Goal: Task Accomplishment & Management: Complete application form

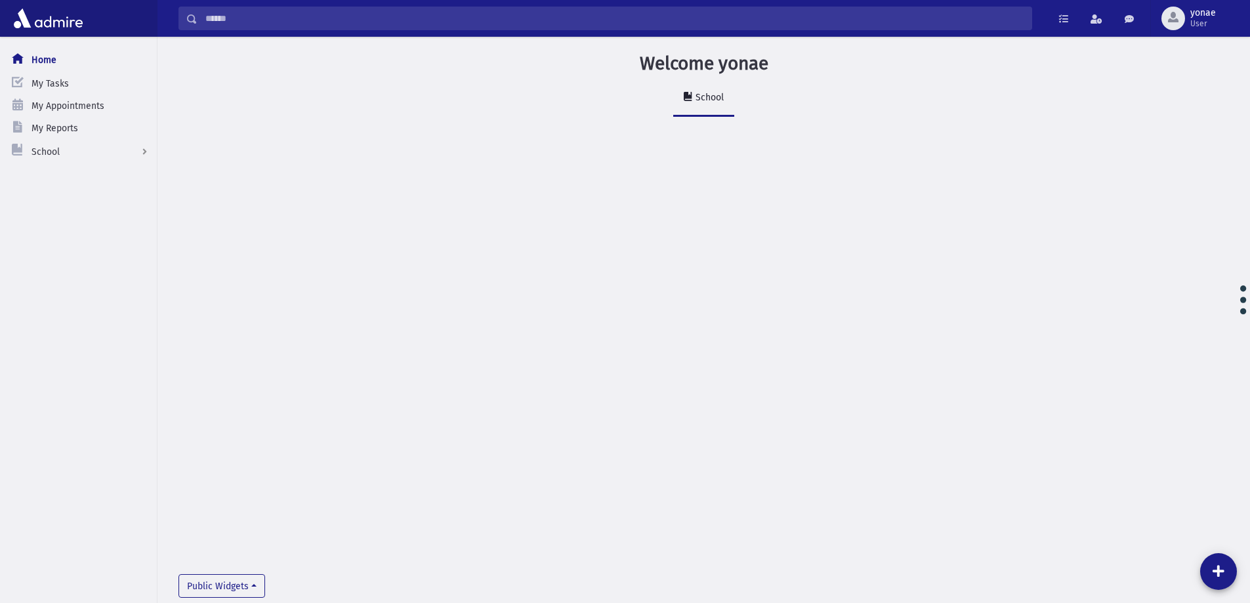
click at [369, 28] on input "Search" at bounding box center [614, 19] width 834 height 24
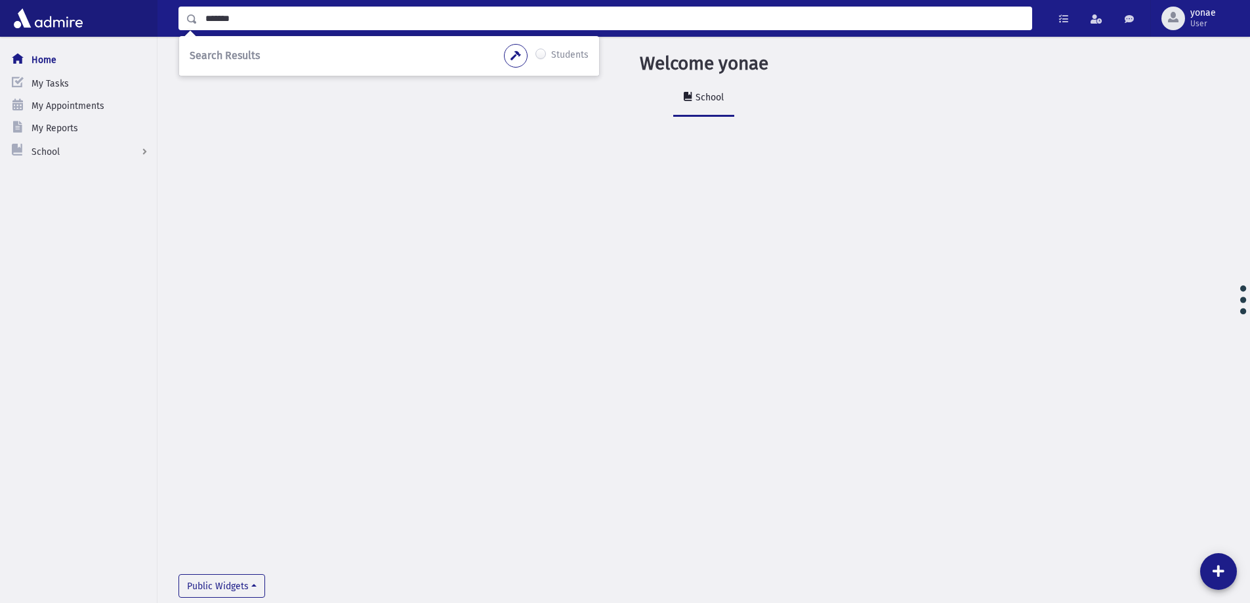
type input "*******"
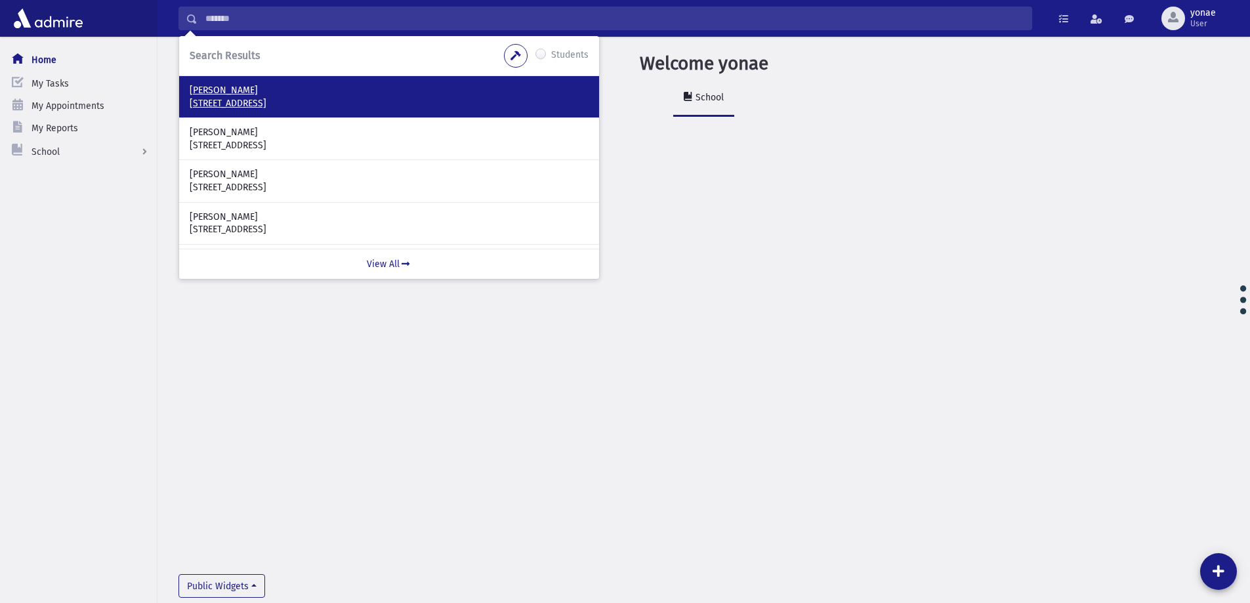
click at [224, 87] on p "[PERSON_NAME]" at bounding box center [389, 90] width 399 height 13
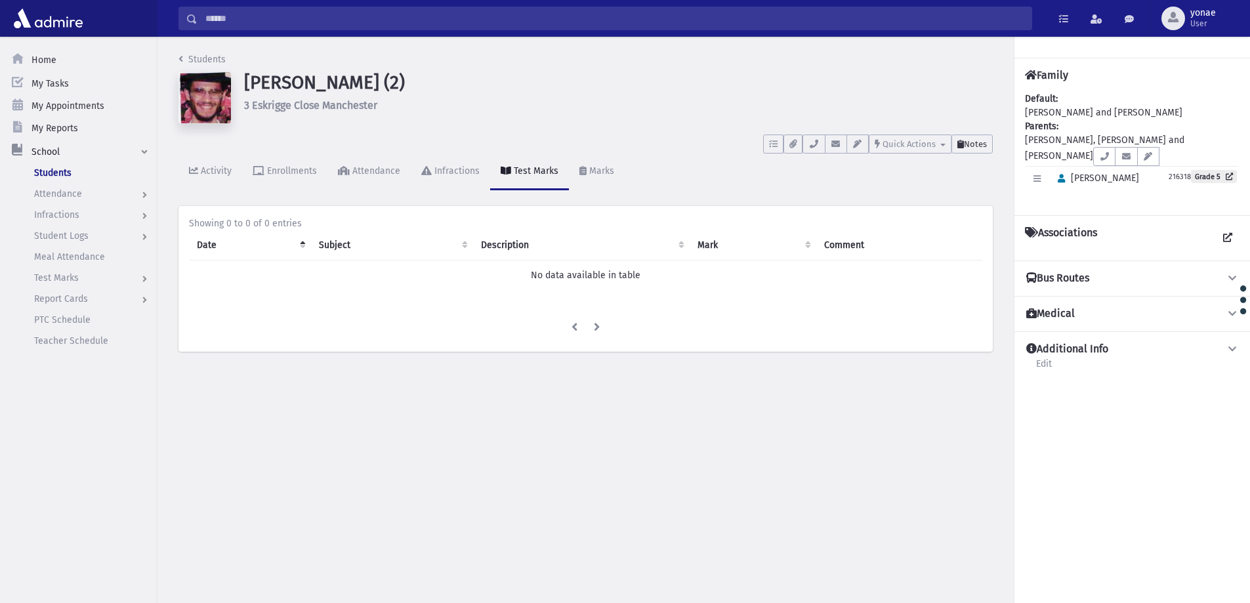
click at [983, 135] on button "Notes" at bounding box center [971, 143] width 41 height 19
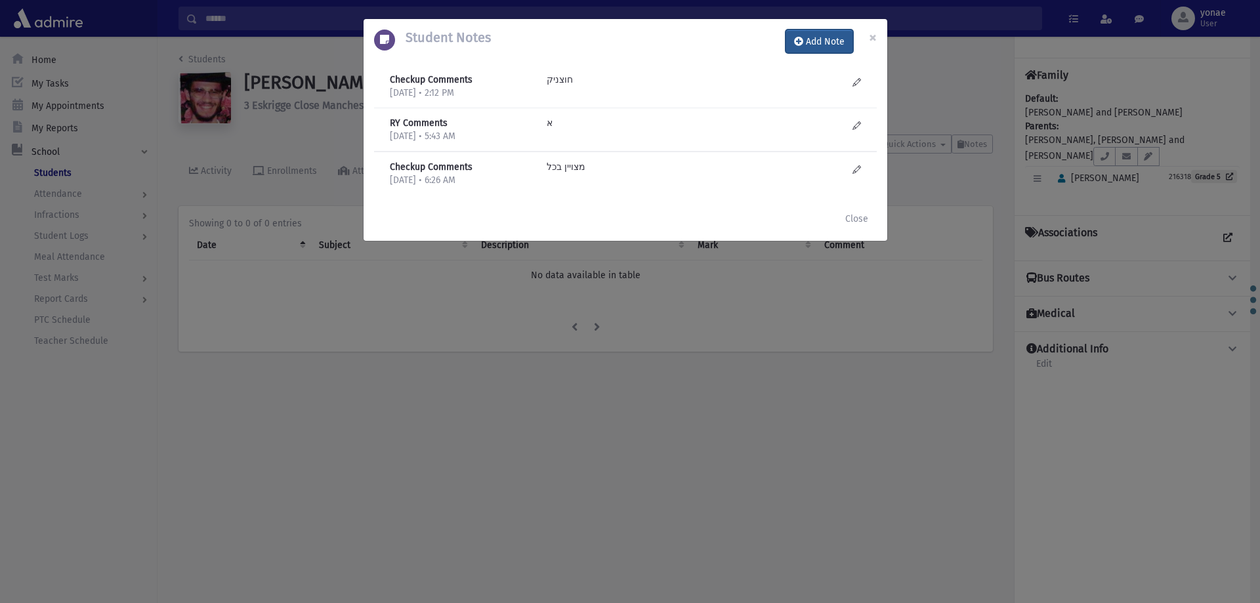
click at [819, 44] on button "Add Note" at bounding box center [819, 42] width 68 height 24
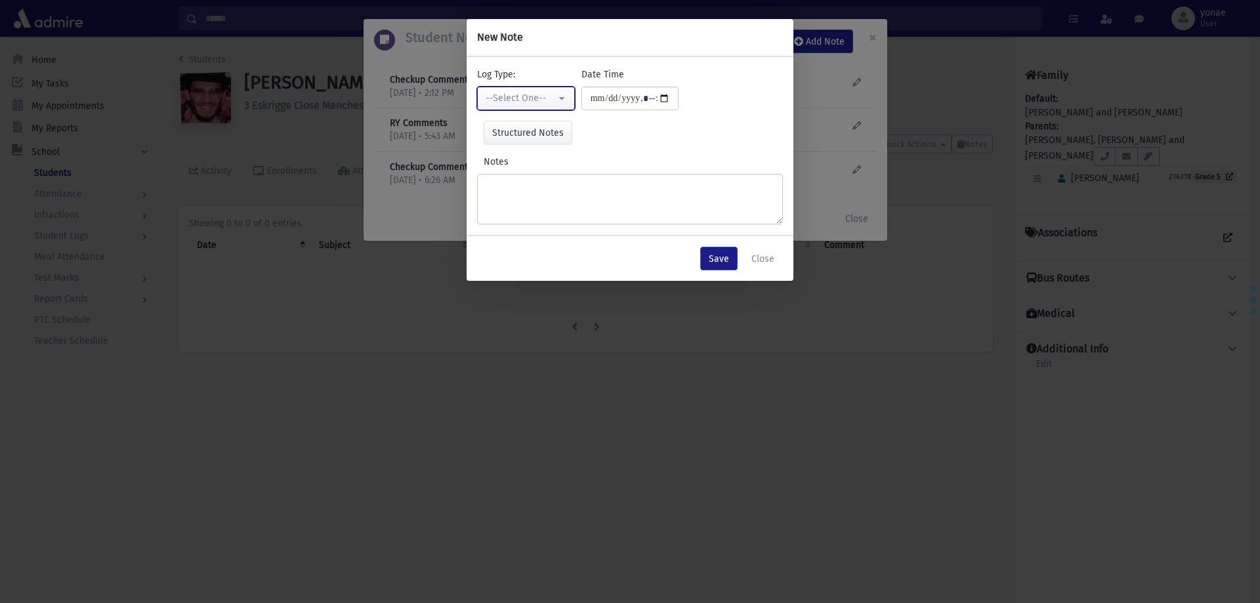
click at [531, 93] on div "--Select One--" at bounding box center [520, 98] width 70 height 14
click at [543, 157] on link "Checkup Comments" at bounding box center [529, 164] width 104 height 24
select select "*"
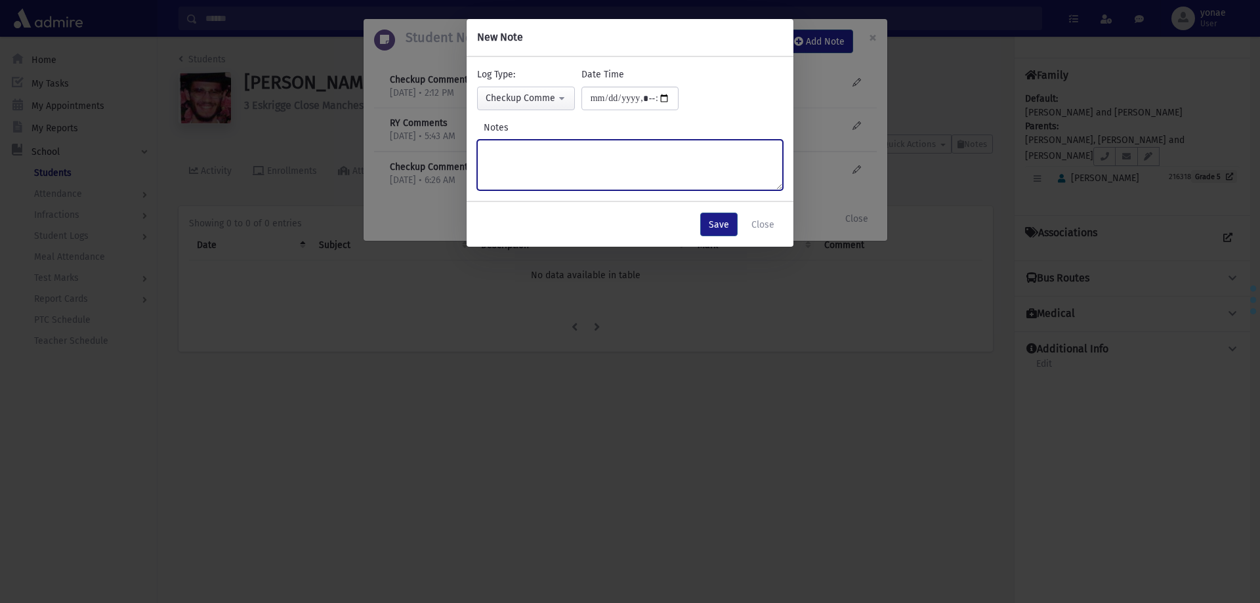
click at [599, 148] on textarea "Notes" at bounding box center [630, 165] width 306 height 51
type textarea "*"
type textarea "**********"
click at [713, 233] on button "Save" at bounding box center [718, 225] width 37 height 24
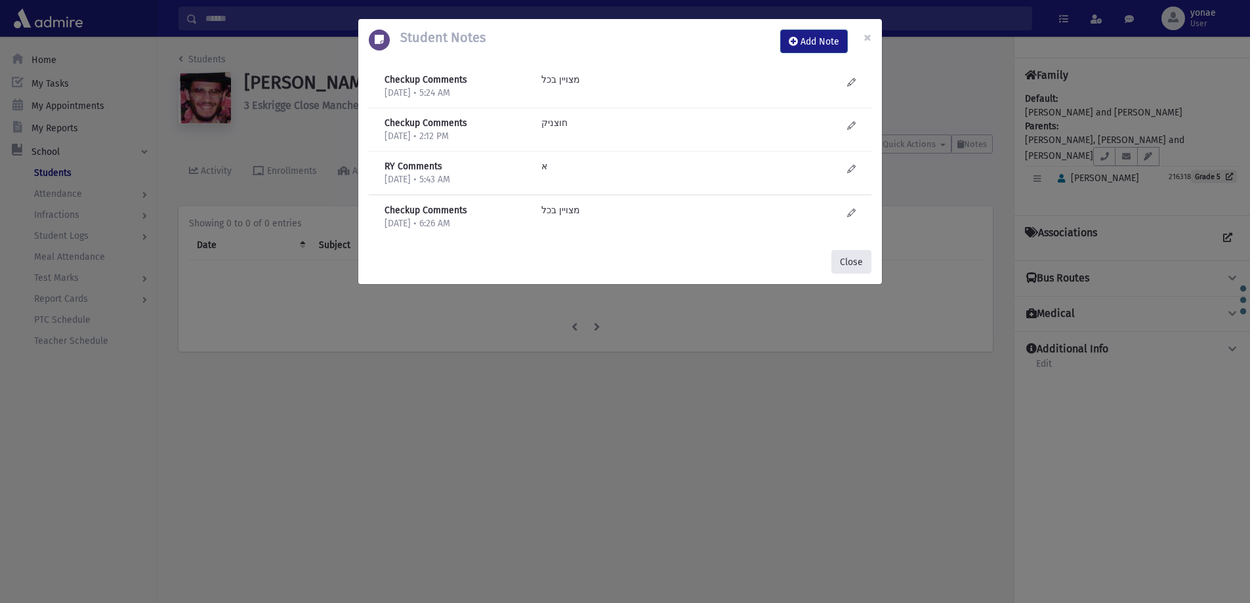
click at [844, 264] on button "Close" at bounding box center [851, 262] width 40 height 24
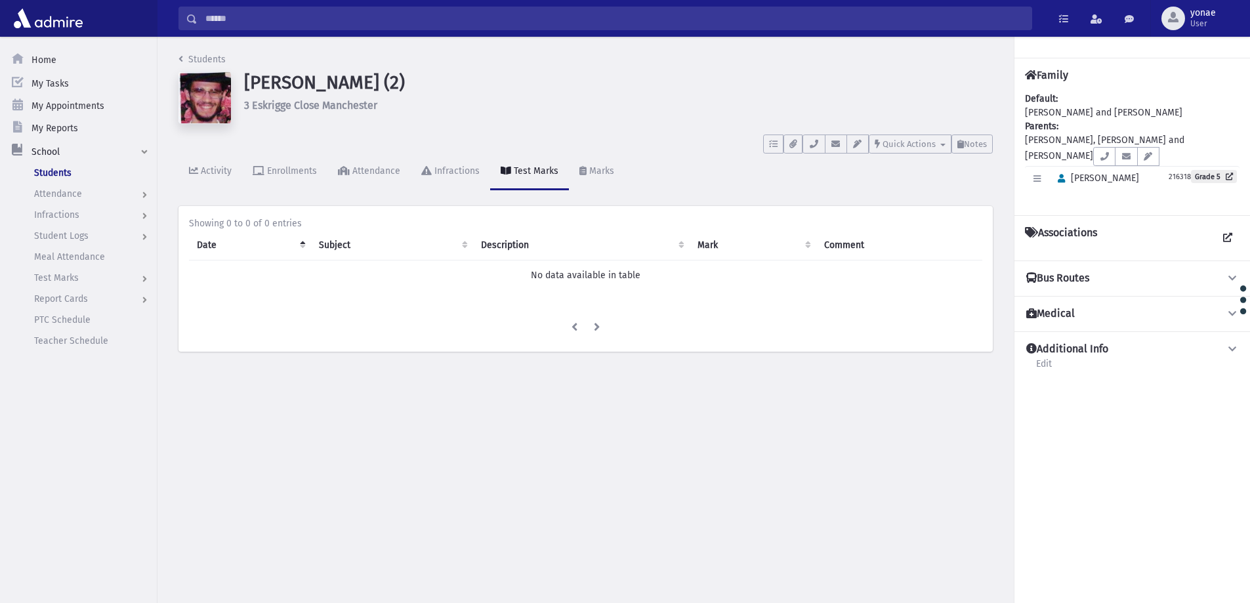
click at [232, 22] on input "Search" at bounding box center [614, 19] width 834 height 24
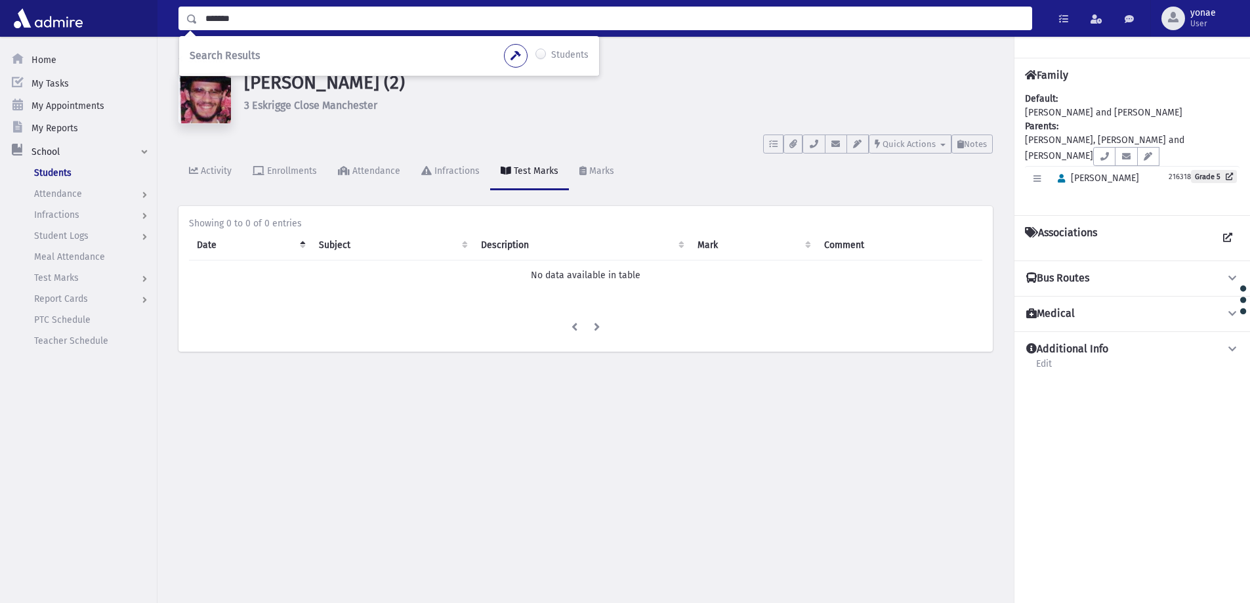
type input "*******"
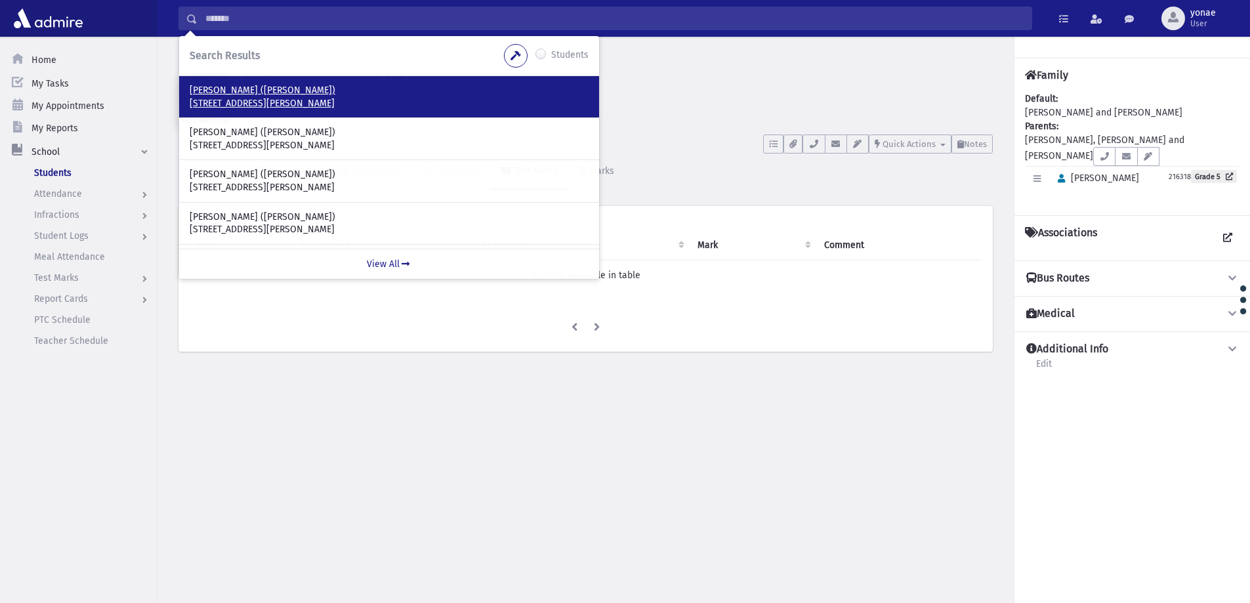
click at [203, 93] on p "Stern, Zevi (Zevi)" at bounding box center [389, 90] width 399 height 13
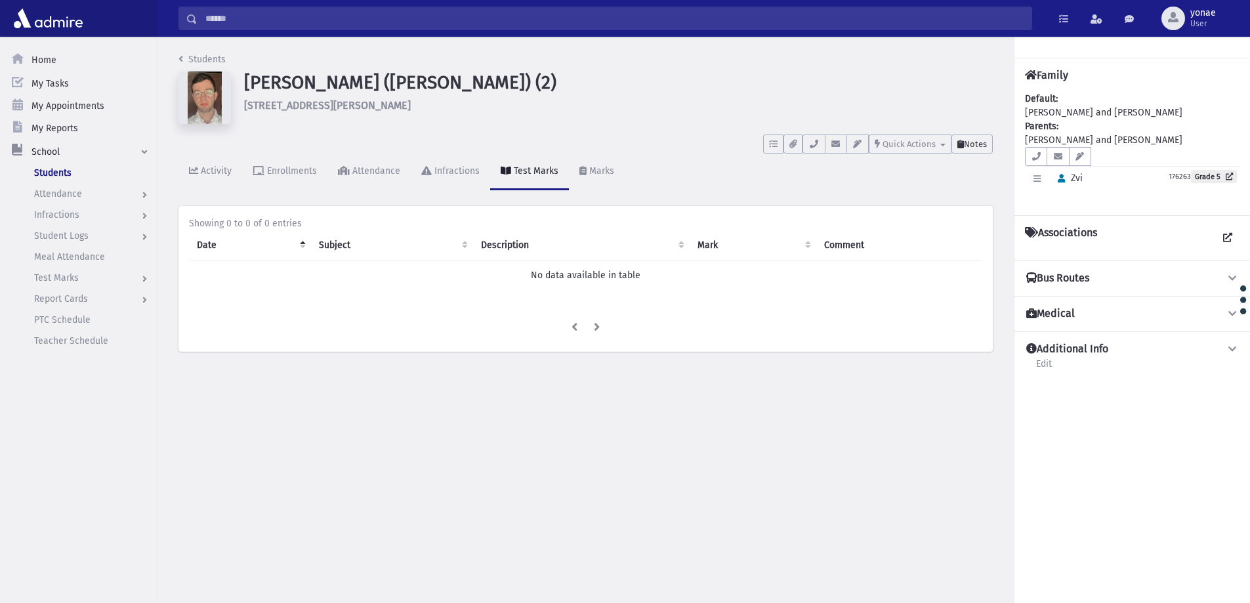
click at [985, 150] on button "Notes" at bounding box center [971, 143] width 41 height 19
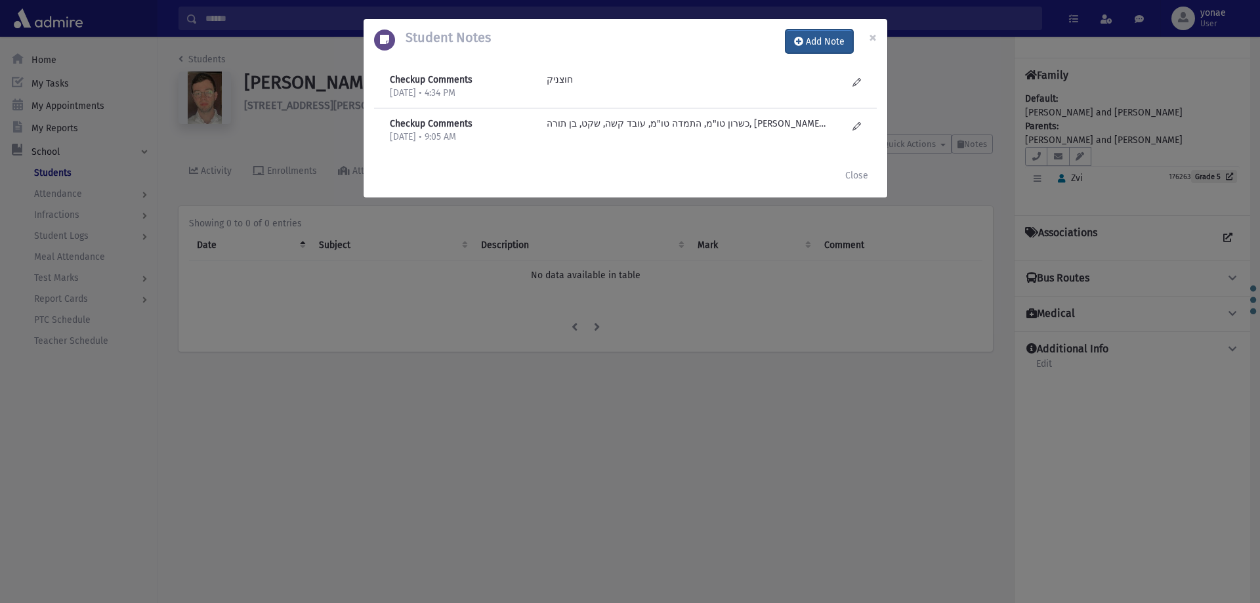
click at [834, 44] on button "Add Note" at bounding box center [819, 42] width 68 height 24
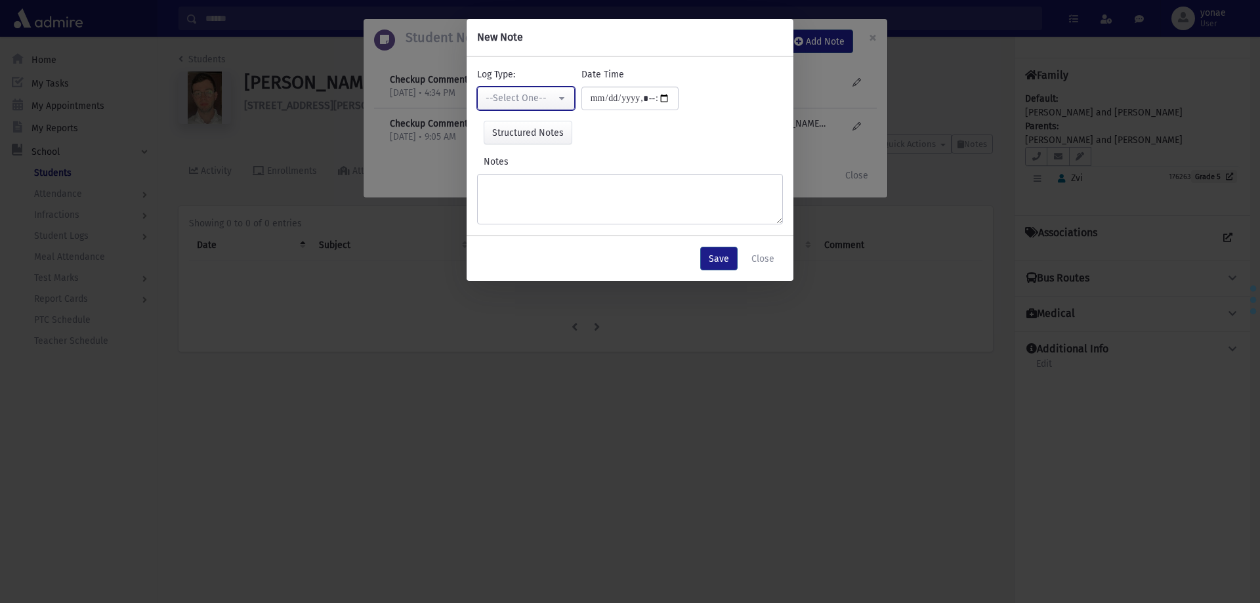
click at [558, 99] on button "--Select One--" at bounding box center [526, 99] width 98 height 24
click at [544, 157] on link "Checkup Comments" at bounding box center [529, 164] width 104 height 24
select select "*"
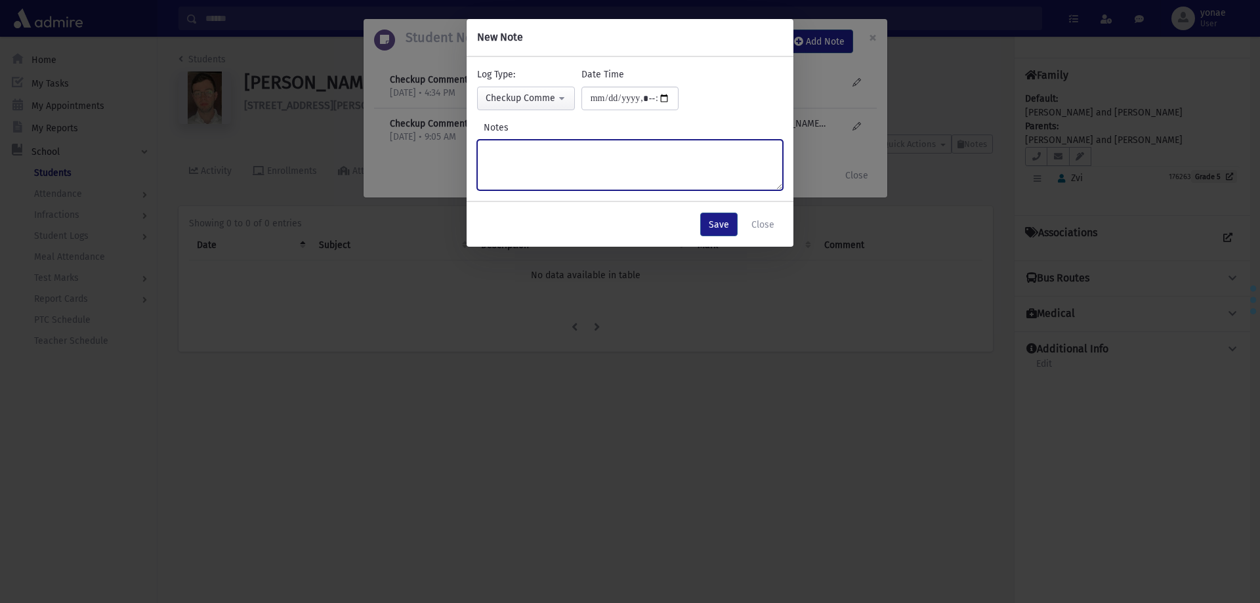
click at [615, 154] on textarea "Notes" at bounding box center [630, 165] width 306 height 51
type textarea "*"
click at [521, 152] on textarea "**********" at bounding box center [630, 165] width 306 height 51
type textarea "**********"
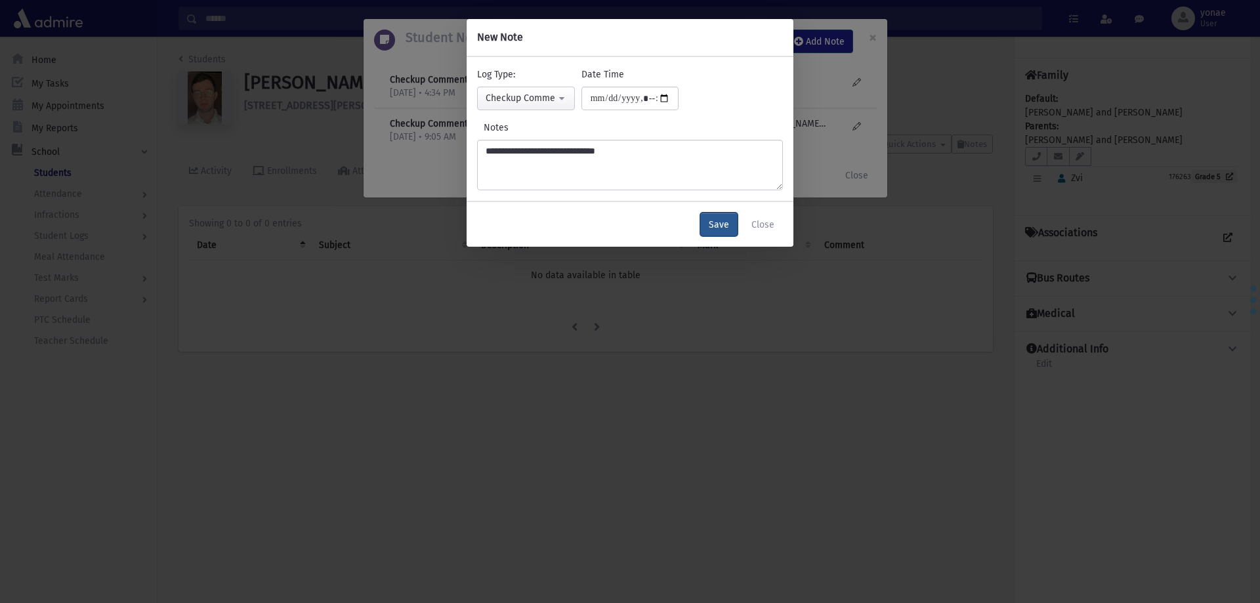
click at [703, 230] on button "Save" at bounding box center [718, 225] width 37 height 24
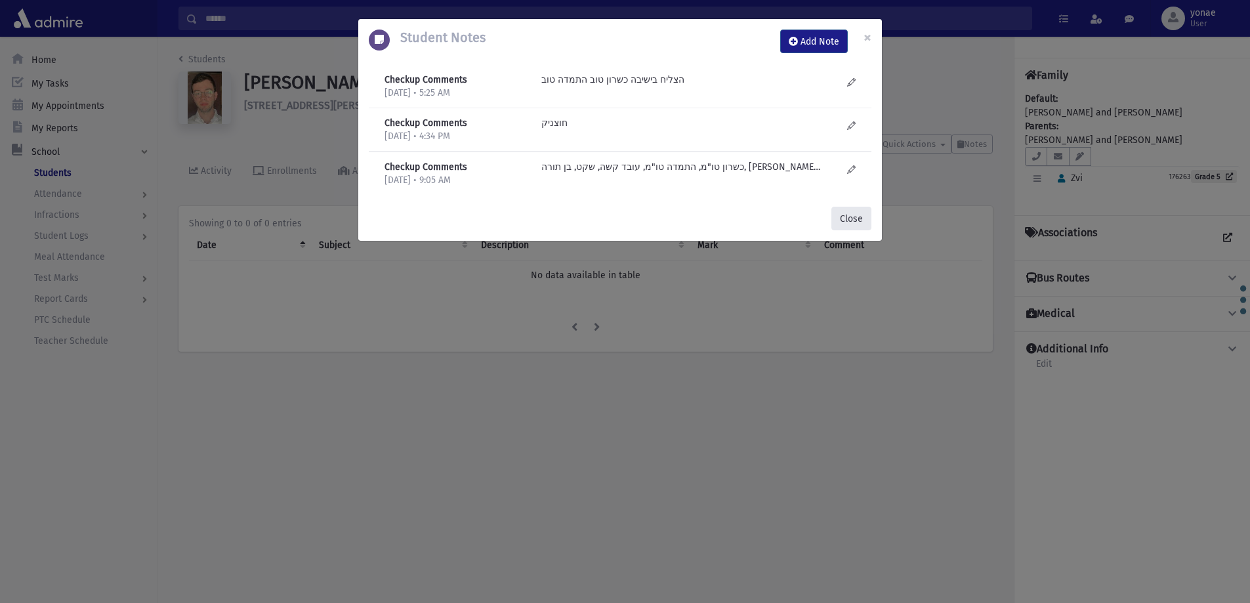
click at [857, 216] on button "Close" at bounding box center [851, 219] width 40 height 24
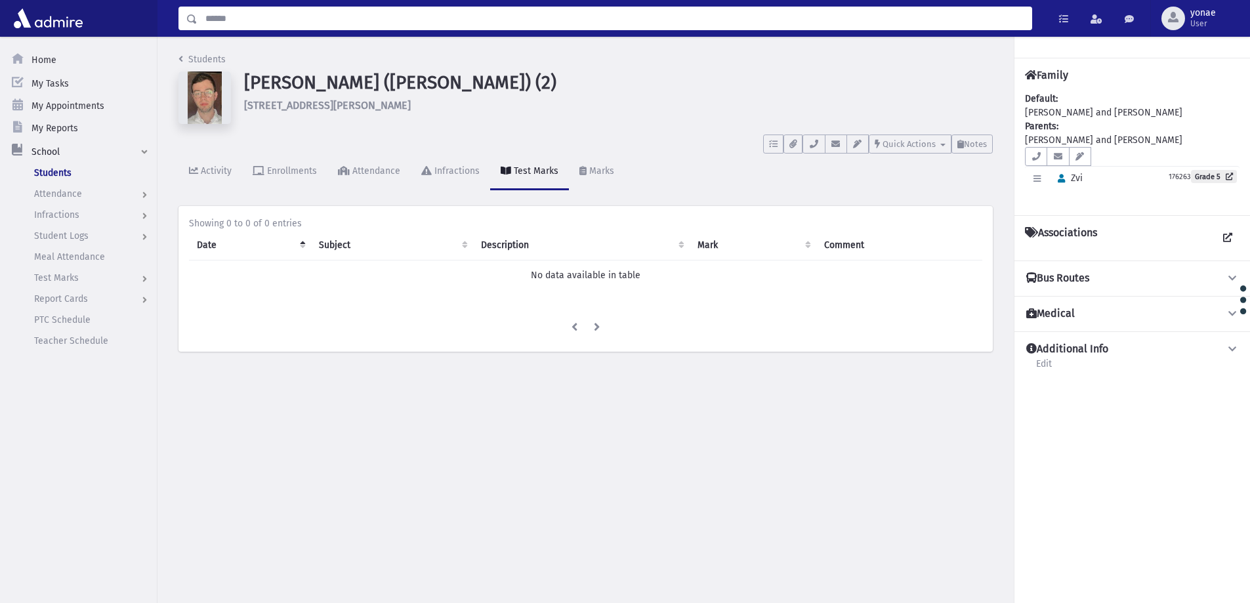
click at [245, 18] on input "Search" at bounding box center [614, 19] width 834 height 24
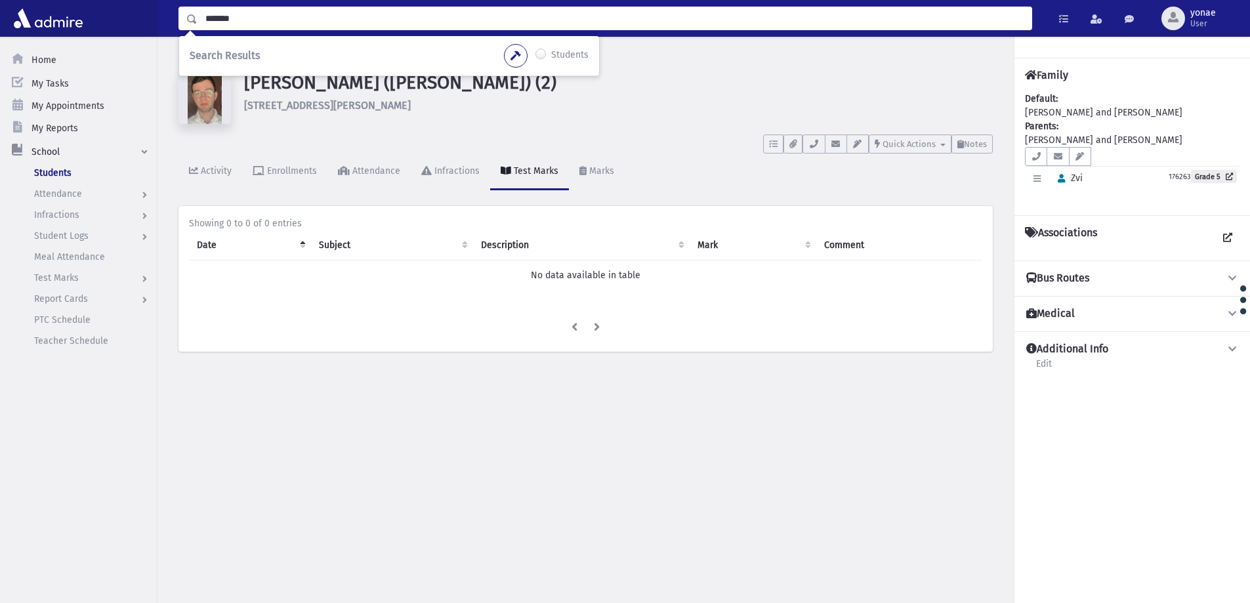
type input "*******"
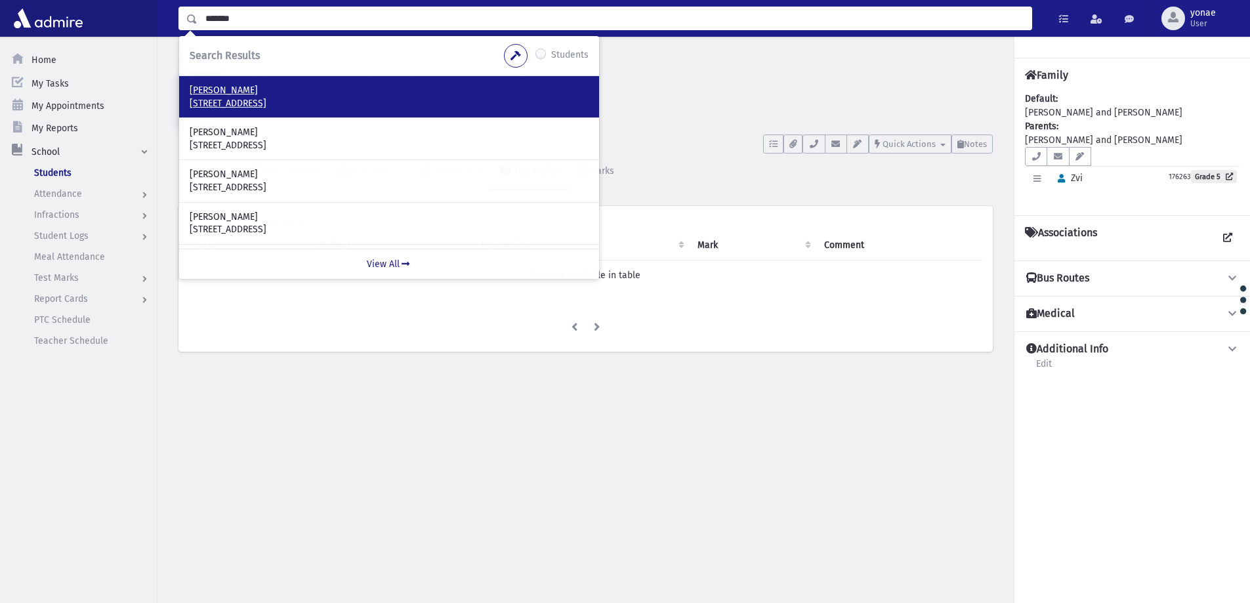
click at [266, 94] on p "Grant, Yehoshua Zev" at bounding box center [389, 90] width 399 height 13
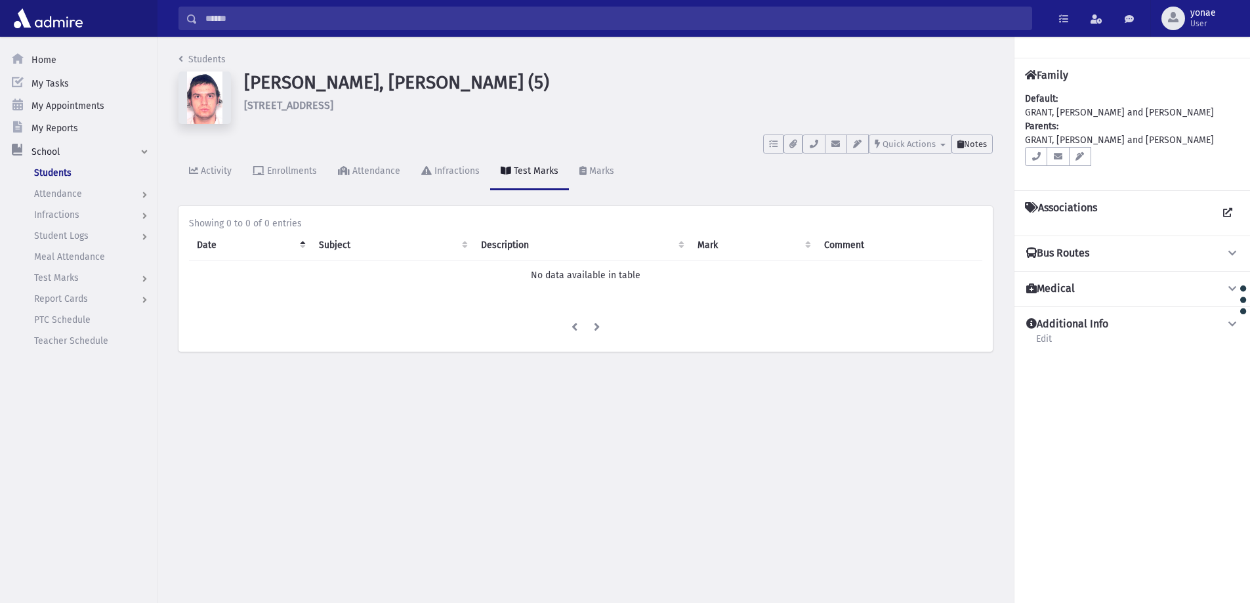
click at [972, 139] on span "Notes" at bounding box center [975, 144] width 23 height 10
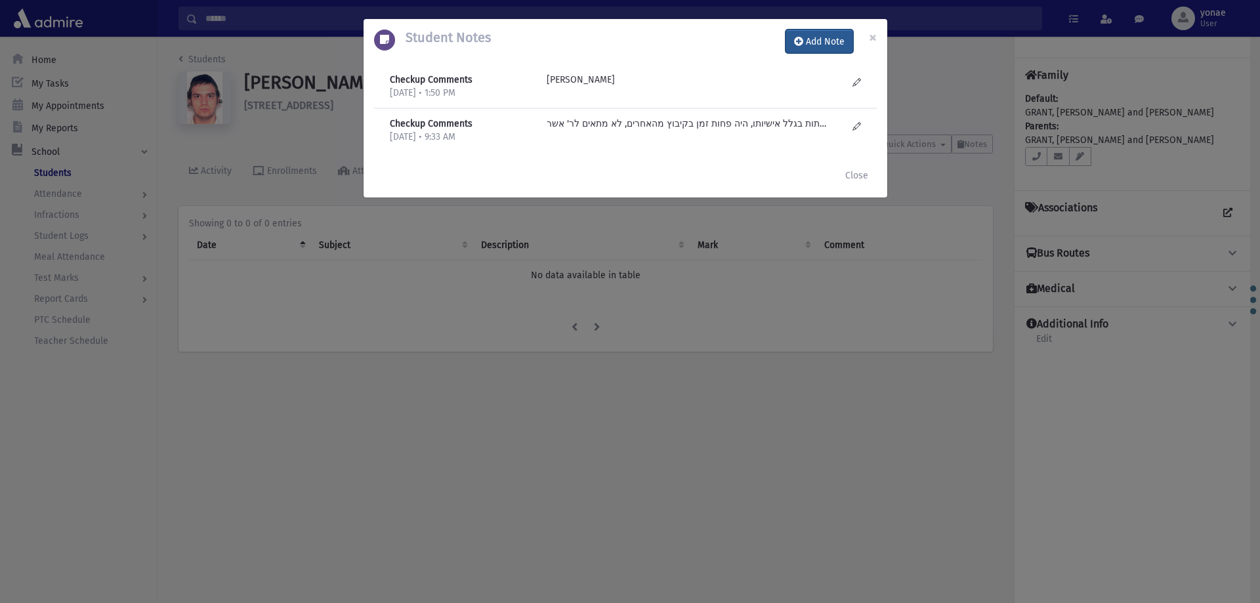
click at [836, 47] on button "Add Note" at bounding box center [819, 42] width 68 height 24
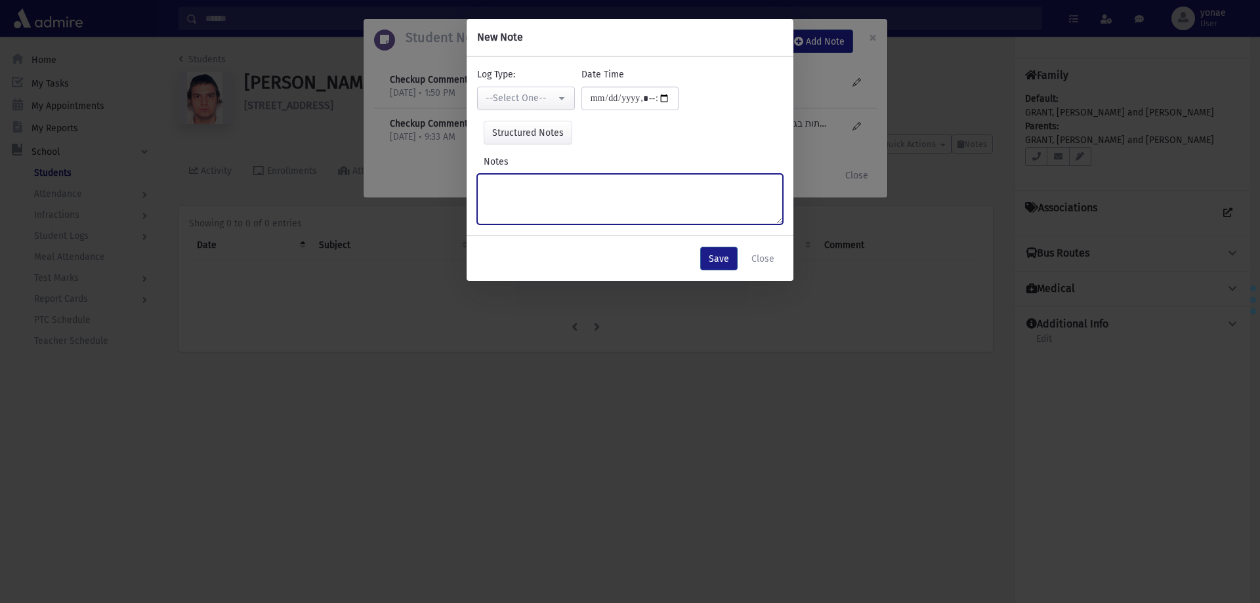
click at [711, 182] on textarea "Notes" at bounding box center [630, 199] width 306 height 51
type textarea "*********"
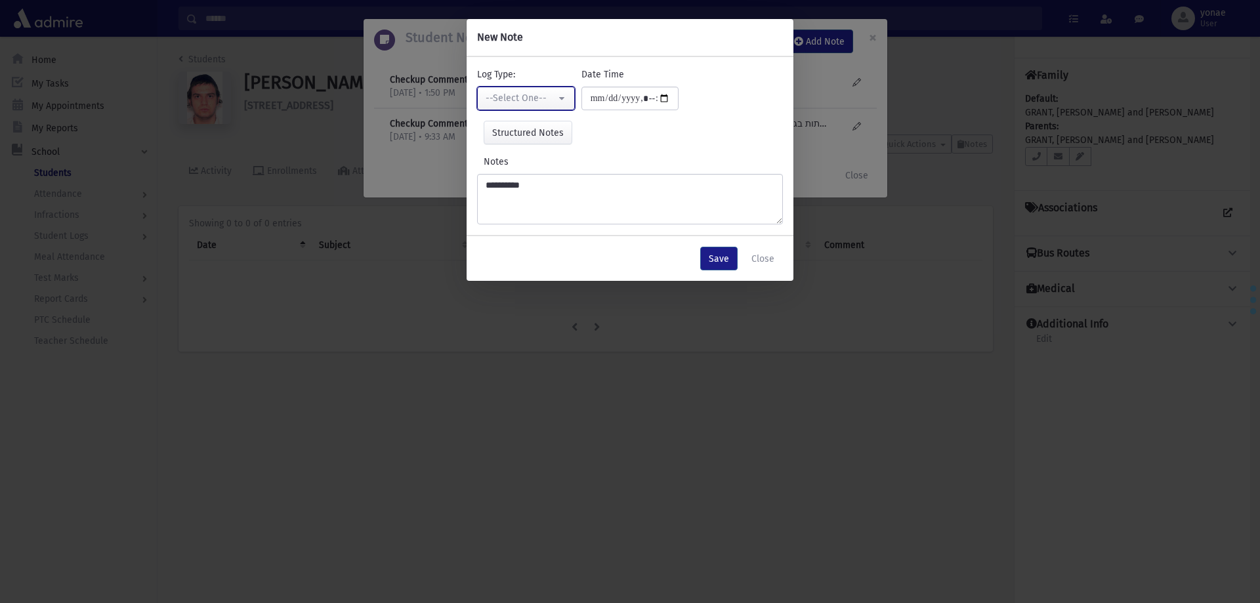
click at [531, 91] on button "--Select One--" at bounding box center [526, 99] width 98 height 24
click at [553, 157] on link "Checkup Comments" at bounding box center [529, 164] width 104 height 24
select select "*"
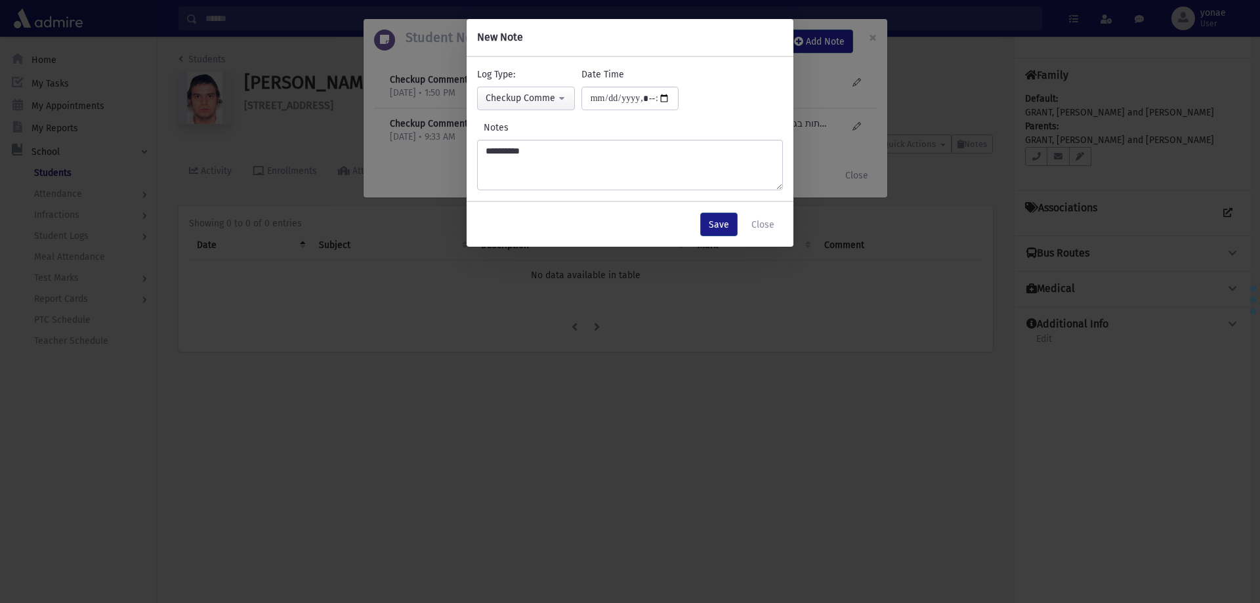
type input "*"
click at [767, 234] on button "Close" at bounding box center [763, 225] width 40 height 24
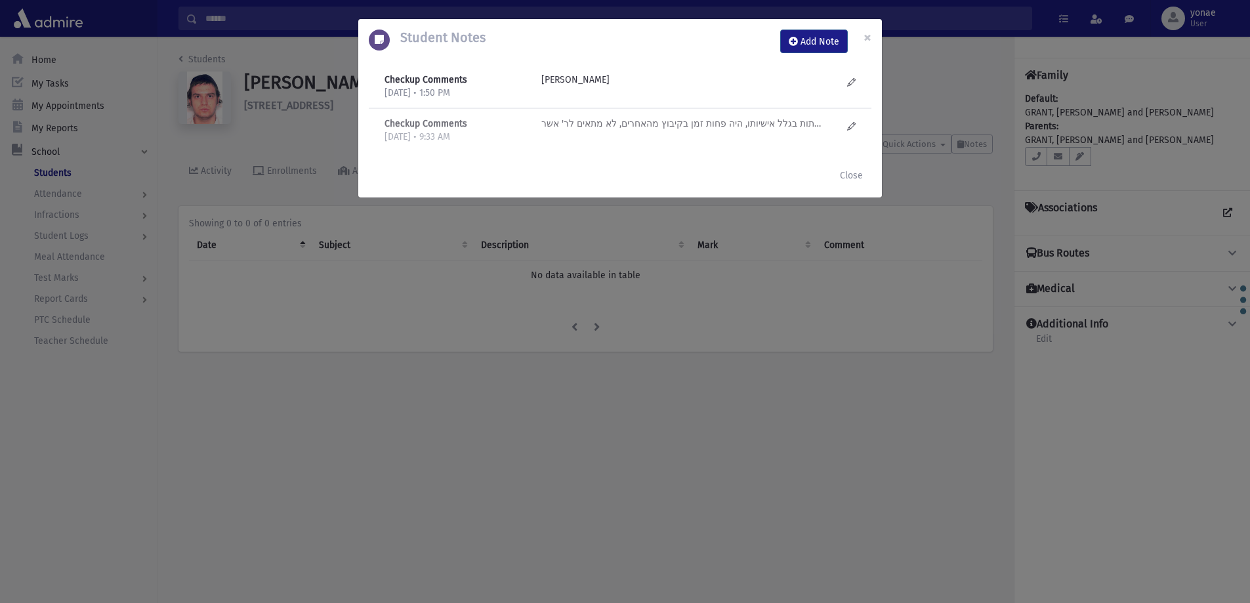
click at [821, 119] on p "בעל כשרון, מתמיד, קושי עם חברותות בגלל אישיותו, היה פחות זמן בקיבוץ מהאחרים, לא…" at bounding box center [681, 124] width 281 height 14
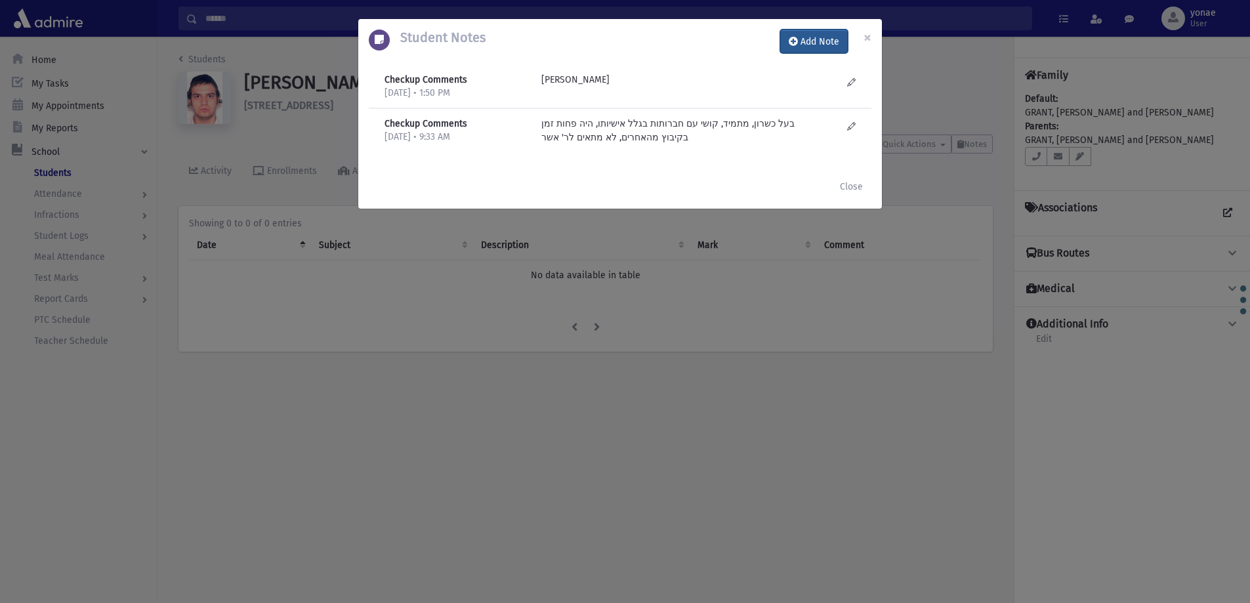
click at [815, 39] on button "Add Note" at bounding box center [814, 42] width 68 height 24
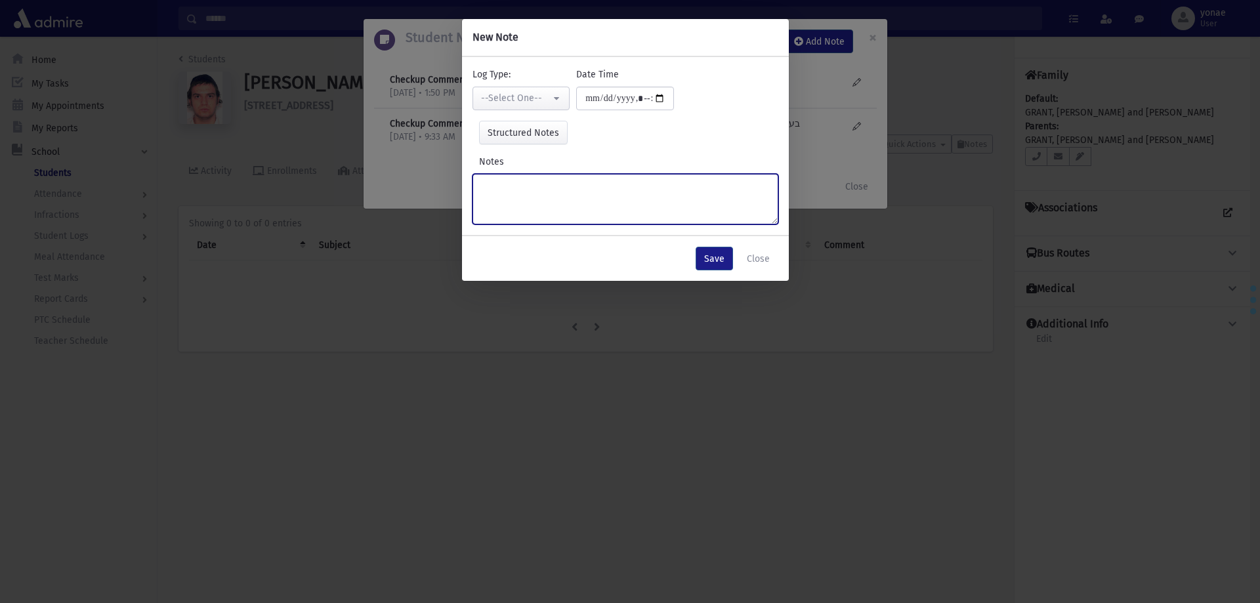
click at [718, 182] on textarea "Notes" at bounding box center [625, 199] width 306 height 51
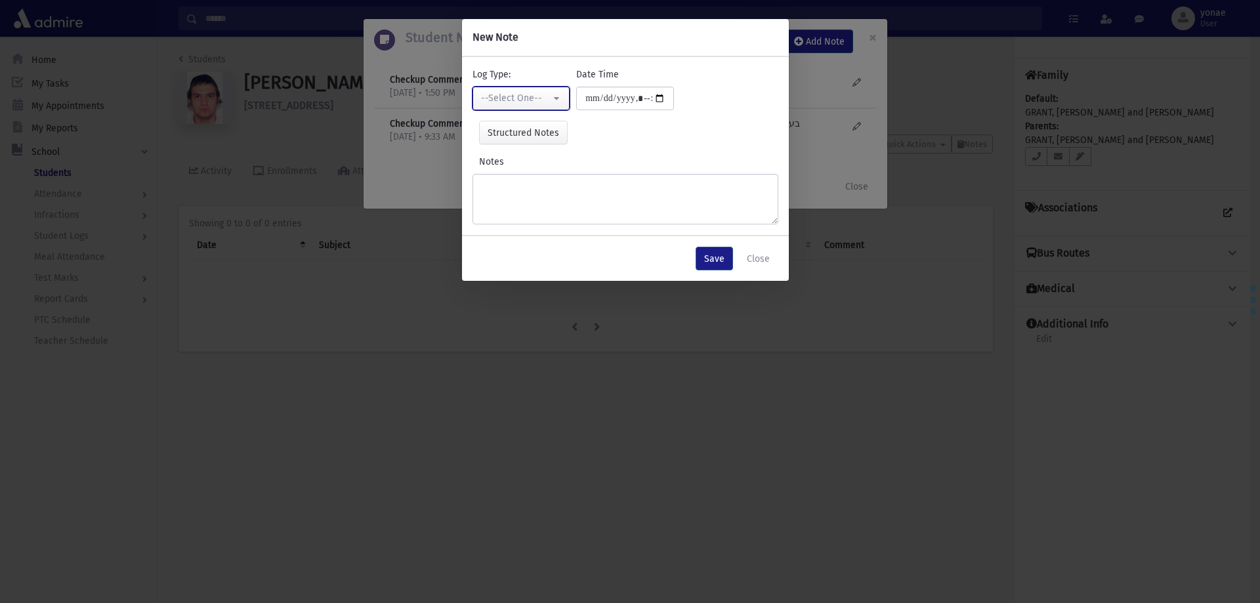
click at [531, 100] on div "--Select One--" at bounding box center [516, 98] width 70 height 14
click at [532, 165] on span "Checkup Comments" at bounding box center [524, 164] width 83 height 13
select select "*"
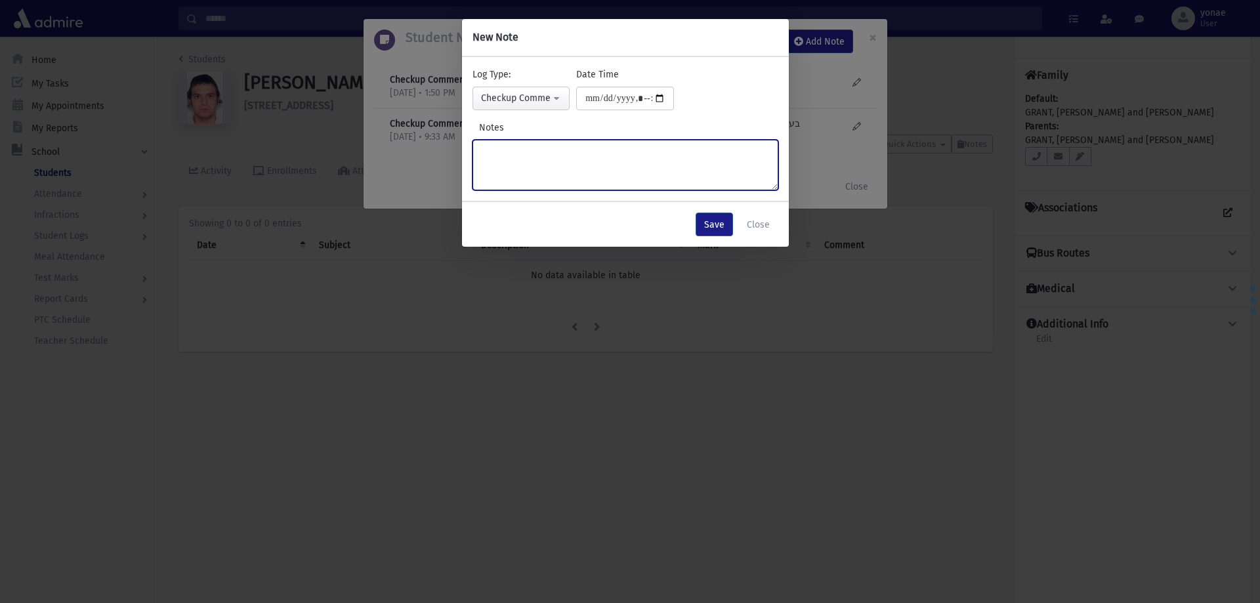
click at [529, 158] on textarea "Notes" at bounding box center [625, 165] width 306 height 51
drag, startPoint x: 540, startPoint y: 152, endPoint x: 517, endPoint y: 148, distance: 23.2
click at [518, 148] on textarea "**********" at bounding box center [625, 165] width 306 height 51
drag, startPoint x: 508, startPoint y: 152, endPoint x: 541, endPoint y: 150, distance: 32.2
click at [541, 150] on textarea "**********" at bounding box center [625, 165] width 306 height 51
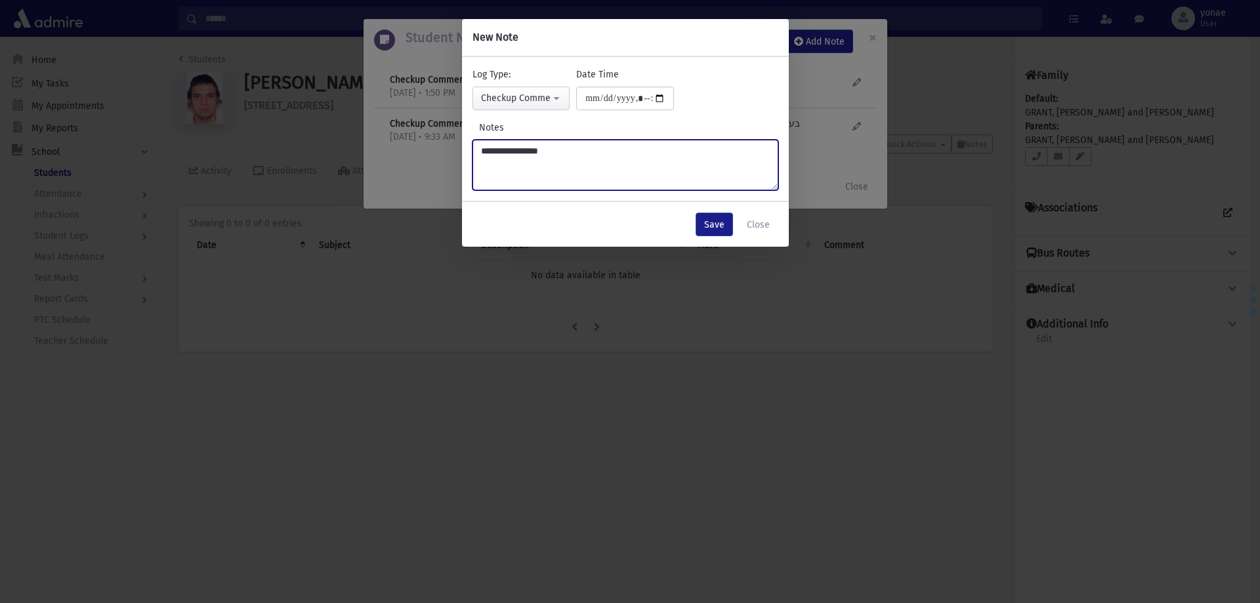
drag, startPoint x: 541, startPoint y: 150, endPoint x: 508, endPoint y: 150, distance: 32.1
click at [508, 150] on textarea "**********" at bounding box center [625, 165] width 306 height 51
click at [541, 165] on textarea "**********" at bounding box center [625, 165] width 306 height 51
click at [507, 155] on textarea "**********" at bounding box center [625, 165] width 306 height 51
click at [480, 151] on textarea "**********" at bounding box center [625, 165] width 306 height 51
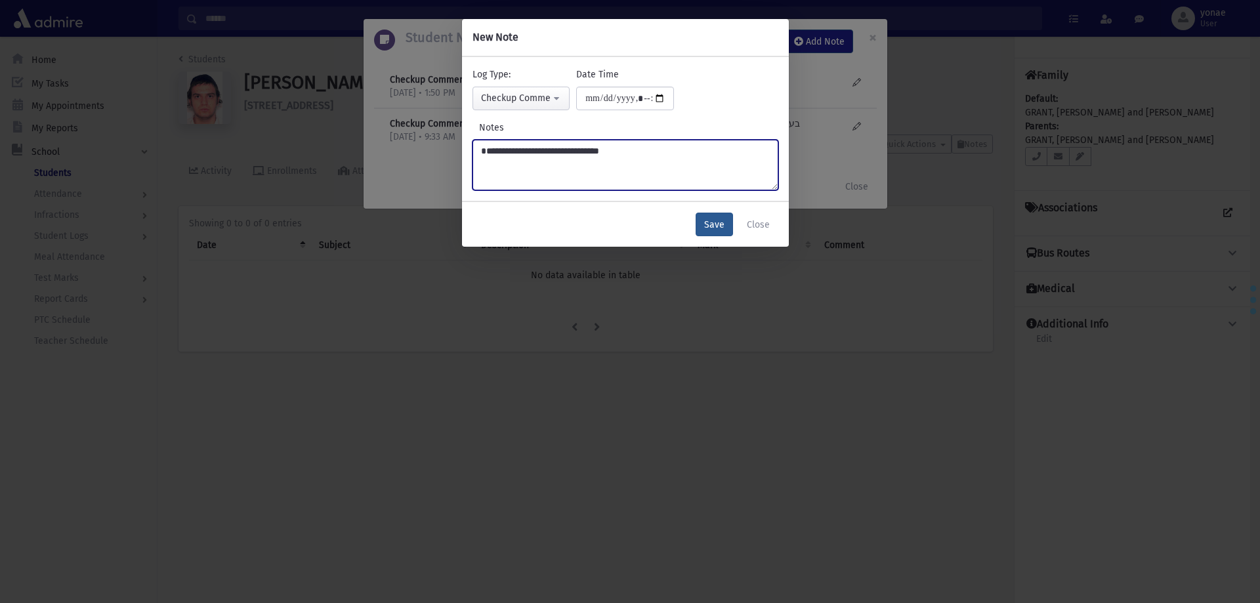
type textarea "**********"
click at [720, 233] on button "Save" at bounding box center [713, 225] width 37 height 24
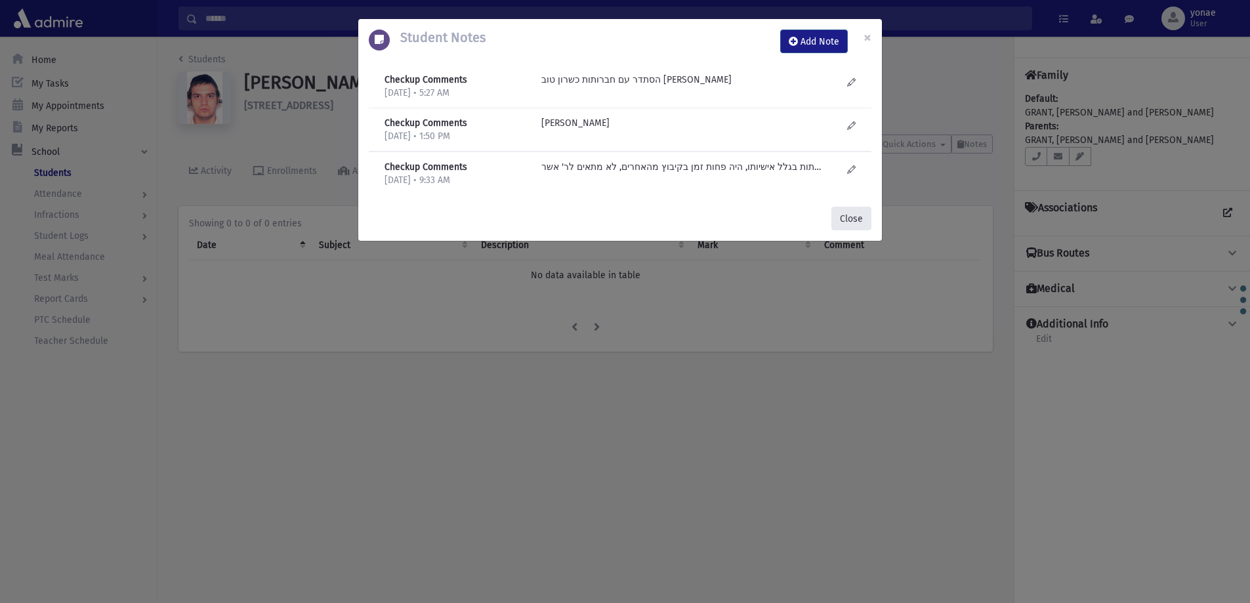
click at [855, 217] on button "Close" at bounding box center [851, 219] width 40 height 24
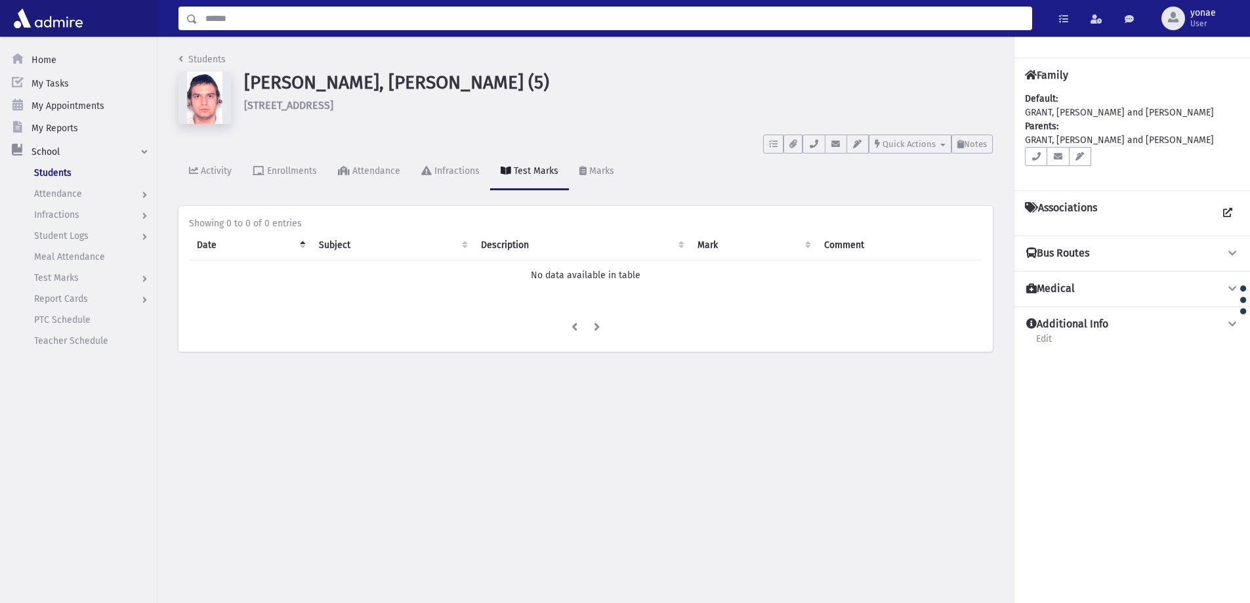
click at [219, 22] on input "Search" at bounding box center [614, 19] width 834 height 24
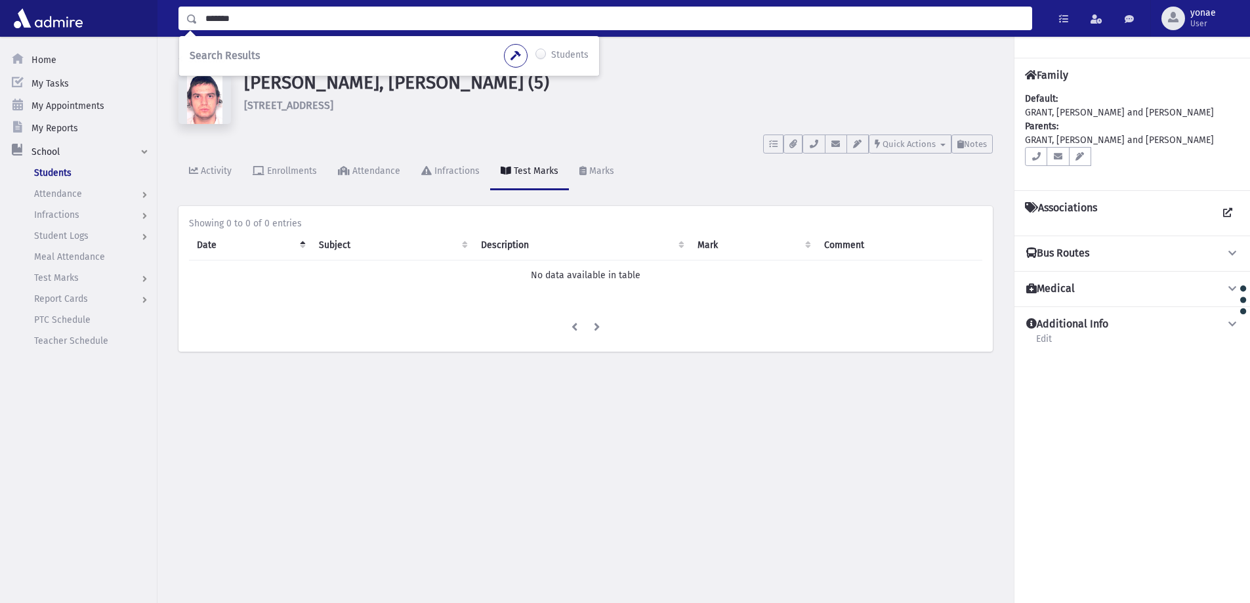
type input "*******"
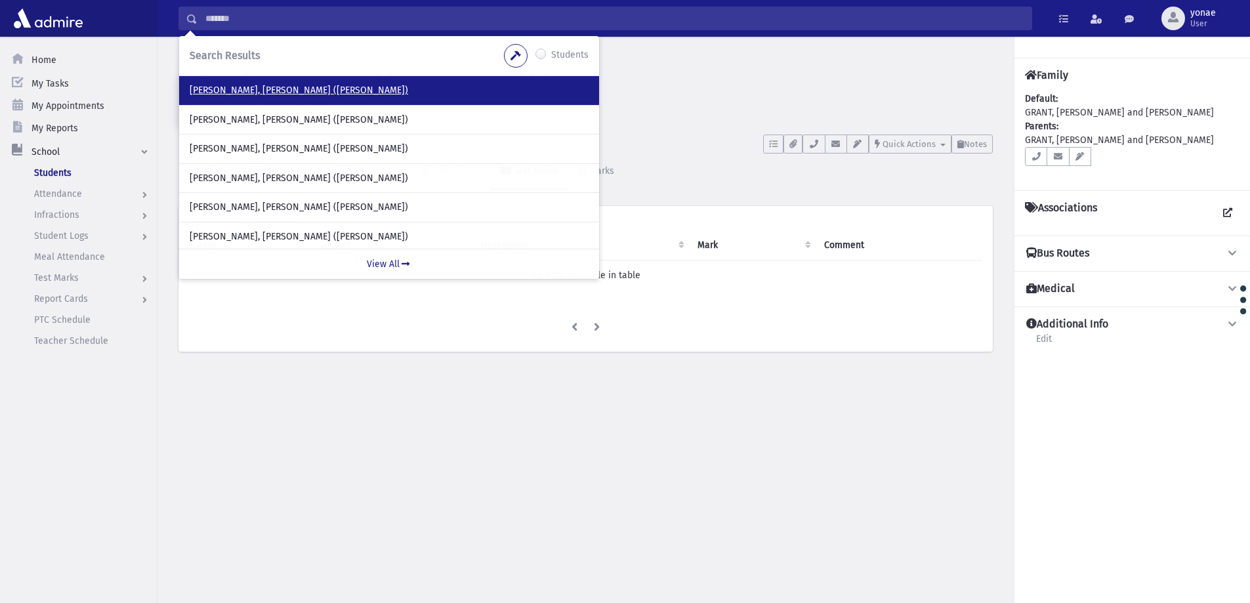
click at [305, 91] on p "Kantanka, Yoel Yosef (Yossi)" at bounding box center [389, 90] width 399 height 13
click at [267, 88] on p "Kantanka, Yoel Yosef (Yossi)" at bounding box center [389, 90] width 399 height 13
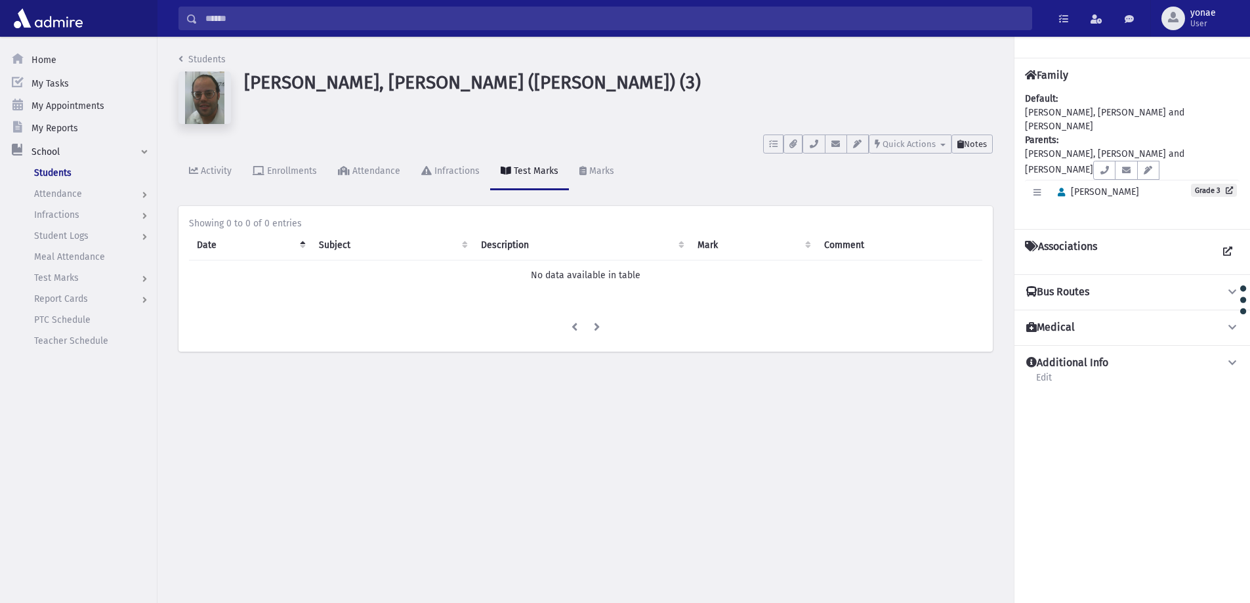
click at [964, 138] on button "Notes" at bounding box center [971, 143] width 41 height 19
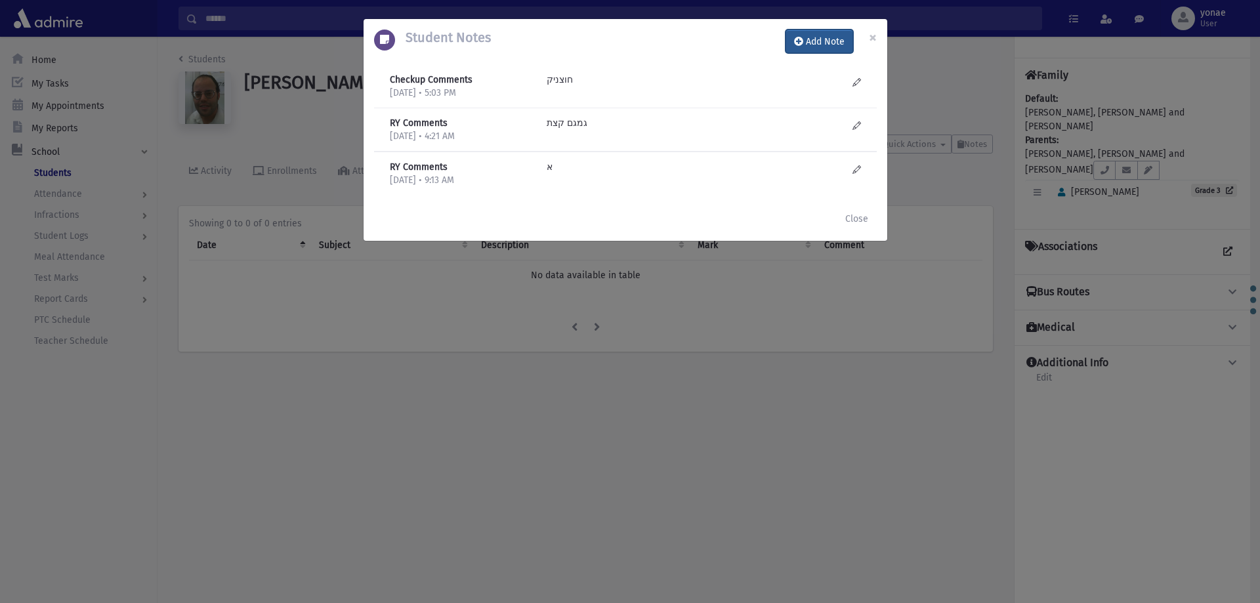
click at [834, 40] on button "Add Note" at bounding box center [819, 42] width 68 height 24
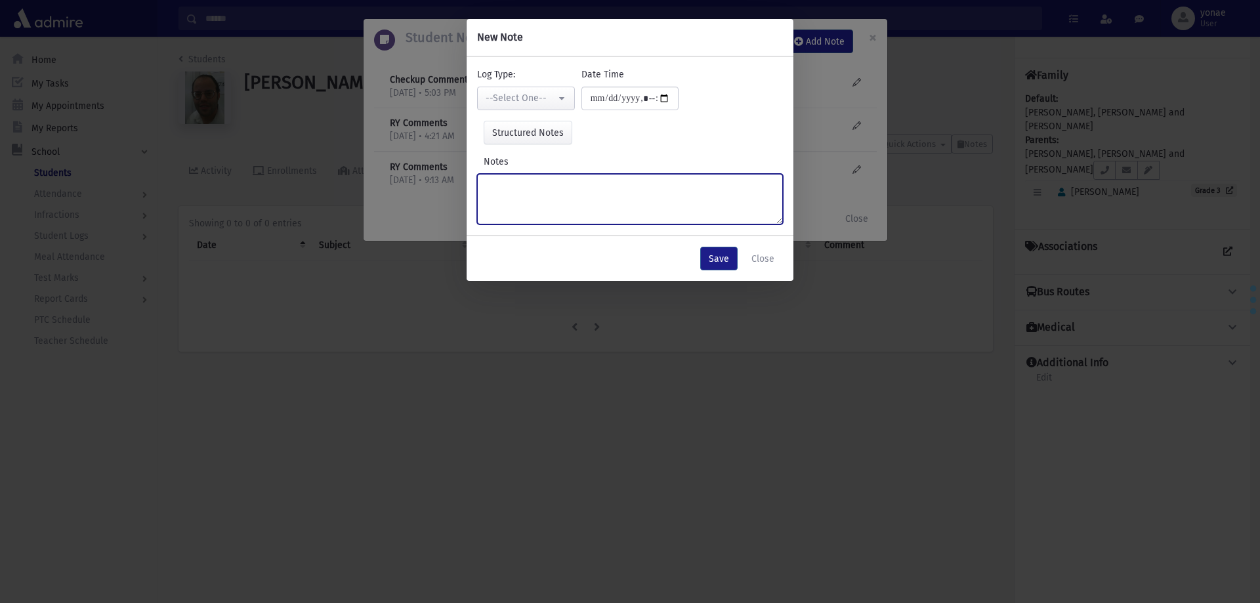
click at [708, 191] on textarea "Notes" at bounding box center [630, 199] width 306 height 51
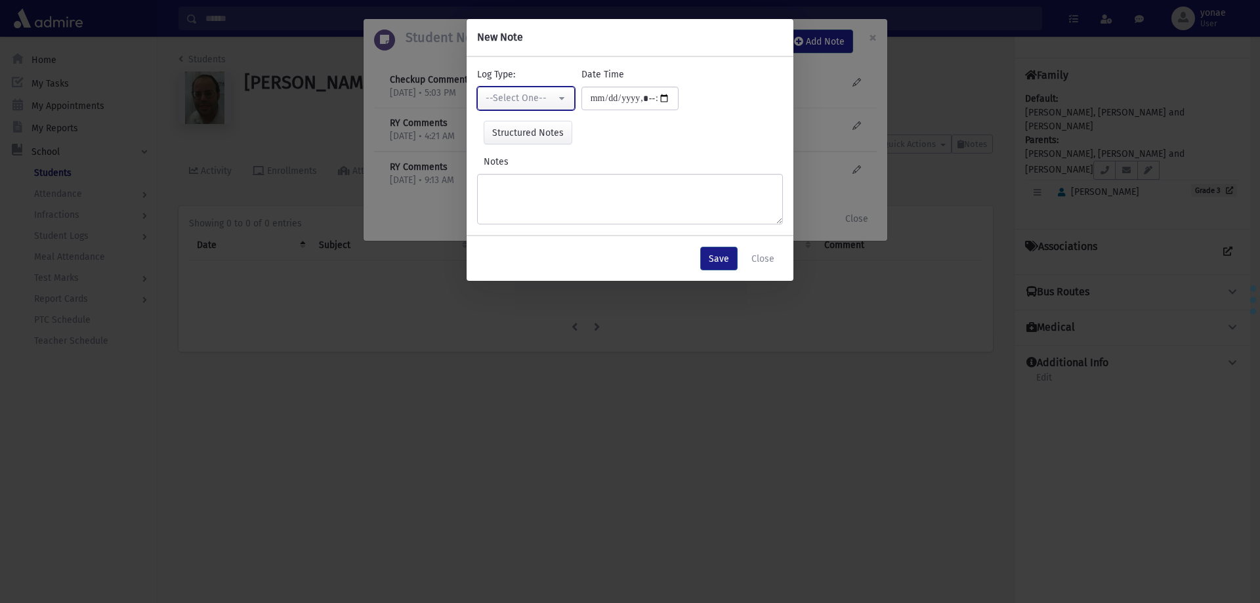
click at [547, 101] on div "--Select One--" at bounding box center [520, 98] width 70 height 14
click at [555, 155] on link "Checkup Comments" at bounding box center [529, 164] width 104 height 24
select select "*"
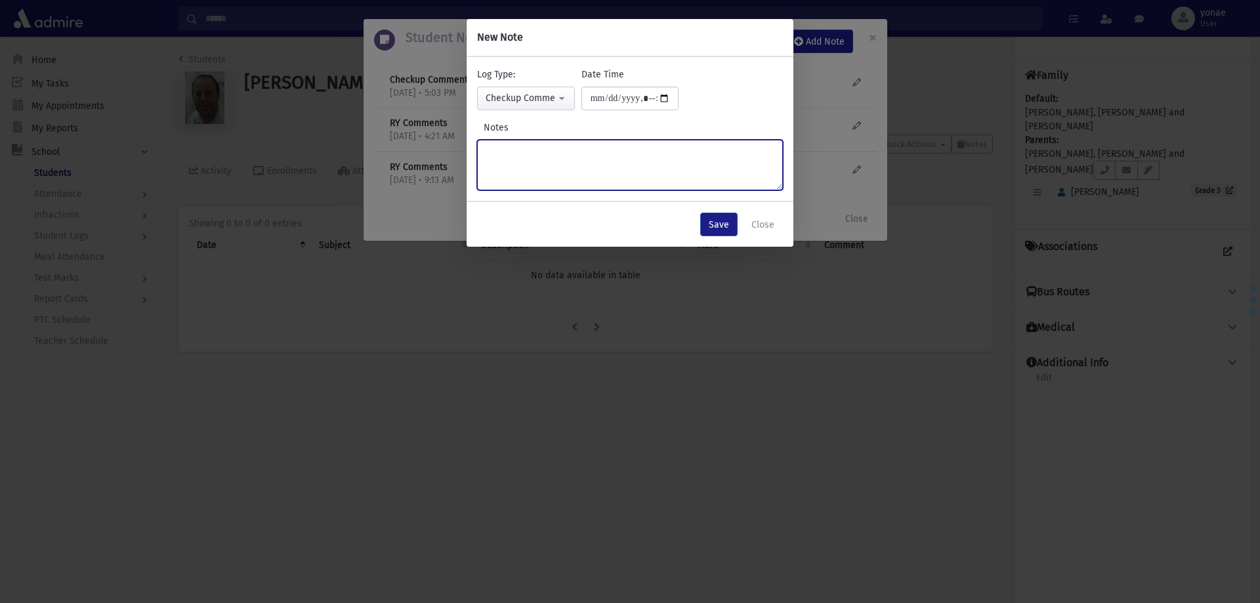
click at [564, 146] on textarea "Notes" at bounding box center [630, 165] width 306 height 51
click at [485, 156] on textarea "**********" at bounding box center [630, 165] width 306 height 51
type textarea "**********"
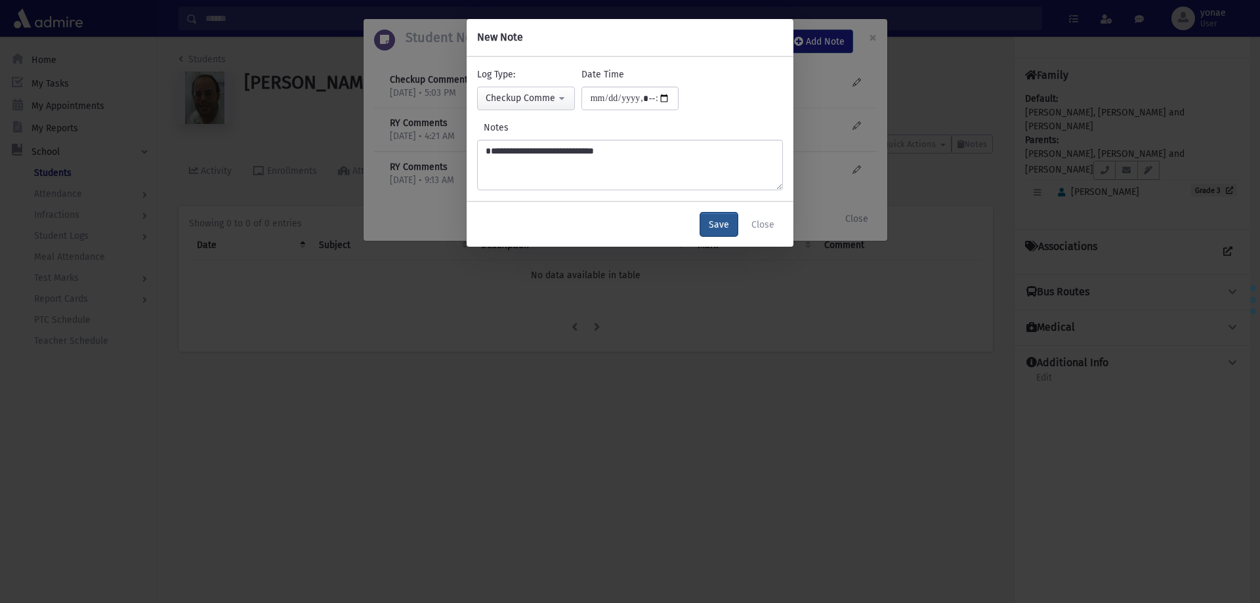
click at [709, 226] on button "Save" at bounding box center [718, 225] width 37 height 24
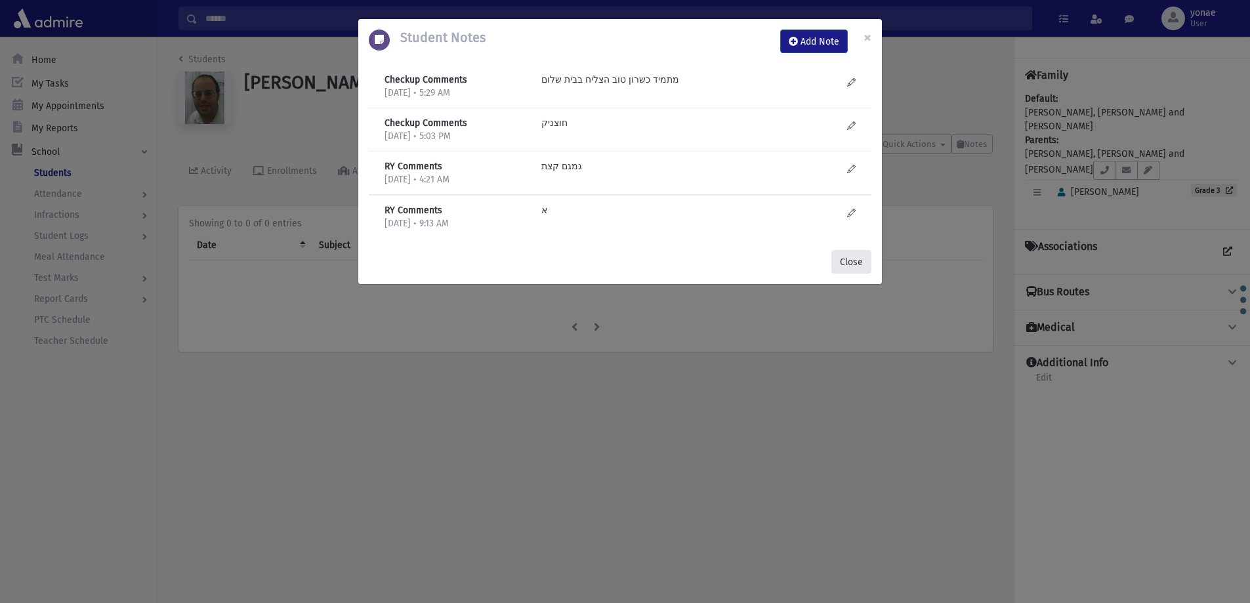
click at [852, 269] on button "Close" at bounding box center [851, 262] width 40 height 24
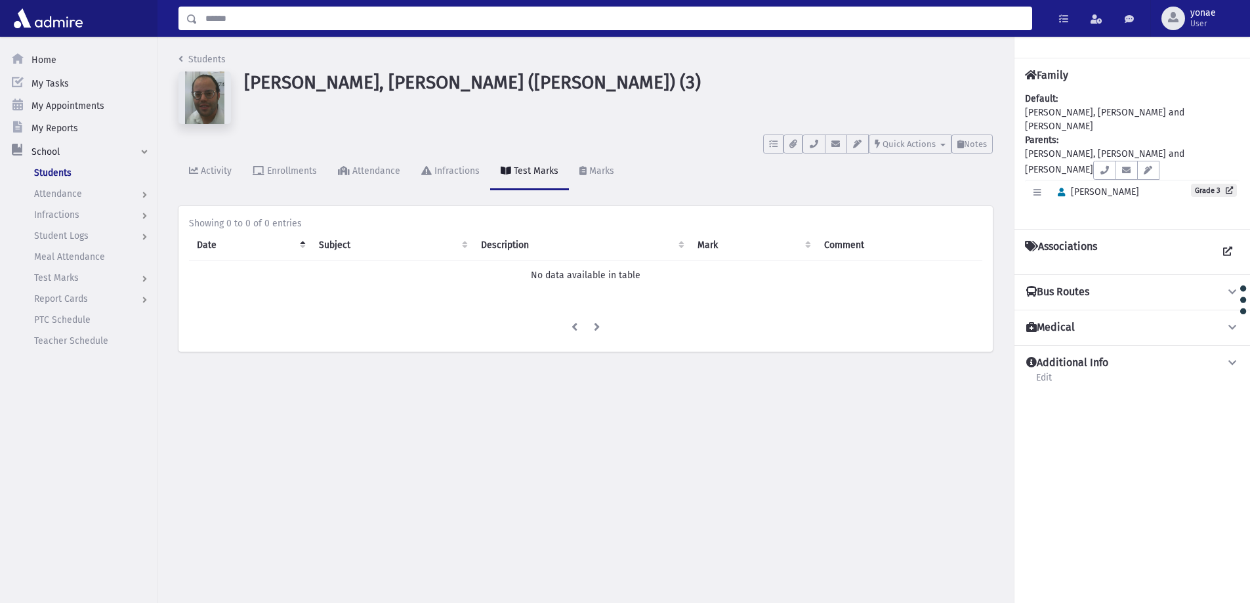
click at [237, 19] on input "Search" at bounding box center [614, 19] width 834 height 24
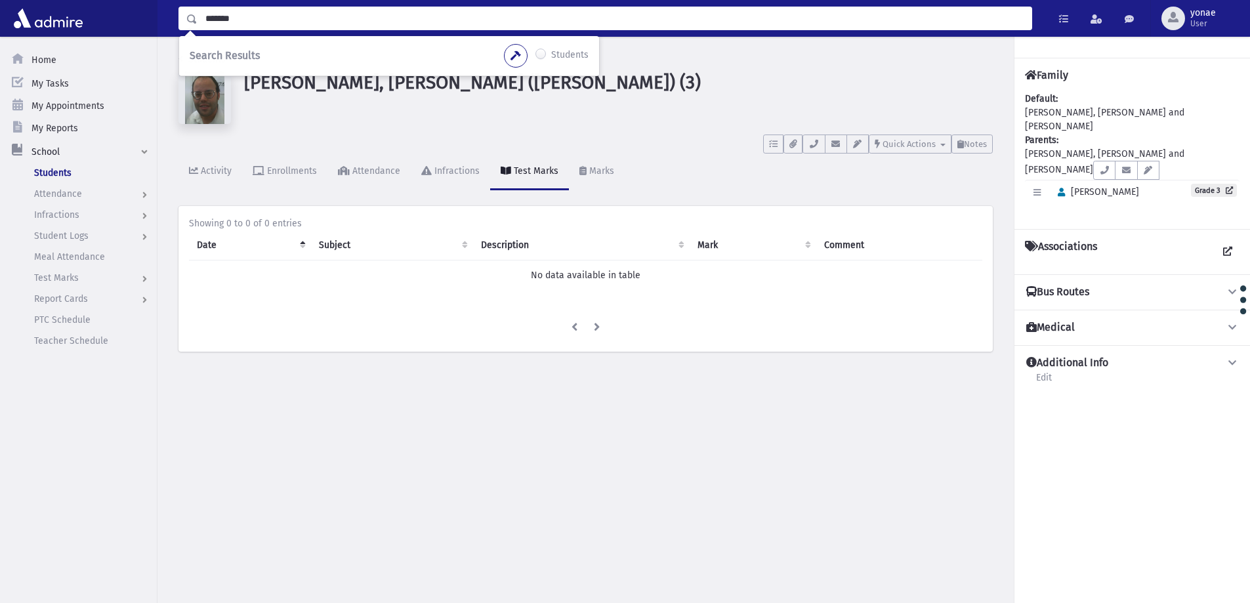
type input "*******"
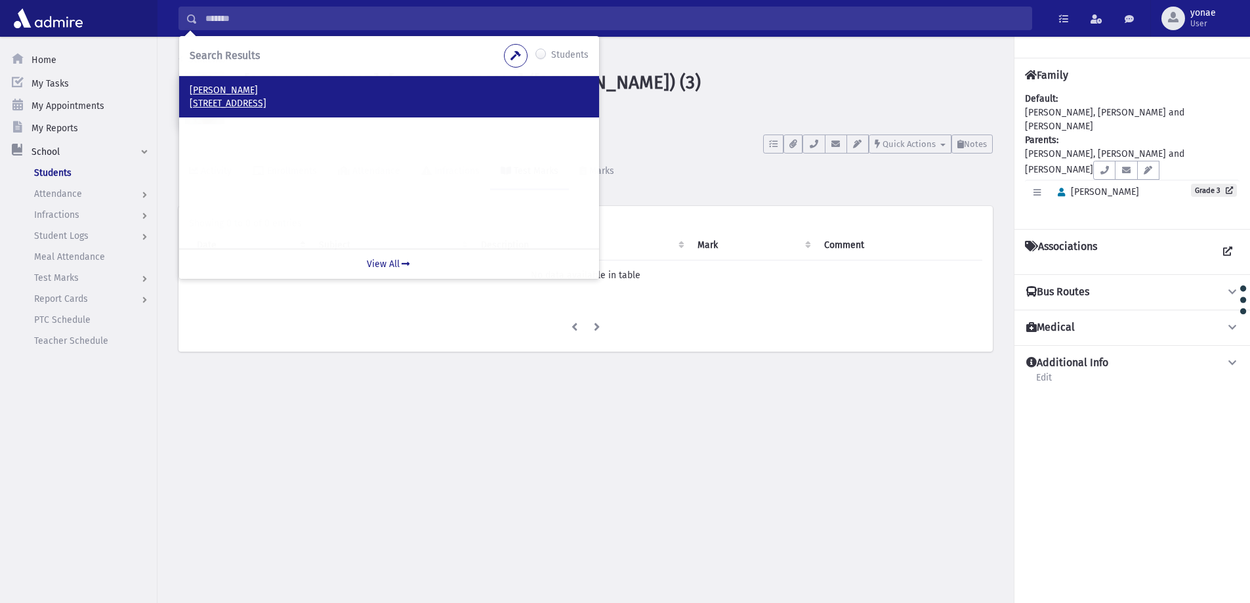
click at [249, 93] on p "Rosenbaum, Avraham" at bounding box center [389, 90] width 399 height 13
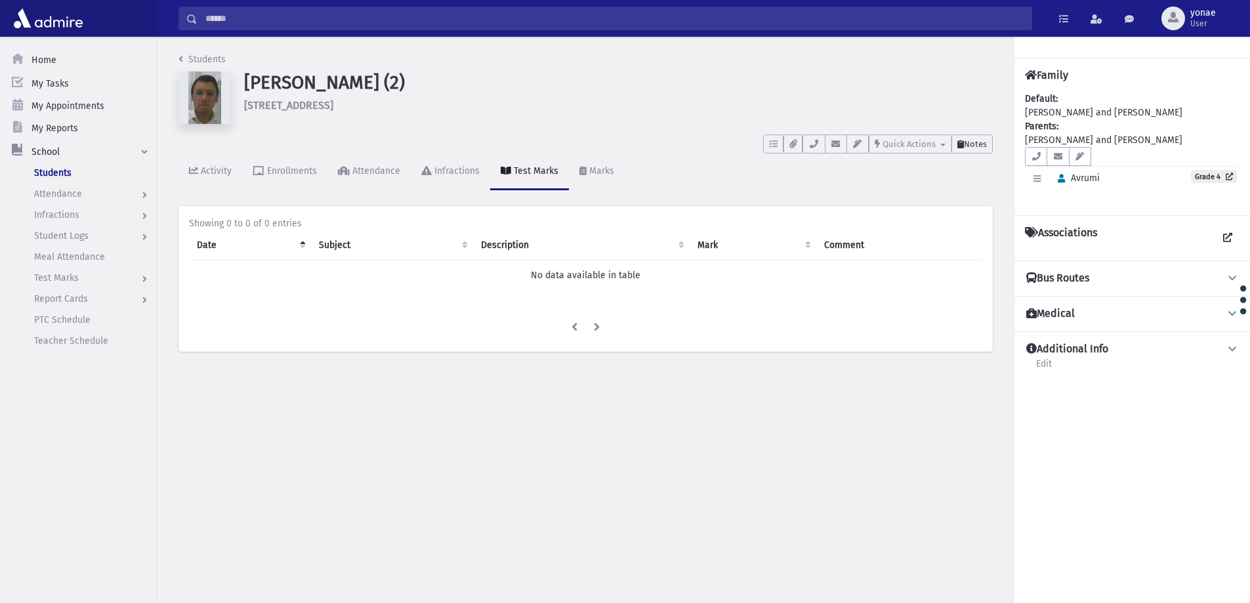
click at [981, 144] on span "Notes" at bounding box center [975, 144] width 23 height 10
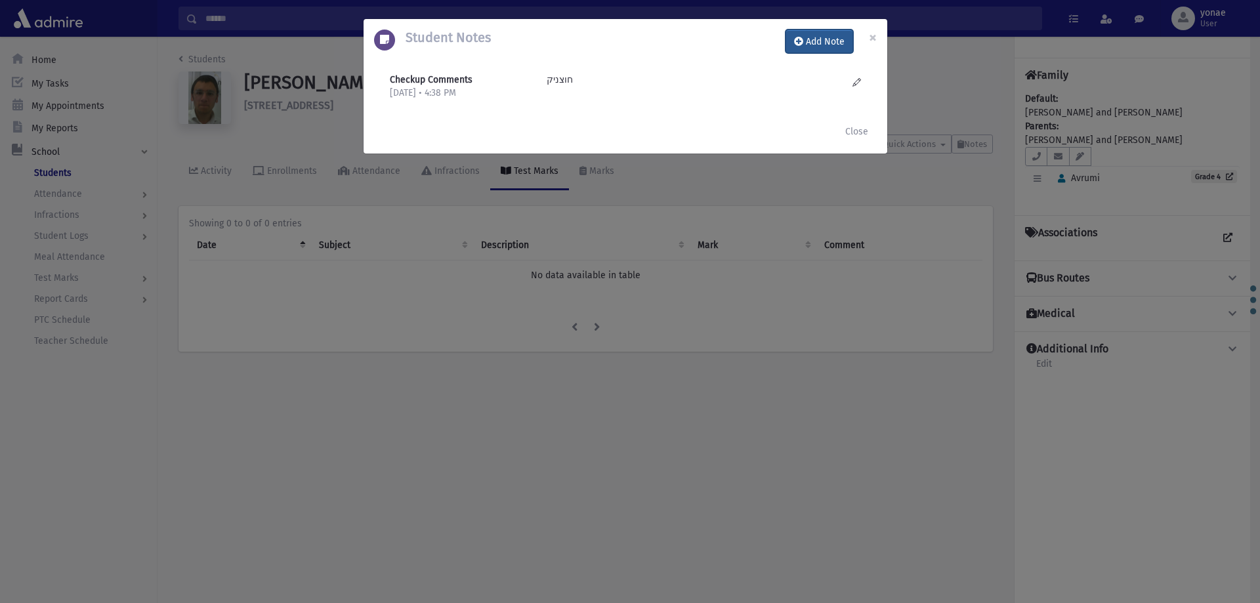
click at [823, 41] on button "Add Note" at bounding box center [819, 42] width 68 height 24
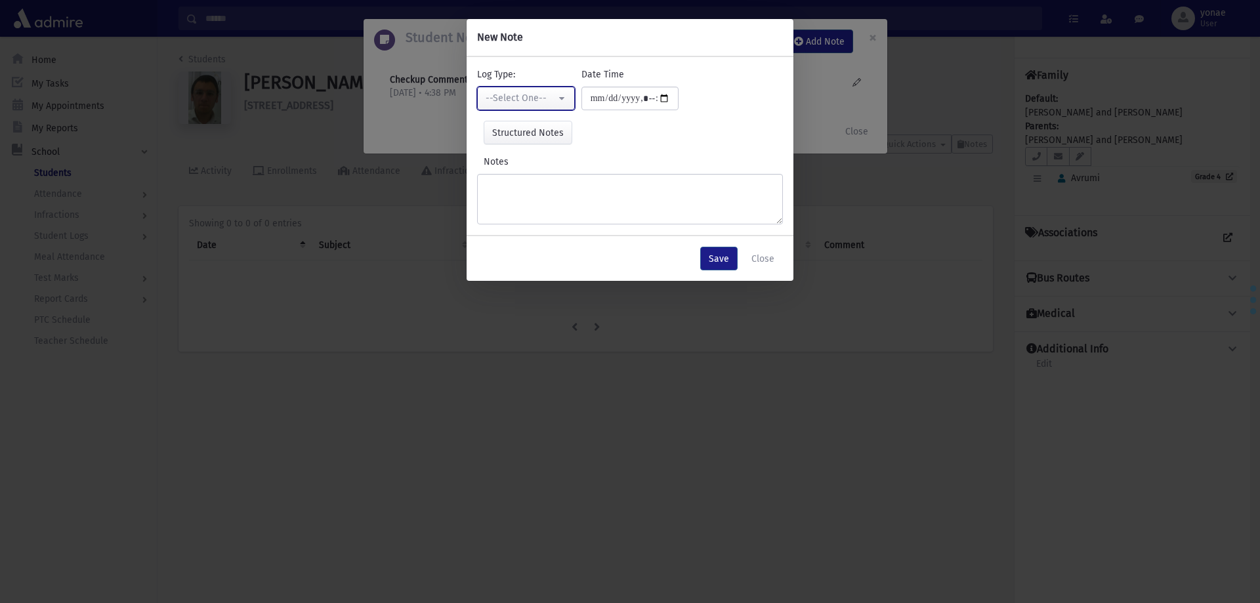
click at [550, 106] on button "--Select One--" at bounding box center [526, 99] width 98 height 24
click at [554, 162] on span "Checkup Comments" at bounding box center [528, 164] width 83 height 13
select select "*"
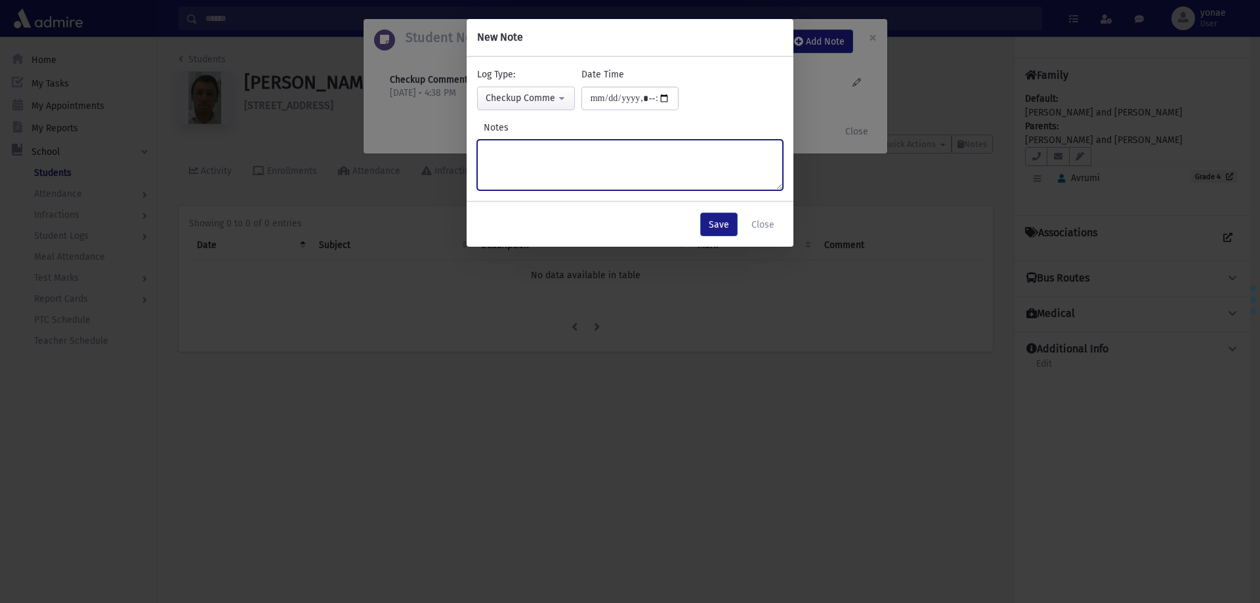
click at [597, 161] on textarea "Notes" at bounding box center [630, 165] width 306 height 51
type textarea "**********"
click at [721, 232] on button "Save" at bounding box center [718, 225] width 37 height 24
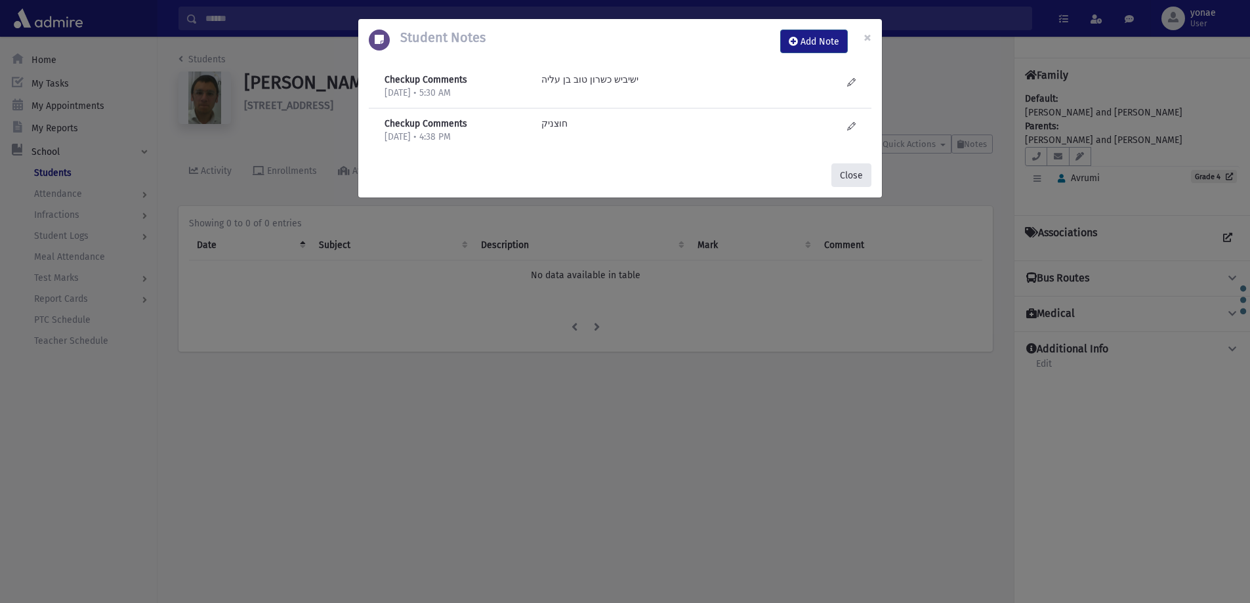
click at [849, 173] on button "Close" at bounding box center [851, 175] width 40 height 24
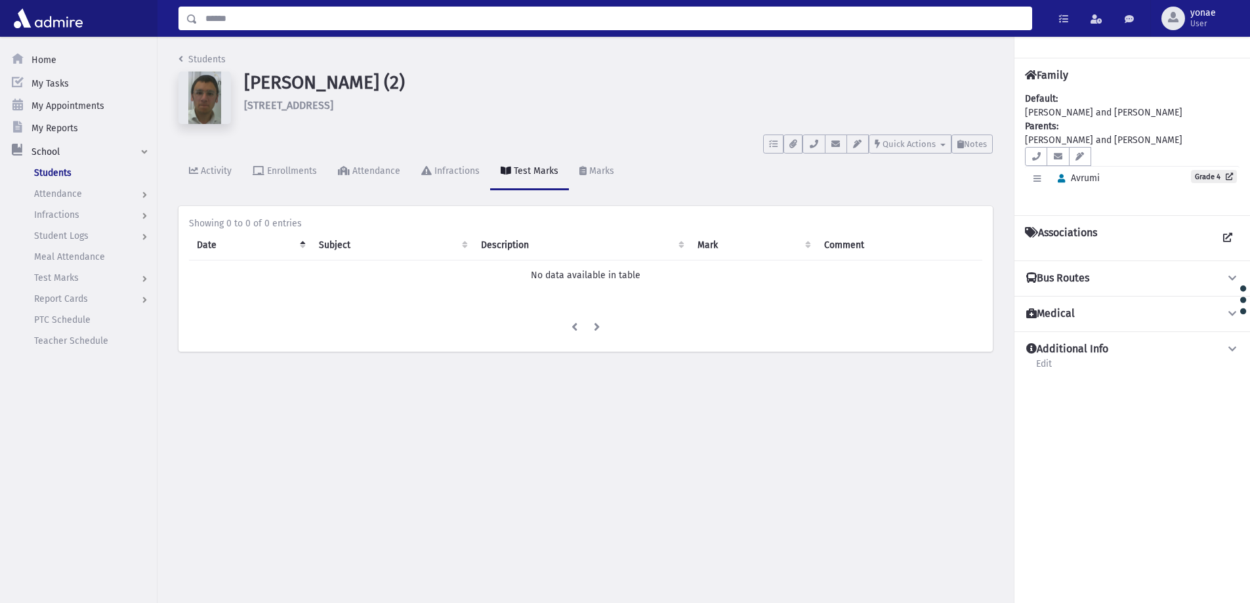
click at [264, 14] on input "Search" at bounding box center [614, 19] width 834 height 24
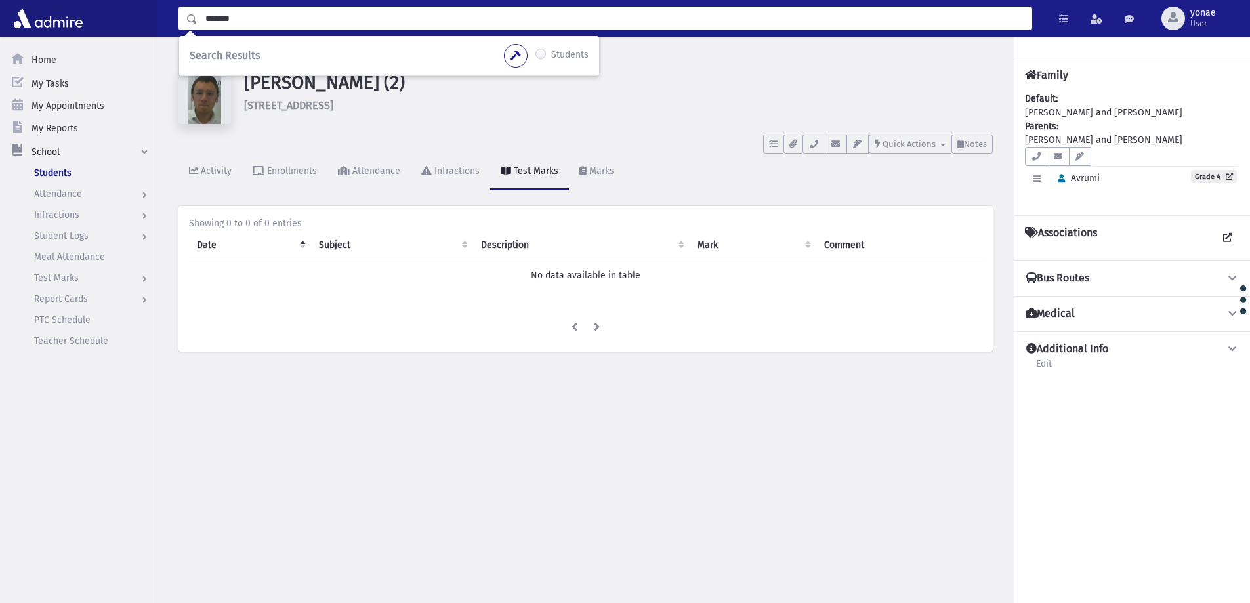
type input "*******"
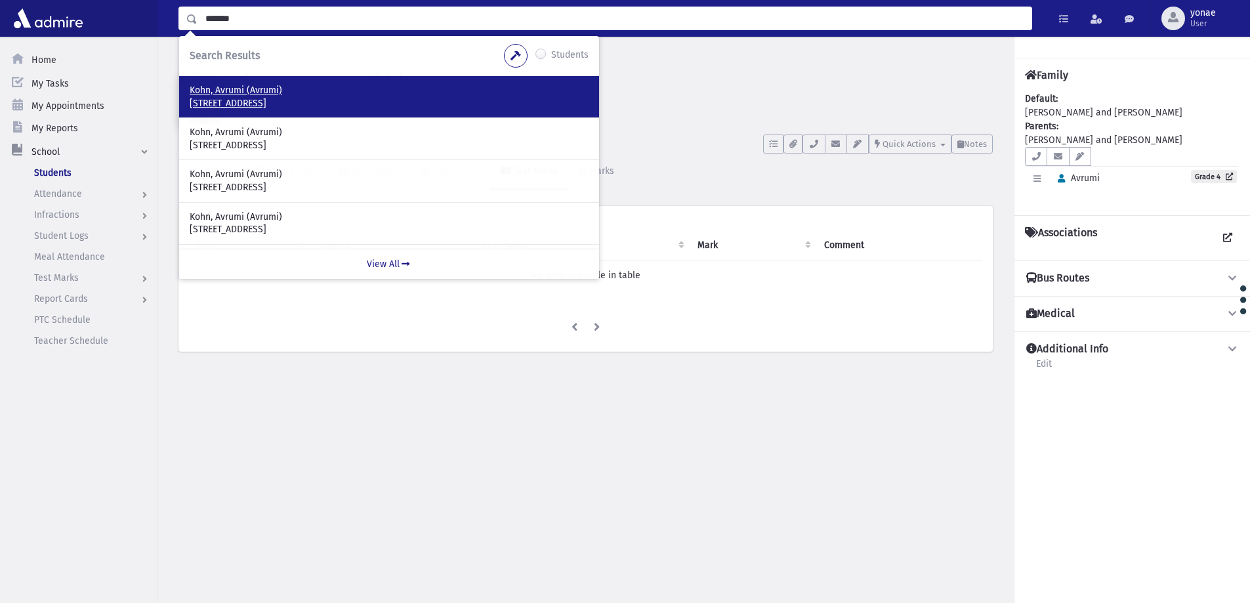
click at [228, 91] on p "Kohn, Avrumi (Avrumi)" at bounding box center [389, 90] width 399 height 13
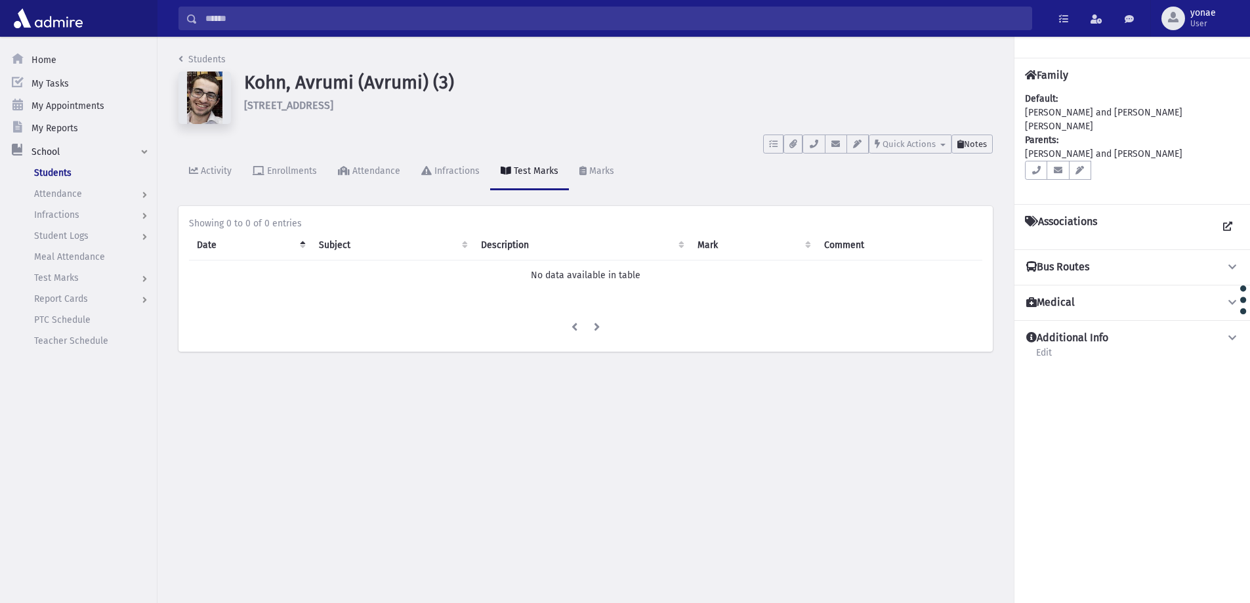
click at [986, 144] on span "Notes" at bounding box center [975, 144] width 23 height 10
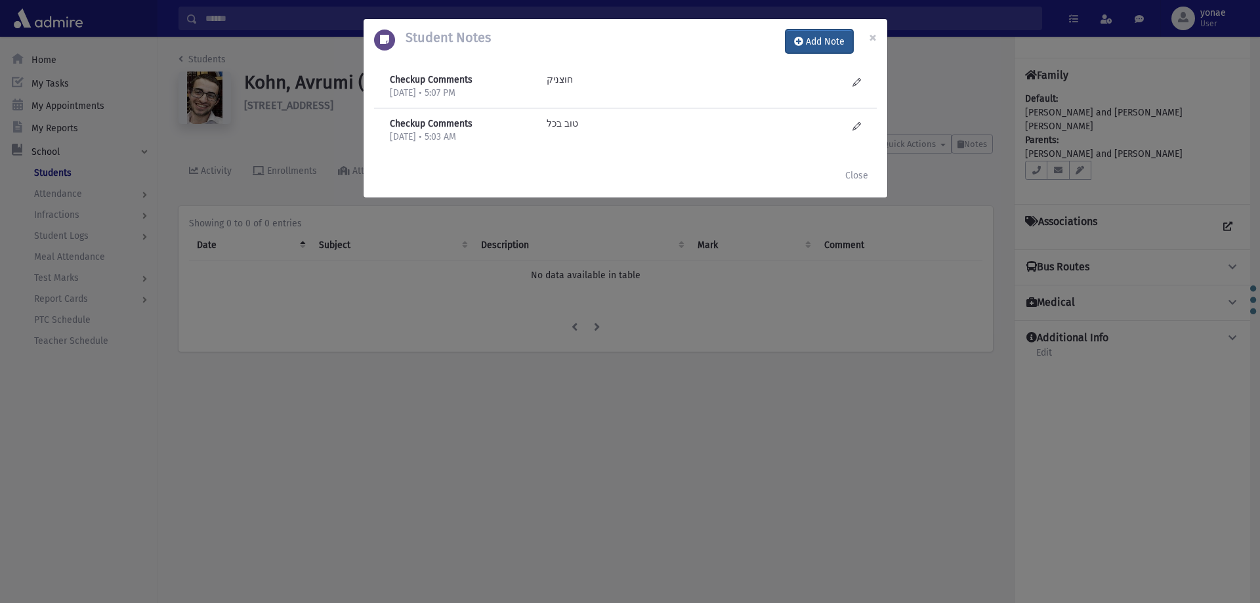
click at [829, 43] on button "Add Note" at bounding box center [819, 42] width 68 height 24
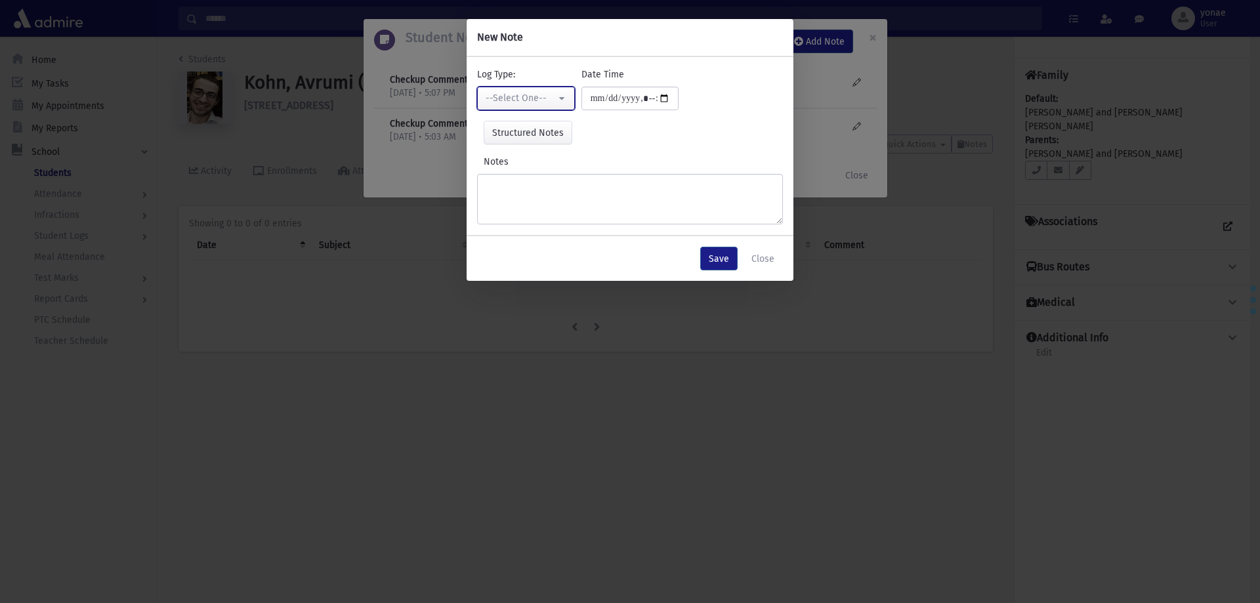
click at [539, 94] on div "--Select One--" at bounding box center [520, 98] width 70 height 14
click at [548, 161] on span "Checkup Comments" at bounding box center [528, 164] width 83 height 13
select select "*"
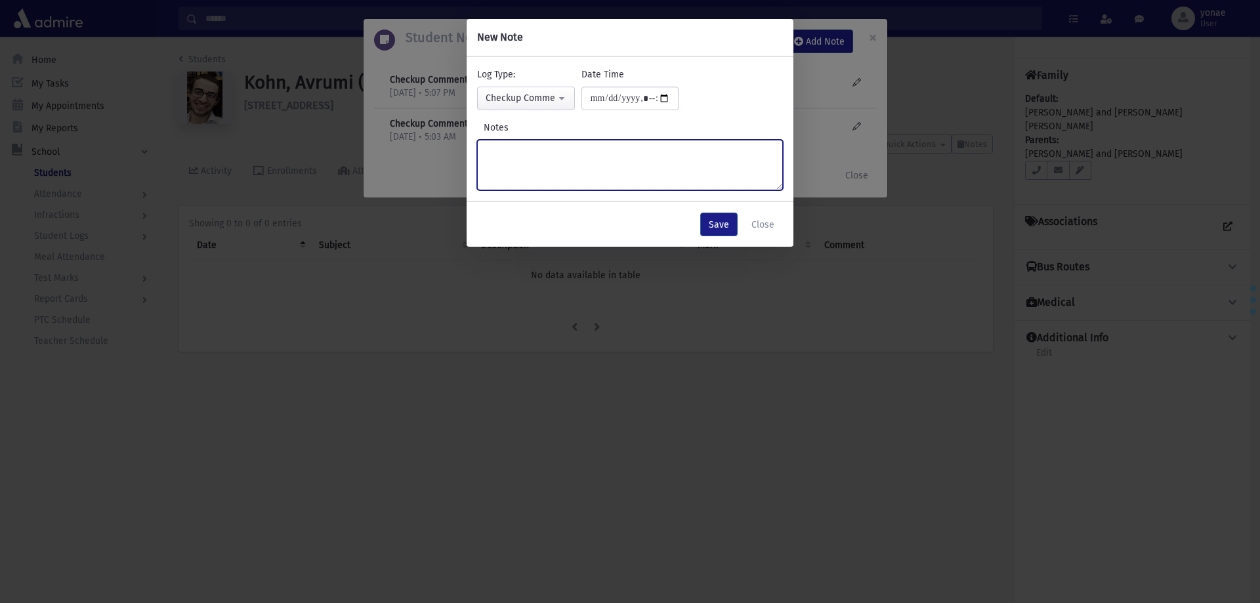
click at [549, 157] on textarea "Notes" at bounding box center [630, 165] width 306 height 51
type textarea "**********"
click at [726, 228] on button "Save" at bounding box center [718, 225] width 37 height 24
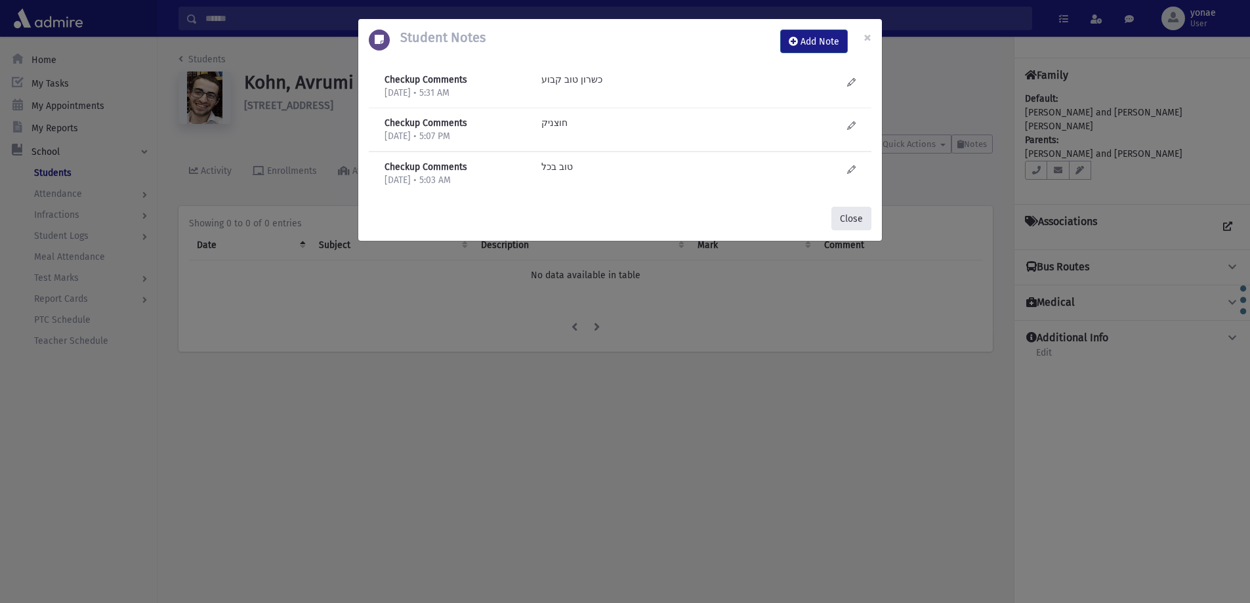
click at [848, 220] on button "Close" at bounding box center [851, 219] width 40 height 24
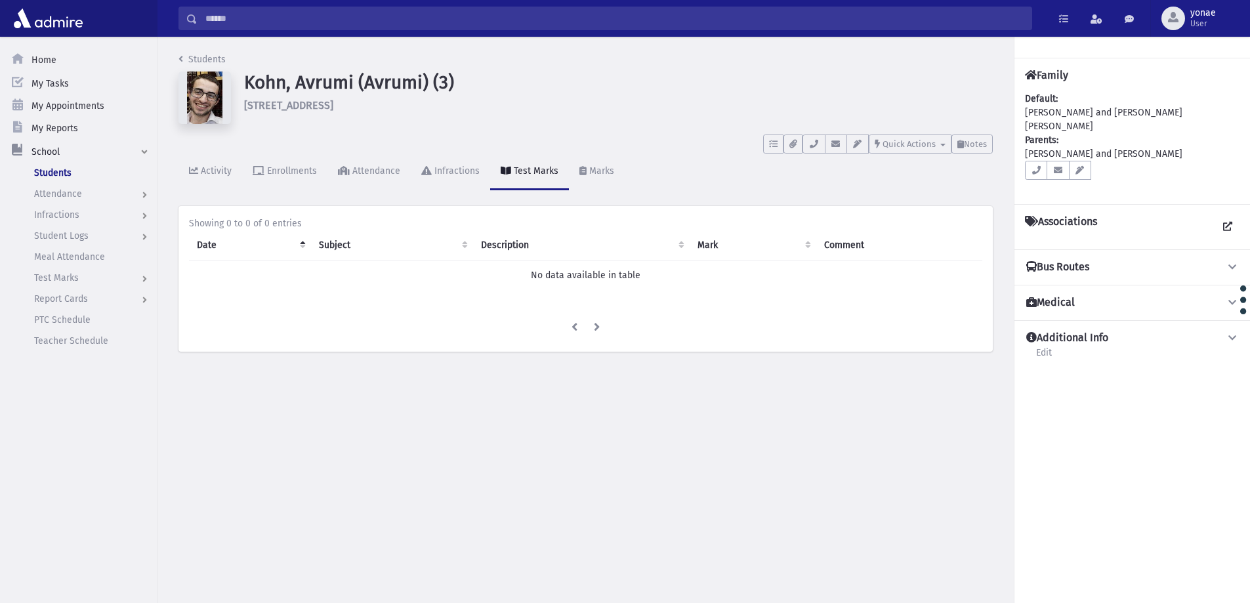
click at [298, 22] on input "Search" at bounding box center [614, 19] width 834 height 24
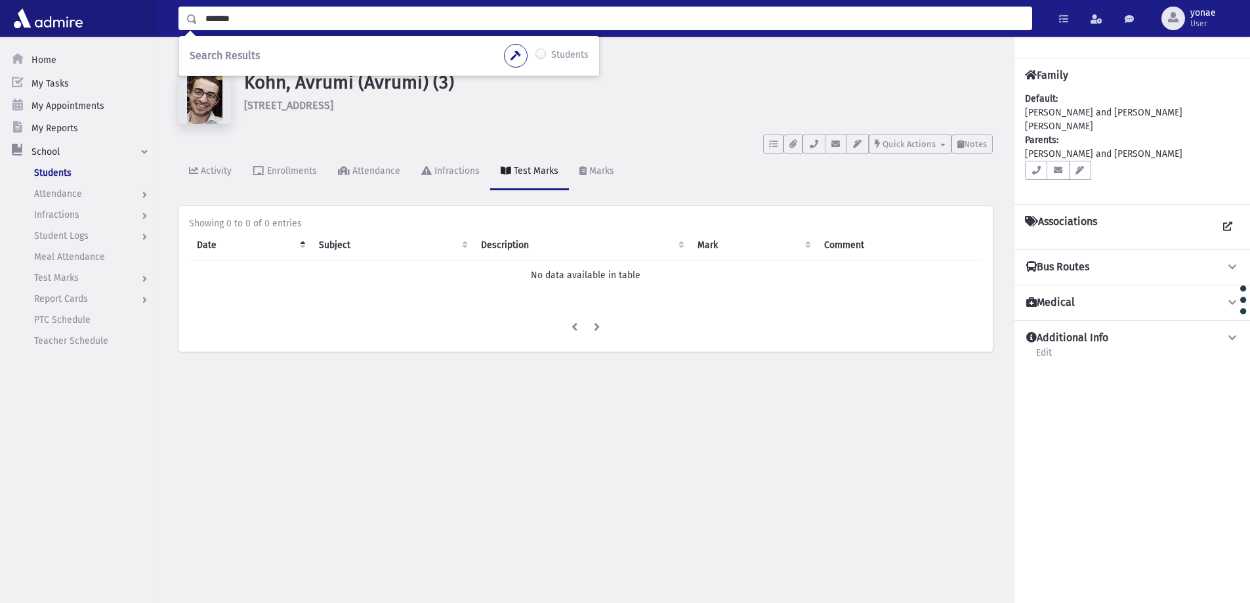
type input "*******"
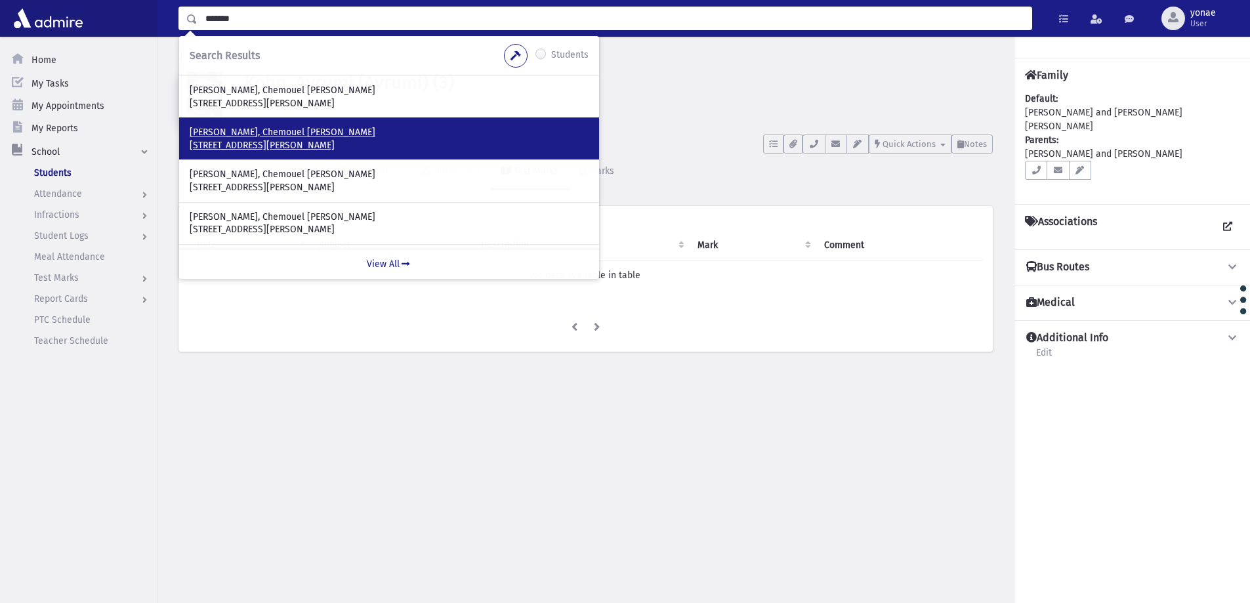
click at [223, 129] on div "Kadoch, Chemouel Aaron Avenue Simone Weill 16 Bonneui Sur Marne, FR 94380 FRANCE" at bounding box center [389, 138] width 420 height 42
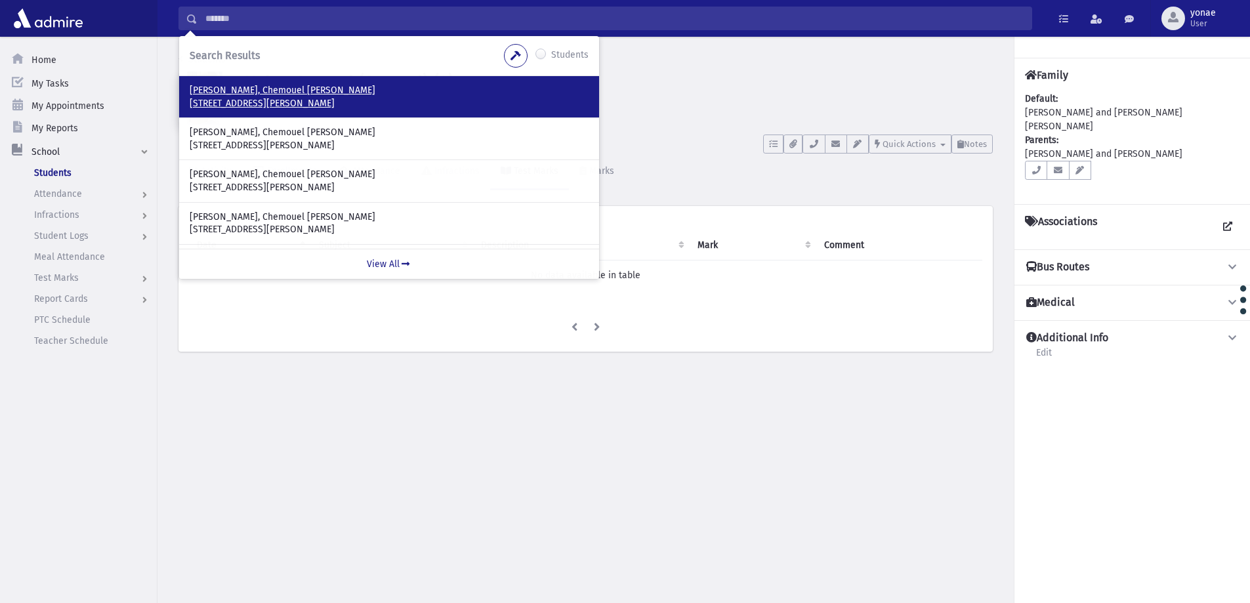
click at [267, 94] on p "Kadoch, Chemouel Aaron" at bounding box center [389, 90] width 399 height 13
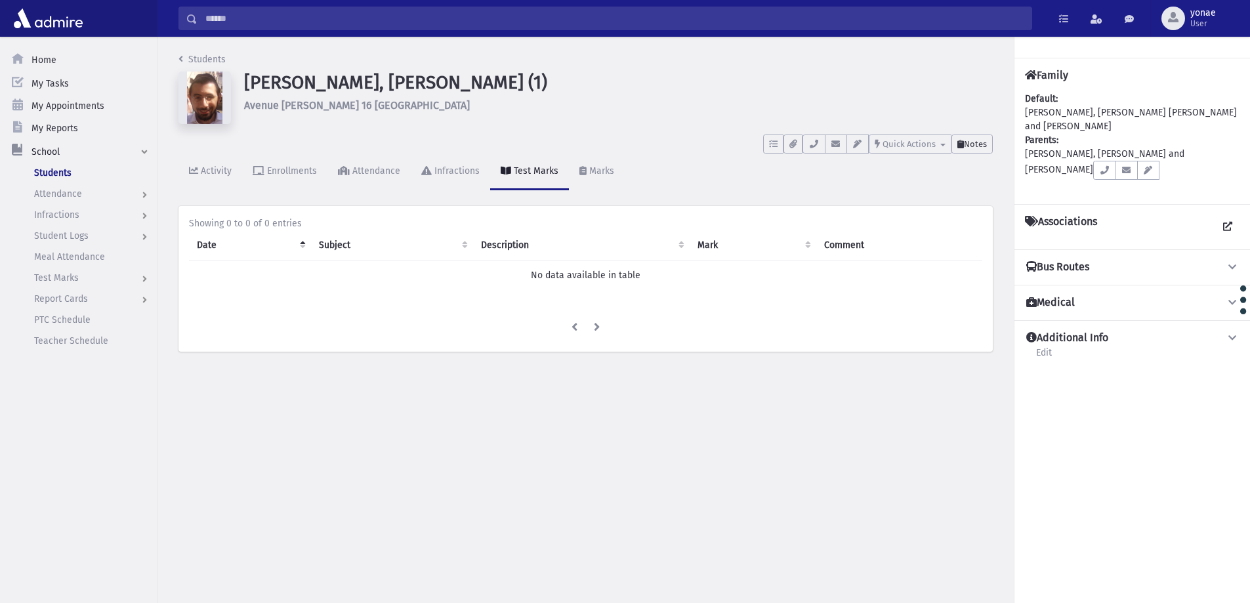
click at [964, 146] on span "Notes" at bounding box center [975, 144] width 23 height 10
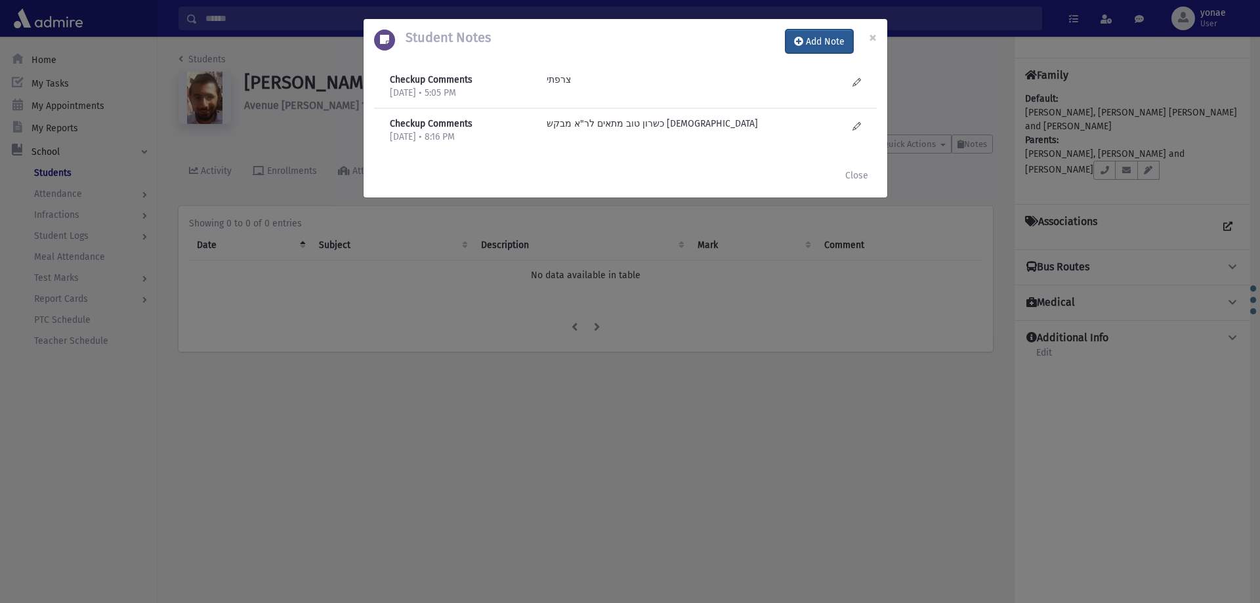
click at [819, 45] on button "Add Note" at bounding box center [819, 42] width 68 height 24
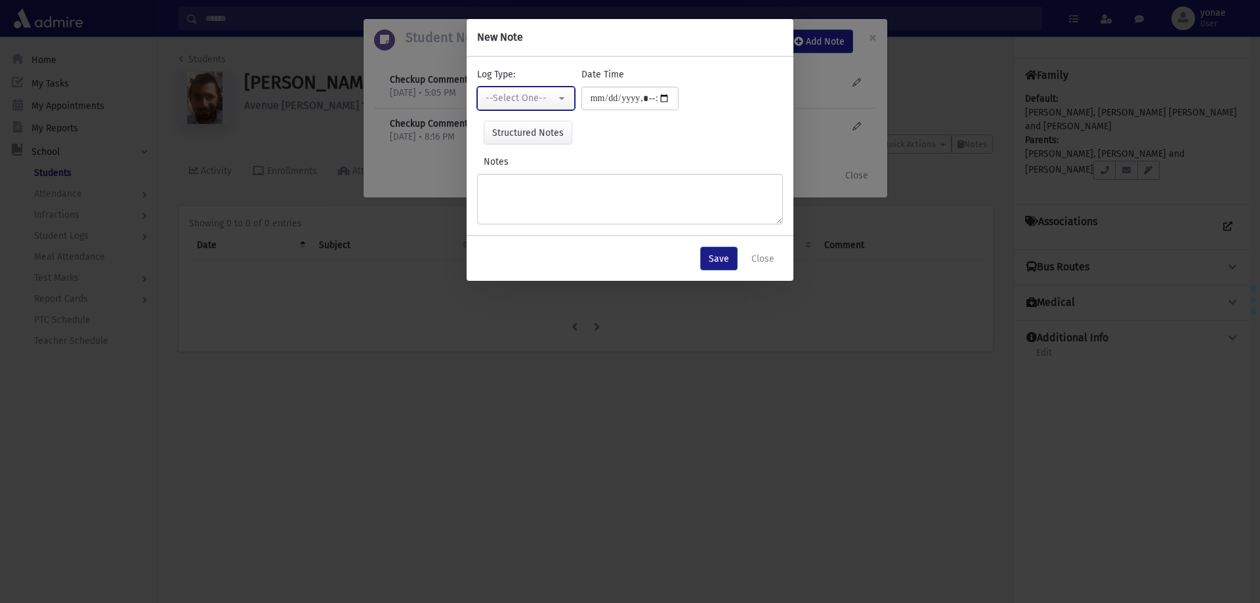
click at [537, 100] on div "--Select One--" at bounding box center [520, 98] width 70 height 14
click at [552, 157] on link "Checkup Comments" at bounding box center [529, 164] width 104 height 24
select select "*"
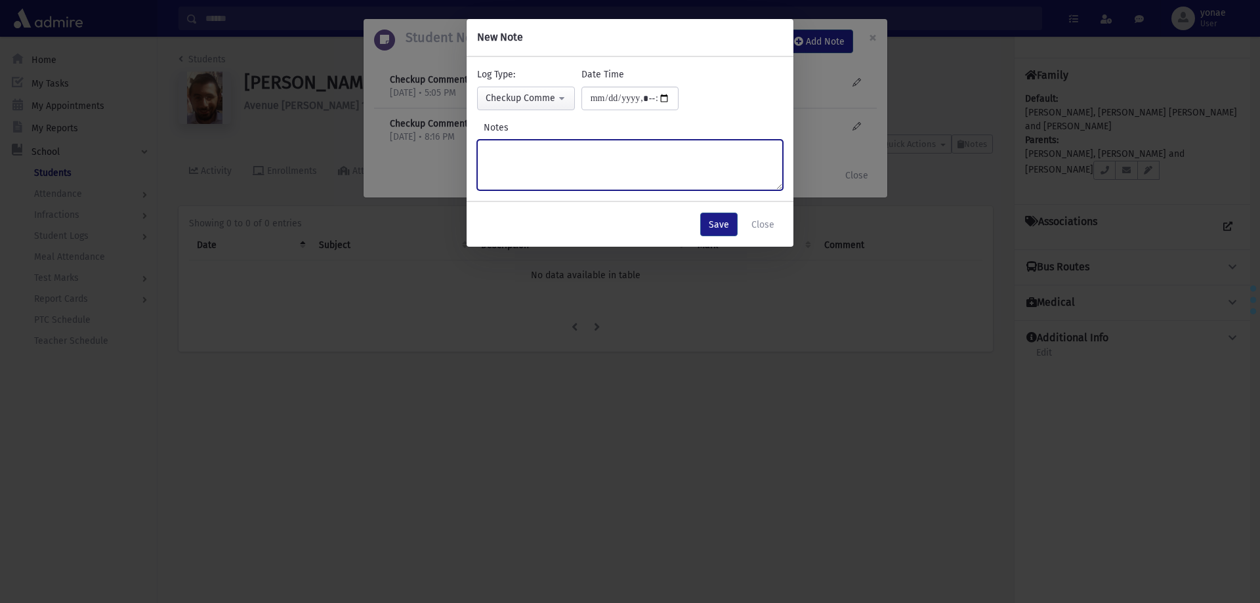
click at [563, 157] on textarea "Notes" at bounding box center [630, 165] width 306 height 51
type textarea "*"
type textarea "**********"
click at [727, 228] on button "Save" at bounding box center [718, 225] width 37 height 24
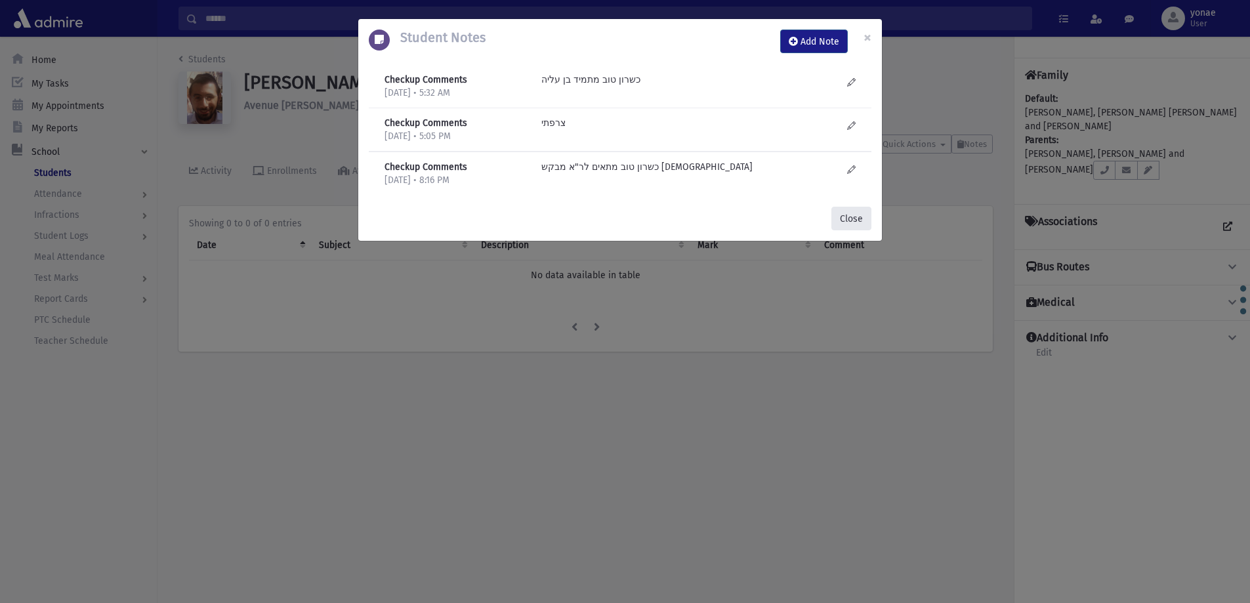
click at [857, 217] on button "Close" at bounding box center [851, 219] width 40 height 24
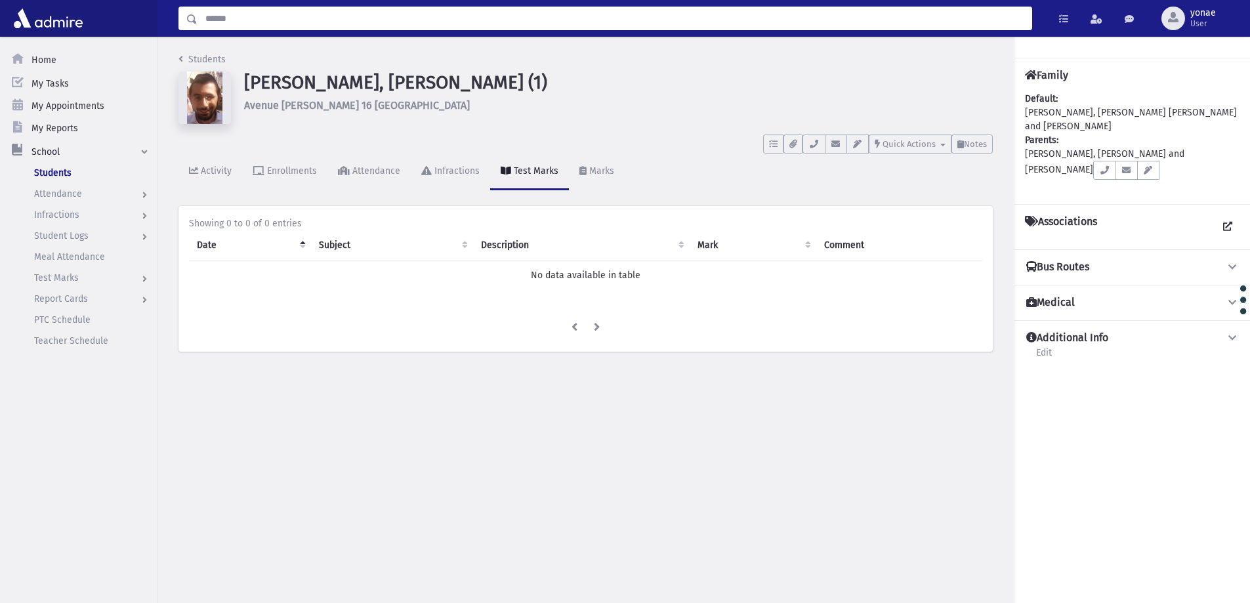
click at [281, 25] on input "Search" at bounding box center [614, 19] width 834 height 24
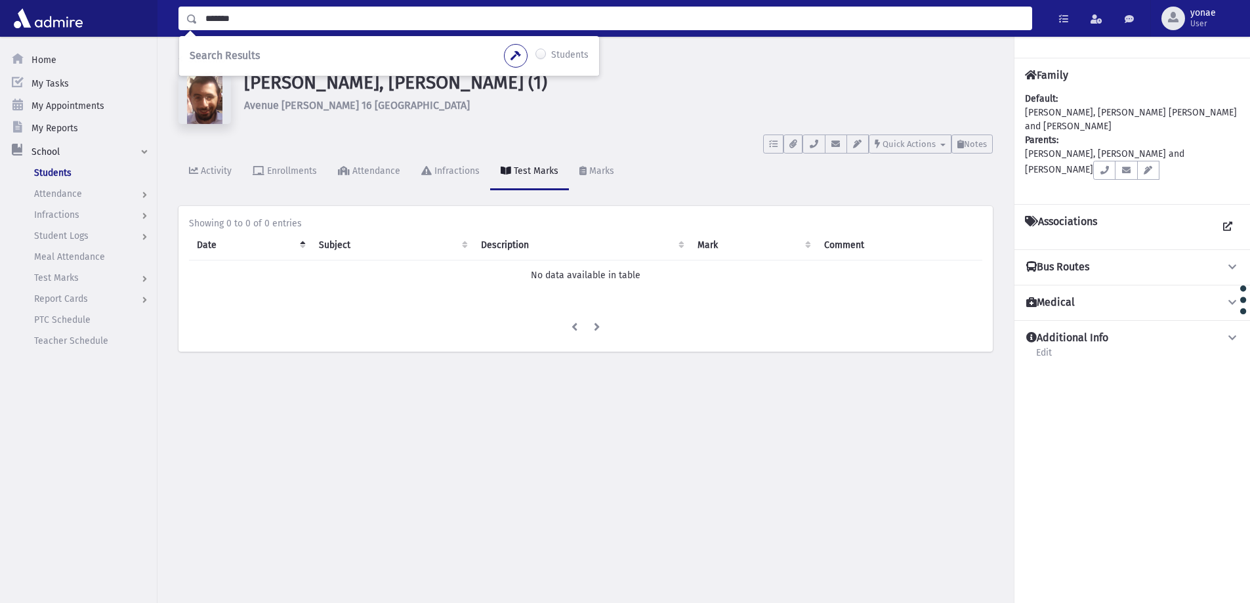
type input "*******"
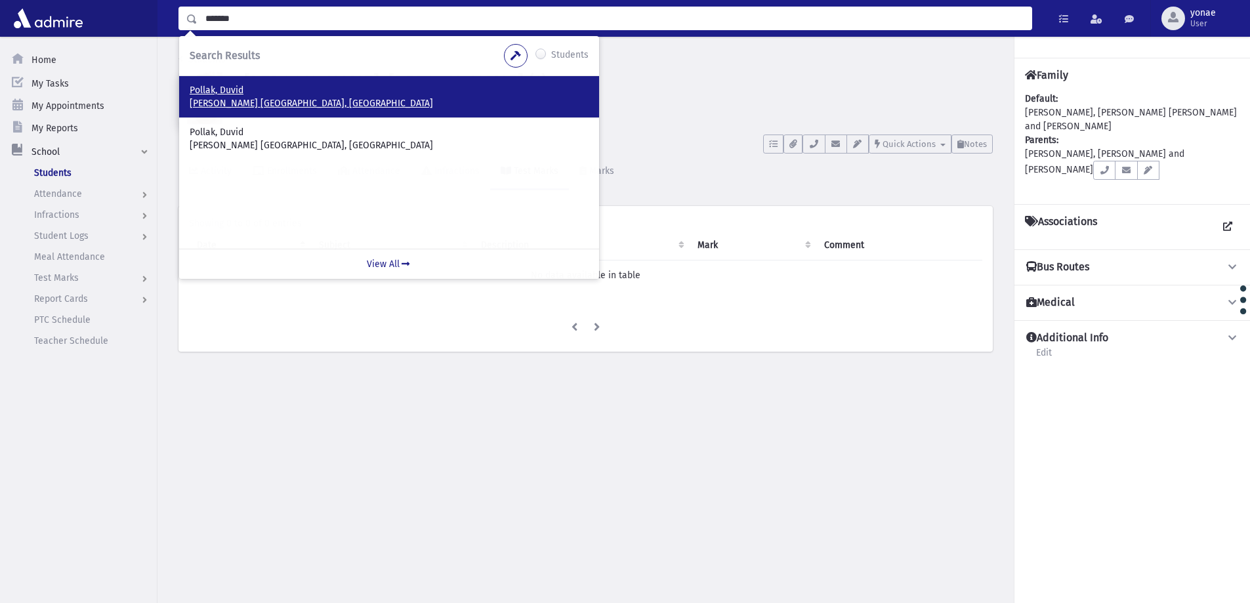
click at [220, 106] on p "ירמיהו ירושלים, ISRAEL" at bounding box center [389, 103] width 399 height 13
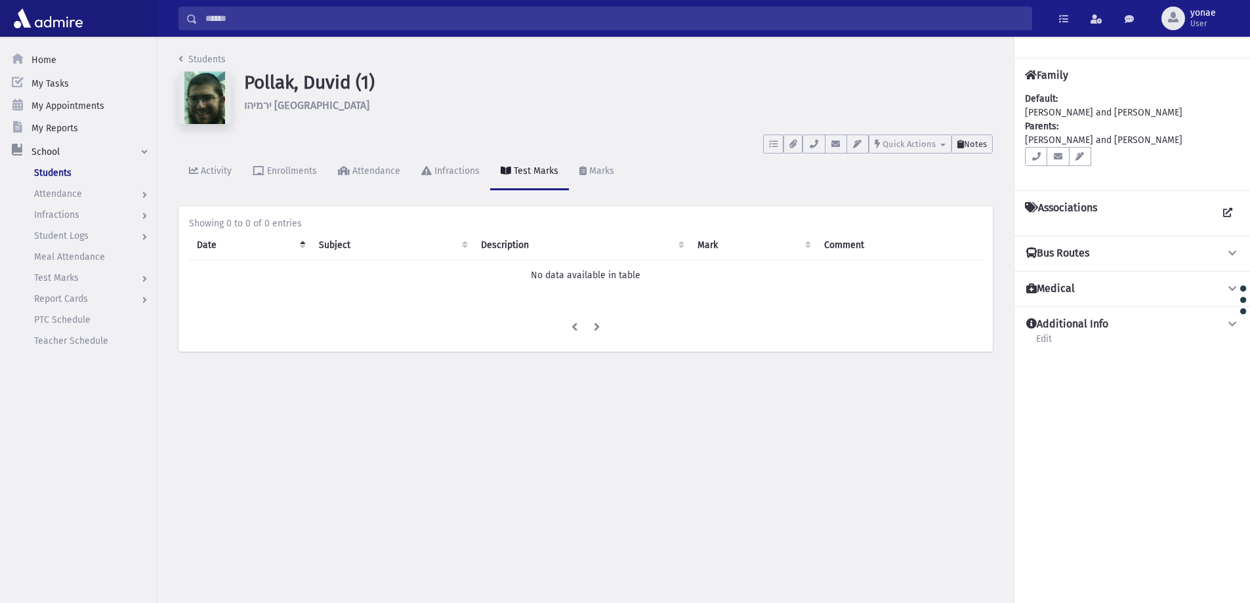
click at [983, 138] on button "Notes" at bounding box center [971, 143] width 41 height 19
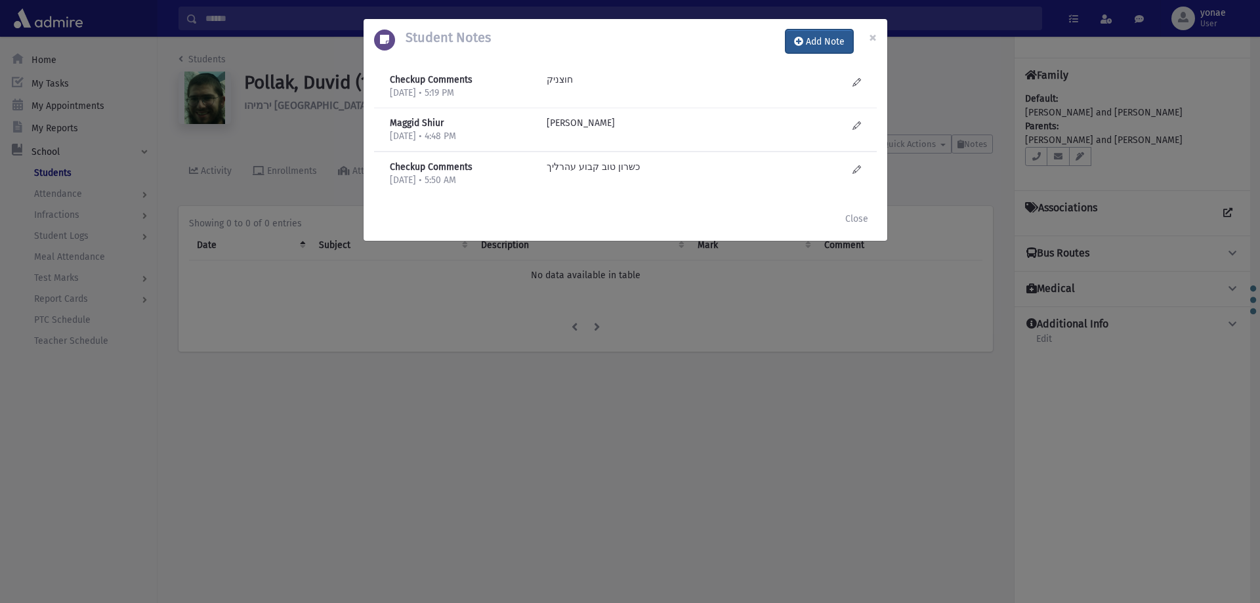
click at [825, 43] on button "Add Note" at bounding box center [819, 42] width 68 height 24
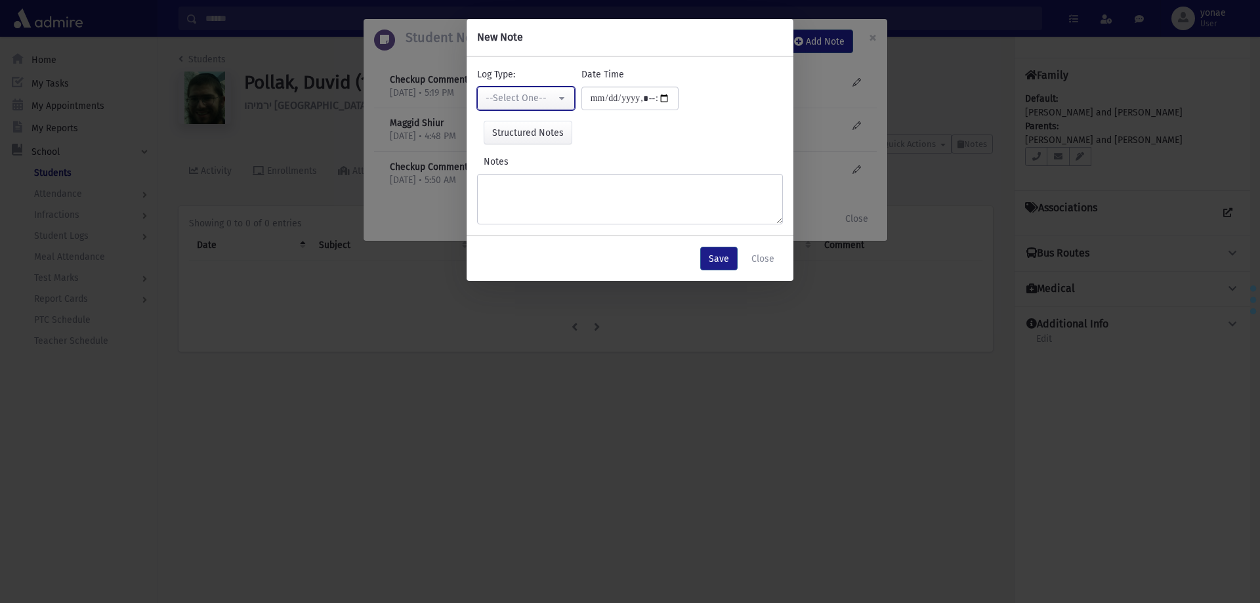
click at [514, 102] on div "--Select One--" at bounding box center [520, 98] width 70 height 14
click at [534, 157] on link "Checkup Comments" at bounding box center [529, 164] width 104 height 24
select select "*"
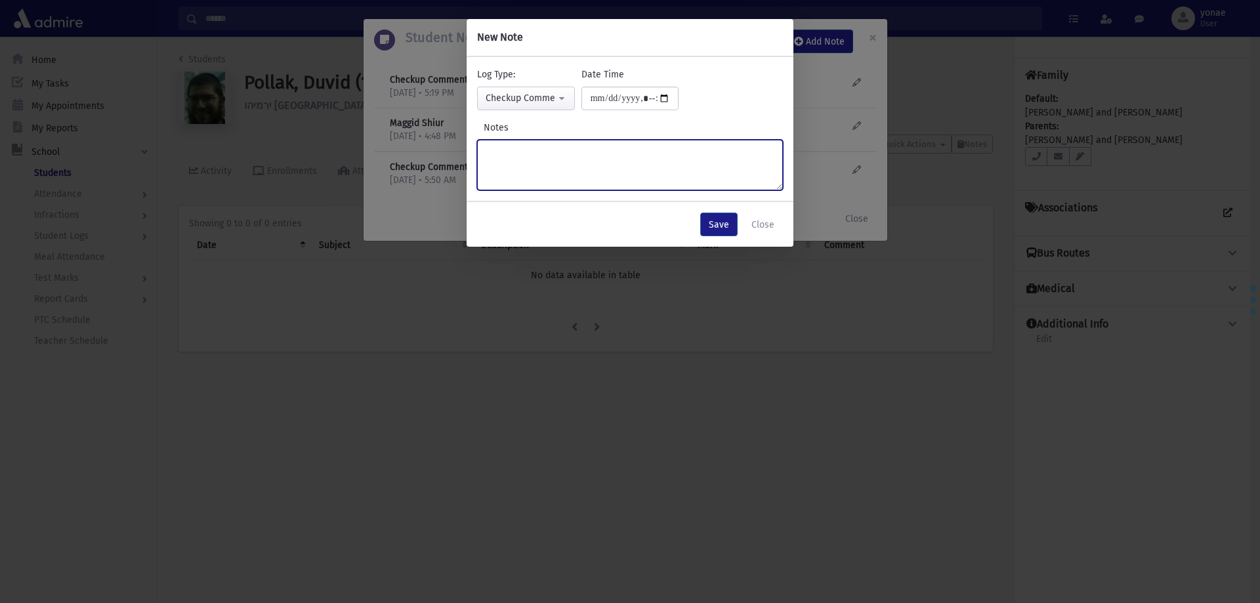
click at [534, 154] on textarea "Notes" at bounding box center [630, 165] width 306 height 51
type textarea "*"
drag, startPoint x: 735, startPoint y: 31, endPoint x: 759, endPoint y: 47, distance: 28.0
click at [759, 47] on div "New Note" at bounding box center [629, 37] width 327 height 37
click at [486, 153] on textarea "**********" at bounding box center [630, 165] width 306 height 51
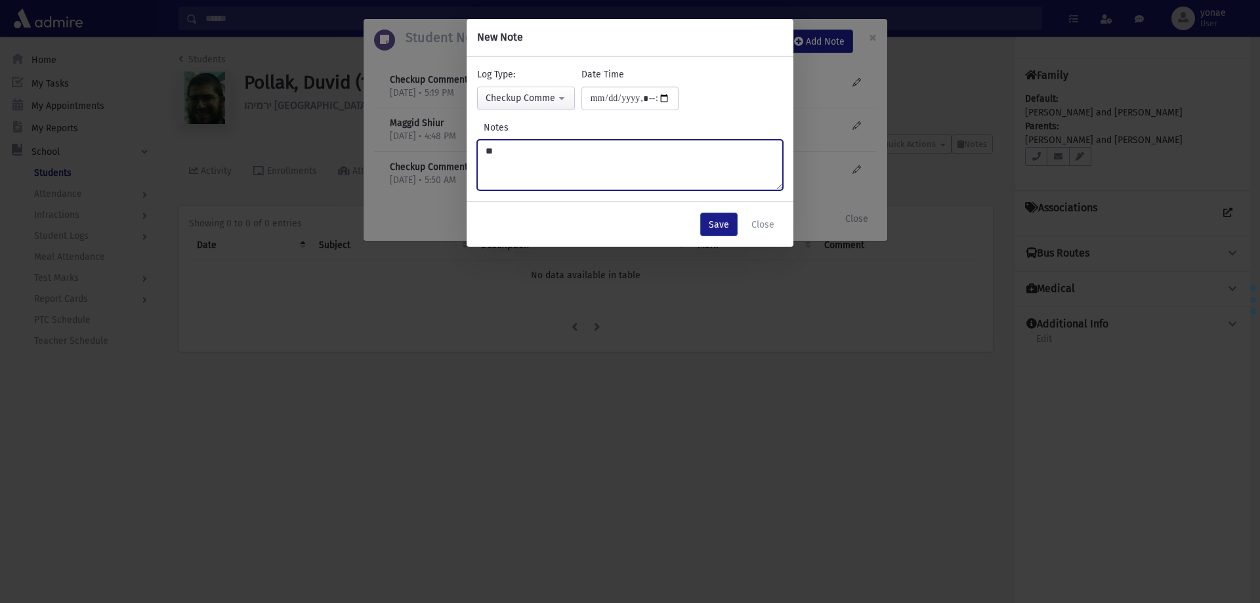
type textarea "*"
click at [760, 218] on button "Close" at bounding box center [763, 225] width 40 height 24
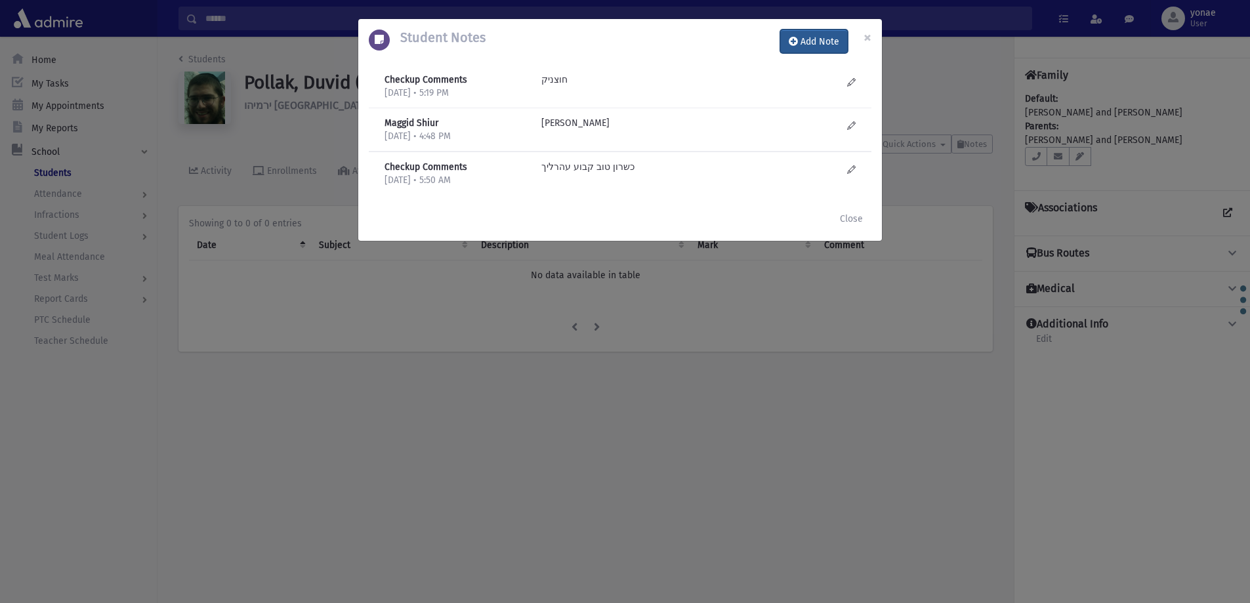
click at [817, 35] on button "Add Note" at bounding box center [814, 42] width 68 height 24
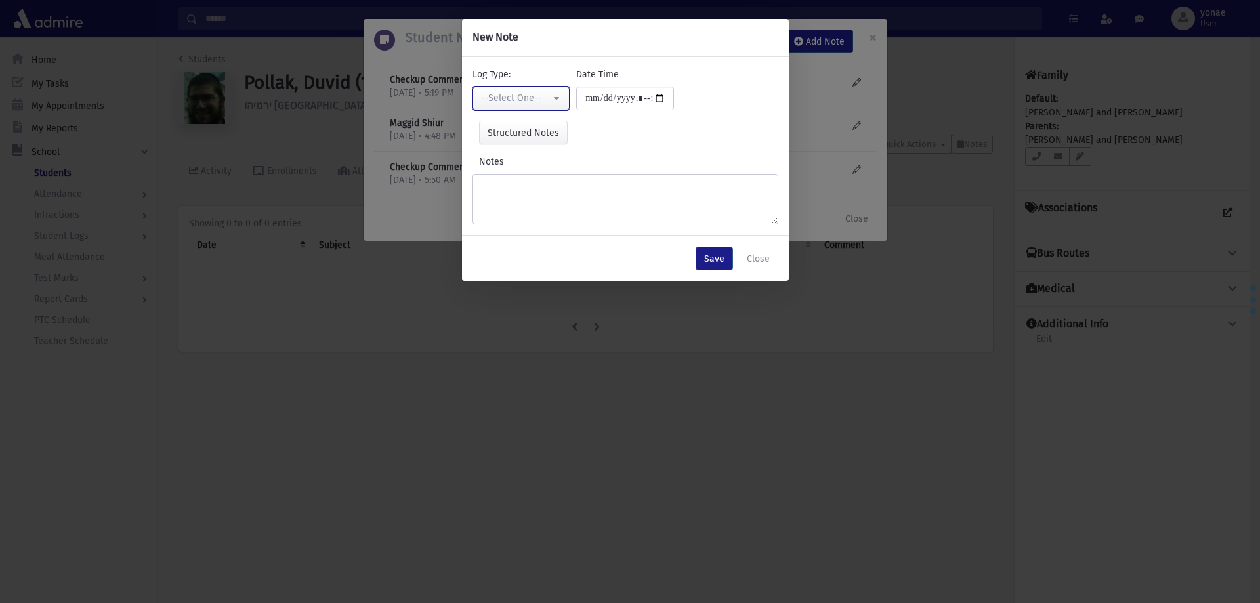
click at [521, 101] on div "--Select One--" at bounding box center [516, 98] width 70 height 14
click at [529, 157] on link "Checkup Comments" at bounding box center [524, 164] width 104 height 24
select select "*"
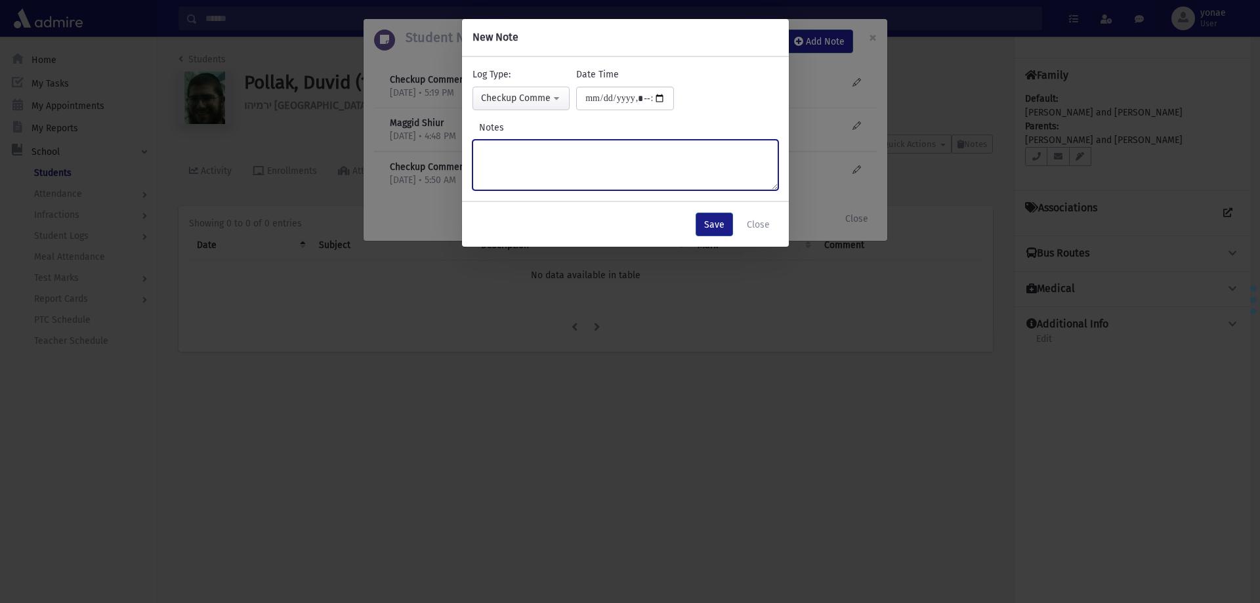
click at [546, 155] on textarea "Notes" at bounding box center [625, 165] width 306 height 51
type textarea "**********"
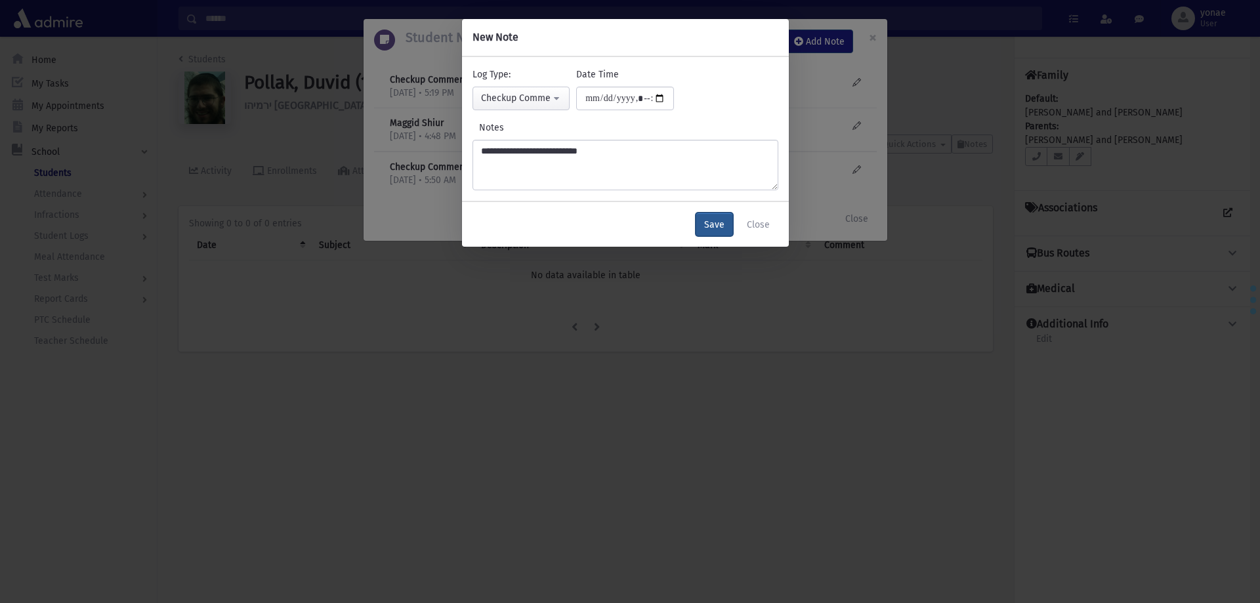
click at [724, 229] on button "Save" at bounding box center [713, 225] width 37 height 24
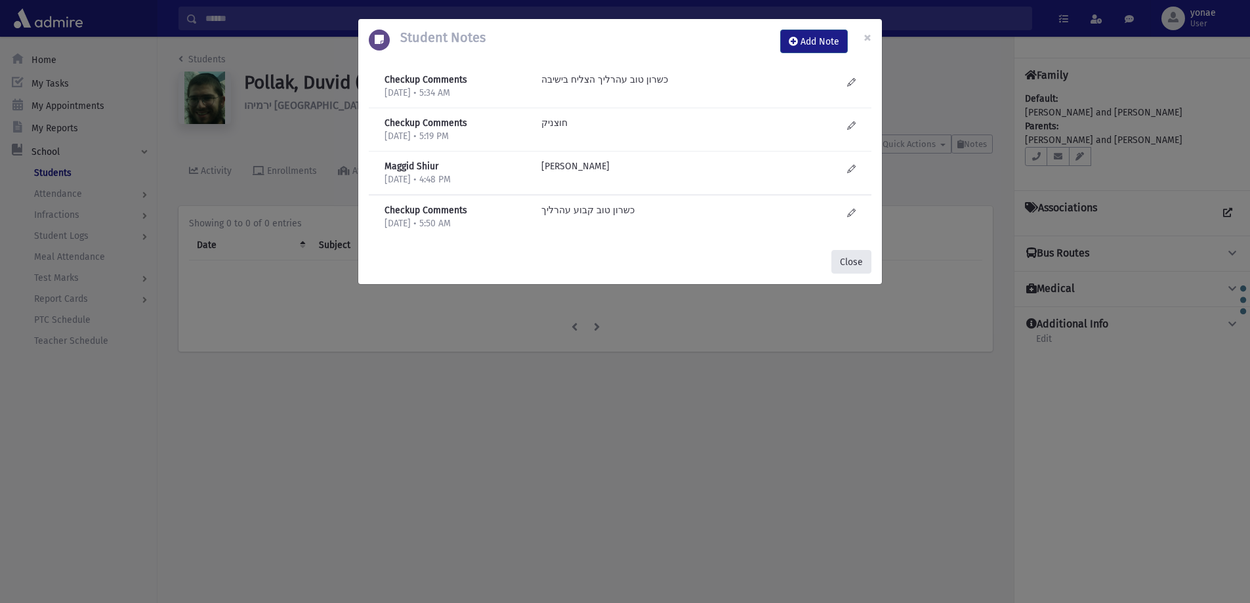
click at [850, 263] on button "Close" at bounding box center [851, 262] width 40 height 24
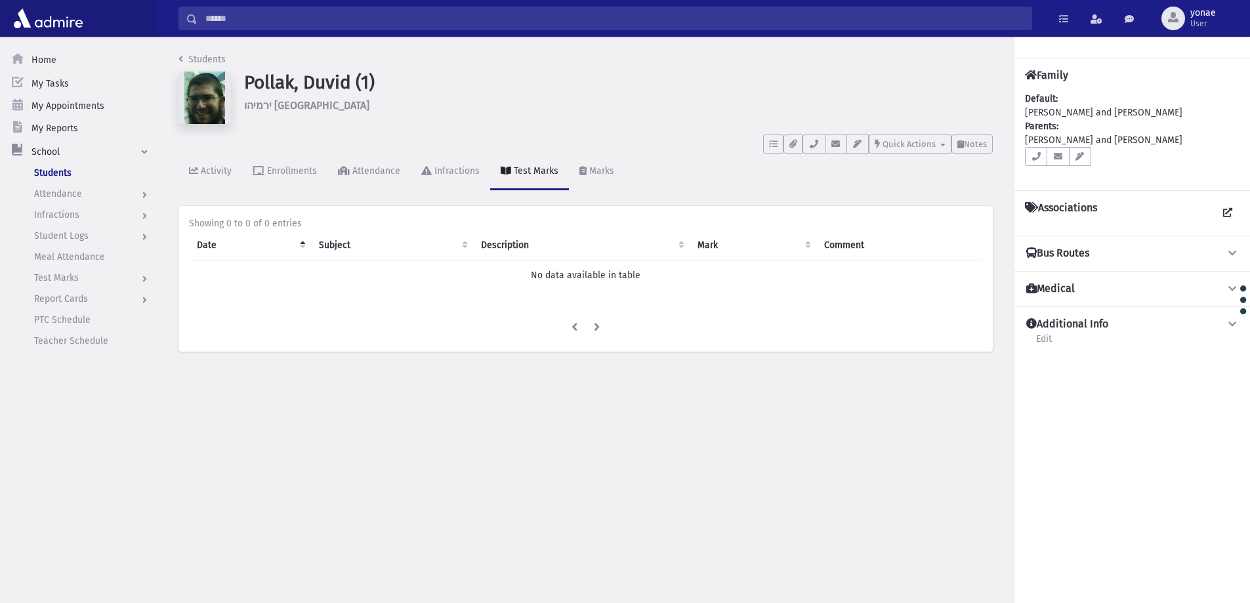
click at [314, 16] on input "Search" at bounding box center [614, 19] width 834 height 24
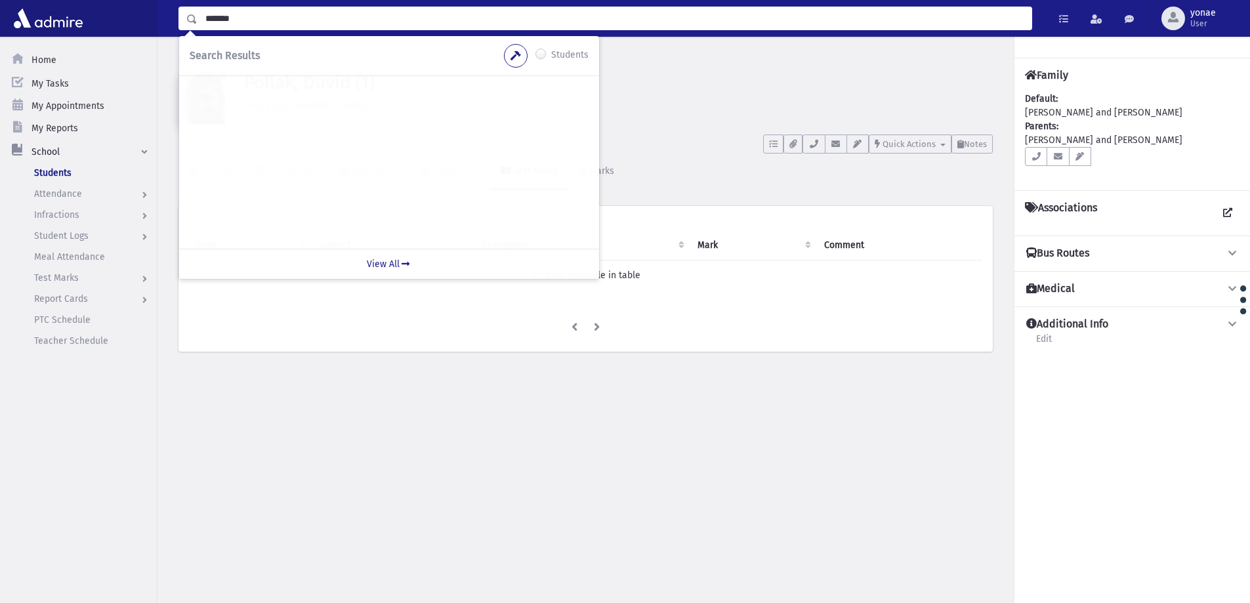
click at [241, 19] on input "*******" at bounding box center [614, 19] width 834 height 24
drag, startPoint x: 220, startPoint y: 18, endPoint x: 211, endPoint y: 20, distance: 10.0
click at [211, 20] on input "*******" at bounding box center [614, 19] width 834 height 24
type input "*******"
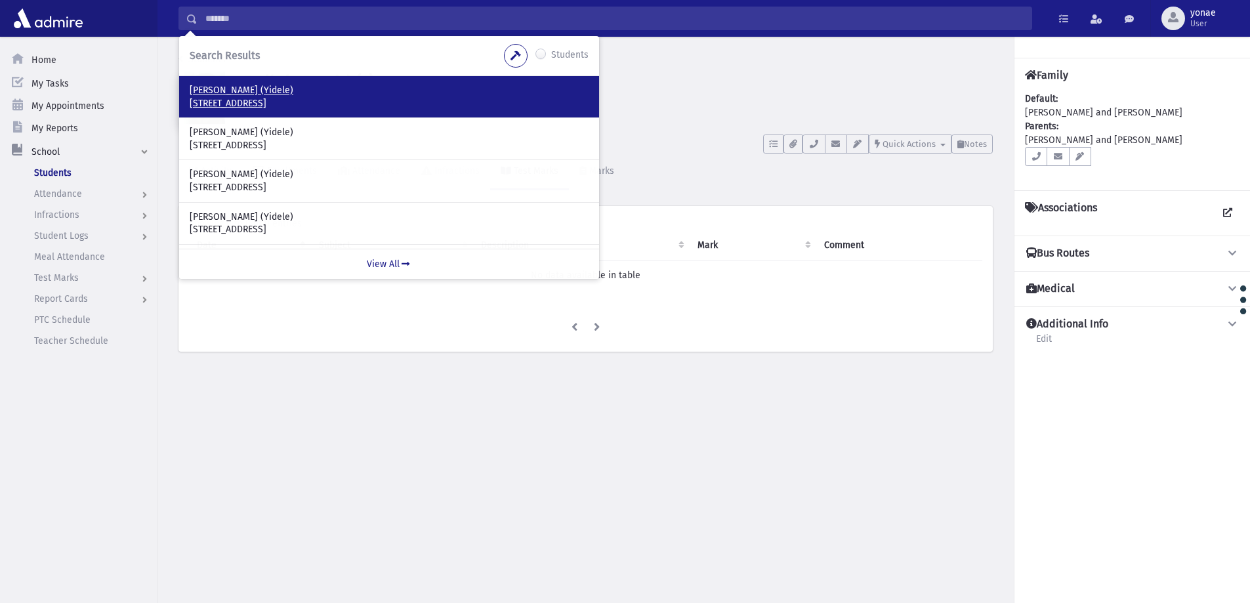
click at [250, 94] on p "Friedman, Yehouda (Yidele)" at bounding box center [389, 90] width 399 height 13
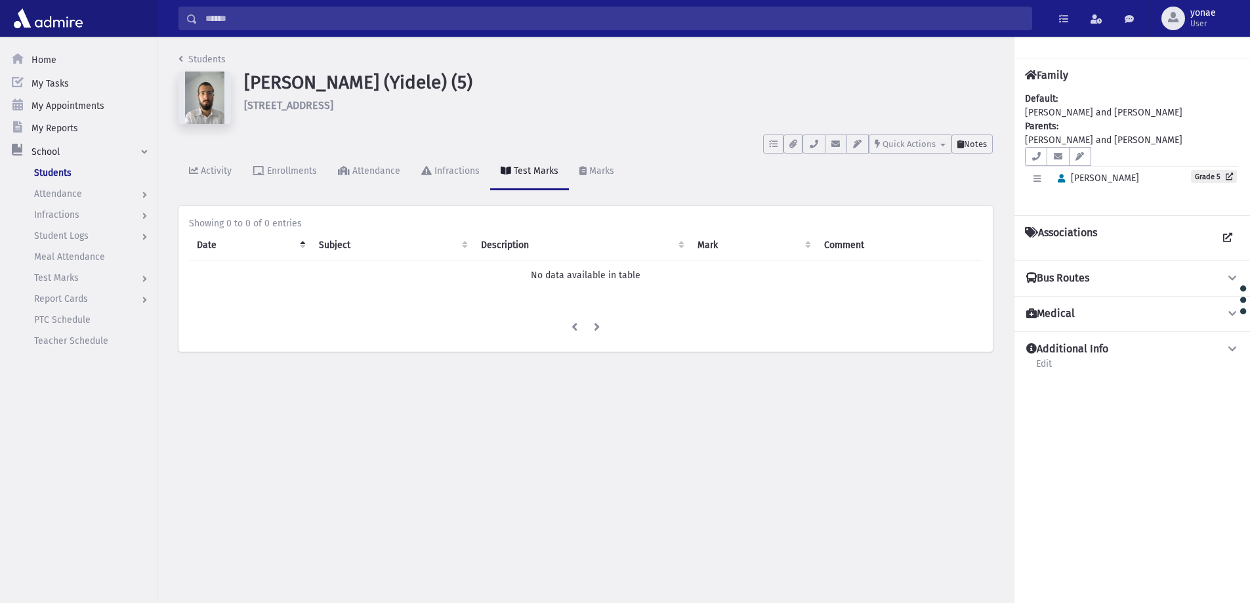
click at [964, 147] on span "Notes" at bounding box center [975, 144] width 23 height 10
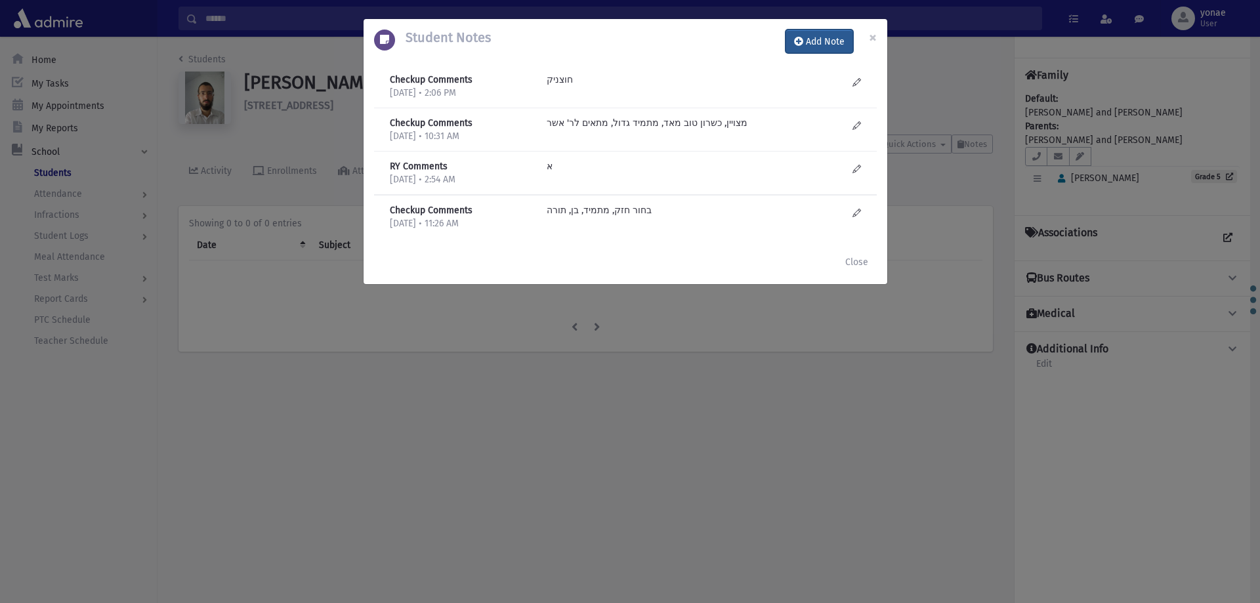
click at [821, 42] on button "Add Note" at bounding box center [819, 42] width 68 height 24
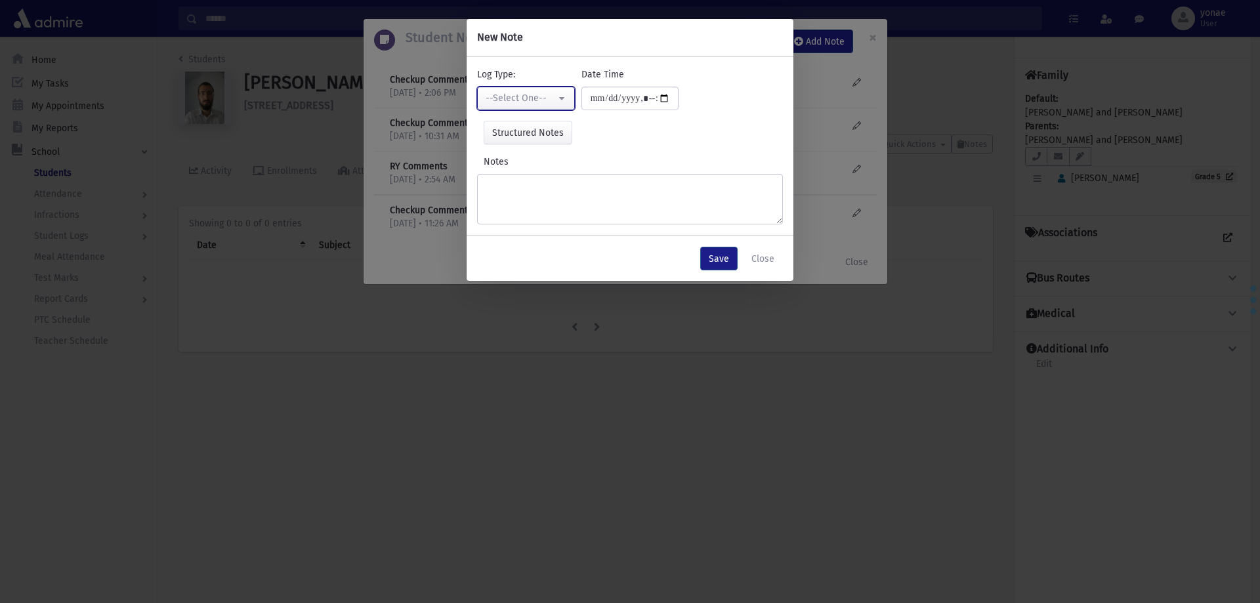
click at [516, 94] on div "--Select One--" at bounding box center [520, 98] width 70 height 14
click at [537, 164] on span "Checkup Comments" at bounding box center [528, 164] width 83 height 13
select select "*"
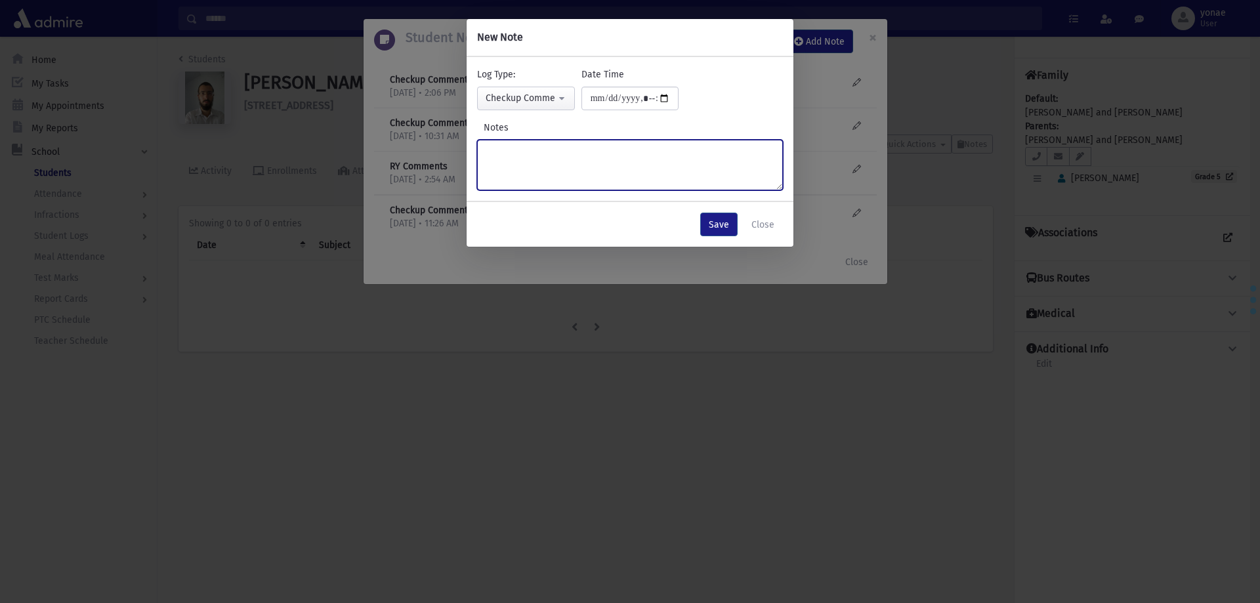
click at [564, 151] on textarea "Notes" at bounding box center [630, 165] width 306 height 51
type textarea "**********"
click at [720, 222] on button "Save" at bounding box center [718, 225] width 37 height 24
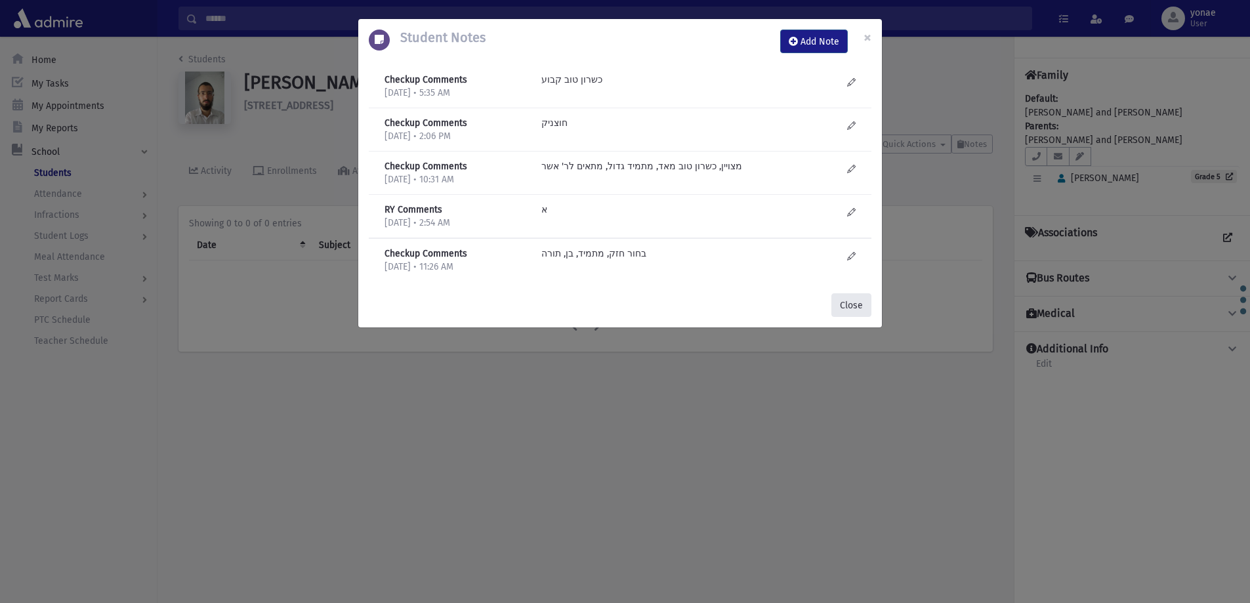
click at [851, 295] on button "Close" at bounding box center [851, 305] width 40 height 24
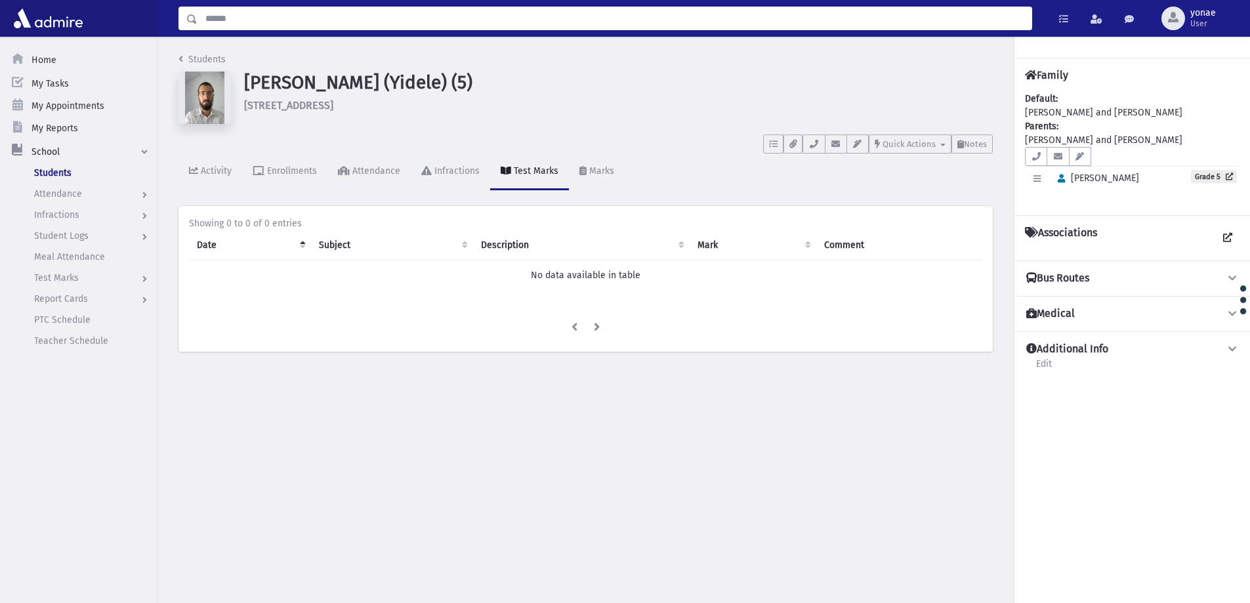
click at [218, 22] on input "Search" at bounding box center [614, 19] width 834 height 24
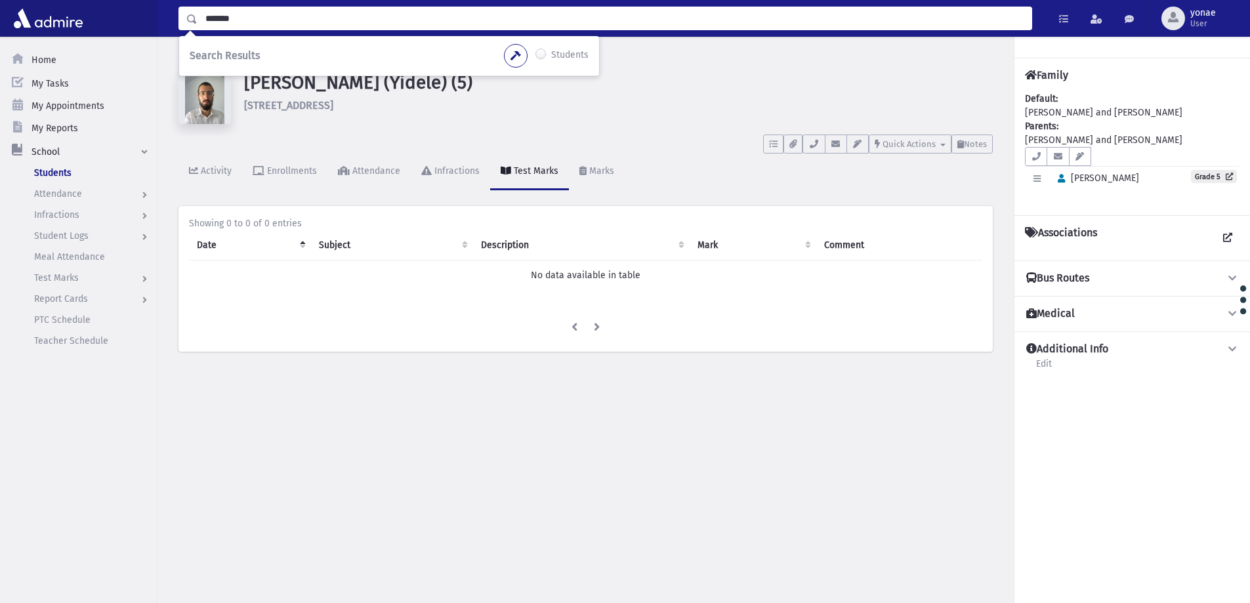
type input "*******"
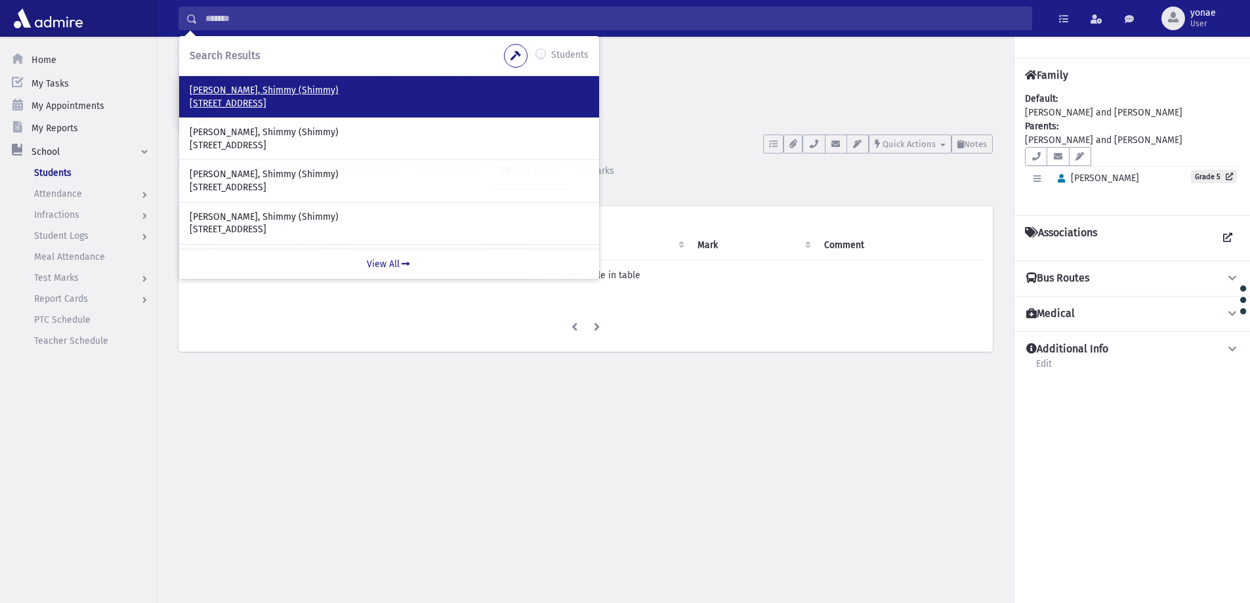
click at [255, 87] on p "[PERSON_NAME], Shimmy (Shimmy)" at bounding box center [389, 90] width 399 height 13
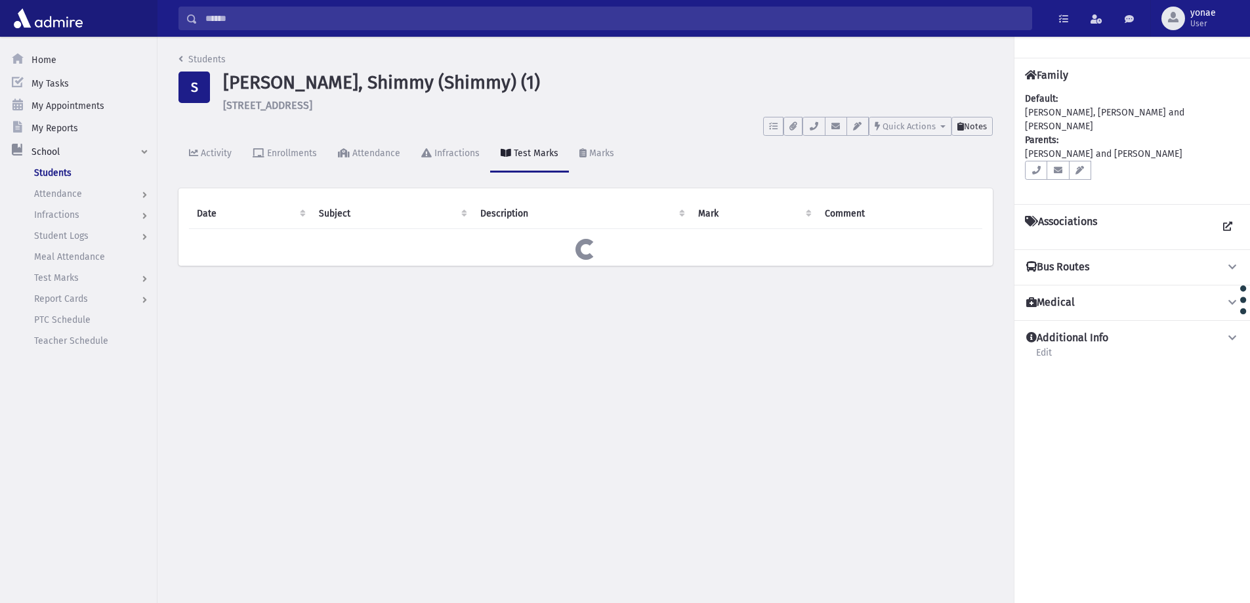
click at [979, 131] on span "Notes" at bounding box center [975, 126] width 23 height 10
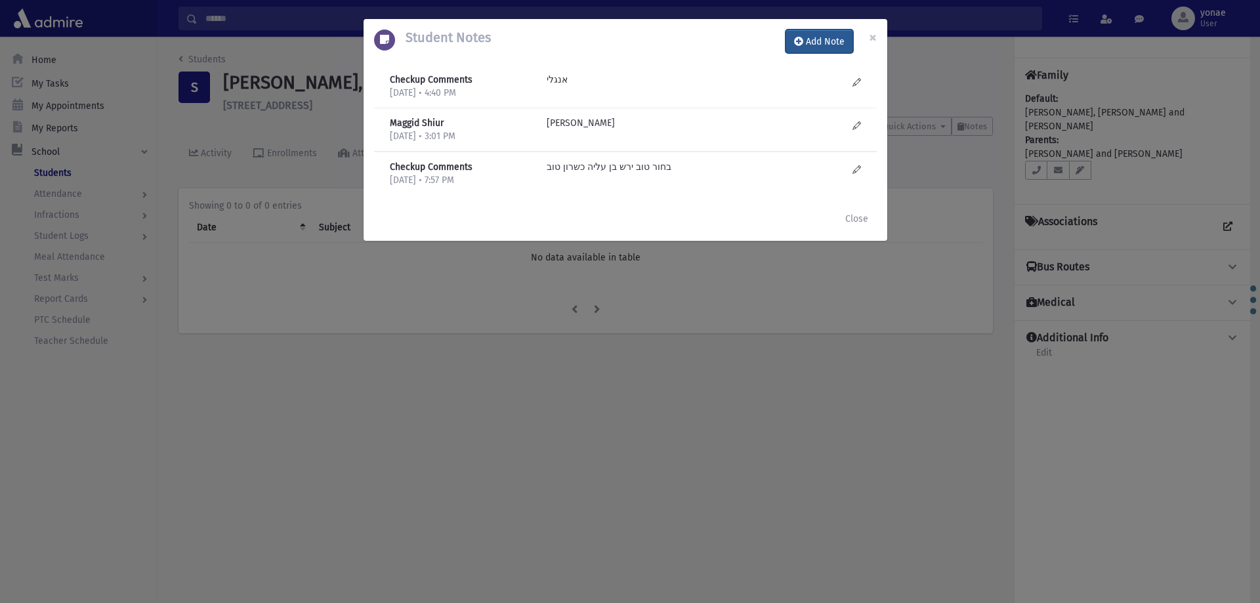
click at [825, 41] on button "Add Note" at bounding box center [819, 42] width 68 height 24
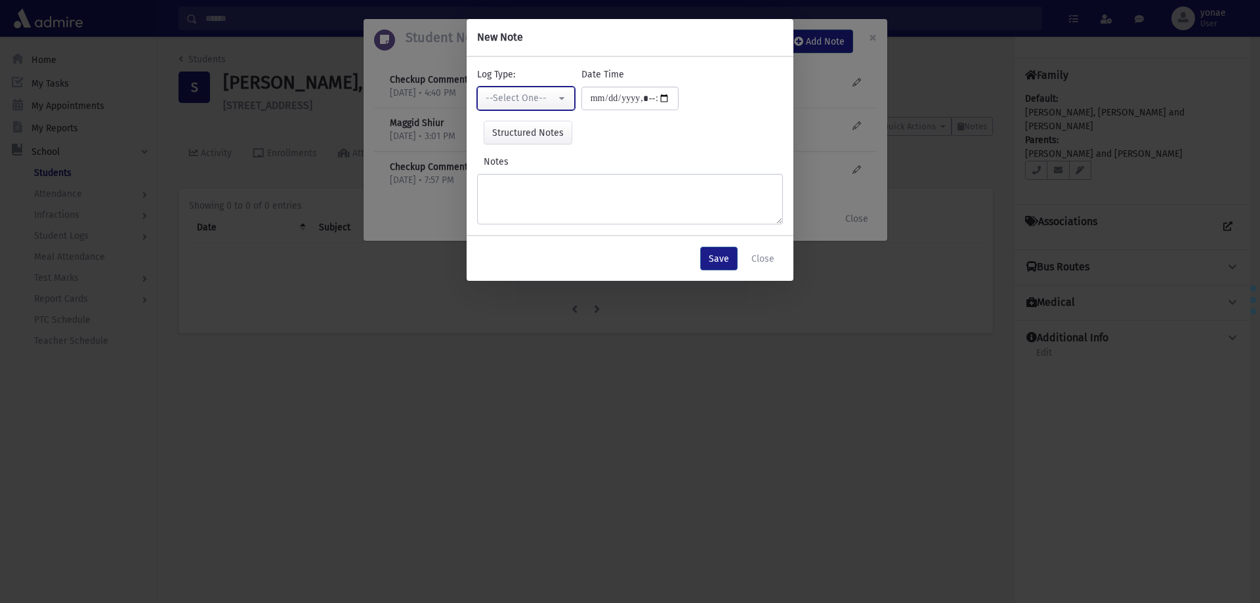
click at [556, 91] on button "--Select One--" at bounding box center [526, 99] width 98 height 24
click at [560, 159] on span "Checkup Comments" at bounding box center [528, 164] width 83 height 13
select select "*"
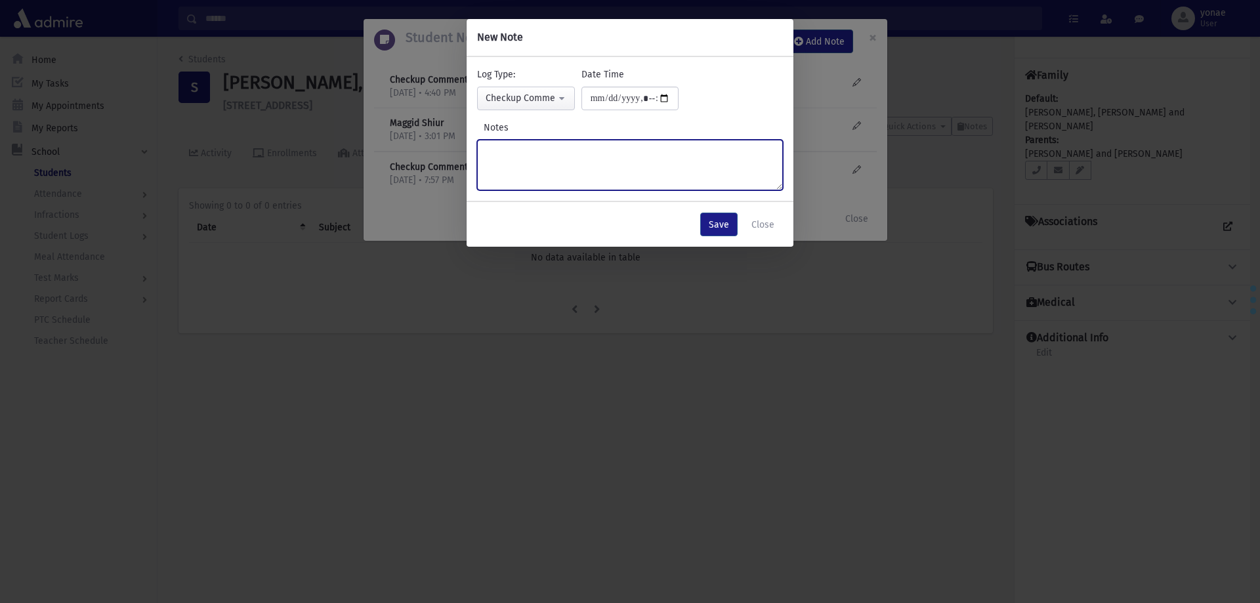
click at [578, 154] on textarea "Notes" at bounding box center [630, 165] width 306 height 51
type textarea "**********"
click at [731, 231] on button "Save" at bounding box center [718, 225] width 37 height 24
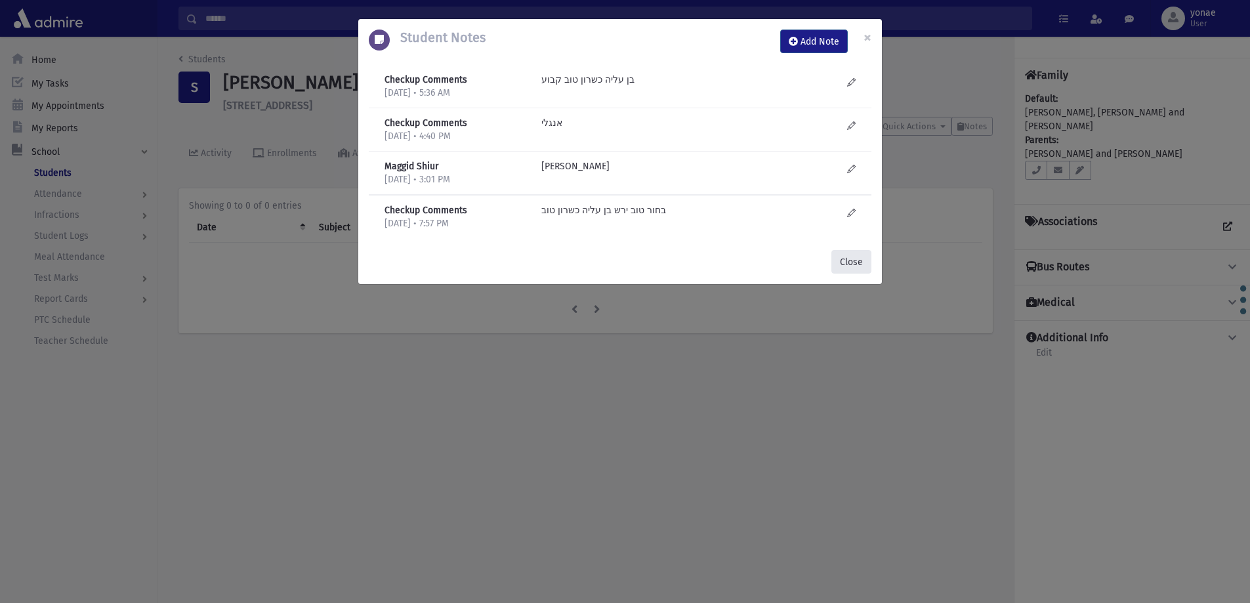
click at [866, 221] on div "Checkup Comments [DATE] • 7:57 PM בחור טוב ירש בן עליה כשרון טוב" at bounding box center [620, 216] width 503 height 43
click at [839, 255] on button "Close" at bounding box center [851, 262] width 40 height 24
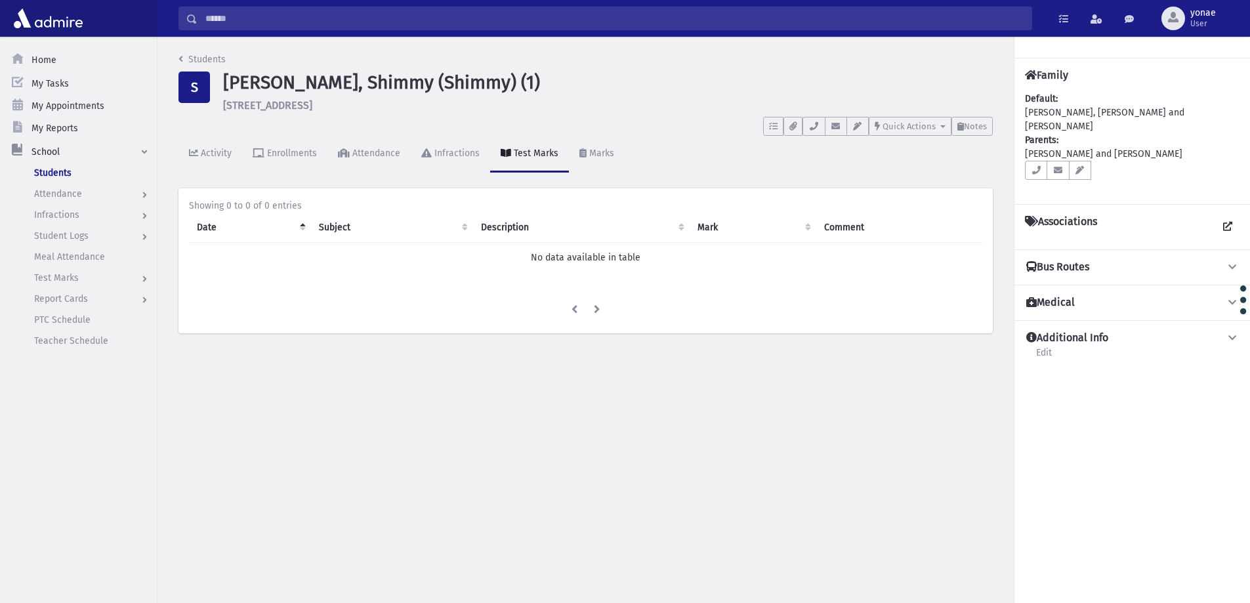
click at [314, 15] on input "Search" at bounding box center [614, 19] width 834 height 24
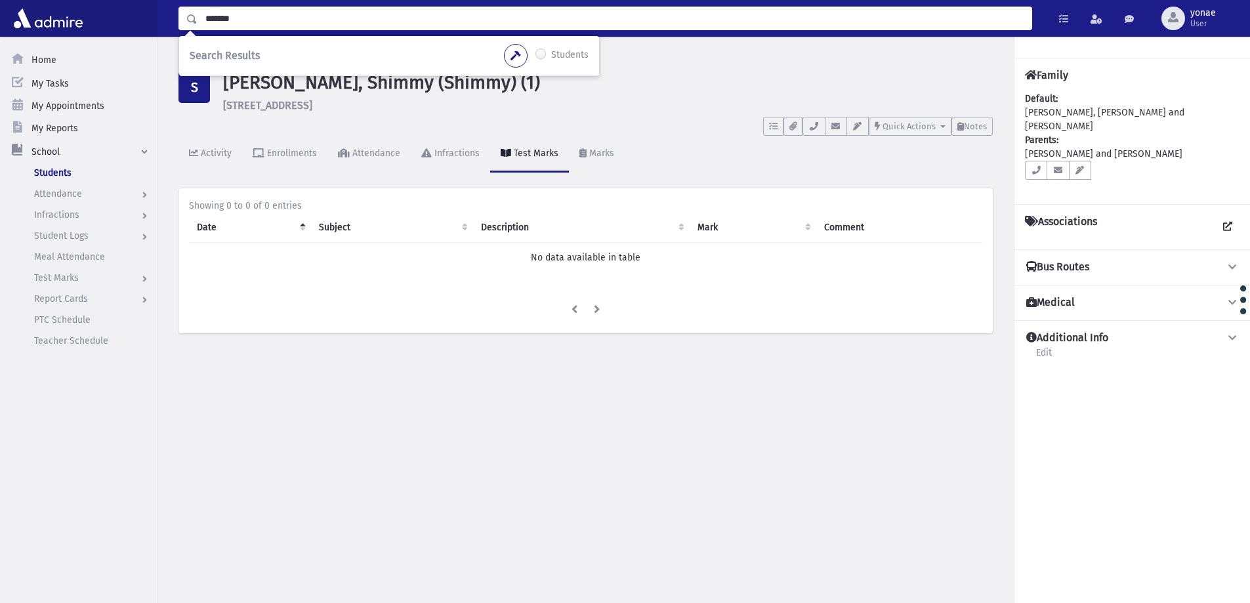
type input "*******"
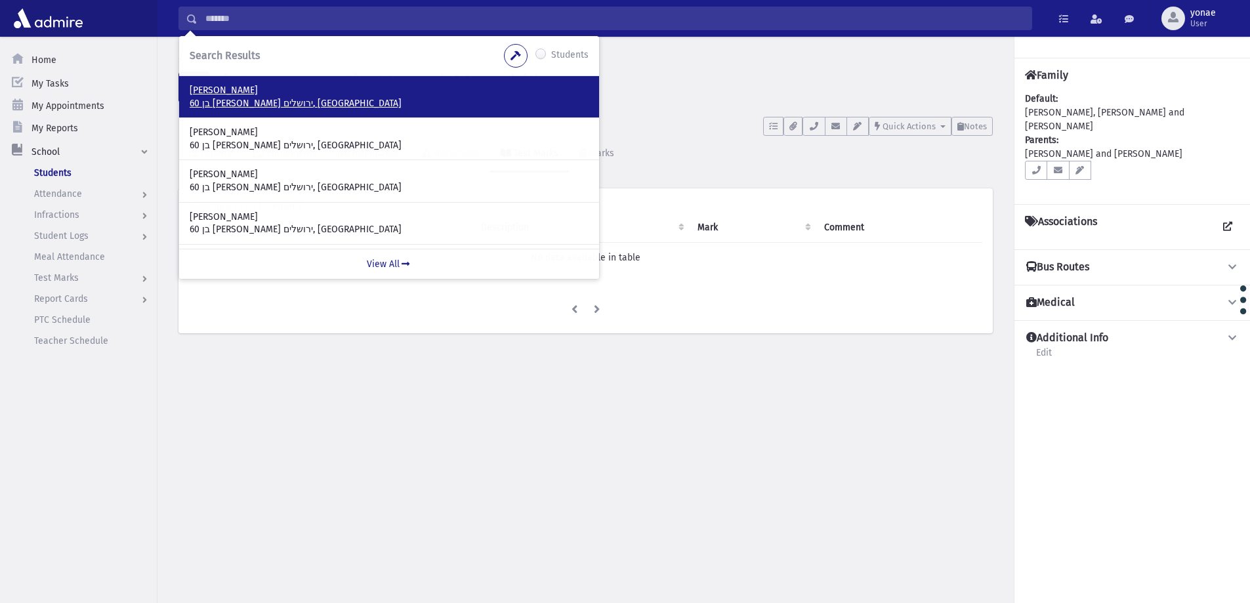
click at [247, 105] on p "60 בן [PERSON_NAME] ירושלים, [GEOGRAPHIC_DATA]" at bounding box center [389, 103] width 399 height 13
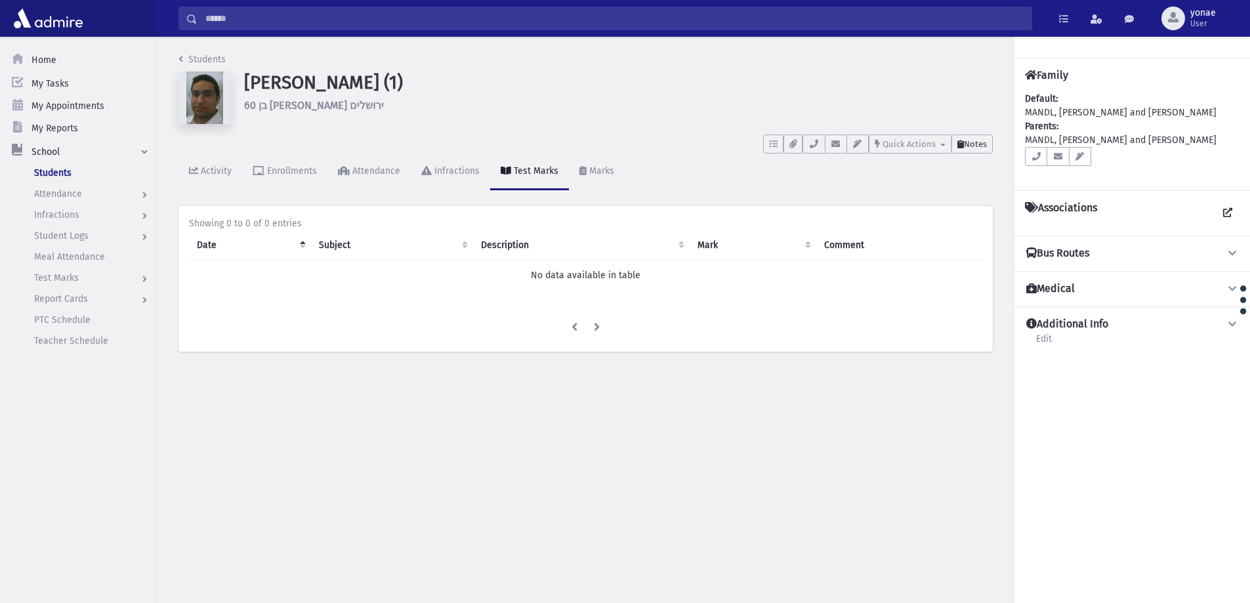
click at [976, 148] on span "Notes" at bounding box center [975, 144] width 23 height 10
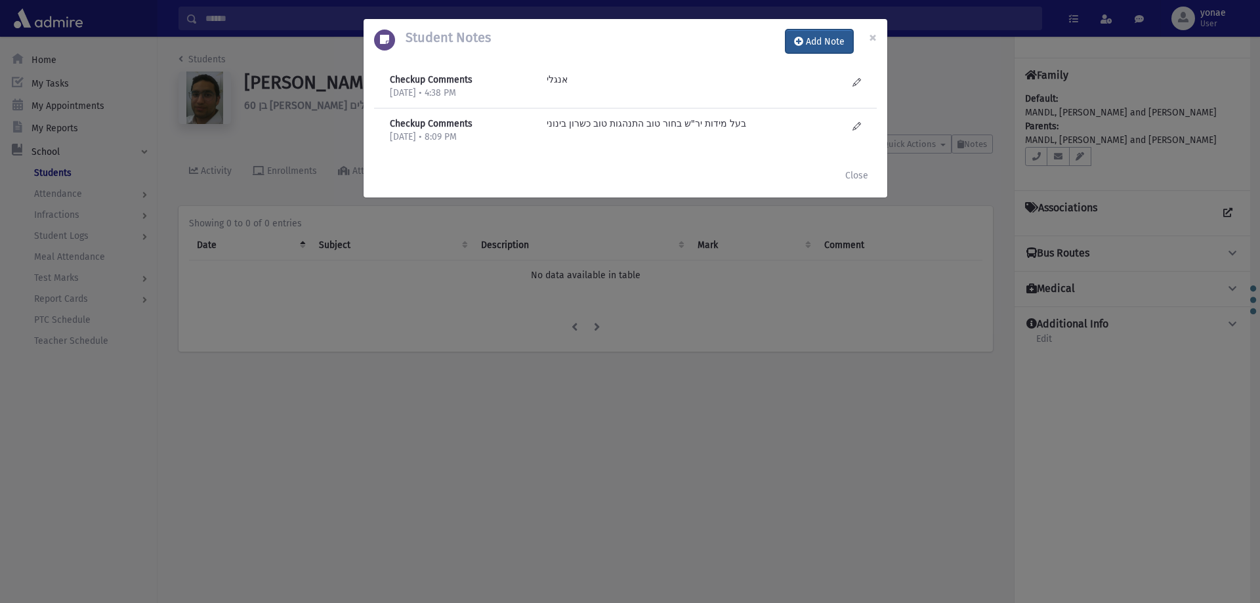
click at [822, 36] on button "Add Note" at bounding box center [819, 42] width 68 height 24
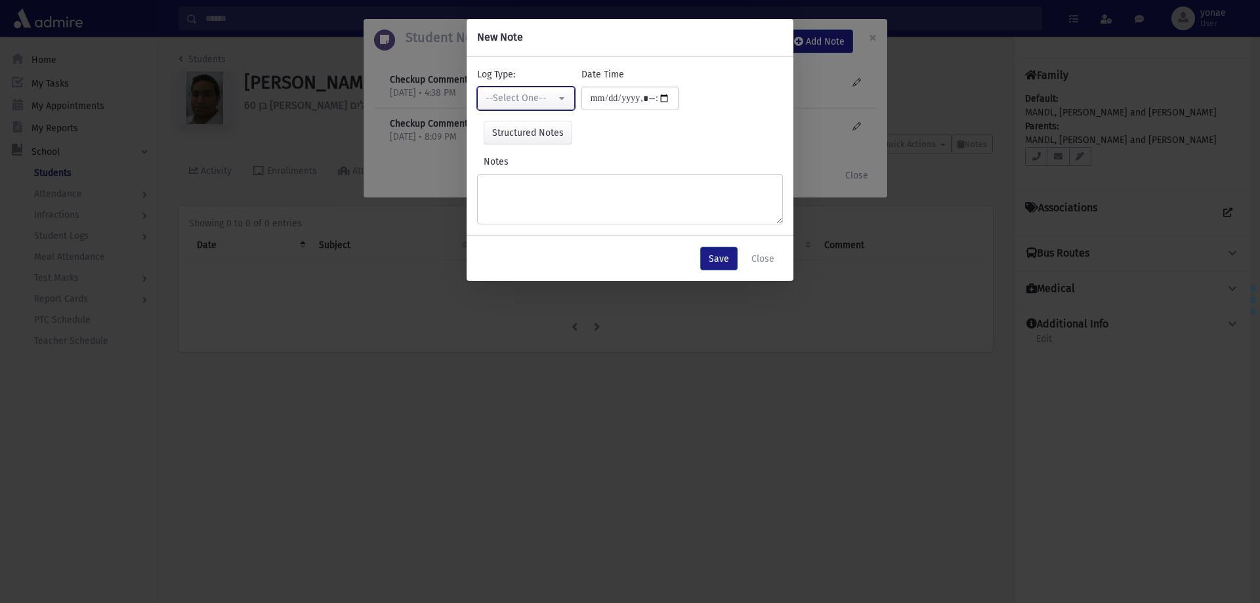
click at [545, 109] on button "--Select One--" at bounding box center [526, 99] width 98 height 24
click at [550, 165] on span "Checkup Comments" at bounding box center [528, 164] width 83 height 13
select select "*"
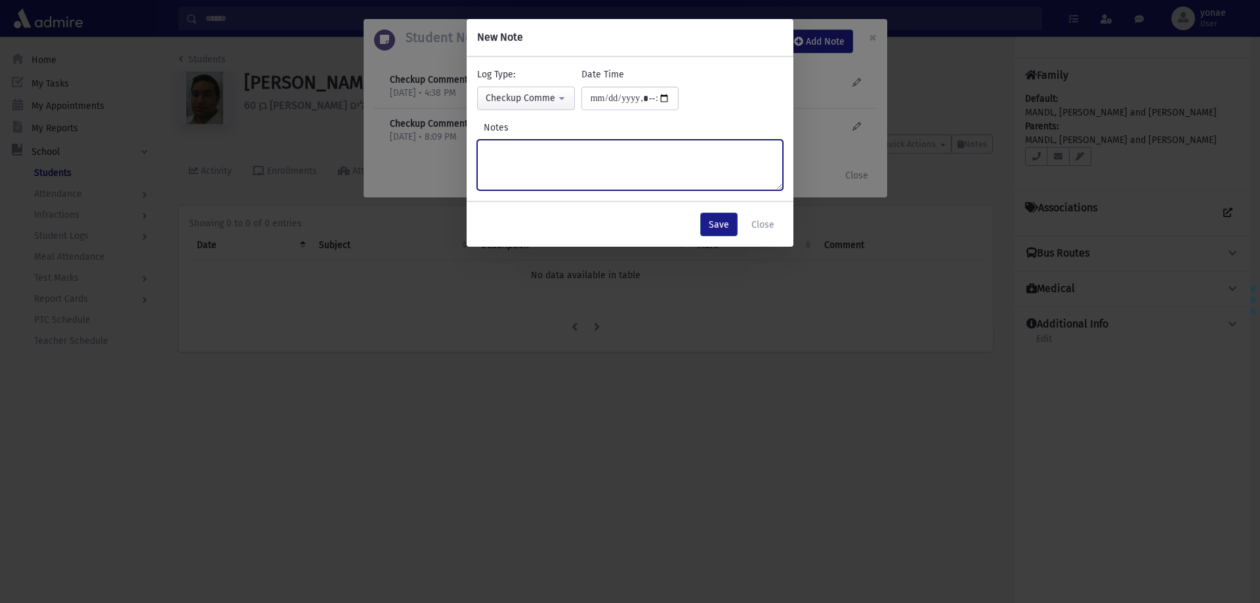
click at [560, 153] on textarea "Notes" at bounding box center [630, 165] width 306 height 51
click at [773, 227] on button "Close" at bounding box center [763, 225] width 40 height 24
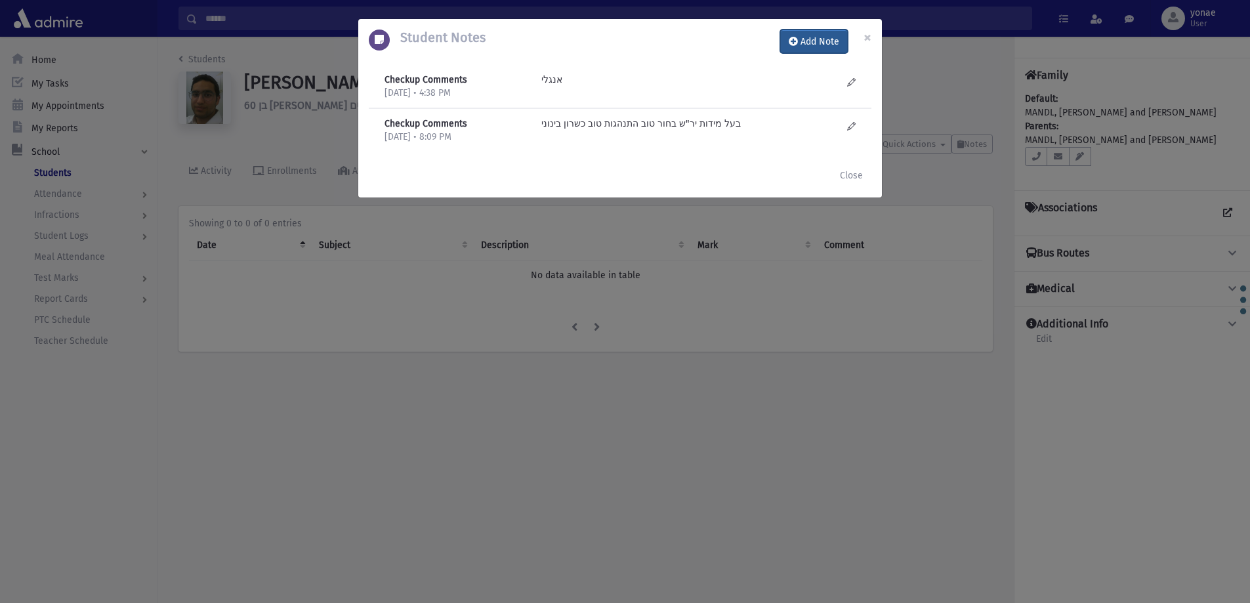
click at [799, 45] on button "Add Note" at bounding box center [814, 42] width 68 height 24
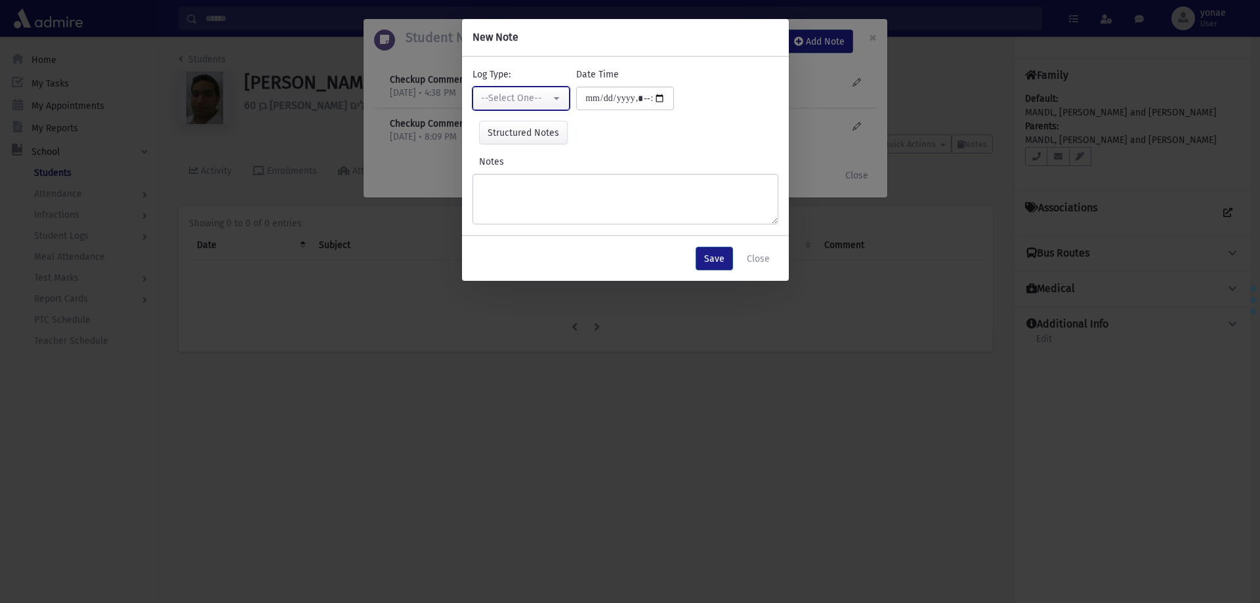
click at [544, 95] on div "--Select One--" at bounding box center [516, 98] width 70 height 14
click at [545, 163] on span "Checkup Comments" at bounding box center [524, 164] width 83 height 13
select select "*"
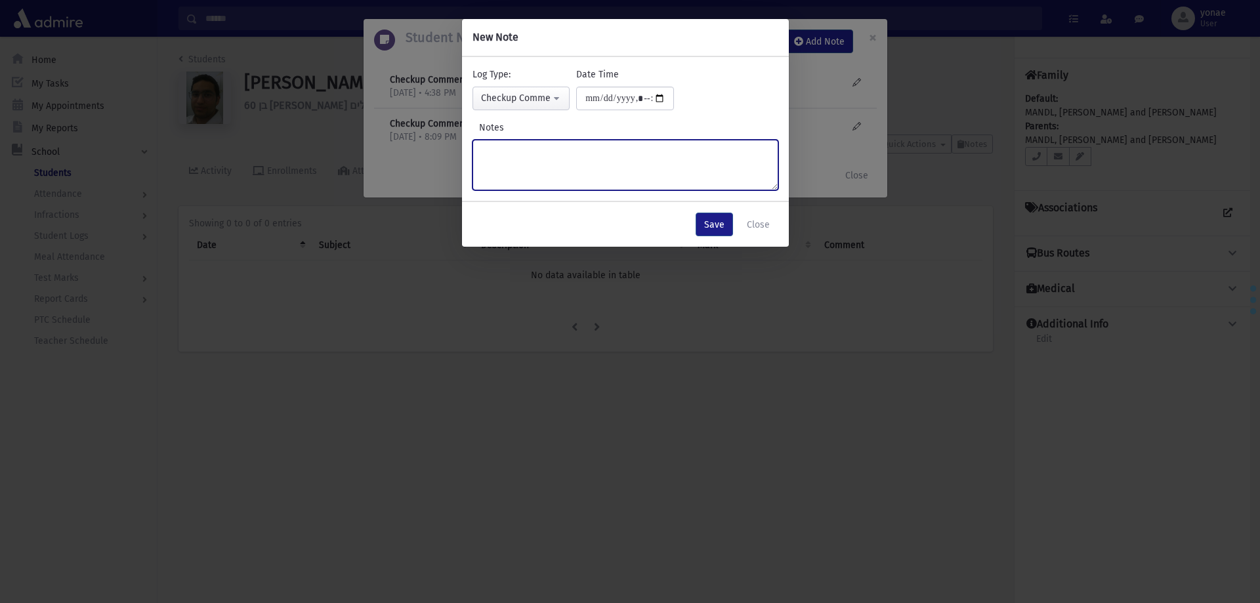
click at [569, 155] on textarea "Notes" at bounding box center [625, 165] width 306 height 51
type textarea "**********"
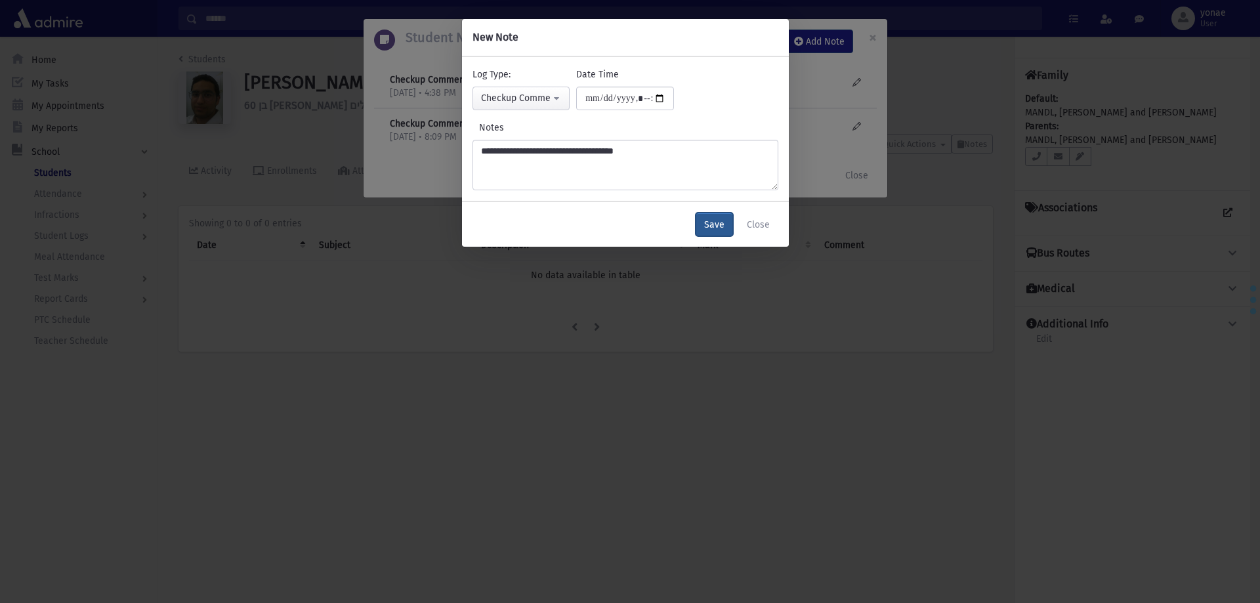
click at [730, 220] on button "Save" at bounding box center [713, 225] width 37 height 24
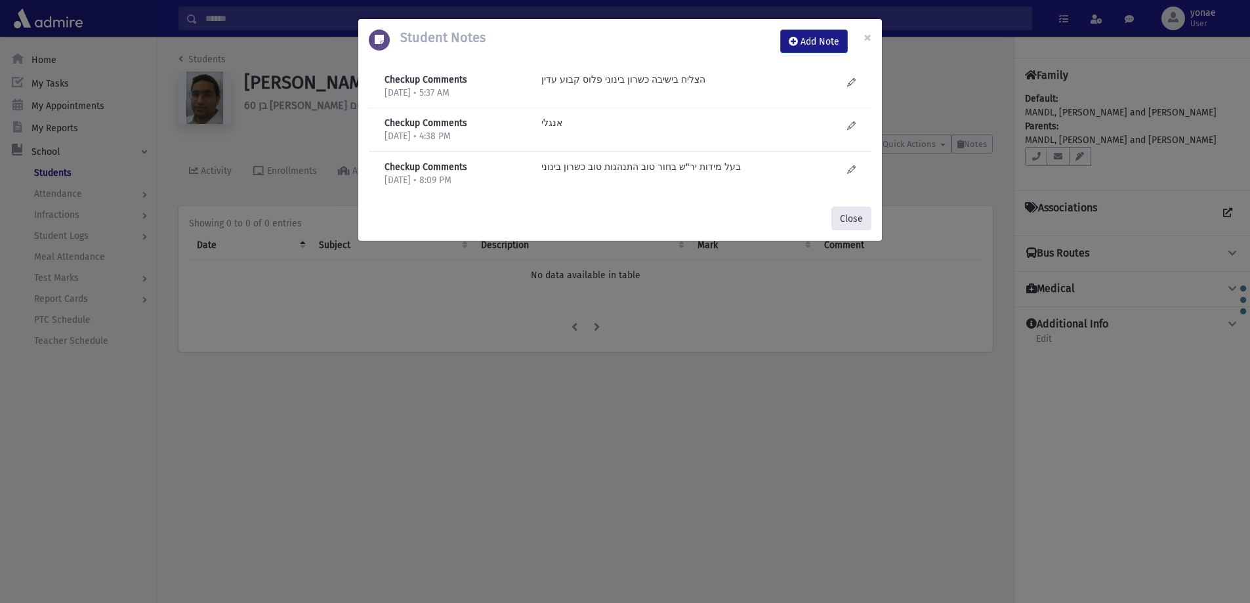
click at [848, 226] on button "Close" at bounding box center [851, 219] width 40 height 24
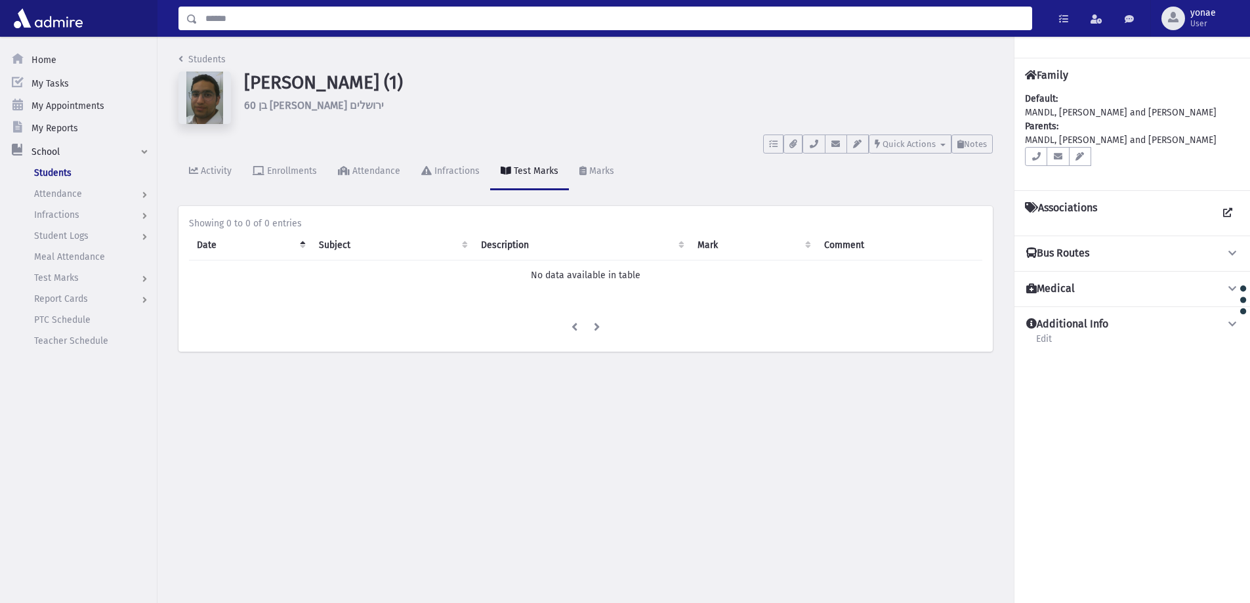
click at [211, 15] on input "Search" at bounding box center [614, 19] width 834 height 24
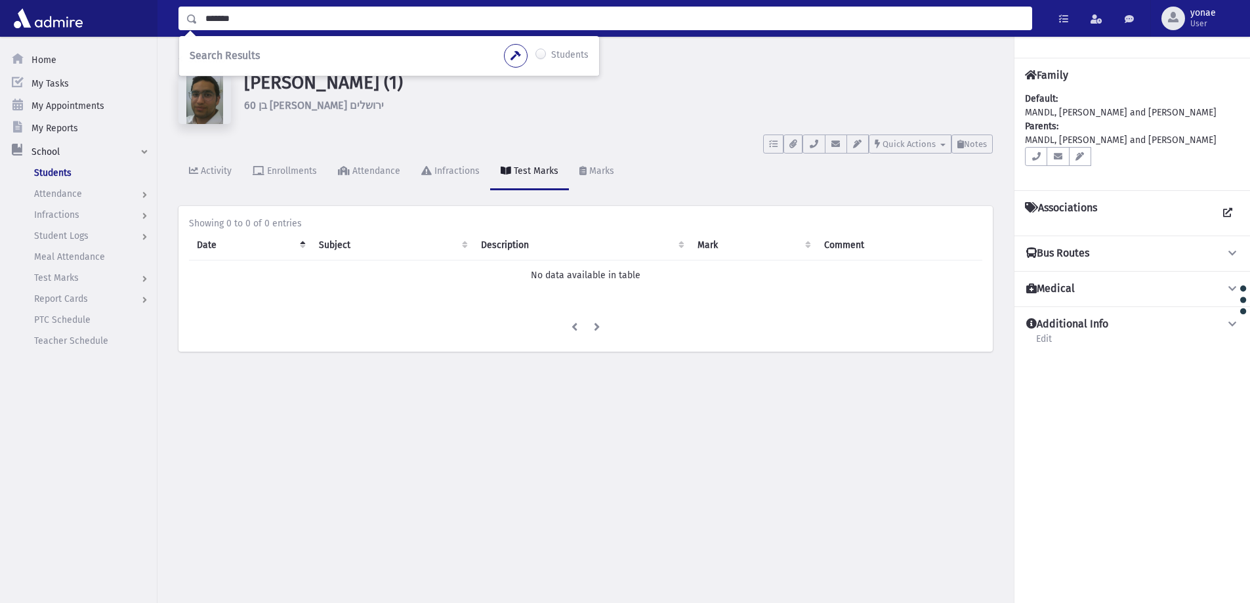
type input "*******"
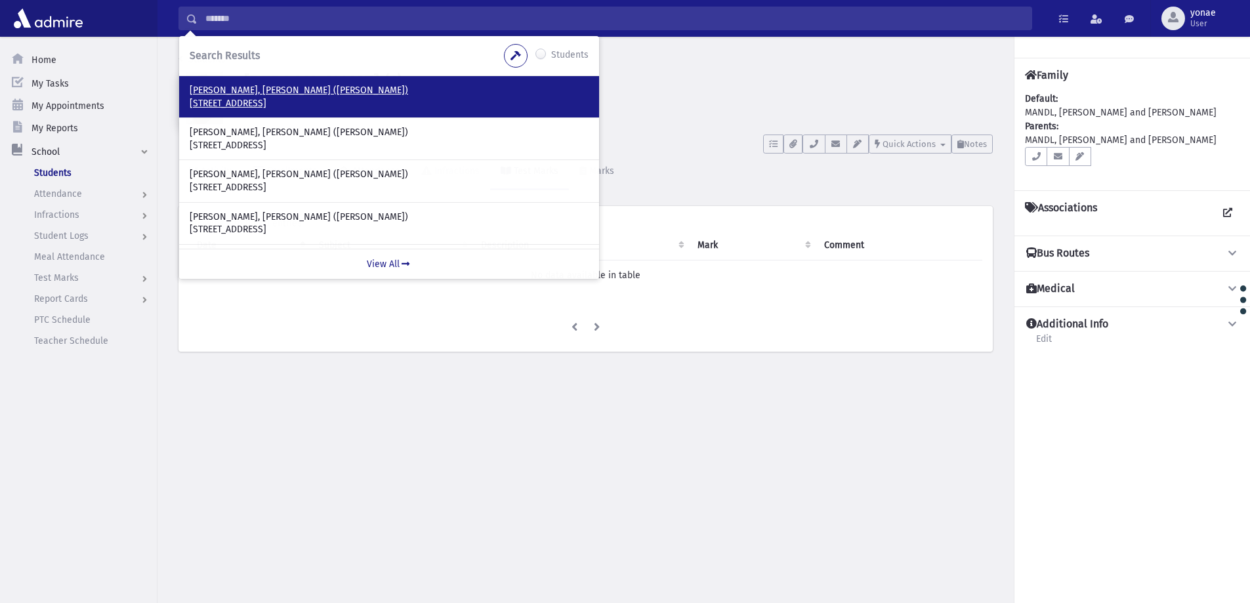
click at [289, 93] on p "Markovic, Yakov Yitzchok (Yitzi)" at bounding box center [389, 90] width 399 height 13
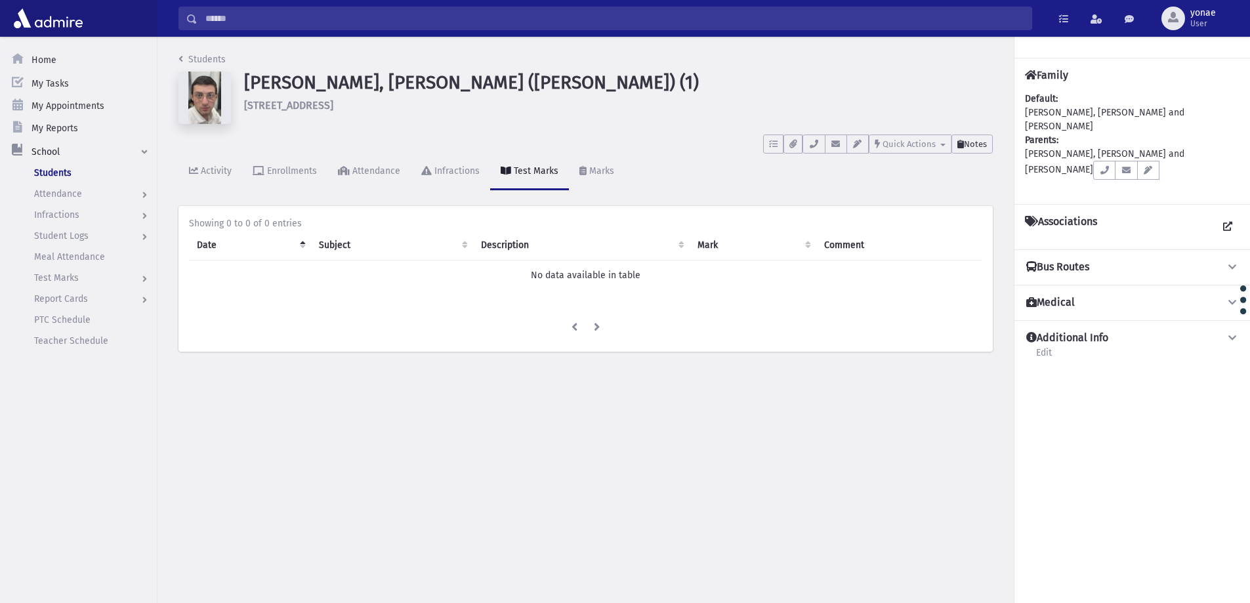
click at [989, 137] on button "Notes" at bounding box center [971, 143] width 41 height 19
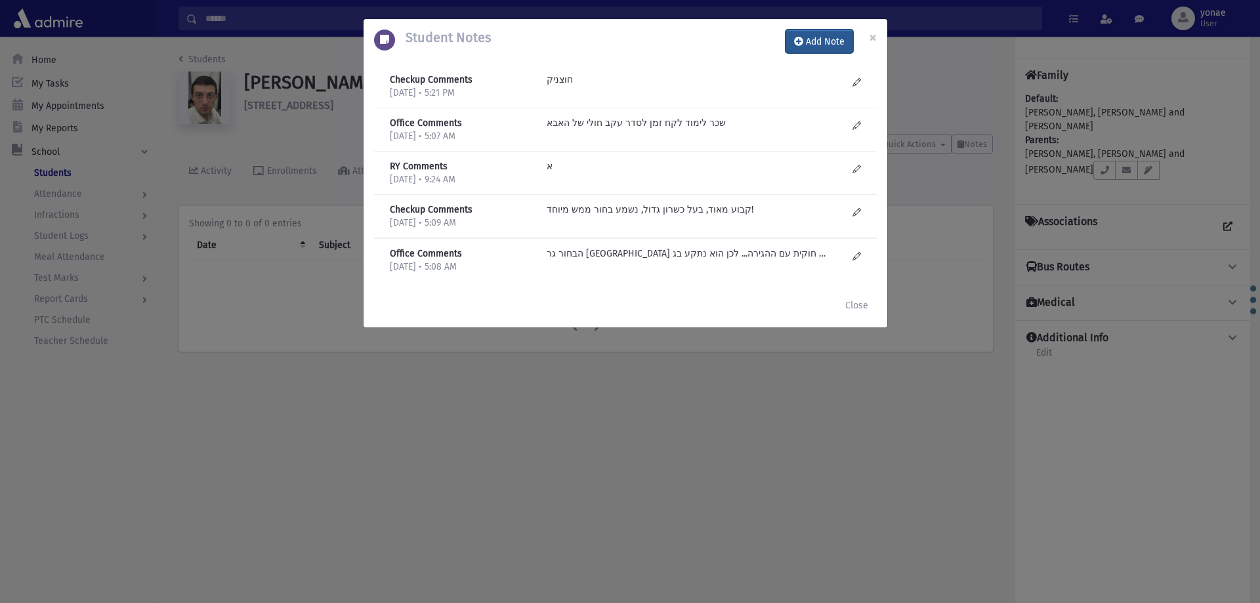
click at [816, 46] on button "Add Note" at bounding box center [819, 42] width 68 height 24
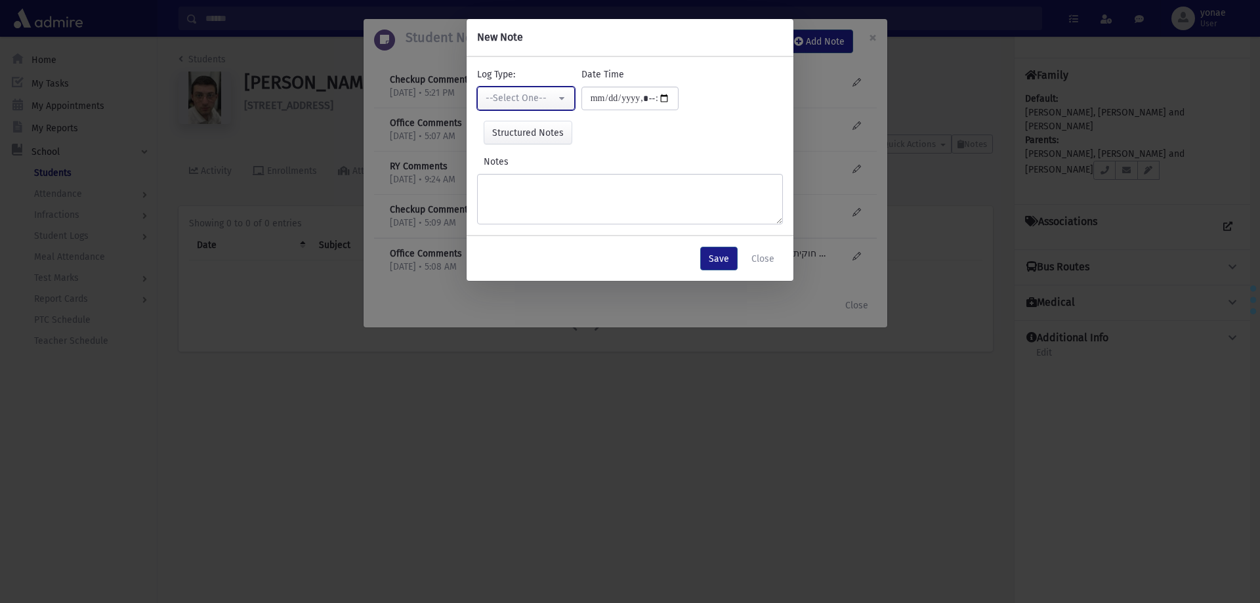
click at [524, 99] on div "--Select One--" at bounding box center [520, 98] width 70 height 14
click at [538, 161] on span "Checkup Comments" at bounding box center [528, 164] width 83 height 13
select select "*"
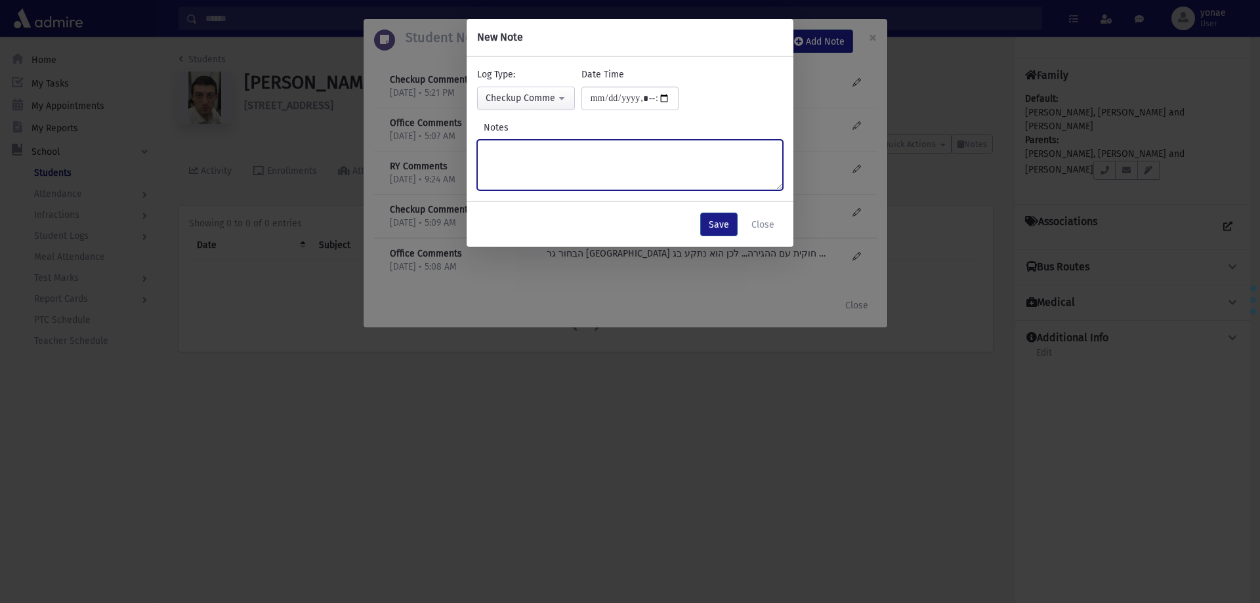
click at [561, 151] on textarea "Notes" at bounding box center [630, 165] width 306 height 51
type textarea "**********"
click at [760, 224] on button "Close" at bounding box center [763, 225] width 40 height 24
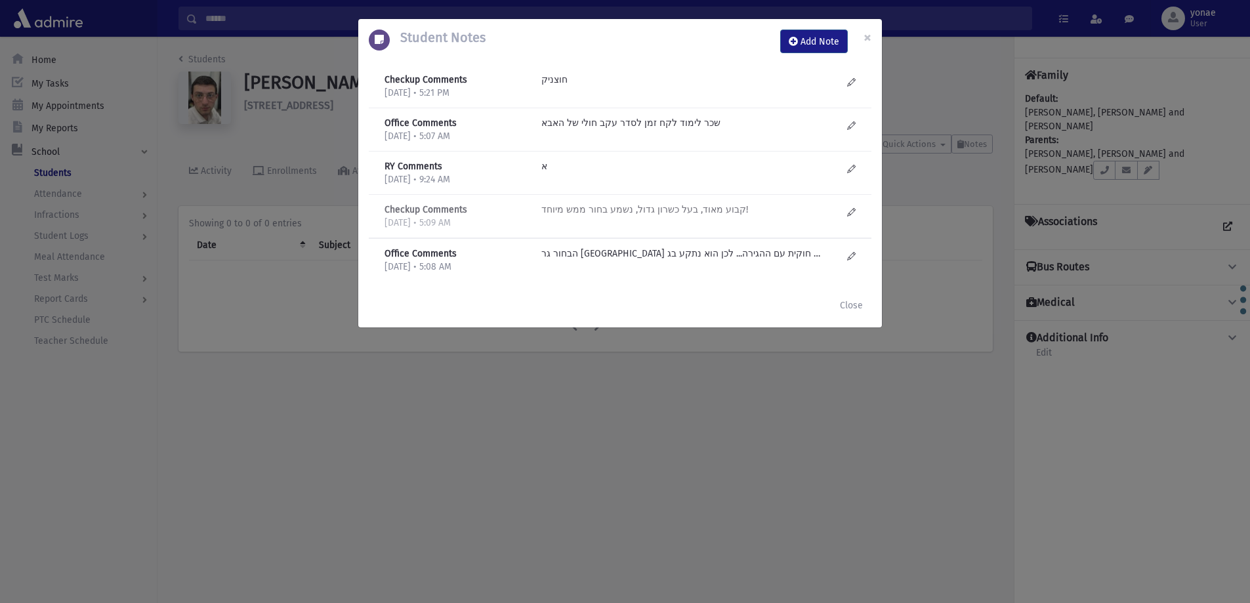
click at [761, 223] on div "קבוע מאוד, בעל כשרון גדול, נשמע בחור ממש מיוחד!" at bounding box center [692, 216] width 314 height 27
click at [737, 208] on p "קבוע מאוד, בעל כשרון גדול, נשמע בחור ממש מיוחד!" at bounding box center [681, 210] width 281 height 14
click at [823, 39] on button "Add Note" at bounding box center [814, 42] width 68 height 24
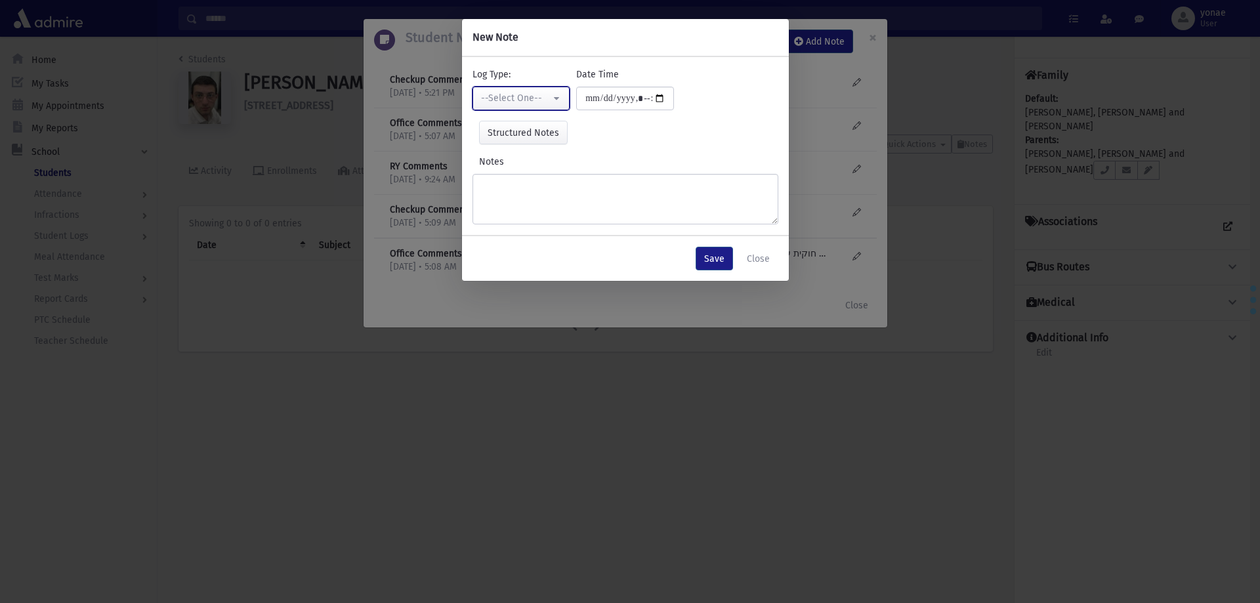
click at [543, 94] on div "--Select One--" at bounding box center [516, 98] width 70 height 14
click at [536, 163] on span "Checkup Comments" at bounding box center [524, 164] width 83 height 13
select select "*"
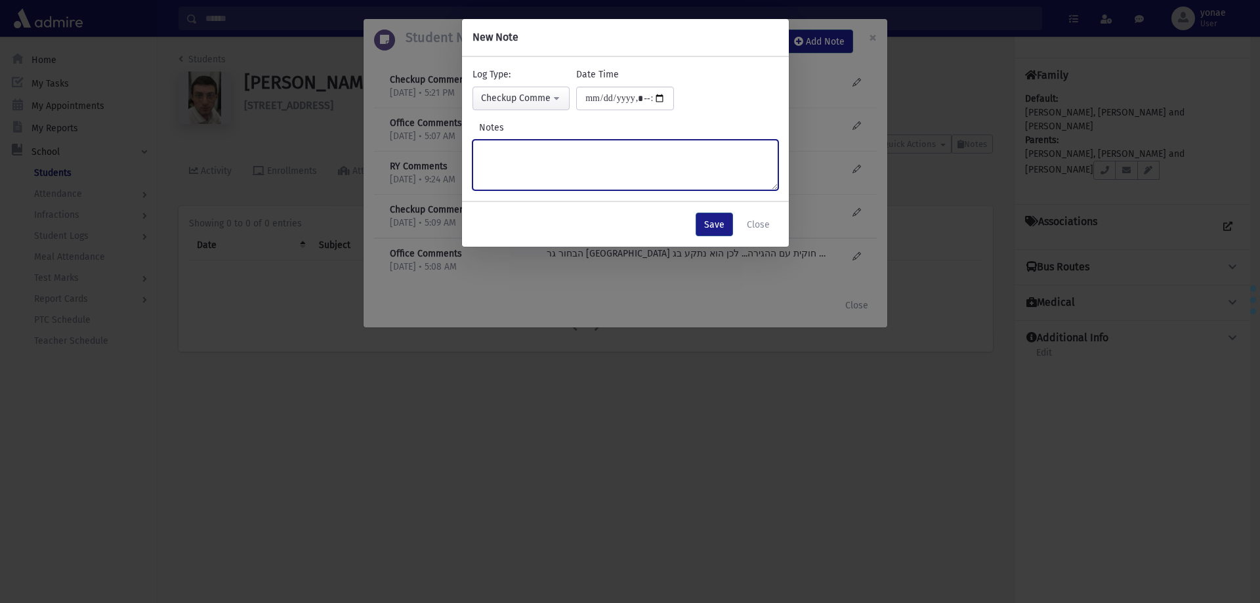
click at [543, 162] on textarea "Notes" at bounding box center [625, 165] width 306 height 51
type textarea "**********"
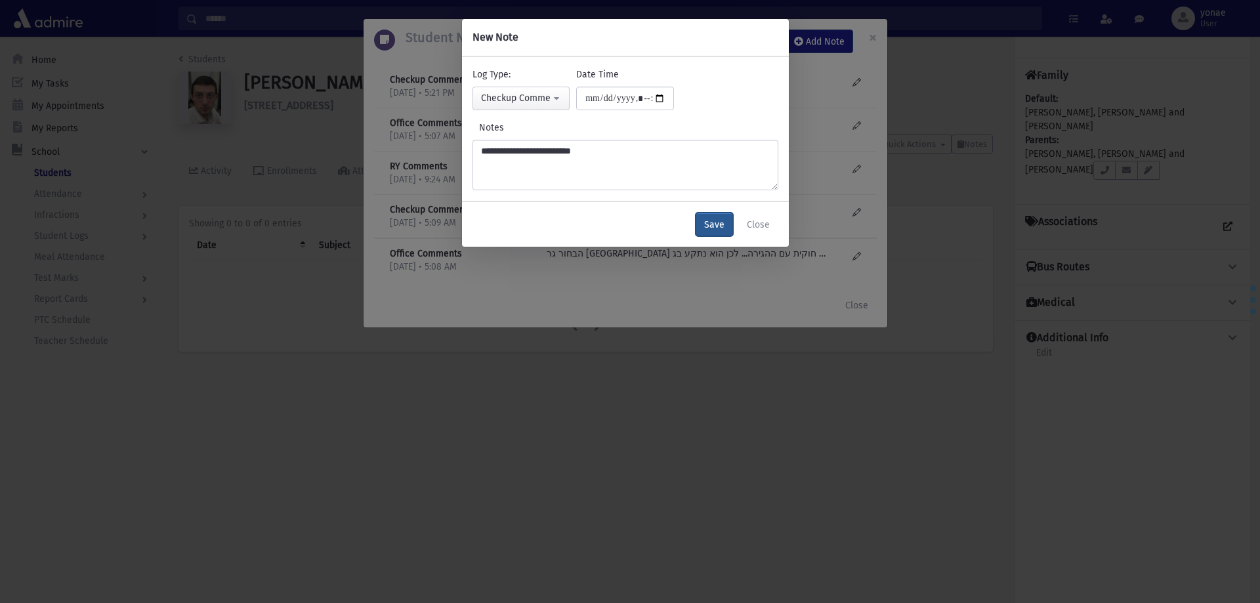
click at [729, 225] on button "Save" at bounding box center [713, 225] width 37 height 24
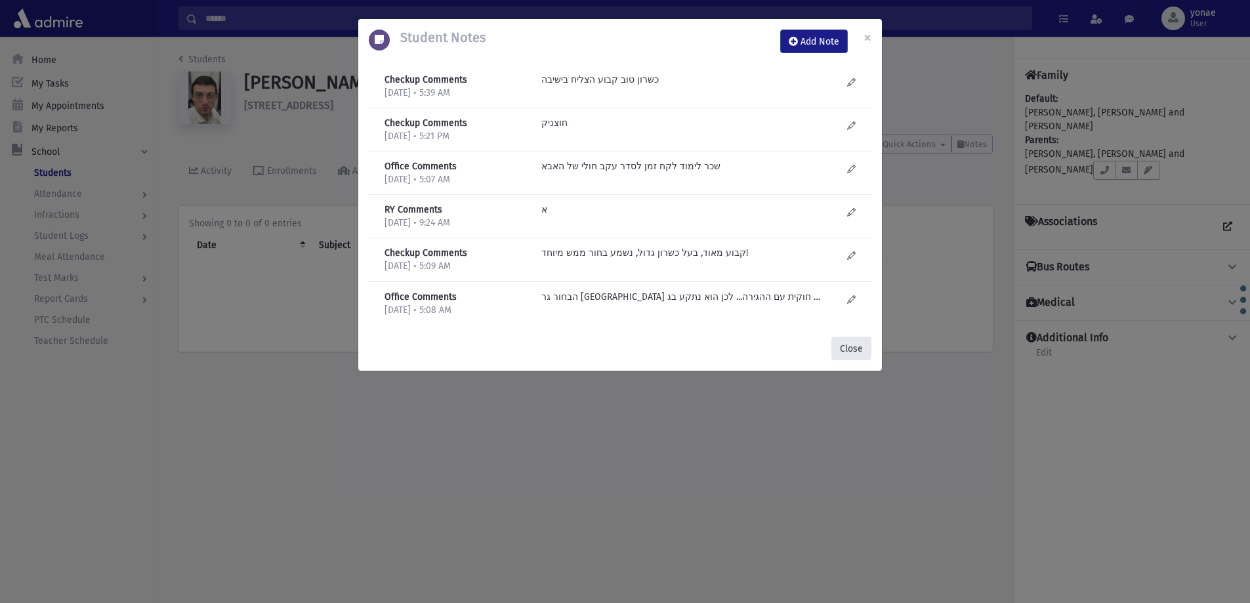
click at [854, 357] on button "Close" at bounding box center [851, 349] width 40 height 24
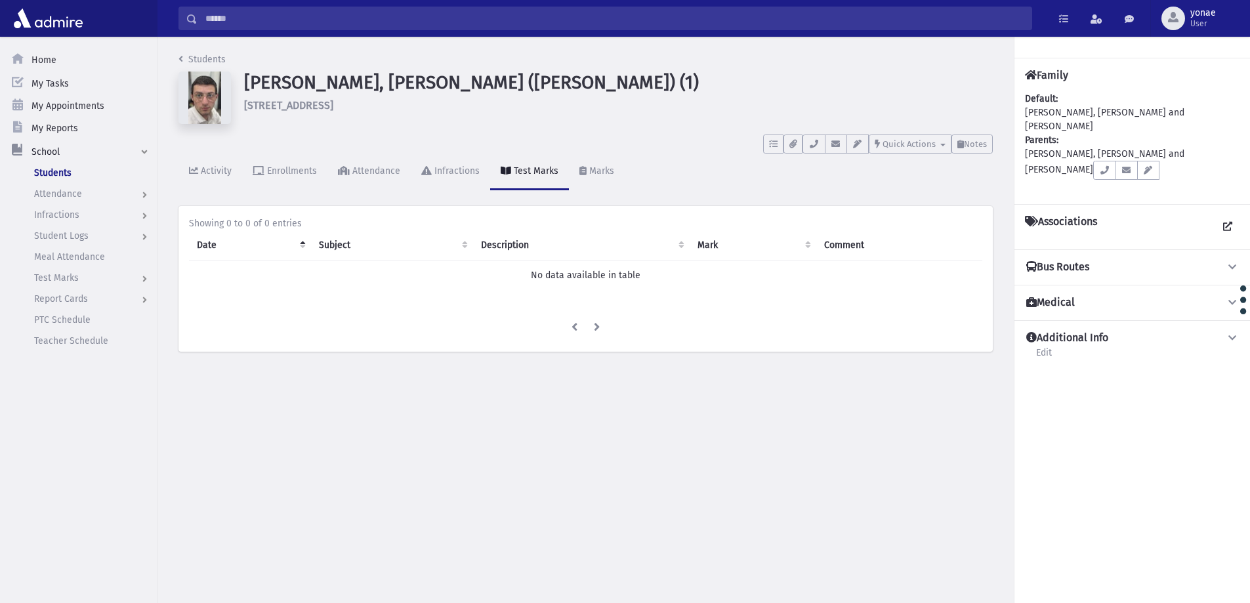
click at [313, 18] on input "Search" at bounding box center [614, 19] width 834 height 24
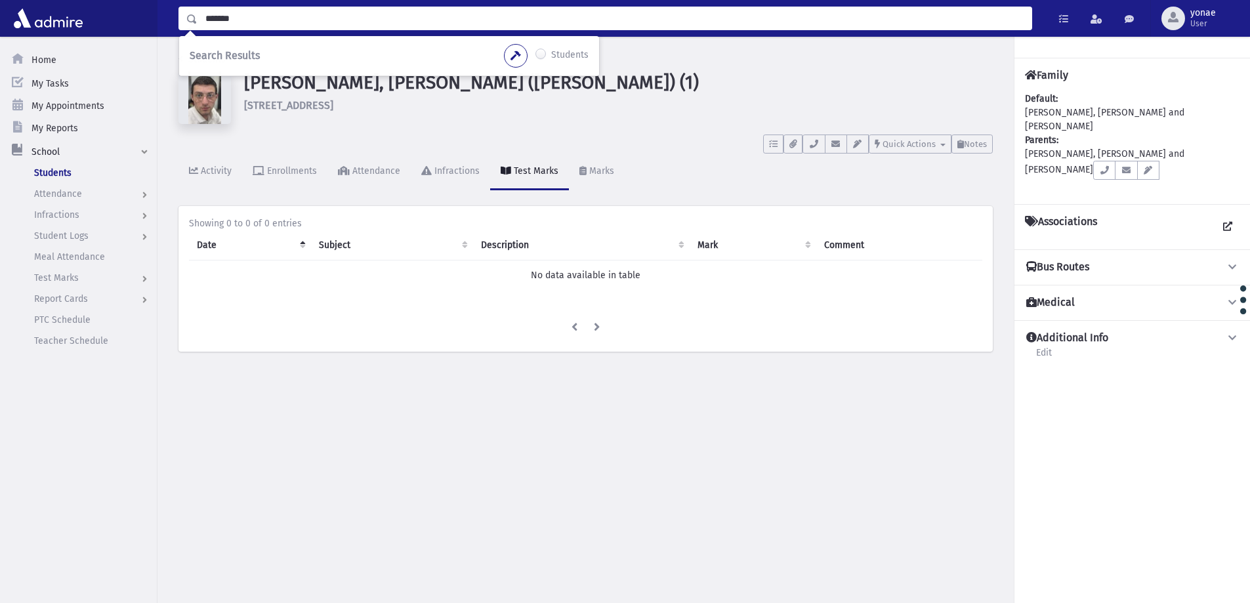
type input "*******"
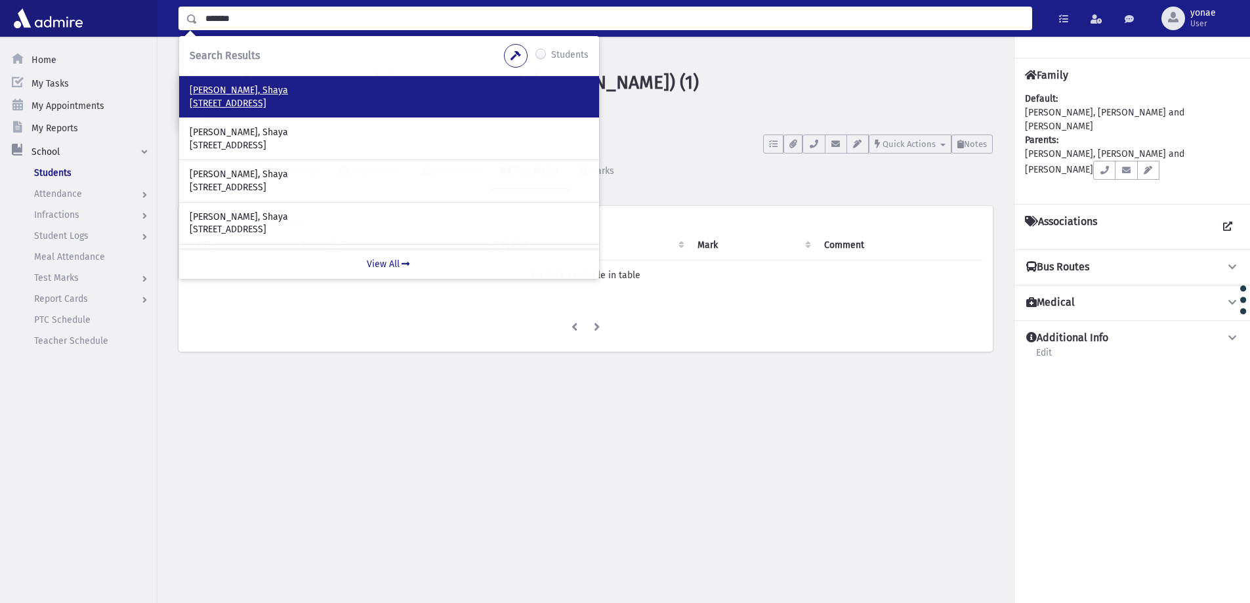
click at [235, 94] on p "Kahan, Shaya" at bounding box center [389, 90] width 399 height 13
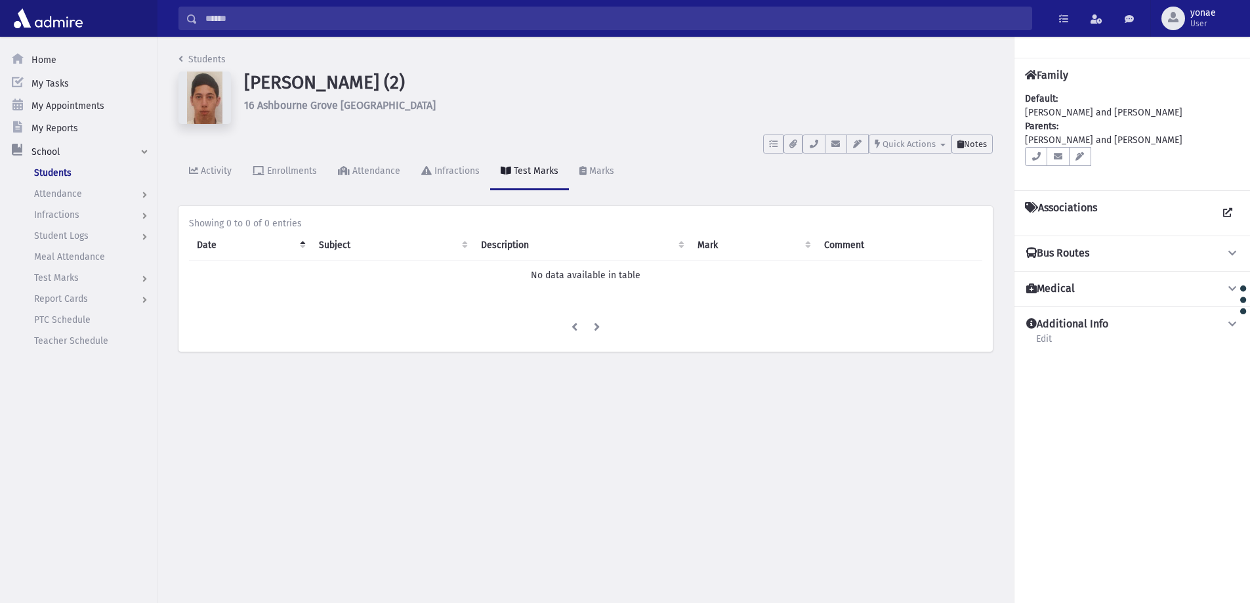
click at [976, 146] on span "Notes" at bounding box center [975, 144] width 23 height 10
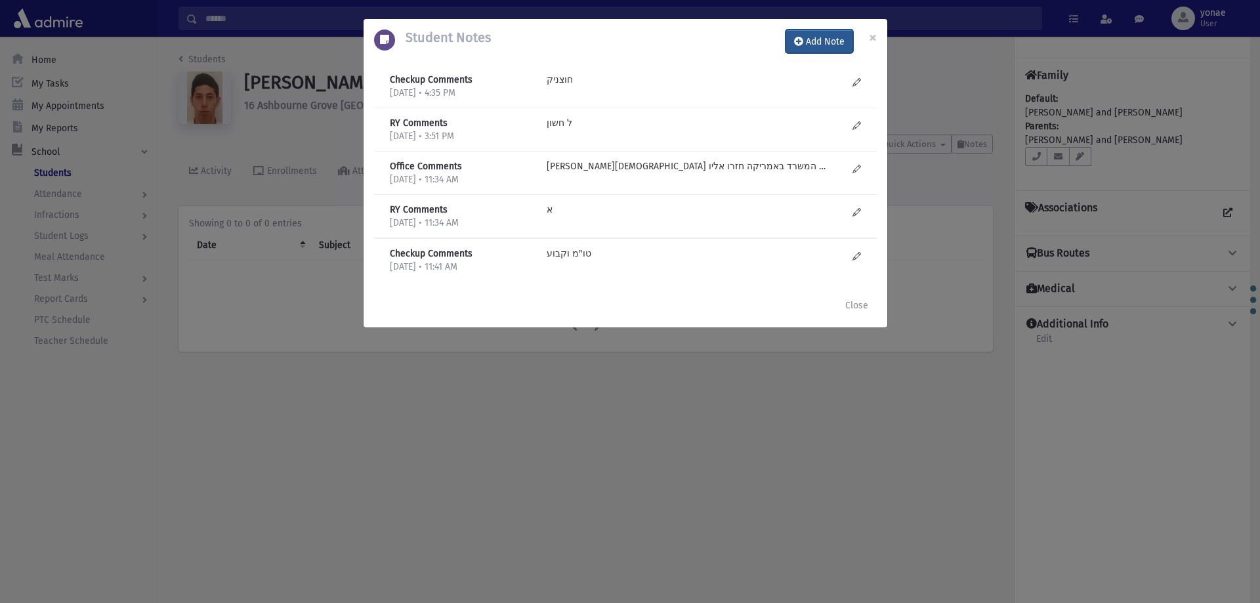
click at [825, 46] on button "Add Note" at bounding box center [819, 42] width 68 height 24
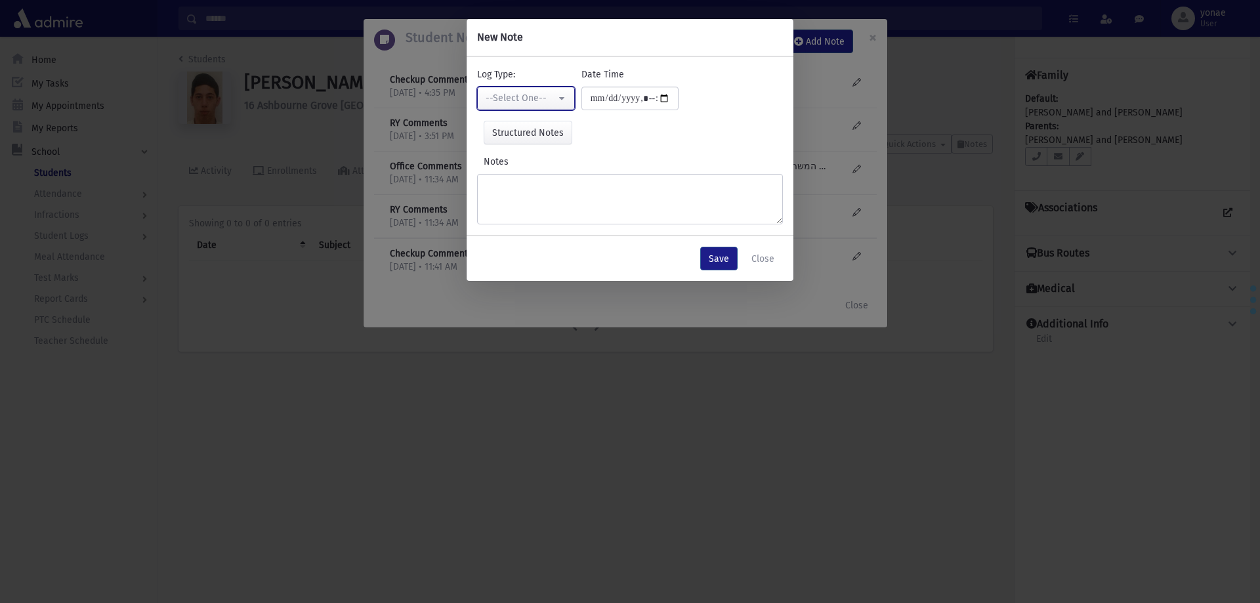
click at [518, 98] on div "--Select One--" at bounding box center [520, 98] width 70 height 14
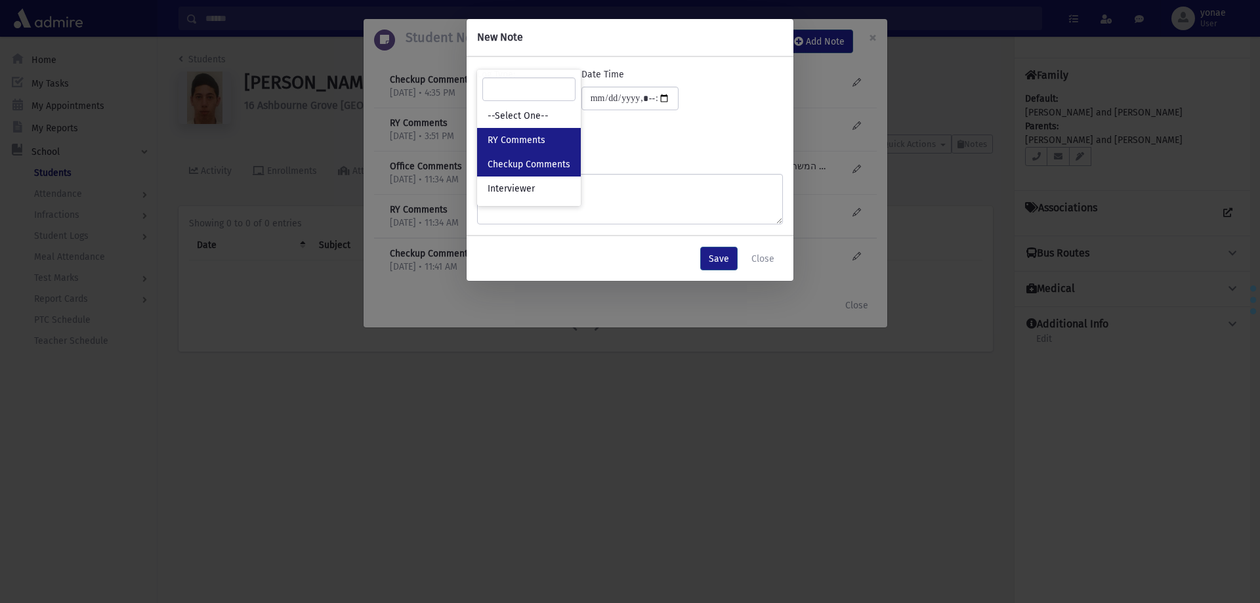
drag, startPoint x: 543, startPoint y: 152, endPoint x: 546, endPoint y: 161, distance: 9.8
click at [546, 161] on ul "--Select One-- RY Comments Checkup Comments Interviewer" at bounding box center [529, 152] width 104 height 97
click at [546, 161] on div "Notes" at bounding box center [630, 190] width 306 height 70
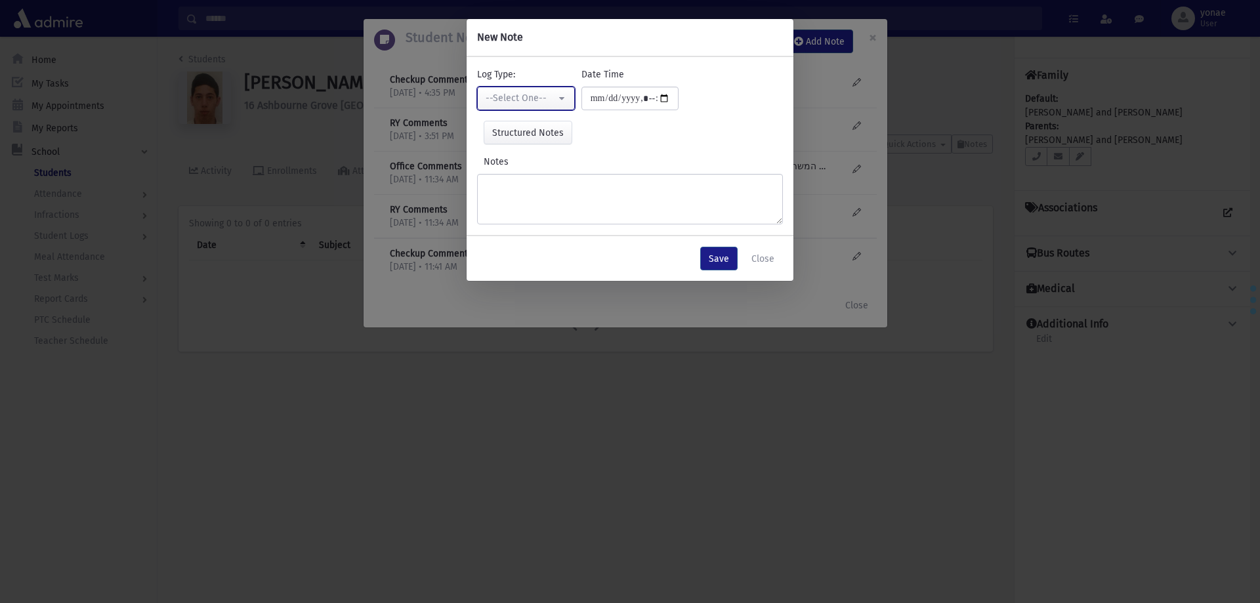
click at [540, 96] on div "--Select One--" at bounding box center [520, 98] width 70 height 14
click at [546, 155] on link "Checkup Comments" at bounding box center [529, 164] width 104 height 24
select select "*"
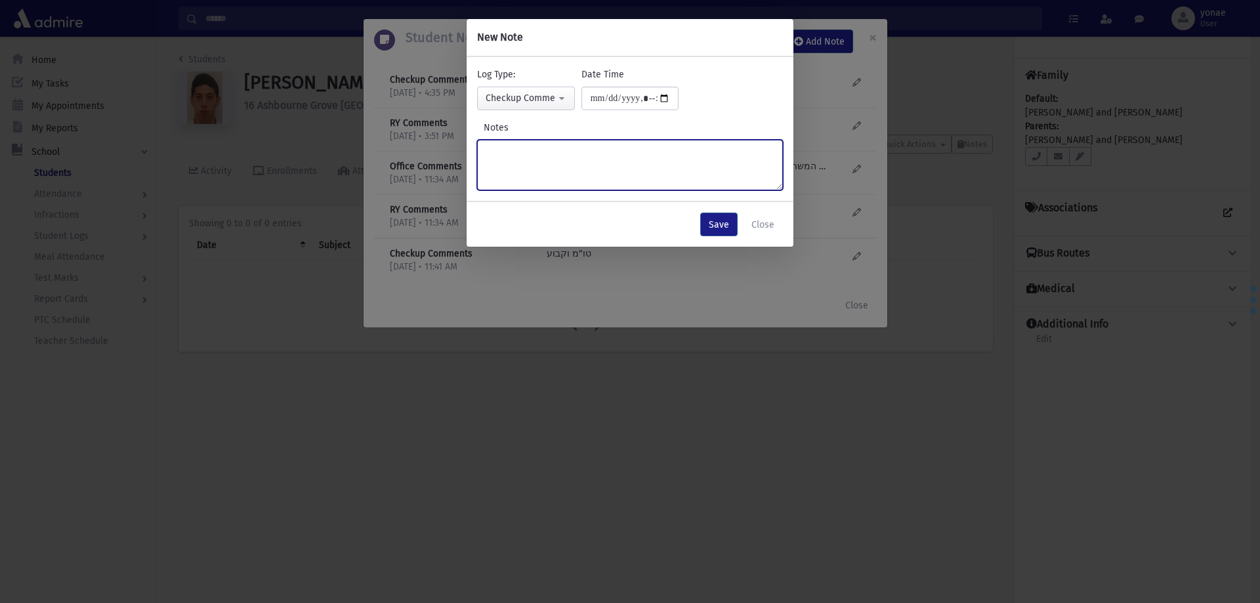
click at [573, 159] on textarea "Notes" at bounding box center [630, 165] width 306 height 51
type textarea "**********"
click at [716, 218] on button "Save" at bounding box center [718, 225] width 37 height 24
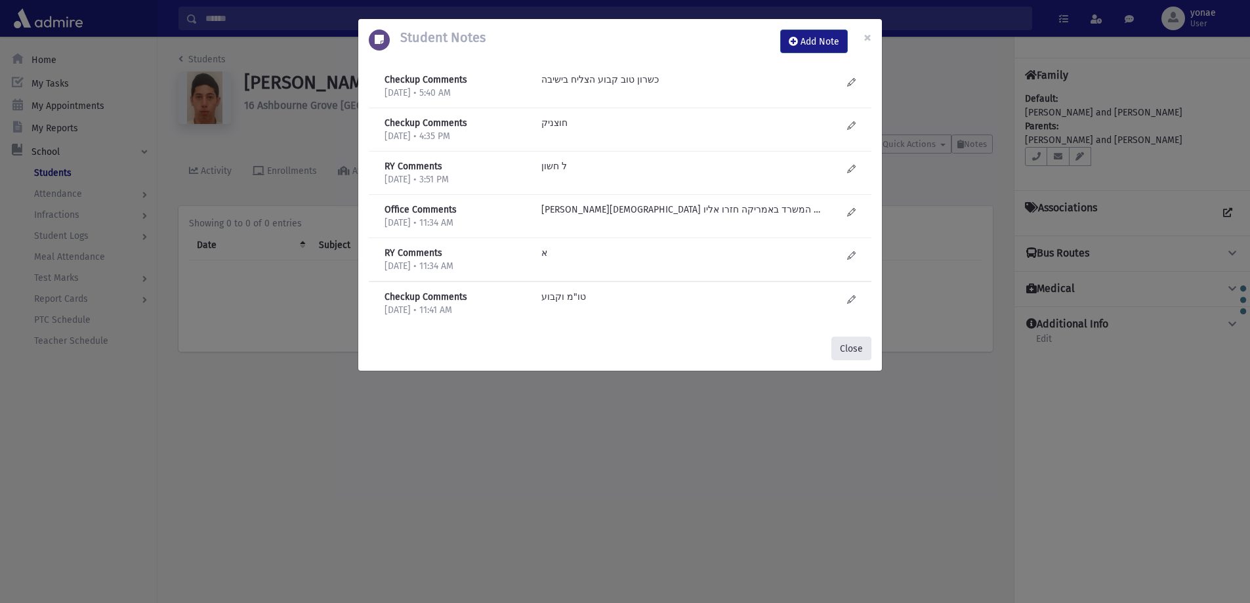
click at [852, 348] on button "Close" at bounding box center [851, 349] width 40 height 24
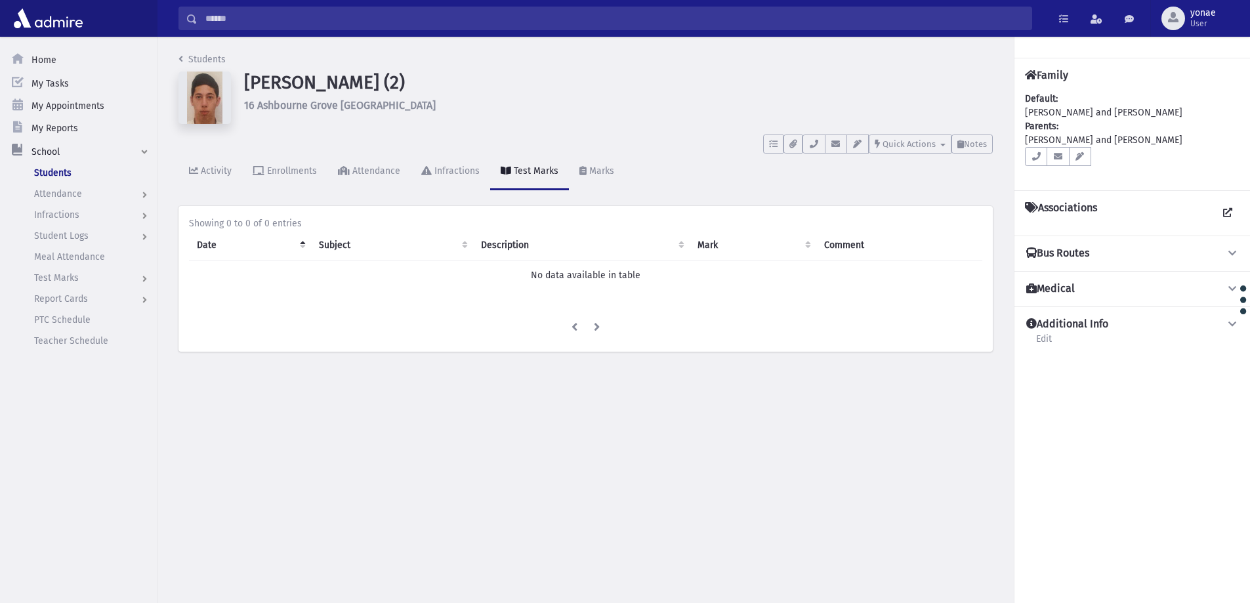
click at [222, 15] on input "Search" at bounding box center [614, 19] width 834 height 24
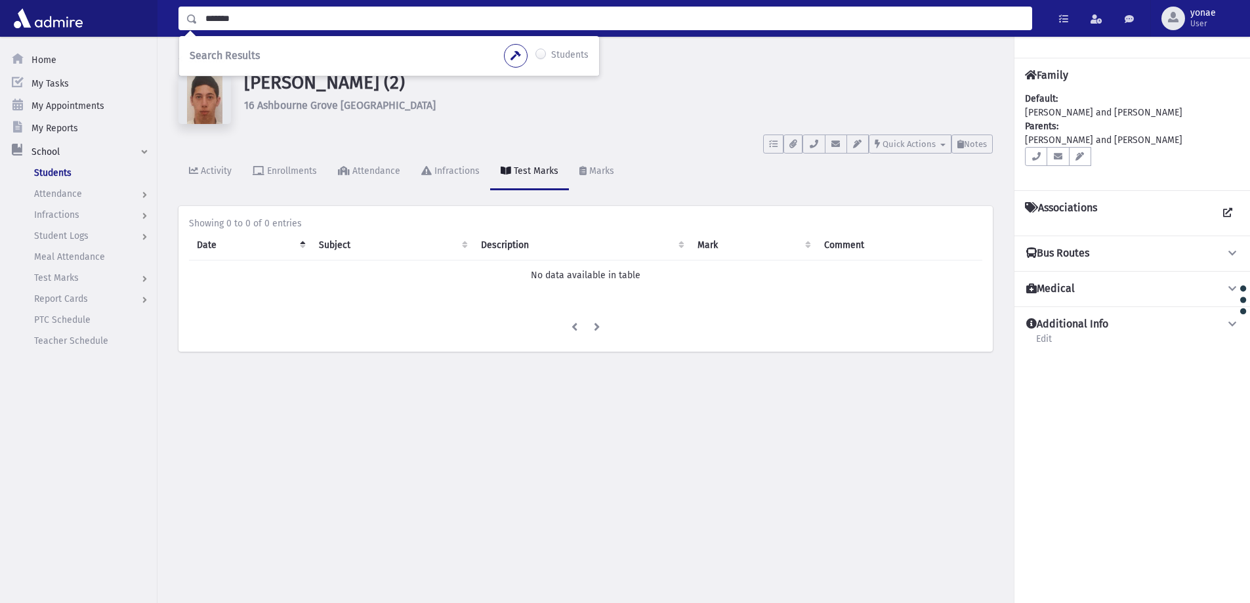
type input "*******"
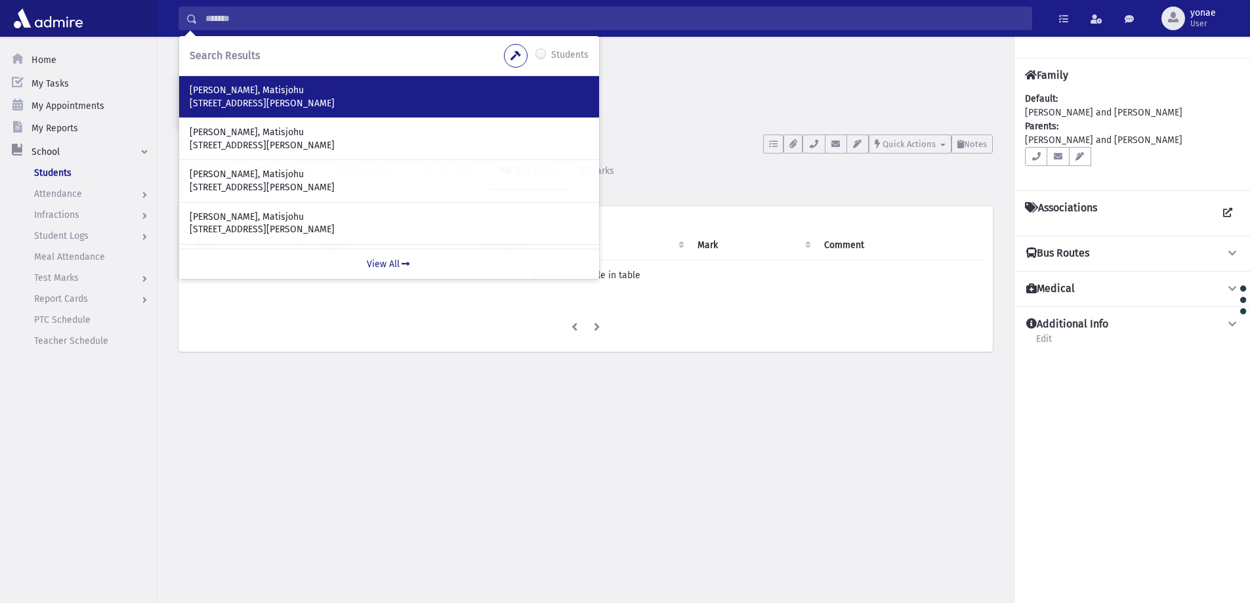
click at [231, 79] on div "[PERSON_NAME], Matisjohu [STREET_ADDRESS][PERSON_NAME]" at bounding box center [389, 96] width 420 height 41
click at [238, 93] on p "[PERSON_NAME], Matisjohu" at bounding box center [389, 90] width 399 height 13
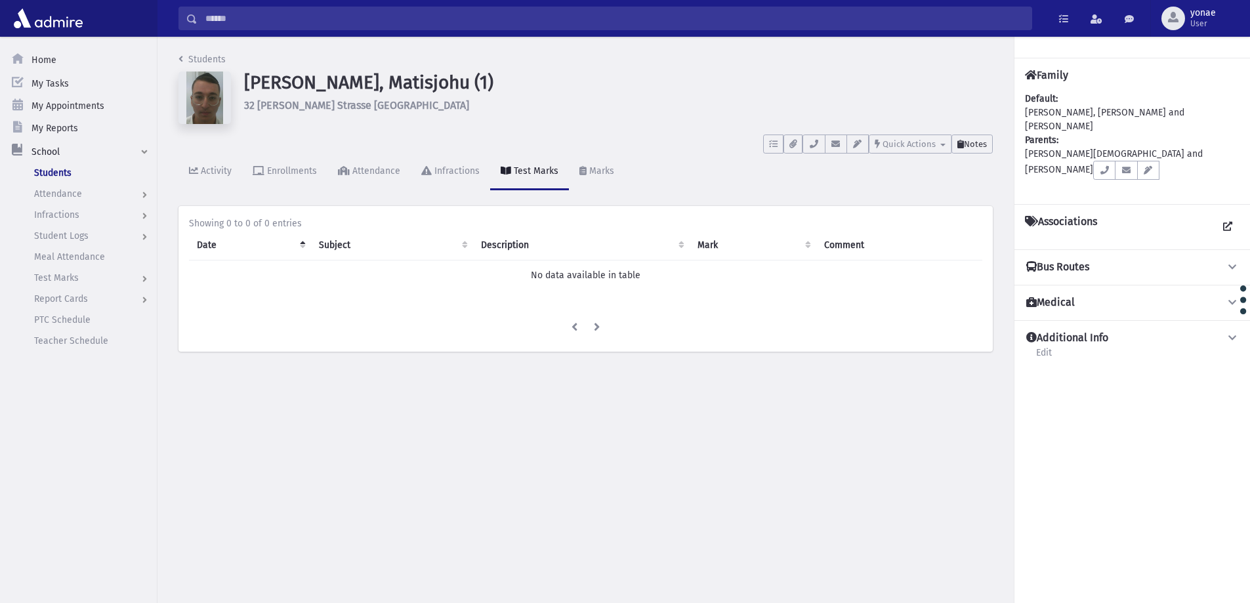
click at [979, 143] on span "Notes" at bounding box center [975, 144] width 23 height 10
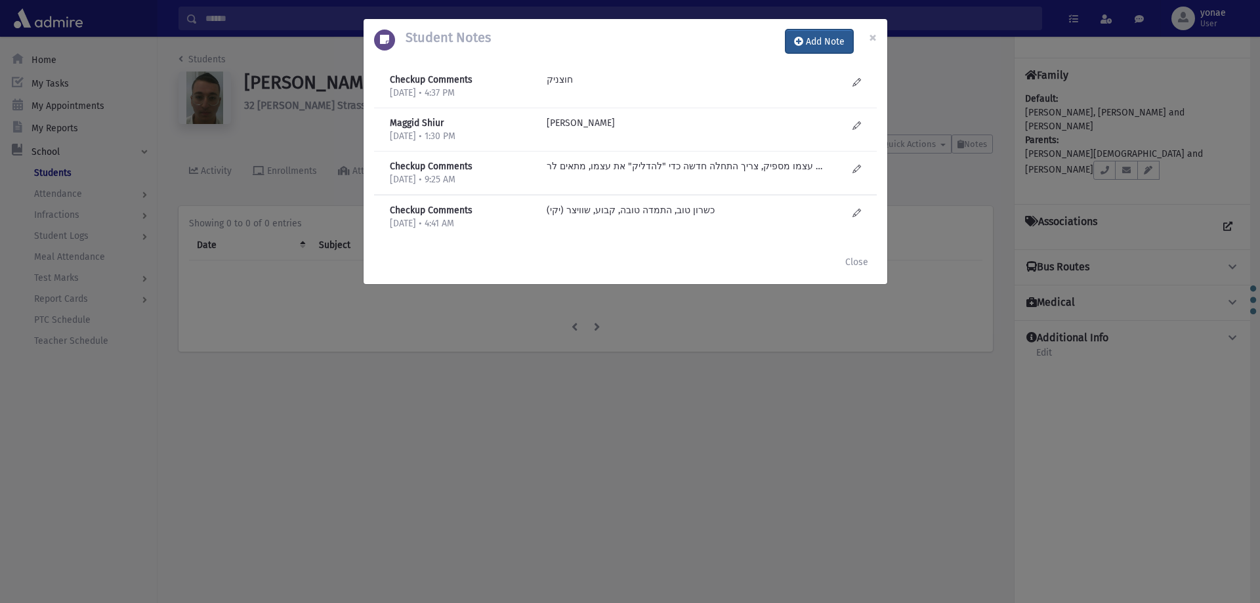
click at [817, 47] on button "Add Note" at bounding box center [819, 42] width 68 height 24
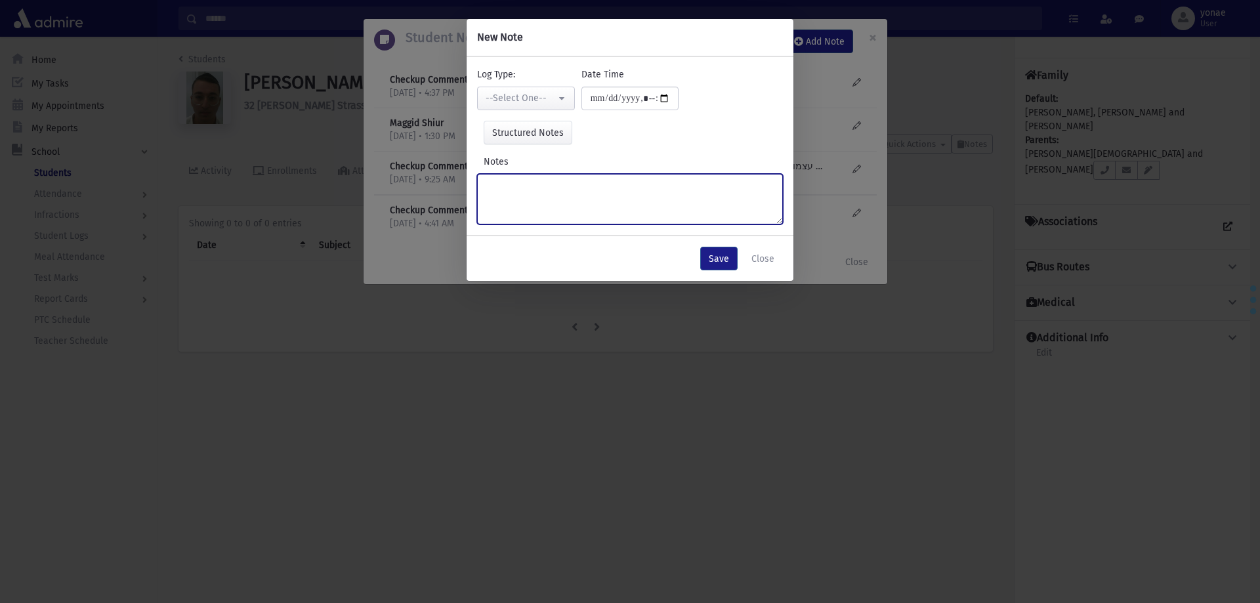
click at [603, 188] on textarea "Notes" at bounding box center [630, 199] width 306 height 51
type textarea "**********"
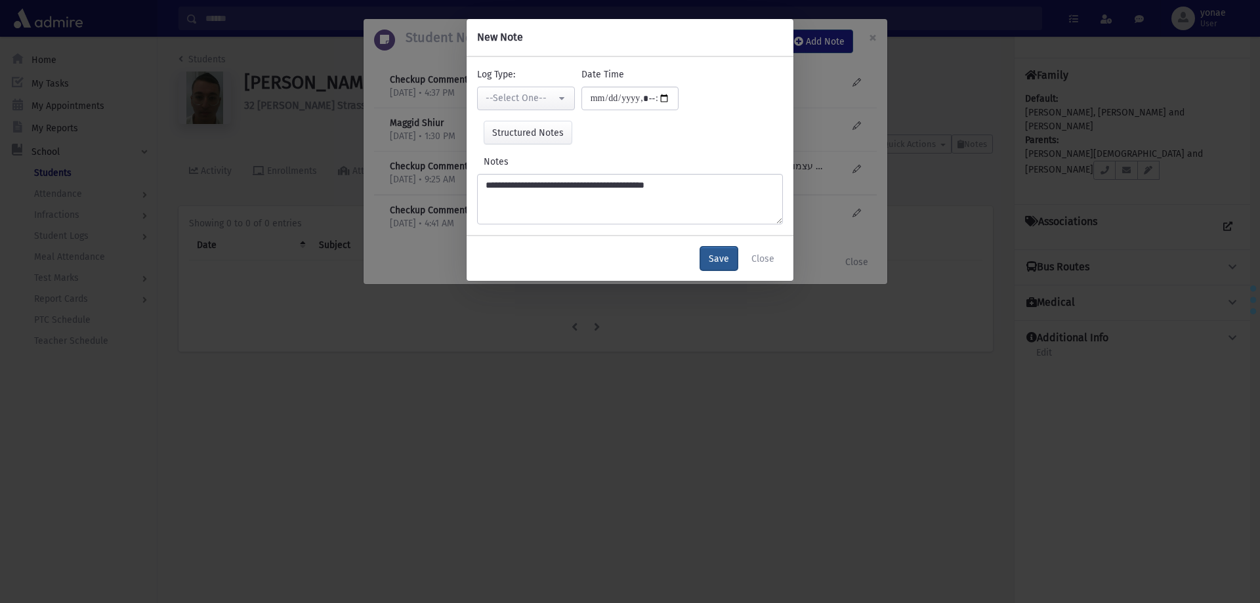
click at [714, 258] on button "Save" at bounding box center [718, 259] width 37 height 24
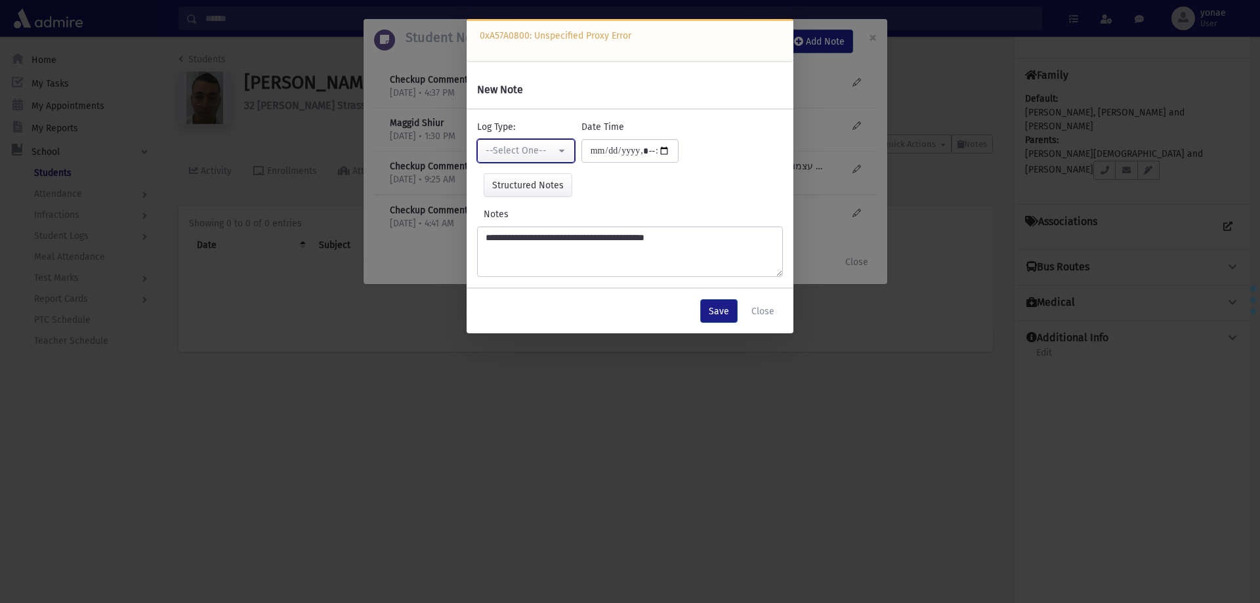
click at [546, 152] on div "--Select One--" at bounding box center [520, 151] width 70 height 14
click at [549, 214] on span "Checkup Comments" at bounding box center [528, 217] width 83 height 13
select select "*"
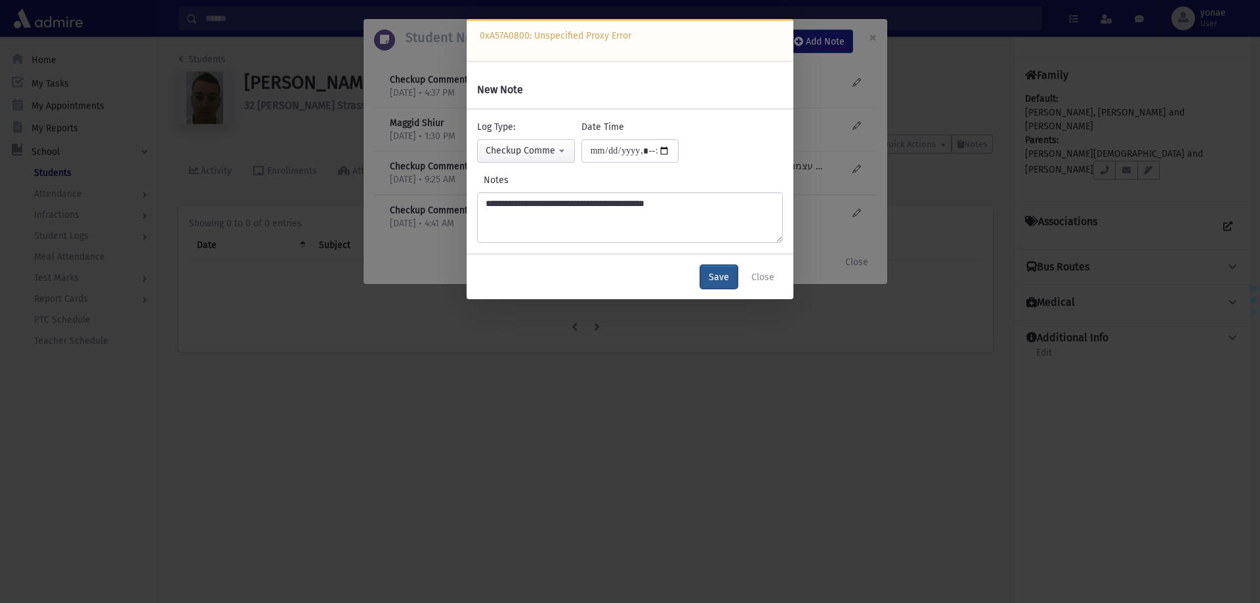
click at [720, 281] on button "Save" at bounding box center [718, 277] width 37 height 24
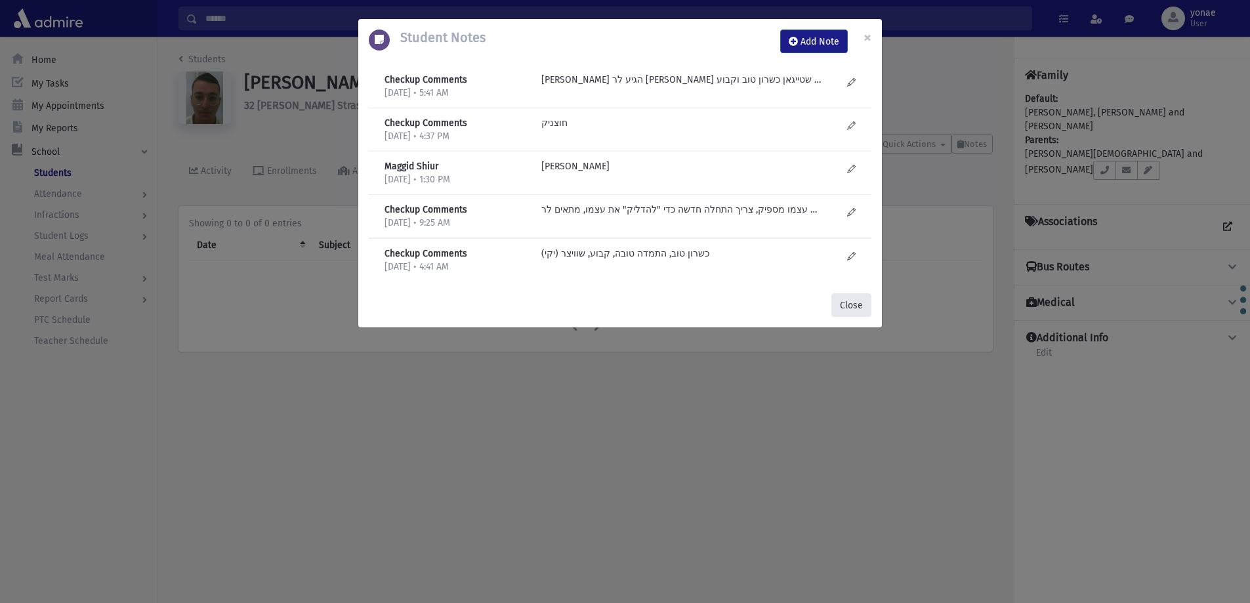
click at [863, 299] on button "Close" at bounding box center [851, 305] width 40 height 24
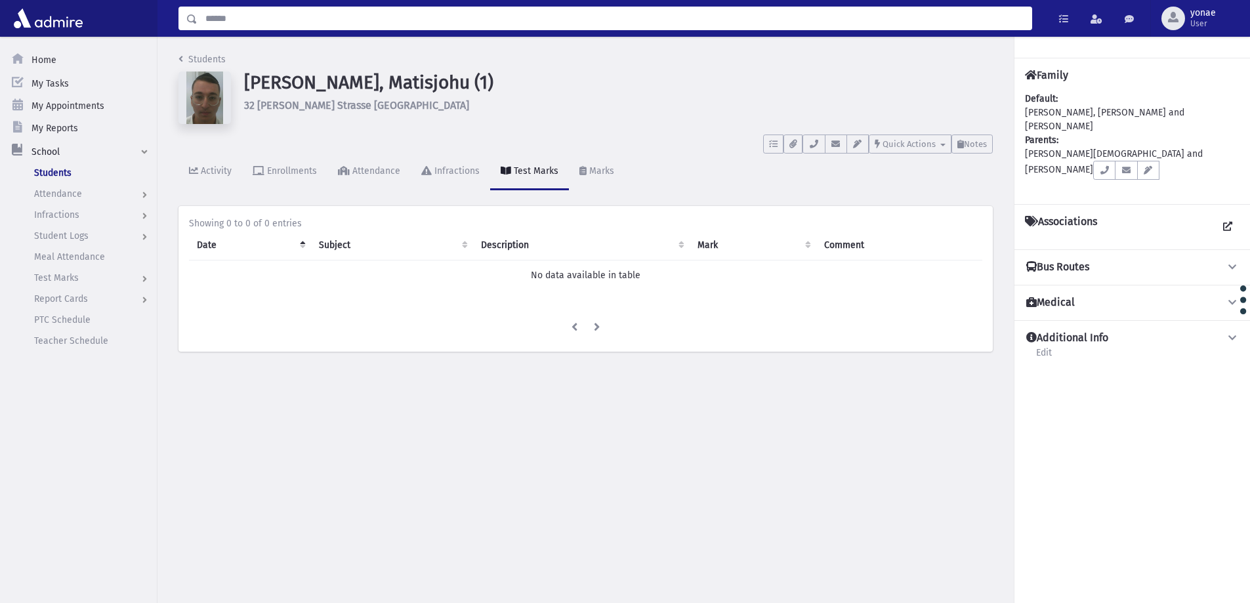
click at [308, 12] on input "Search" at bounding box center [614, 19] width 834 height 24
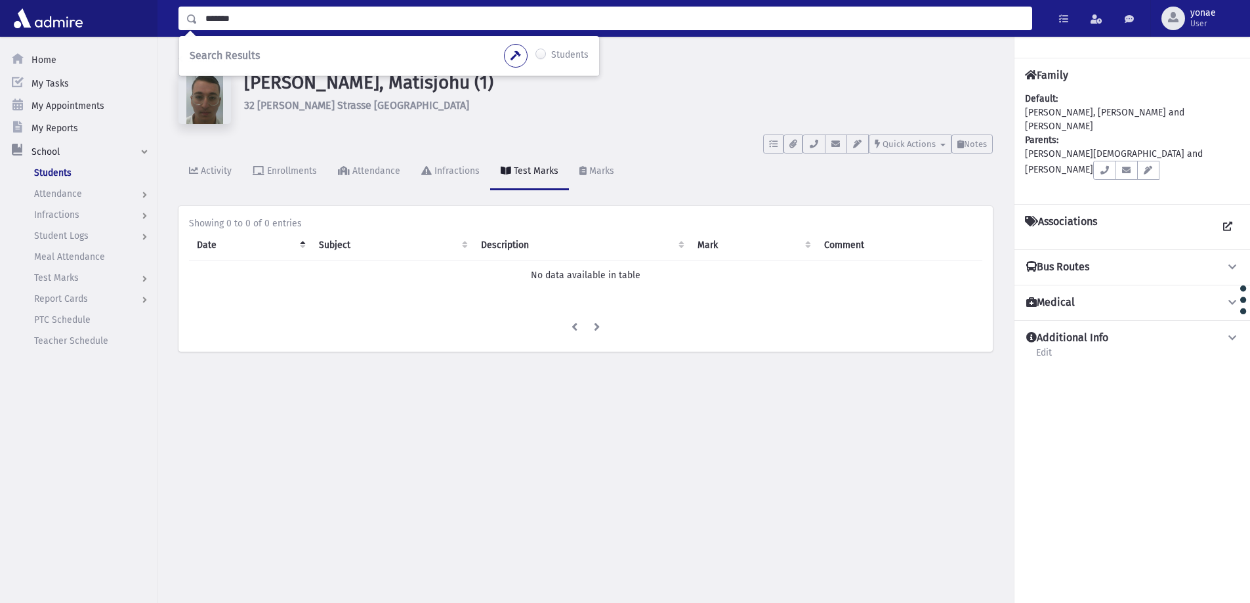
type input "*******"
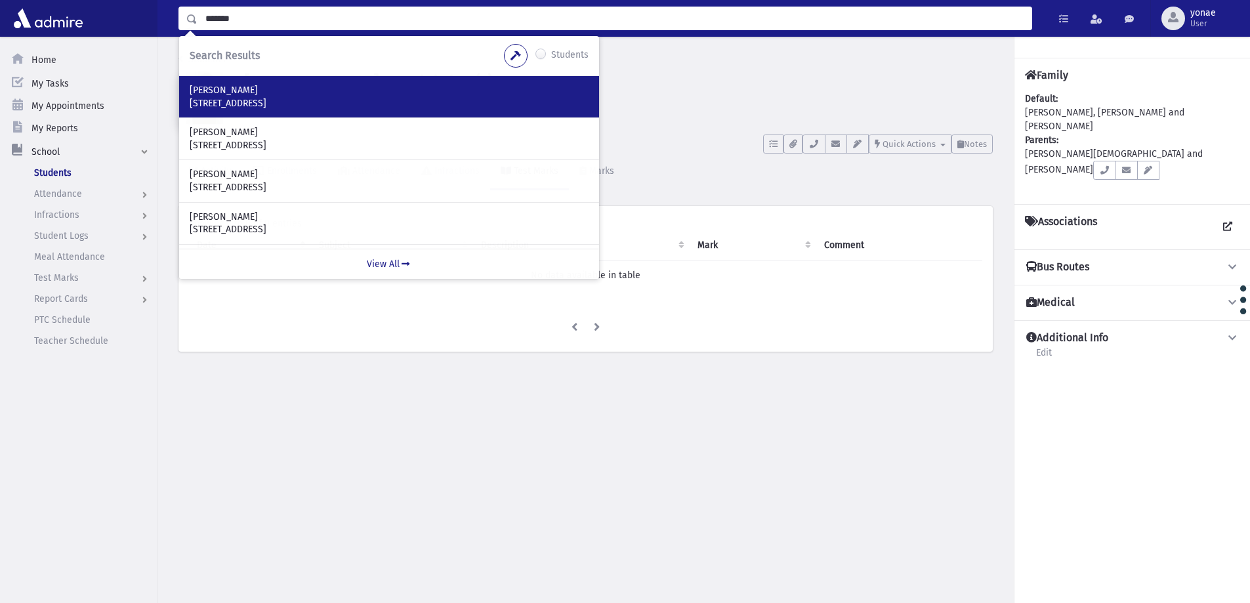
click at [216, 79] on div "Salzman, Don 58 Waterpark Road Manchester, M74pu UK" at bounding box center [389, 96] width 420 height 41
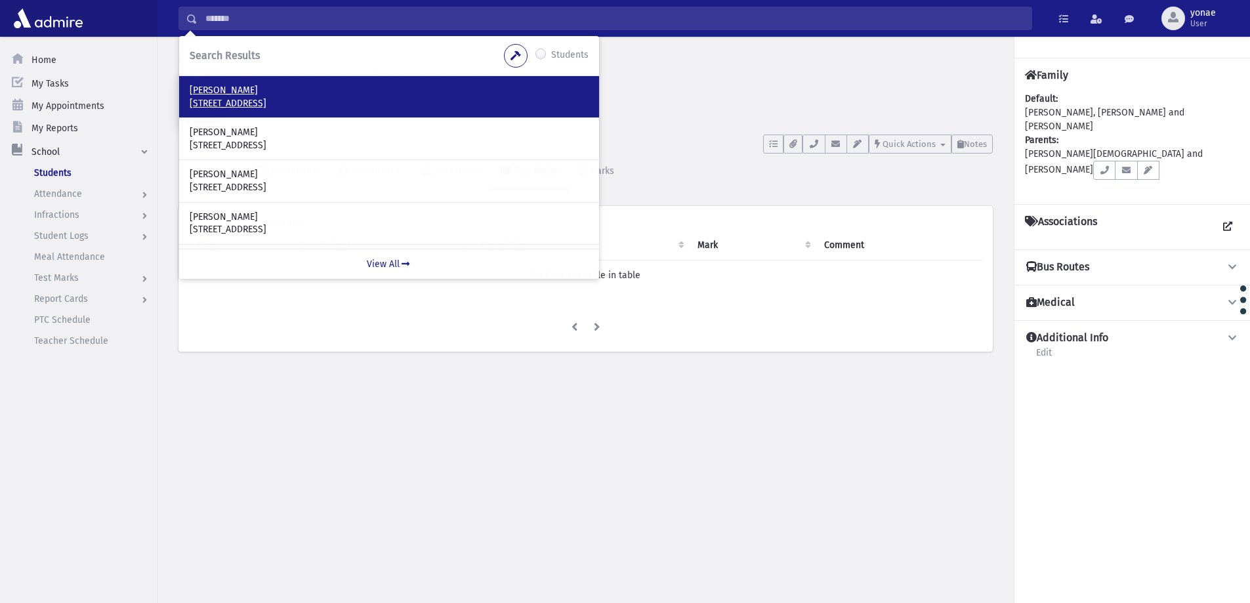
click at [217, 85] on p "Salzman, Don" at bounding box center [389, 90] width 399 height 13
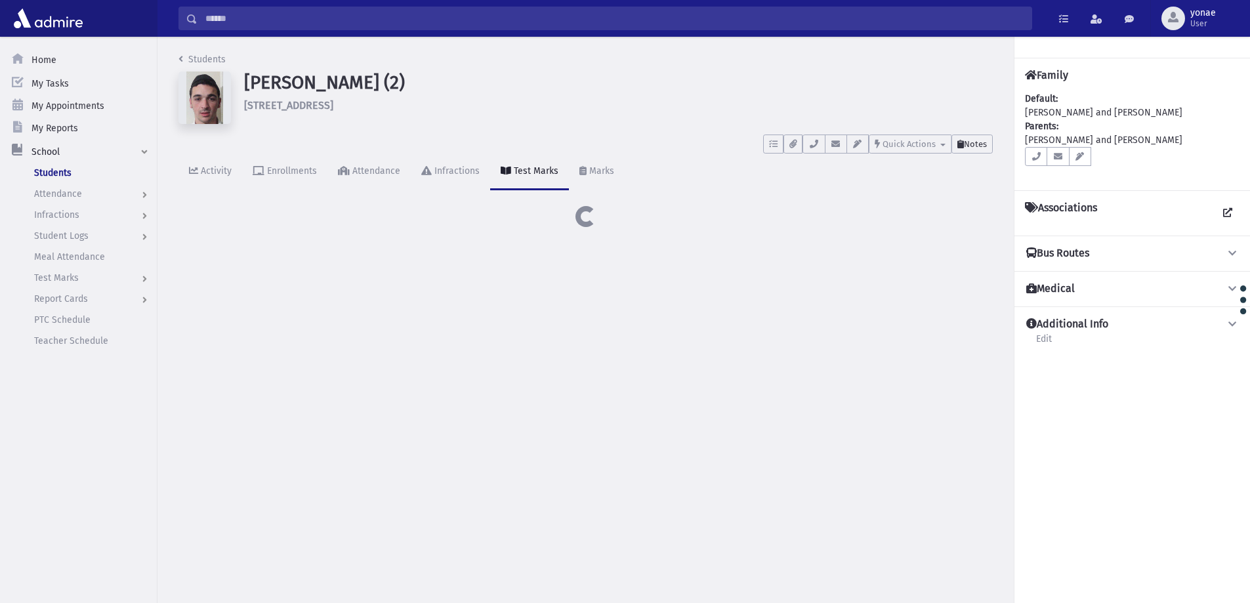
click at [983, 150] on button "Notes" at bounding box center [971, 143] width 41 height 19
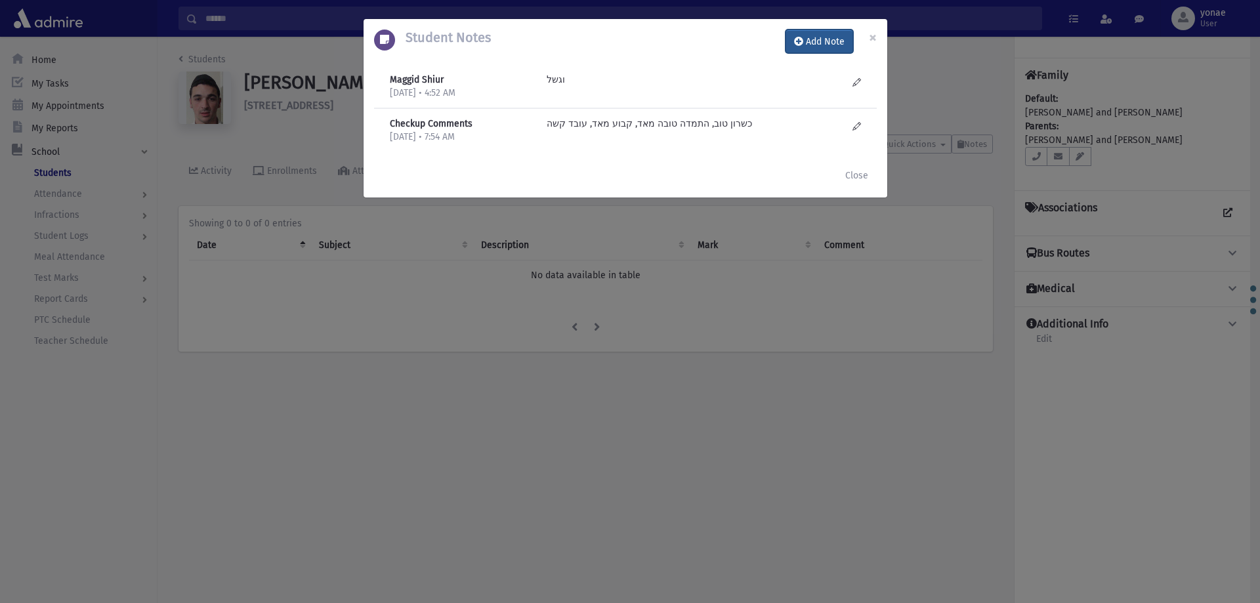
click at [826, 51] on button "Add Note" at bounding box center [819, 42] width 68 height 24
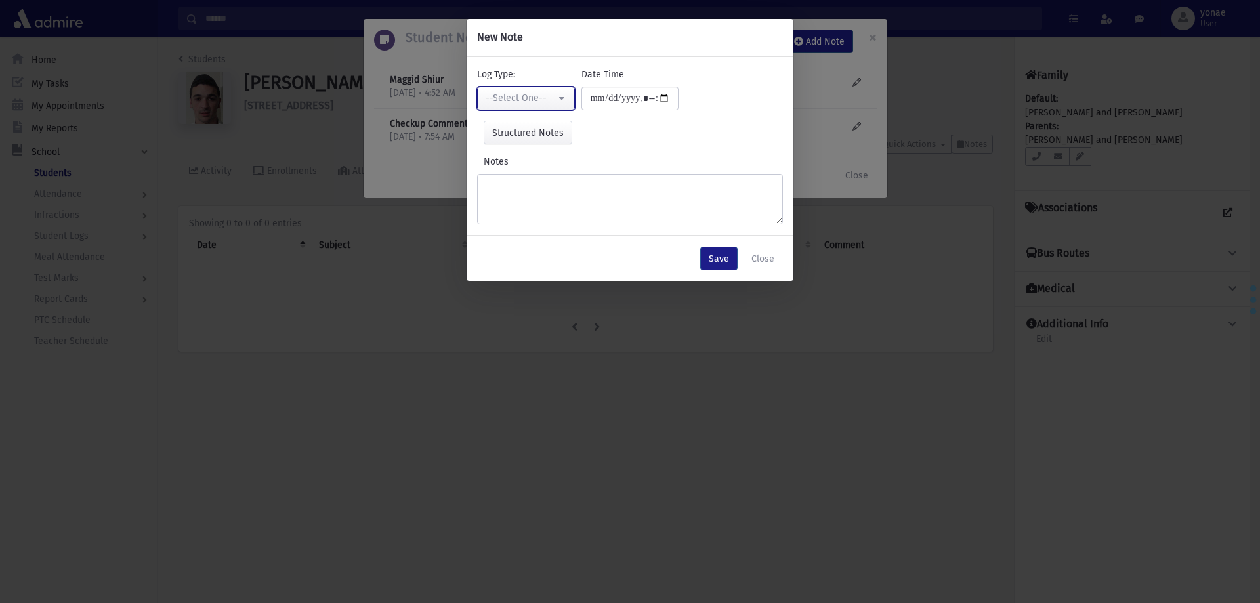
click at [518, 100] on div "--Select One--" at bounding box center [520, 98] width 70 height 14
click at [541, 160] on span "Checkup Comments" at bounding box center [528, 164] width 83 height 13
select select "*"
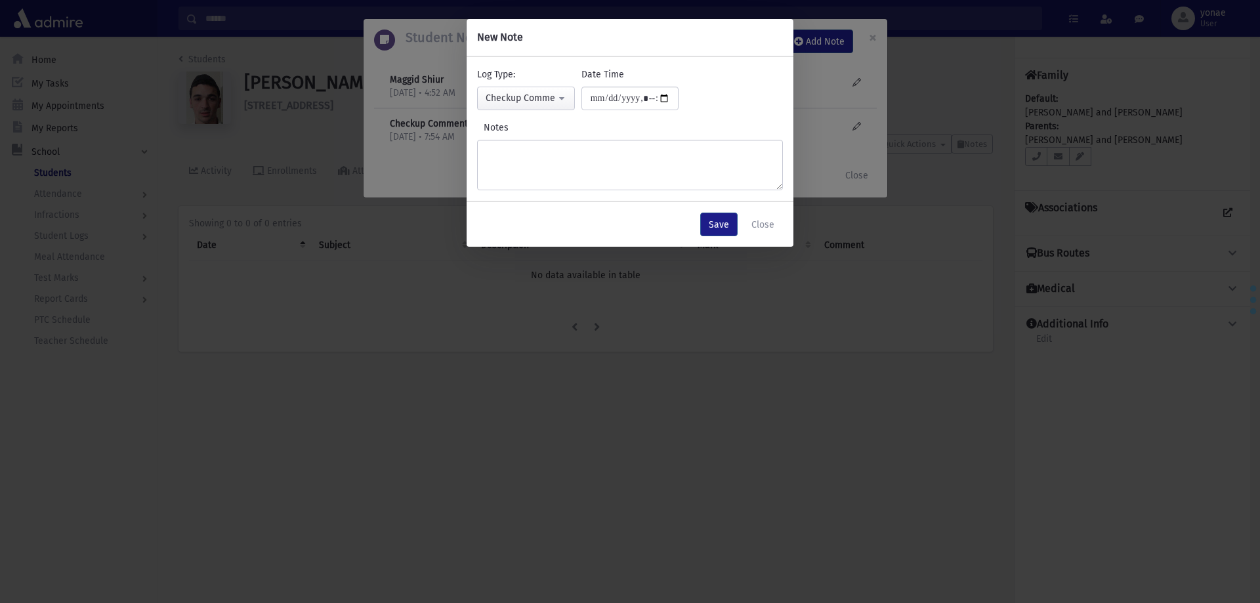
click at [529, 138] on div "Notes" at bounding box center [630, 156] width 306 height 70
click at [529, 143] on textarea "Notes" at bounding box center [630, 165] width 306 height 51
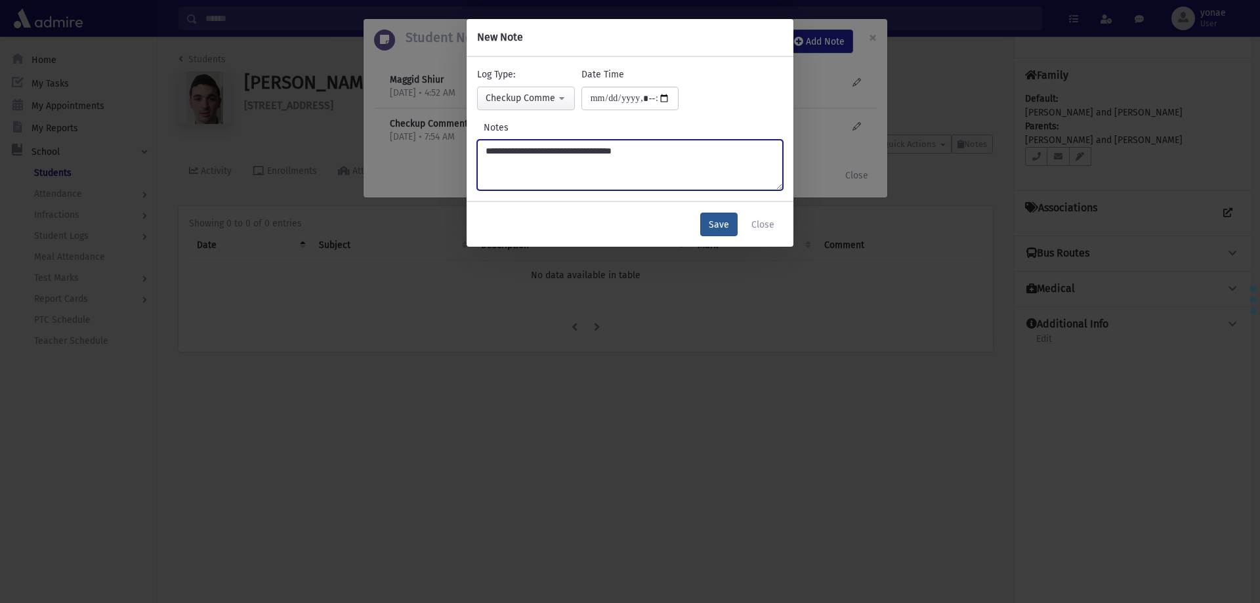
type textarea "**********"
click at [716, 222] on button "Save" at bounding box center [718, 225] width 37 height 24
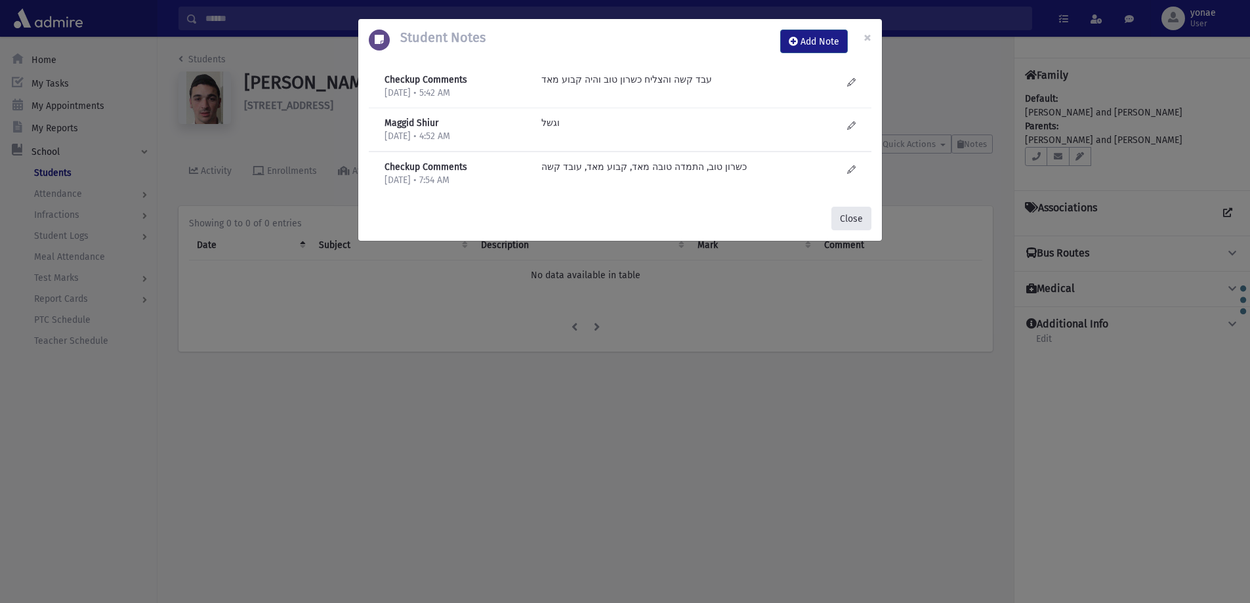
click at [858, 216] on button "Close" at bounding box center [851, 219] width 40 height 24
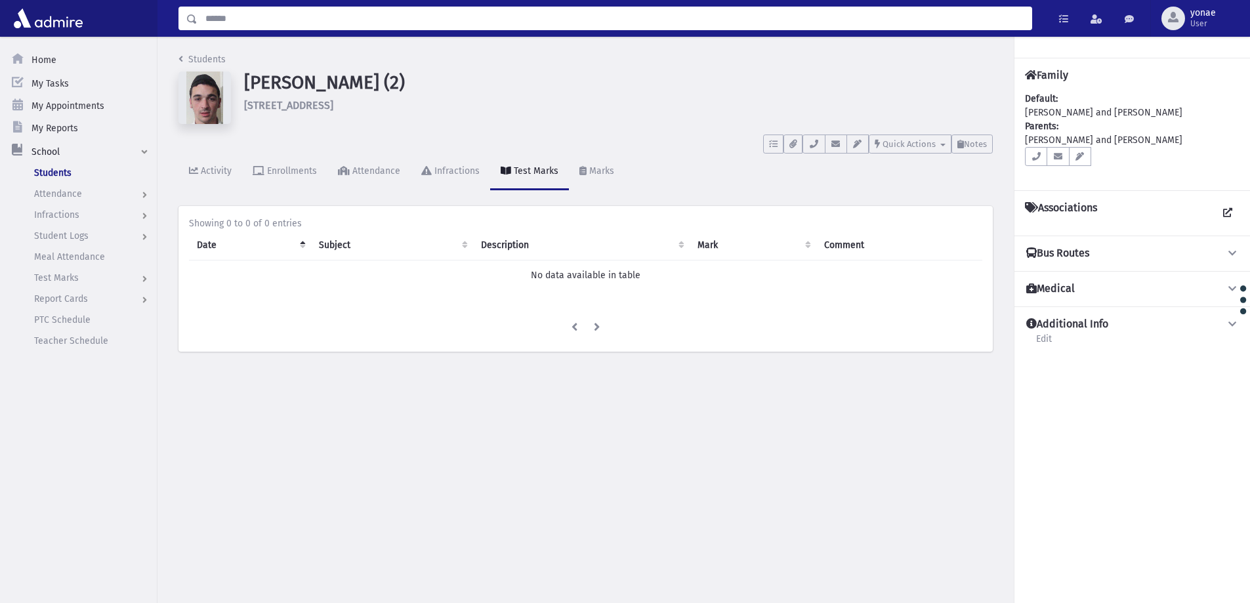
click at [318, 12] on input "Search" at bounding box center [614, 19] width 834 height 24
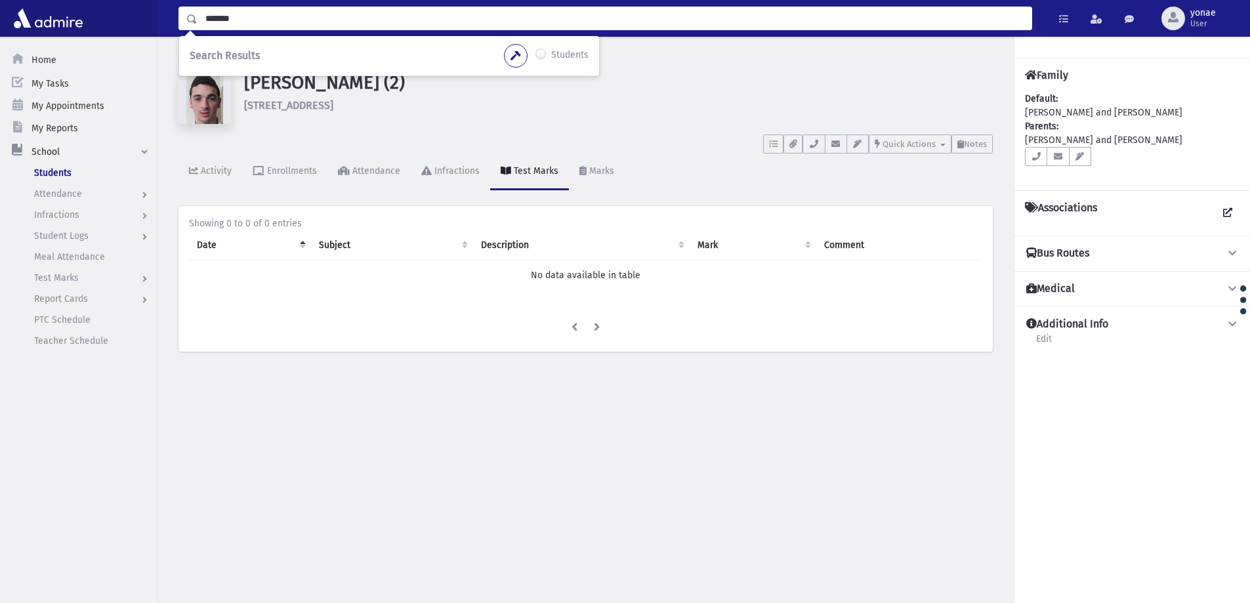
type input "*******"
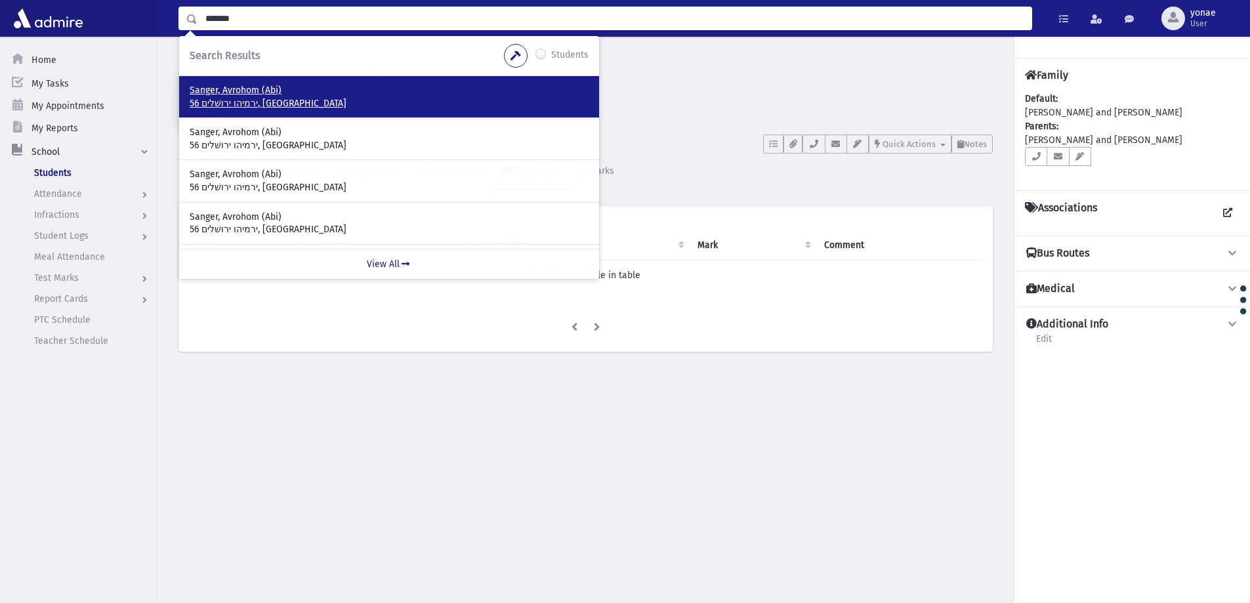
click at [256, 86] on p "Sanger, Avrohom (Abi)" at bounding box center [389, 90] width 399 height 13
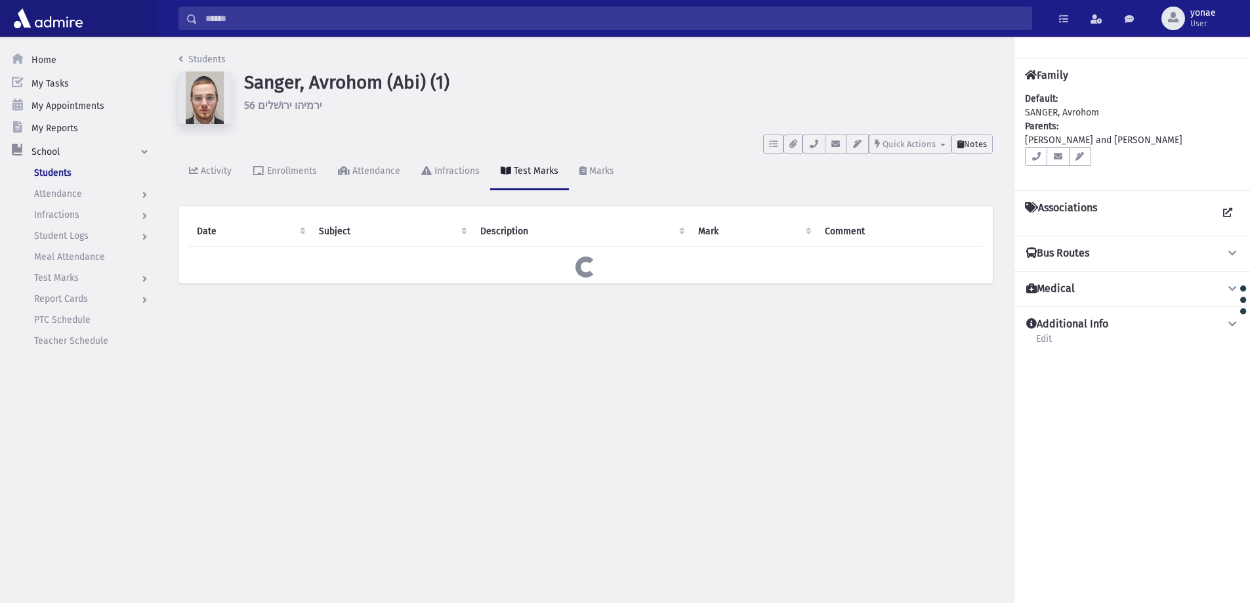
click at [981, 149] on button "Notes" at bounding box center [971, 143] width 41 height 19
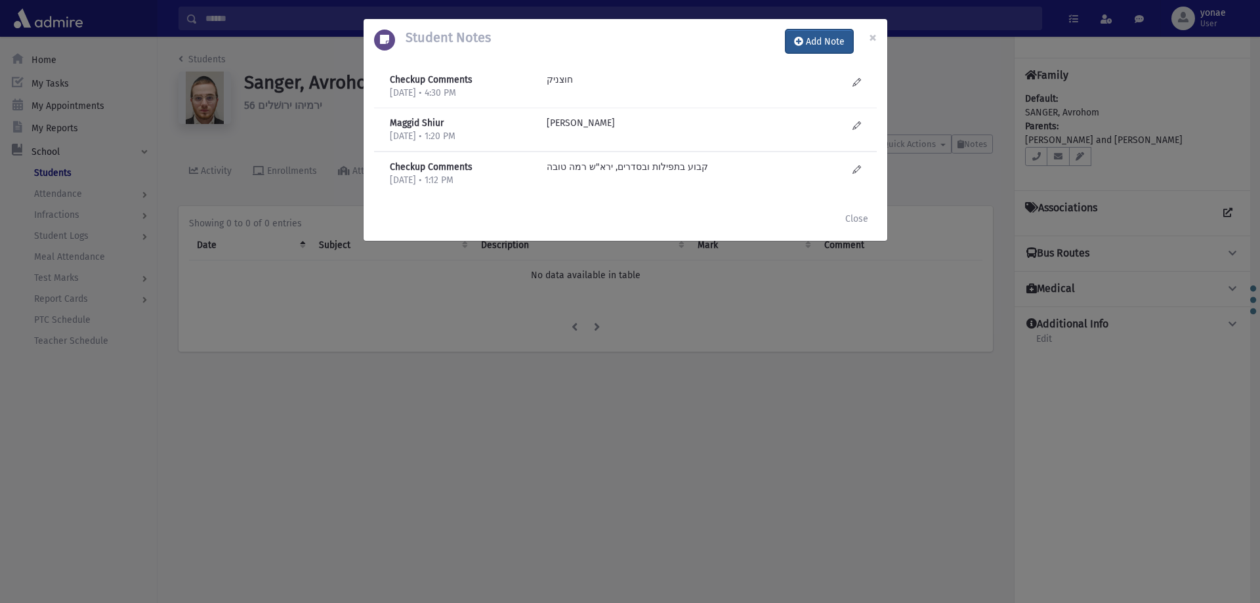
click at [805, 38] on button "Add Note" at bounding box center [819, 42] width 68 height 24
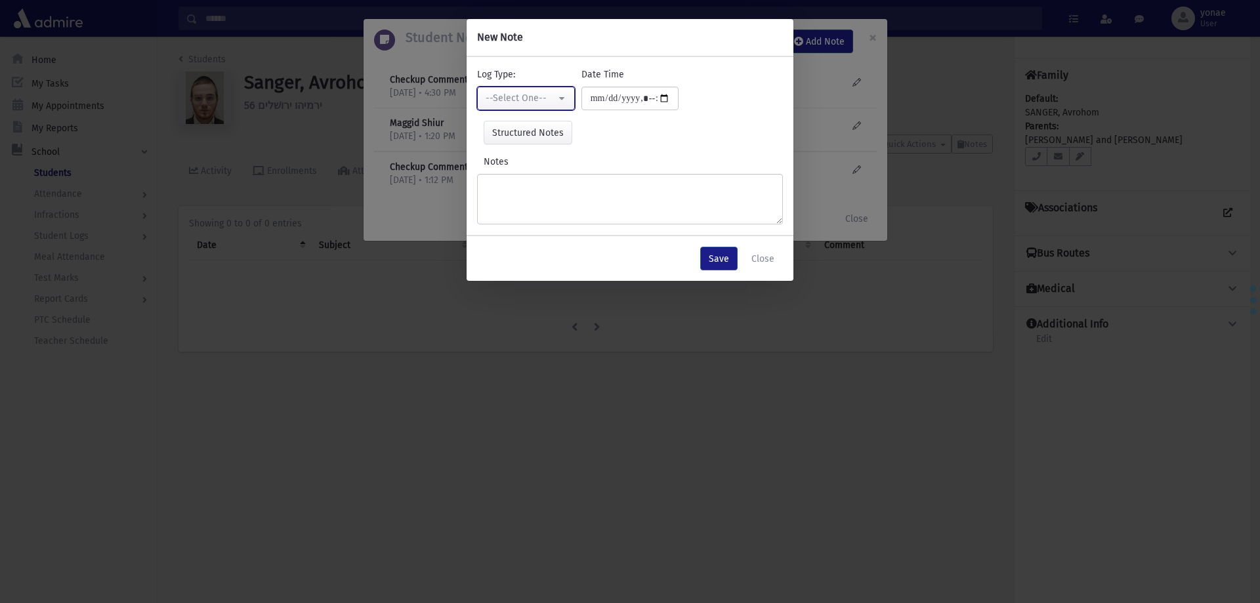
click at [559, 91] on button "--Select One--" at bounding box center [526, 99] width 98 height 24
click at [546, 166] on span "Checkup Comments" at bounding box center [528, 164] width 83 height 13
select select "*"
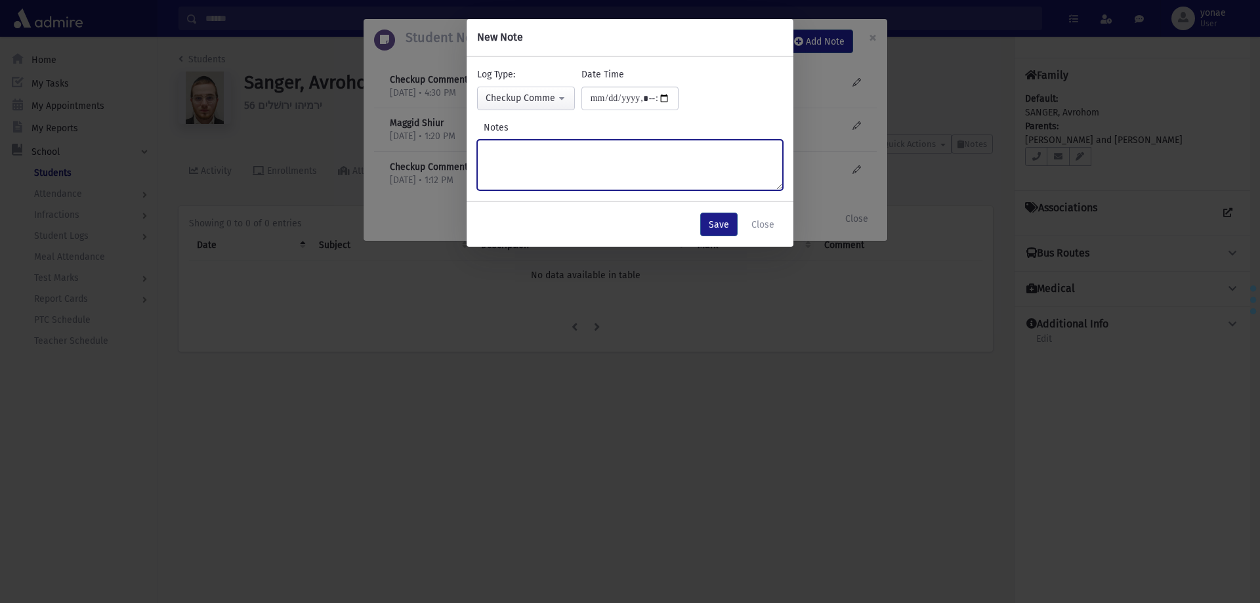
click at [556, 159] on textarea "Notes" at bounding box center [630, 165] width 306 height 51
type textarea "*"
type textarea "**********"
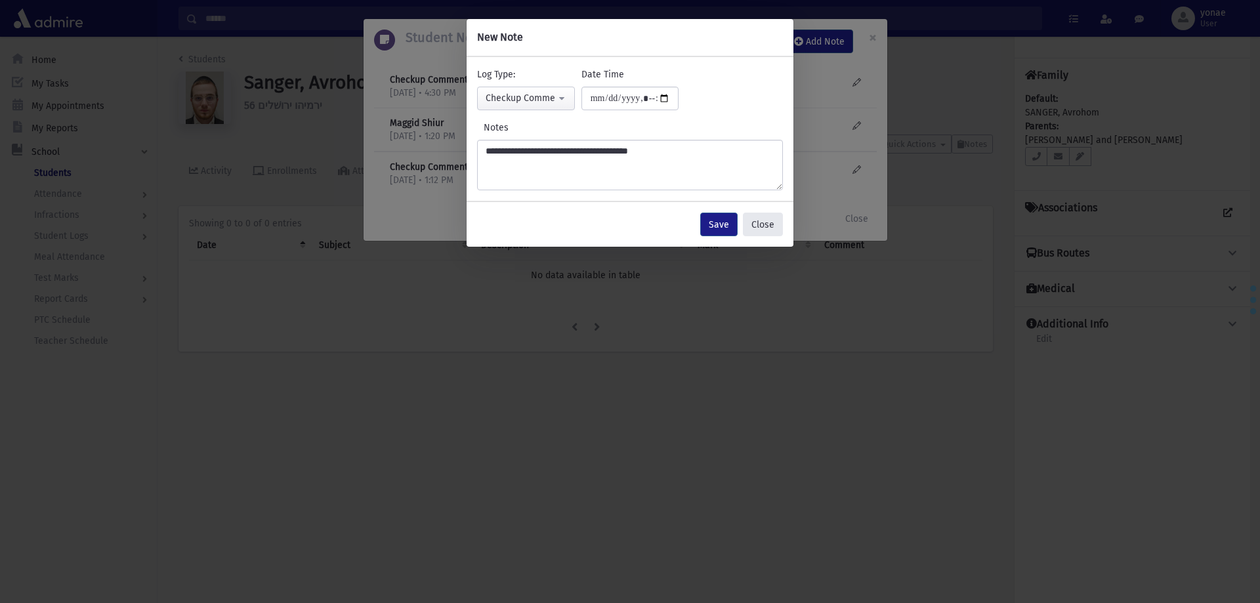
click at [743, 215] on button "Close" at bounding box center [763, 225] width 40 height 24
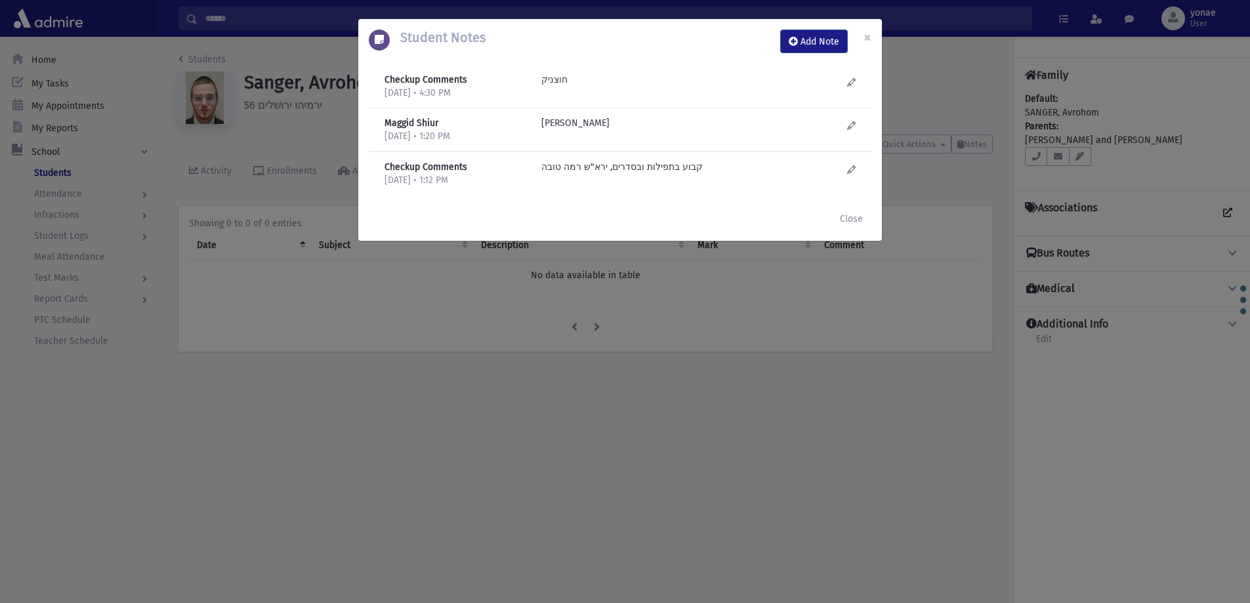
click at [812, 22] on div "Student Notes Add Note ×" at bounding box center [620, 41] width 524 height 45
click at [819, 50] on button "Add Note" at bounding box center [814, 42] width 68 height 24
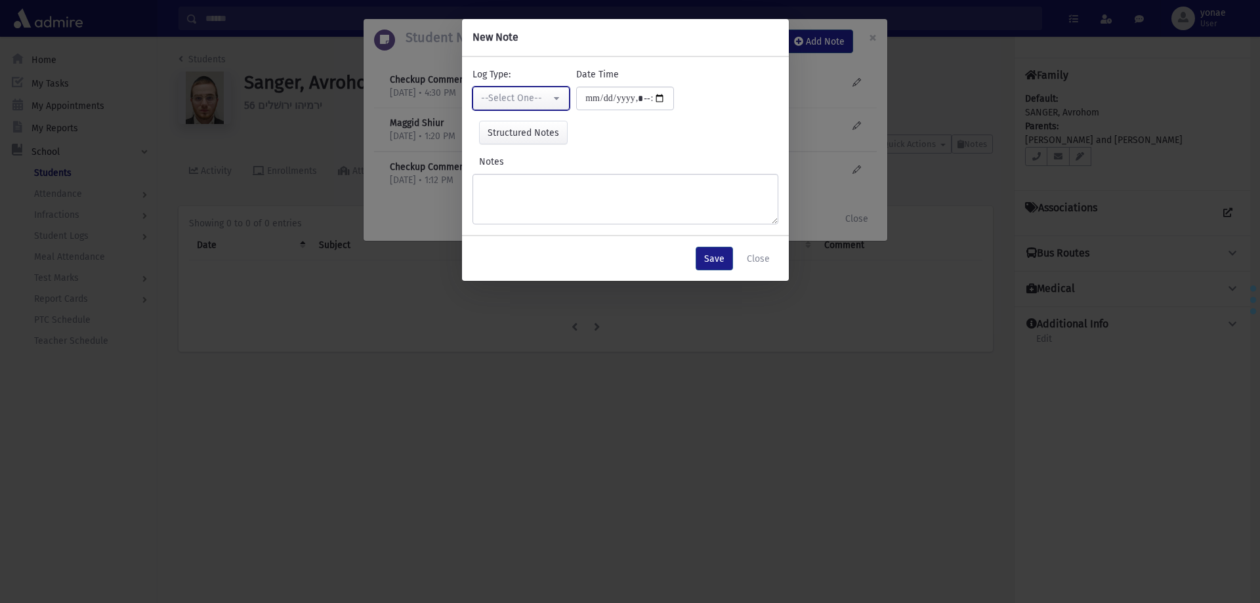
click at [494, 100] on div "--Select One--" at bounding box center [516, 98] width 70 height 14
click at [533, 164] on span "Checkup Comments" at bounding box center [524, 164] width 83 height 13
select select "*"
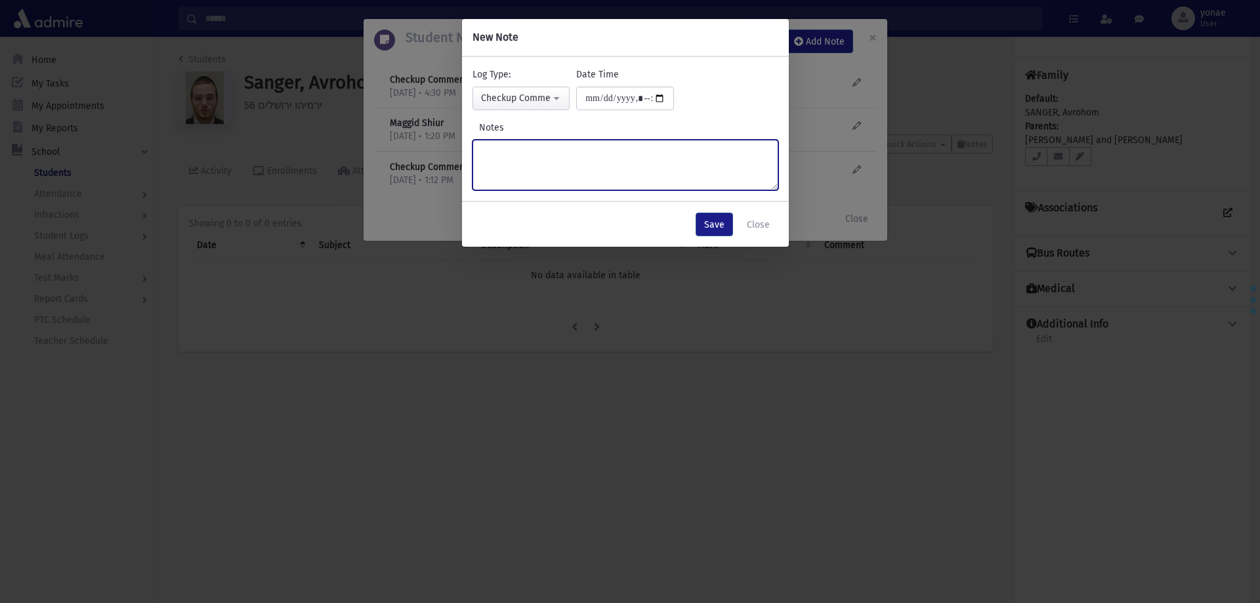
click at [546, 157] on textarea "Notes" at bounding box center [625, 165] width 306 height 51
type textarea "**********"
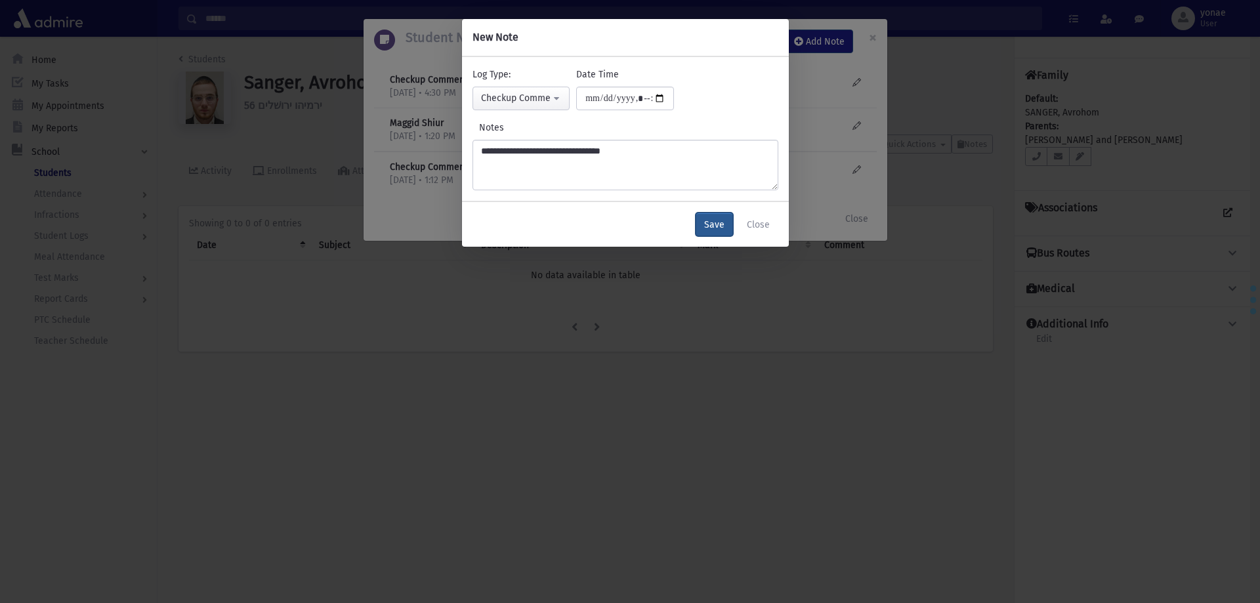
click at [722, 225] on button "Save" at bounding box center [713, 225] width 37 height 24
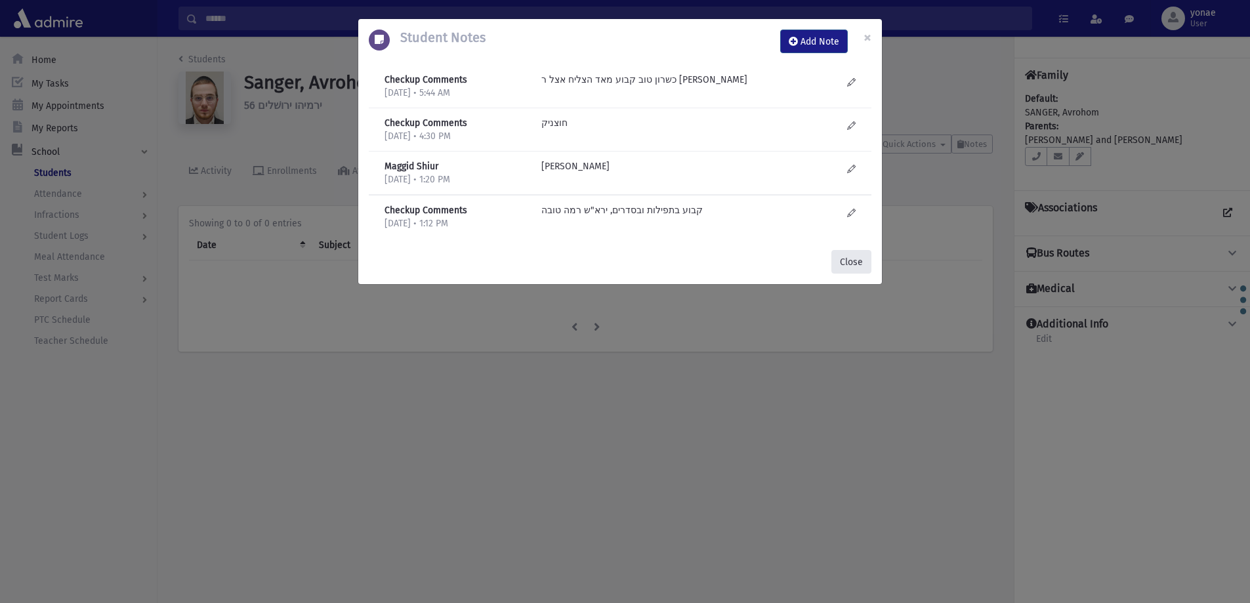
click at [860, 260] on button "Close" at bounding box center [851, 262] width 40 height 24
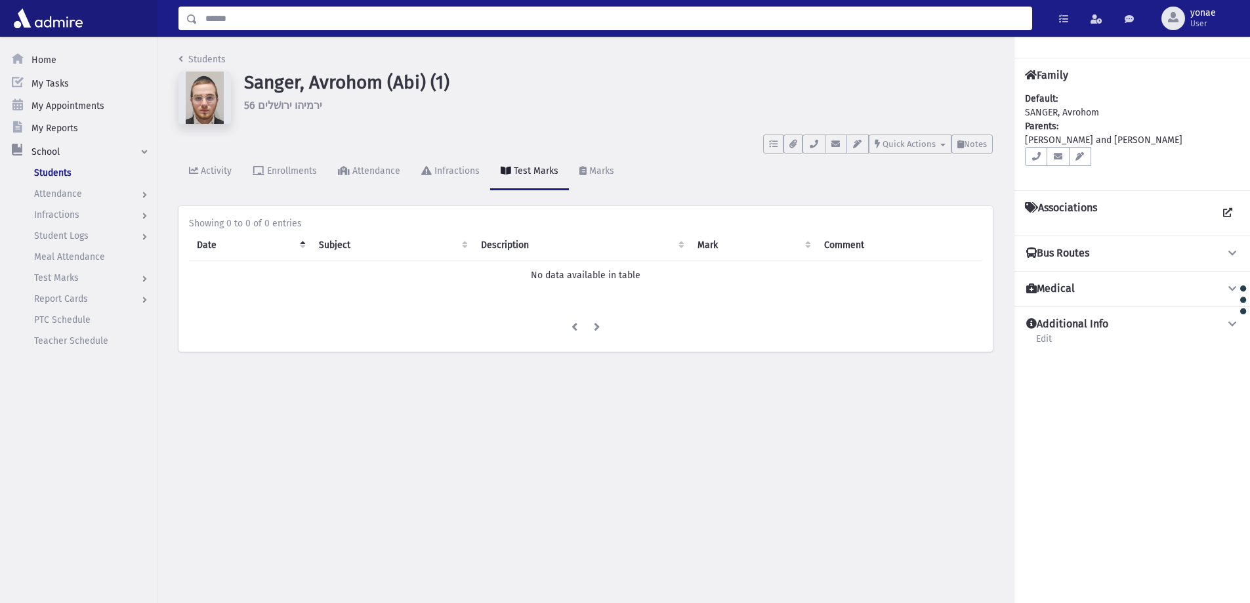
click at [302, 27] on input "Search" at bounding box center [614, 19] width 834 height 24
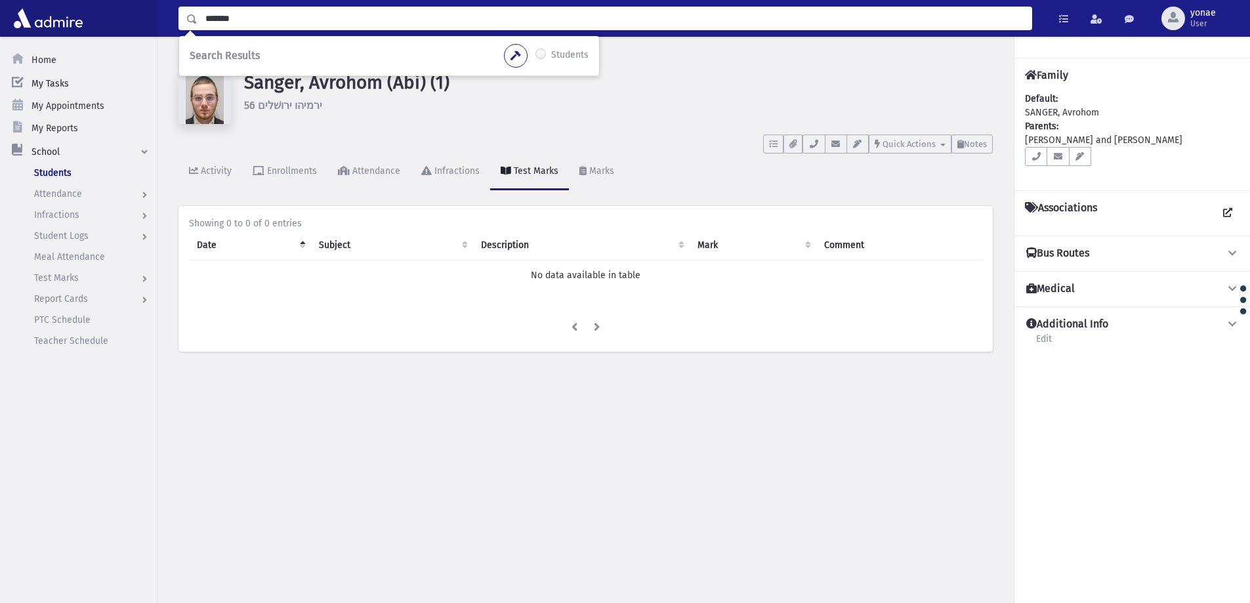
type input "*******"
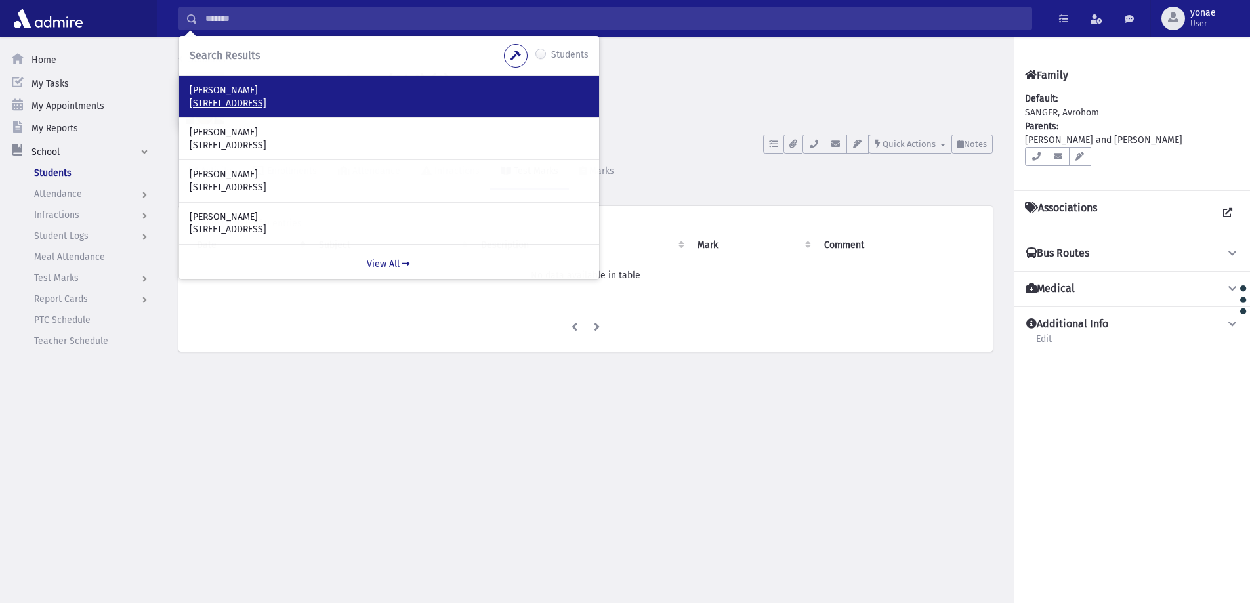
click at [231, 87] on p "[PERSON_NAME]" at bounding box center [389, 90] width 399 height 13
click at [211, 87] on p "[PERSON_NAME]" at bounding box center [389, 90] width 399 height 13
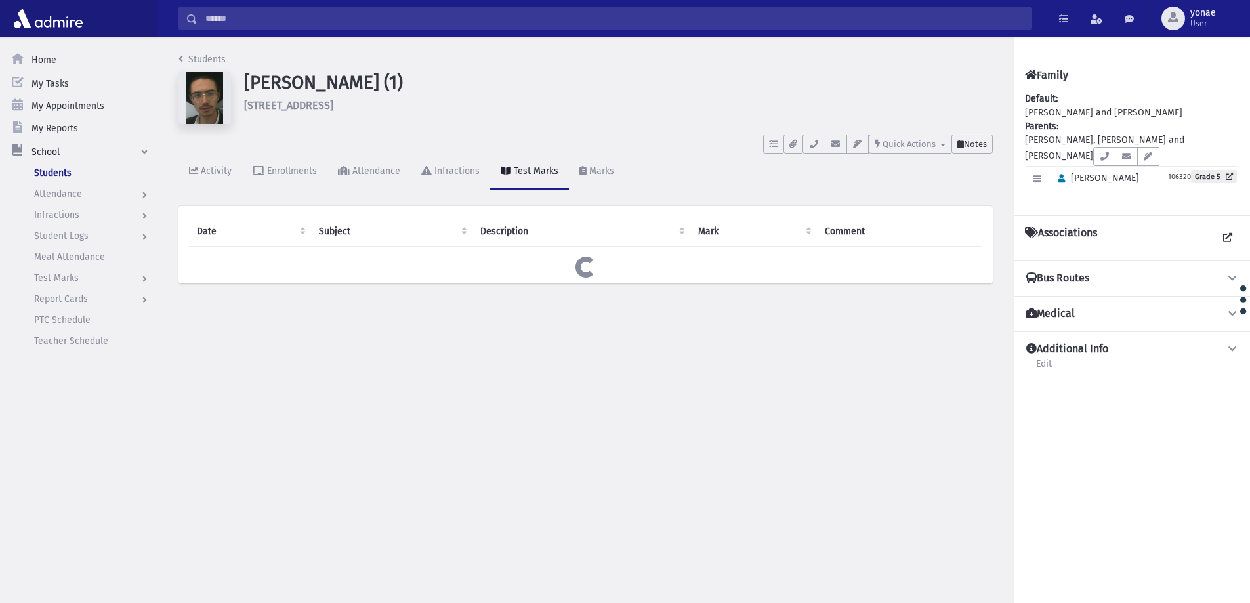
click at [981, 146] on span "Notes" at bounding box center [975, 144] width 23 height 10
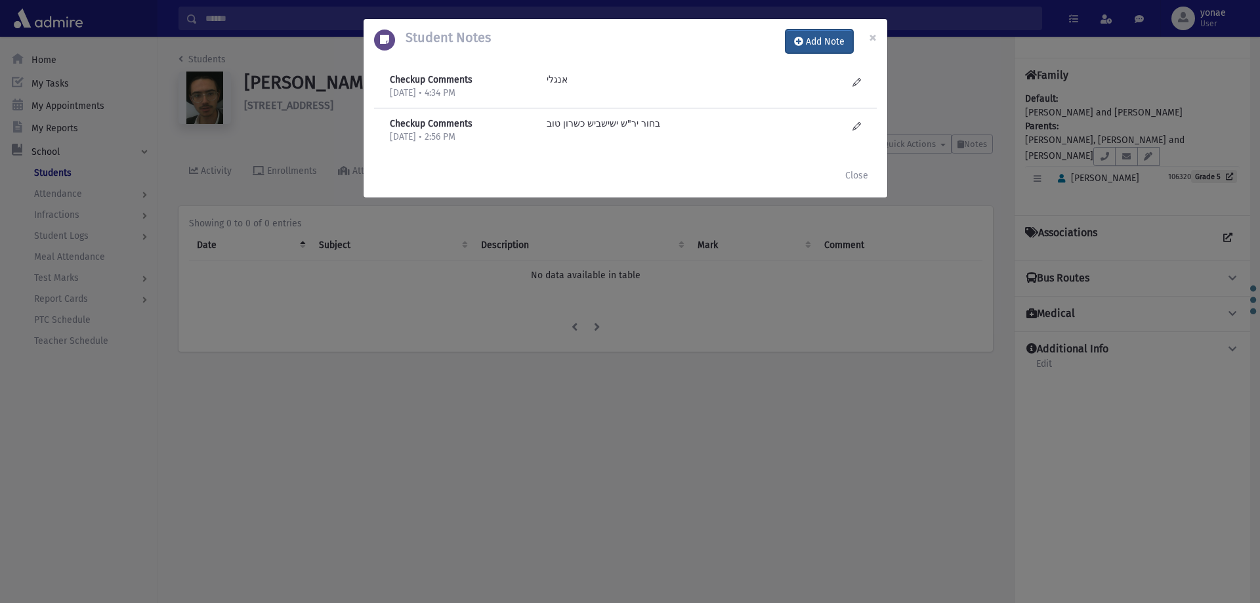
click at [826, 46] on button "Add Note" at bounding box center [819, 42] width 68 height 24
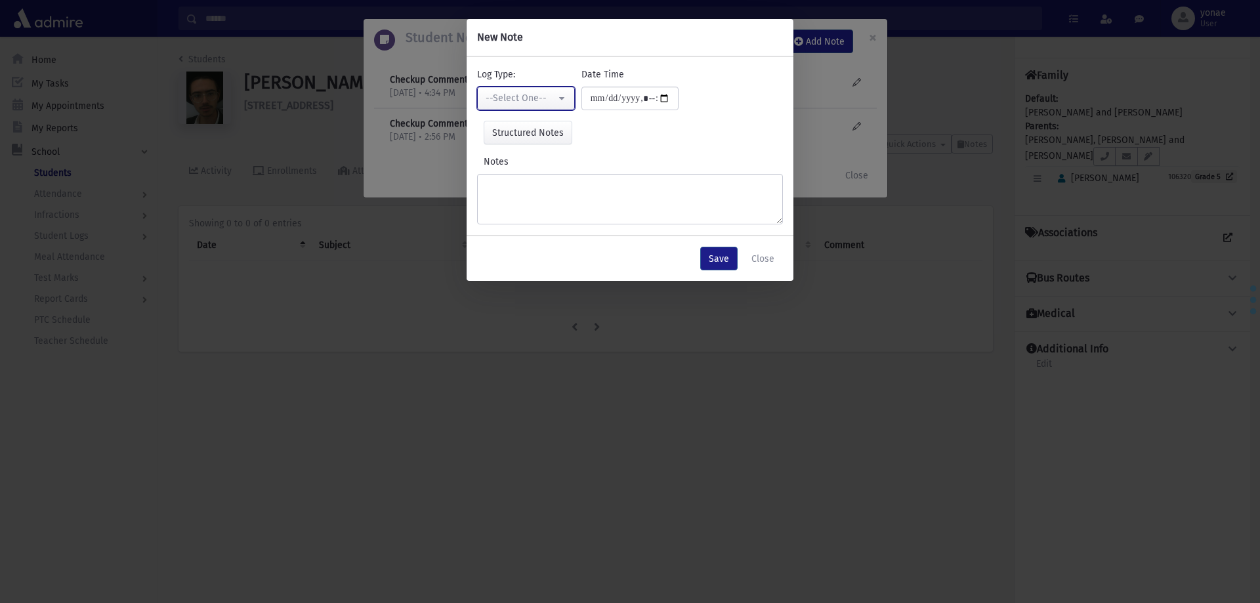
click at [495, 95] on div "--Select One--" at bounding box center [520, 98] width 70 height 14
click at [516, 161] on span "Checkup Comments" at bounding box center [528, 164] width 83 height 13
select select "*"
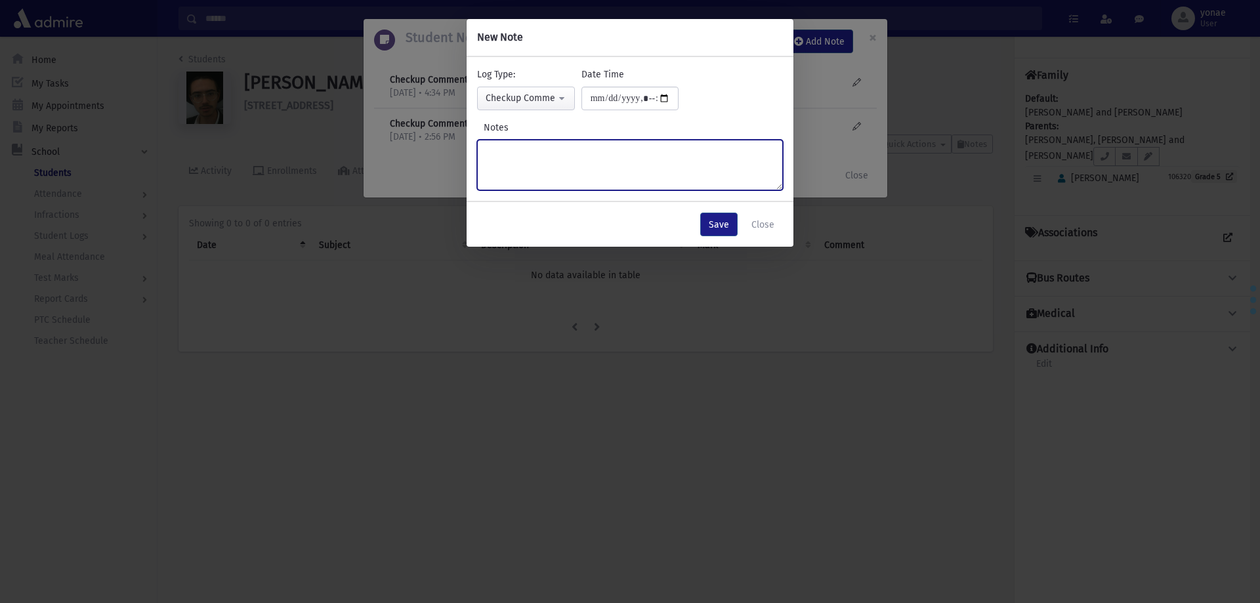
click at [516, 157] on textarea "Notes" at bounding box center [630, 165] width 306 height 51
type textarea "**********"
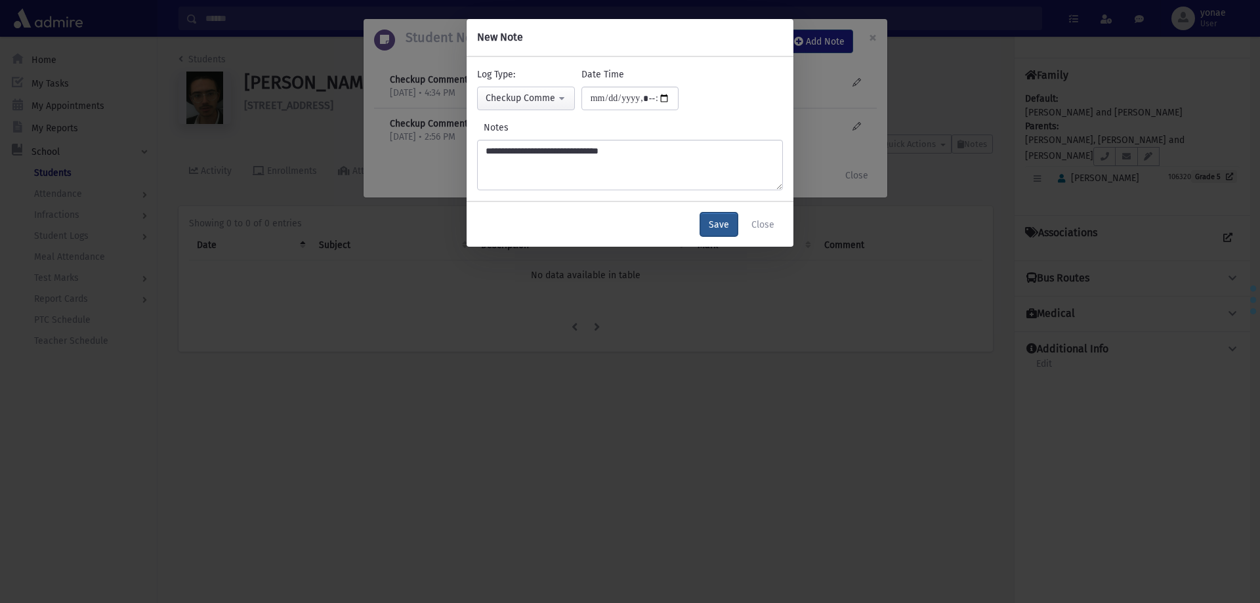
click at [716, 229] on button "Save" at bounding box center [718, 225] width 37 height 24
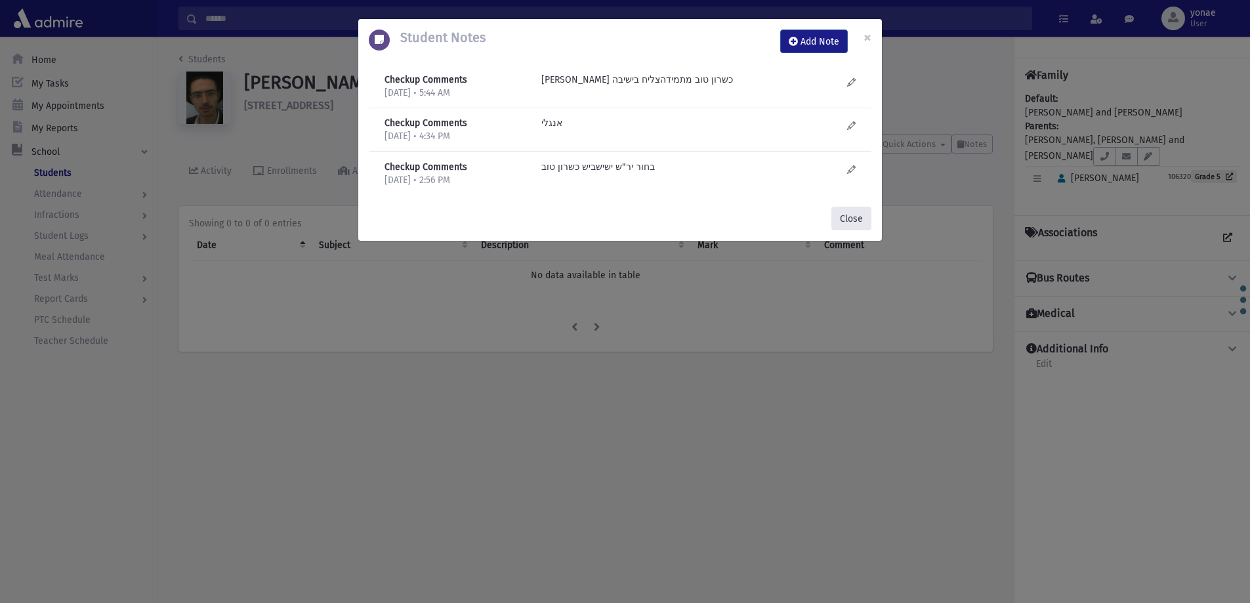
click at [861, 207] on button "Close" at bounding box center [851, 219] width 40 height 24
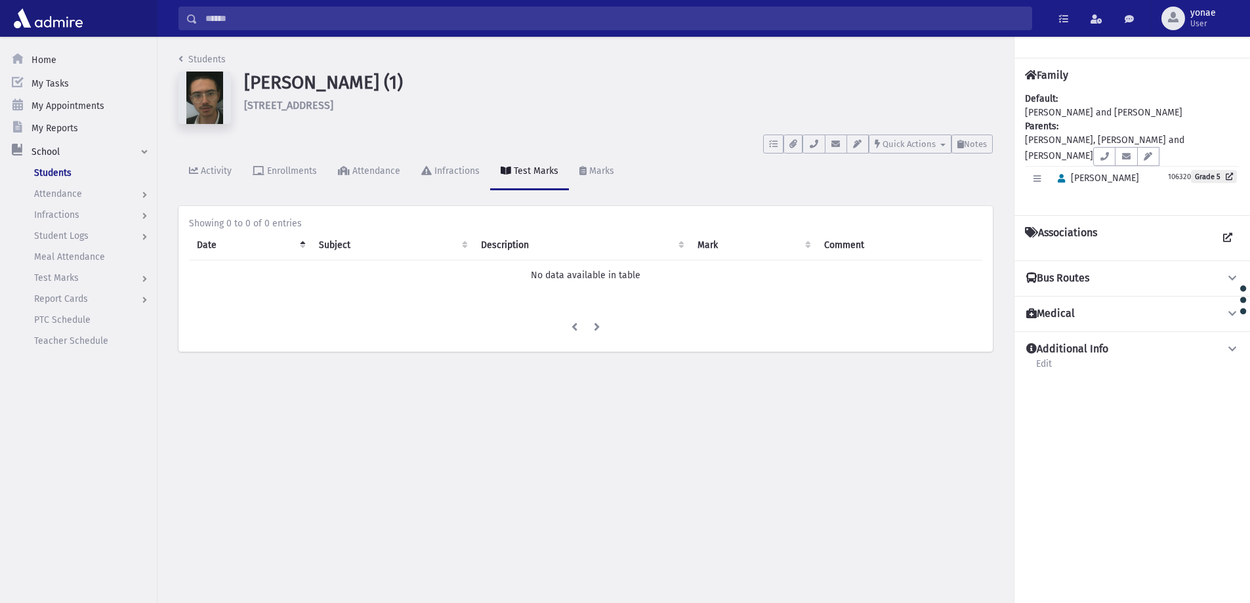
click at [206, 17] on input "Search" at bounding box center [614, 19] width 834 height 24
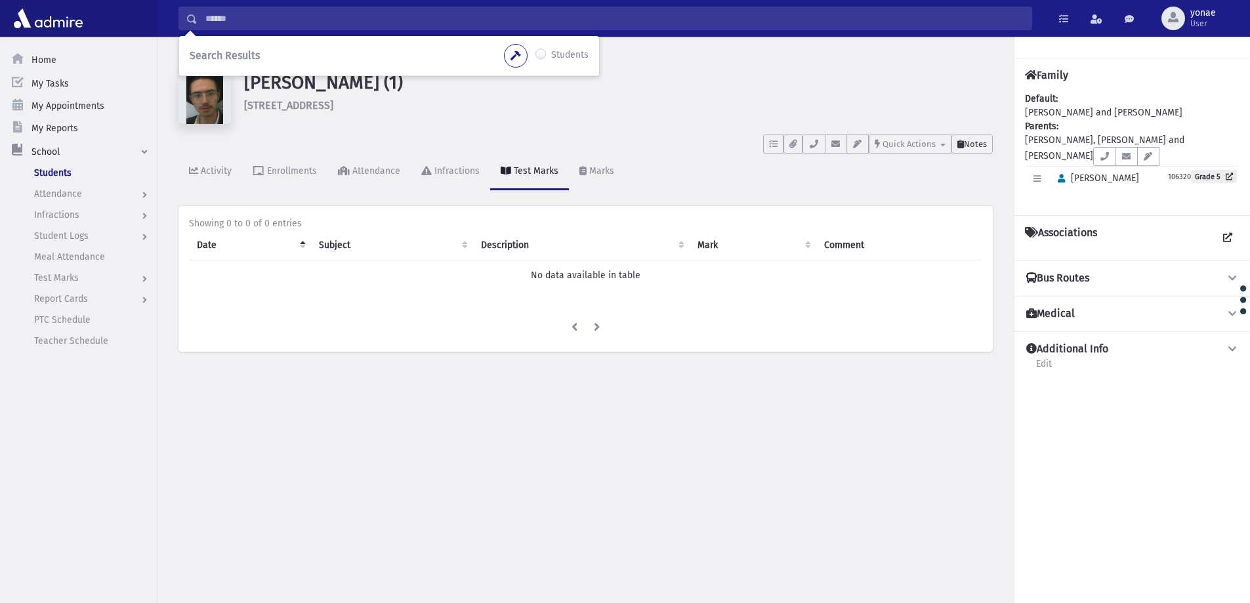
click at [973, 150] on button "Notes" at bounding box center [971, 143] width 41 height 19
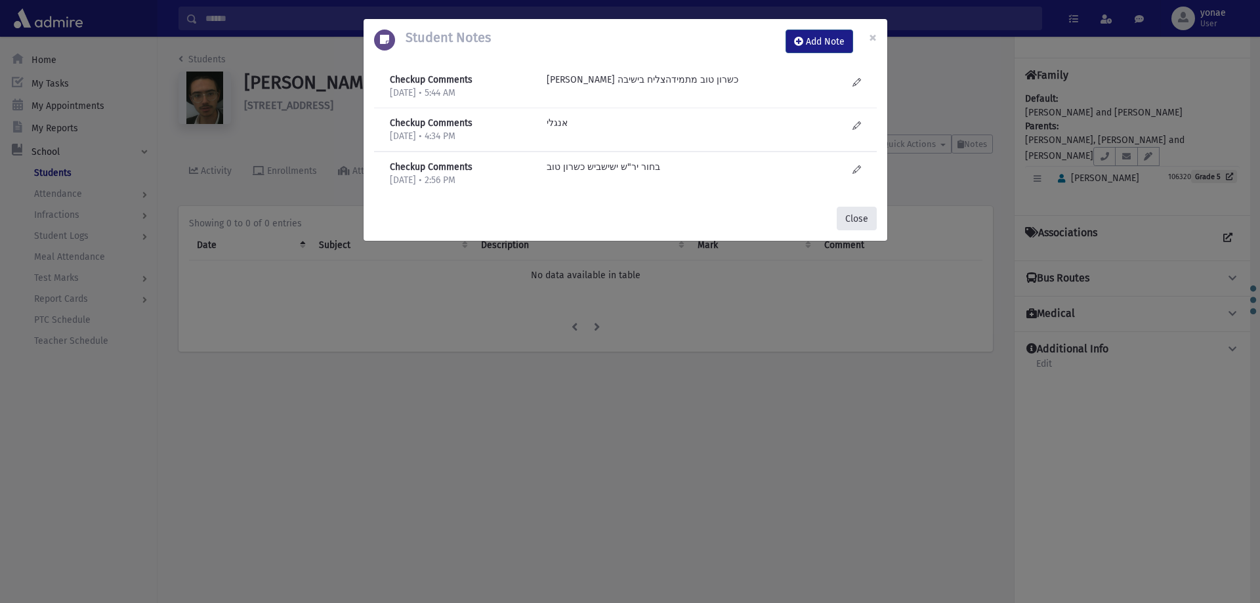
click at [862, 209] on button "Close" at bounding box center [856, 219] width 40 height 24
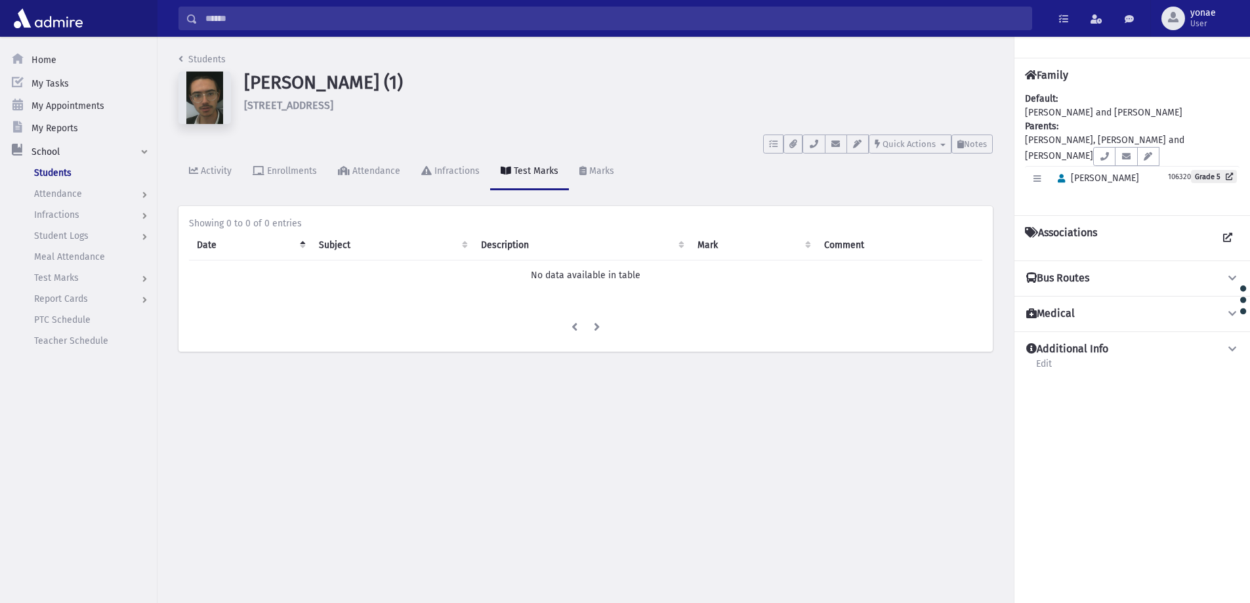
click at [255, 21] on input "Search" at bounding box center [614, 19] width 834 height 24
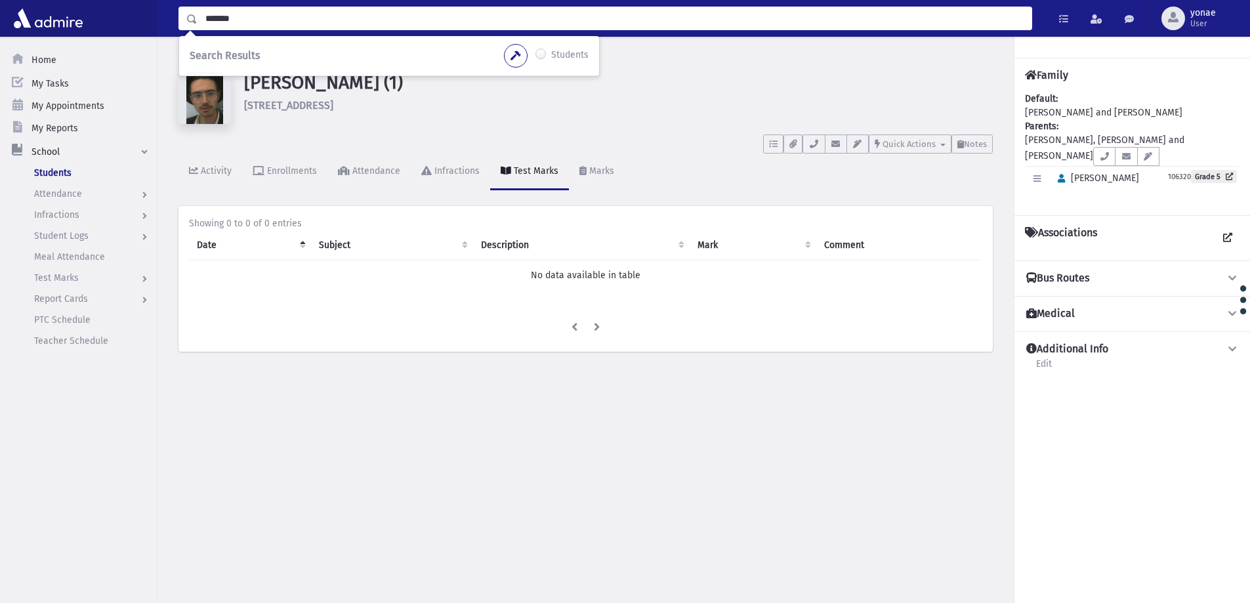
type input "*******"
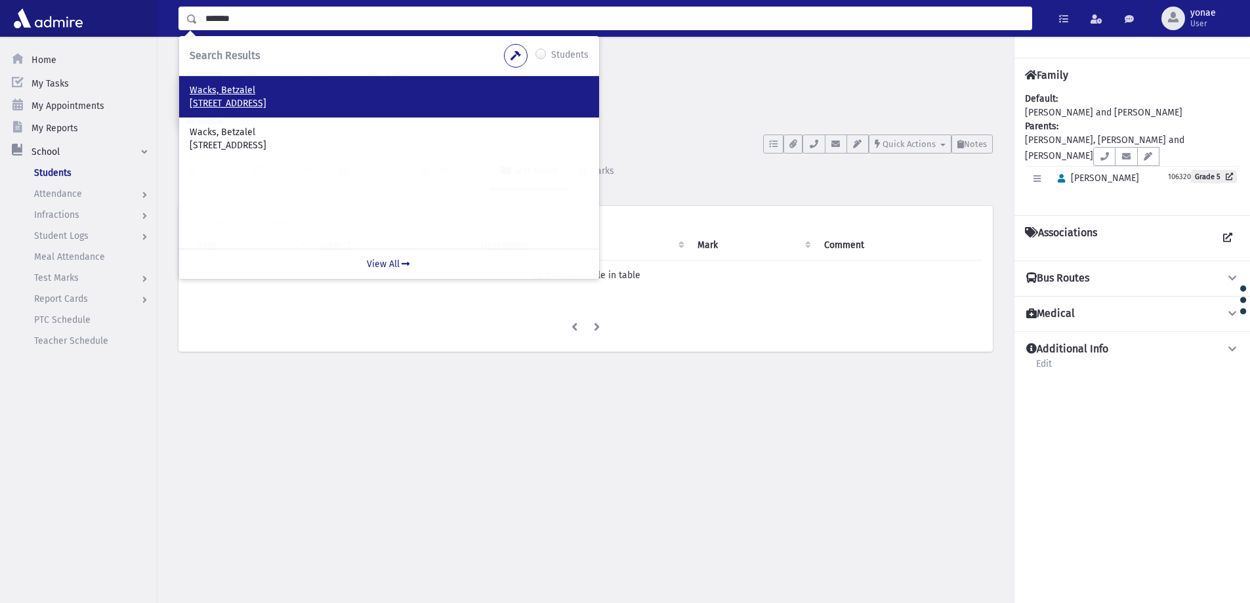
click at [252, 84] on p "Wacks, Betzalel" at bounding box center [389, 90] width 399 height 13
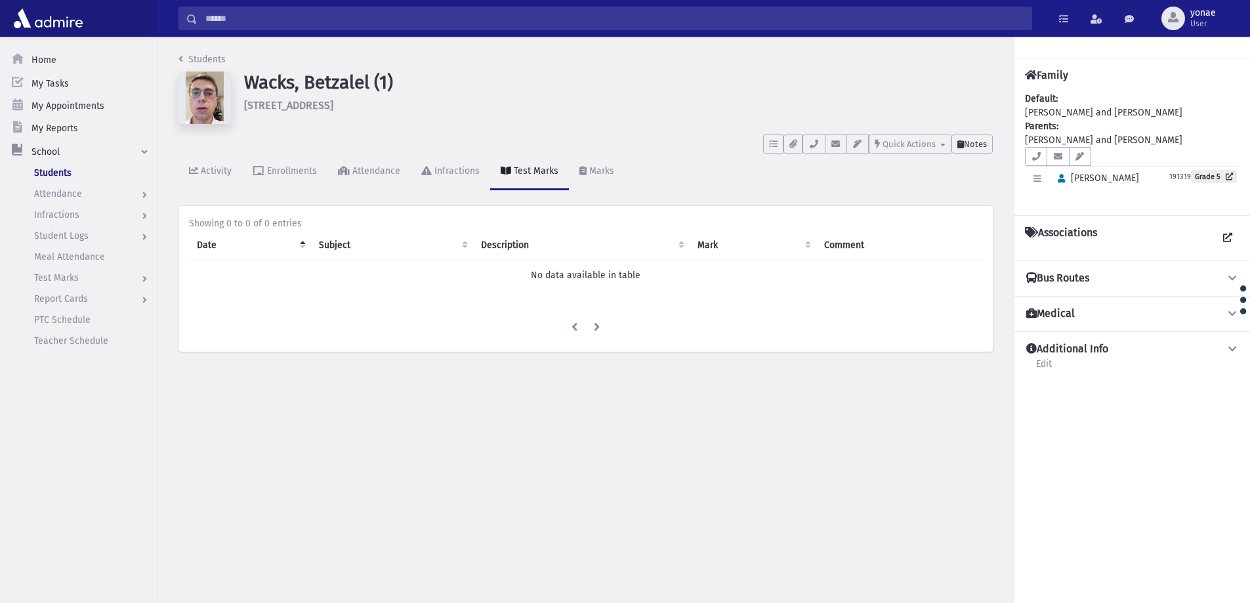
click at [976, 136] on button "Notes" at bounding box center [971, 143] width 41 height 19
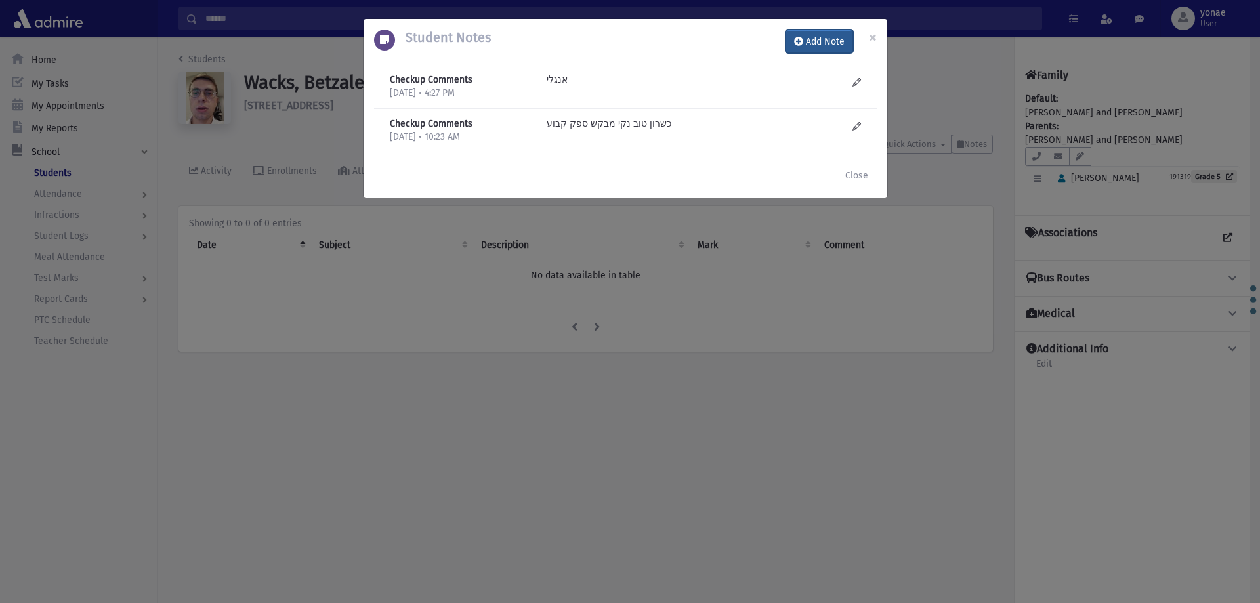
click at [808, 44] on button "Add Note" at bounding box center [819, 42] width 68 height 24
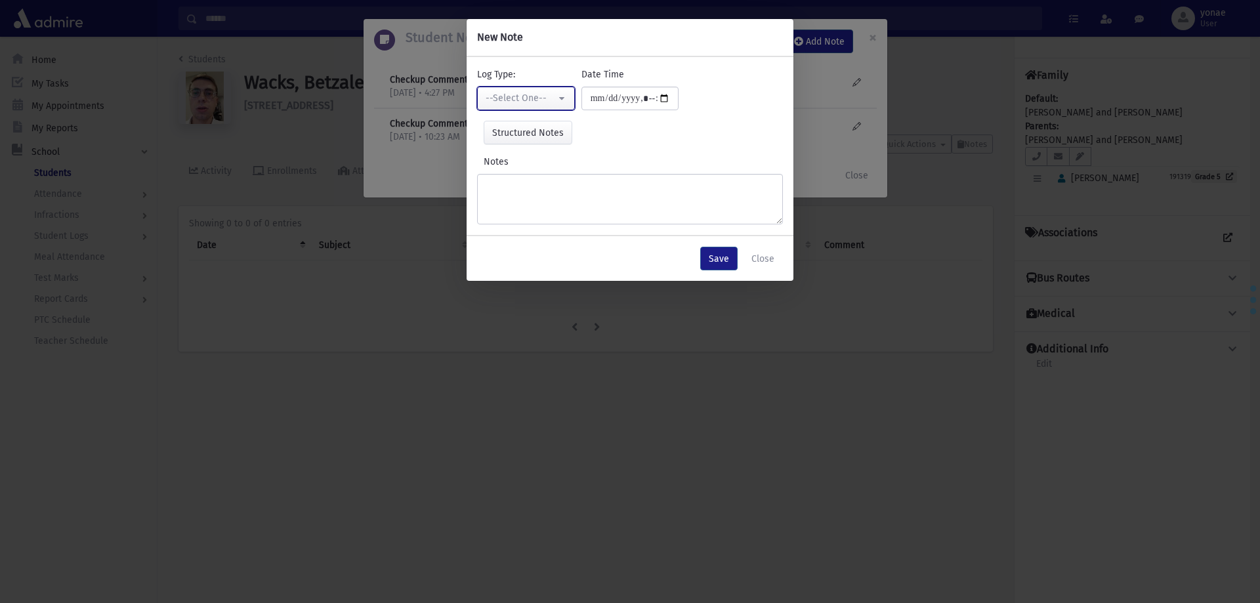
click at [532, 104] on div "--Select One--" at bounding box center [520, 98] width 70 height 14
click at [539, 152] on link "Checkup Comments" at bounding box center [529, 164] width 104 height 24
select select "*"
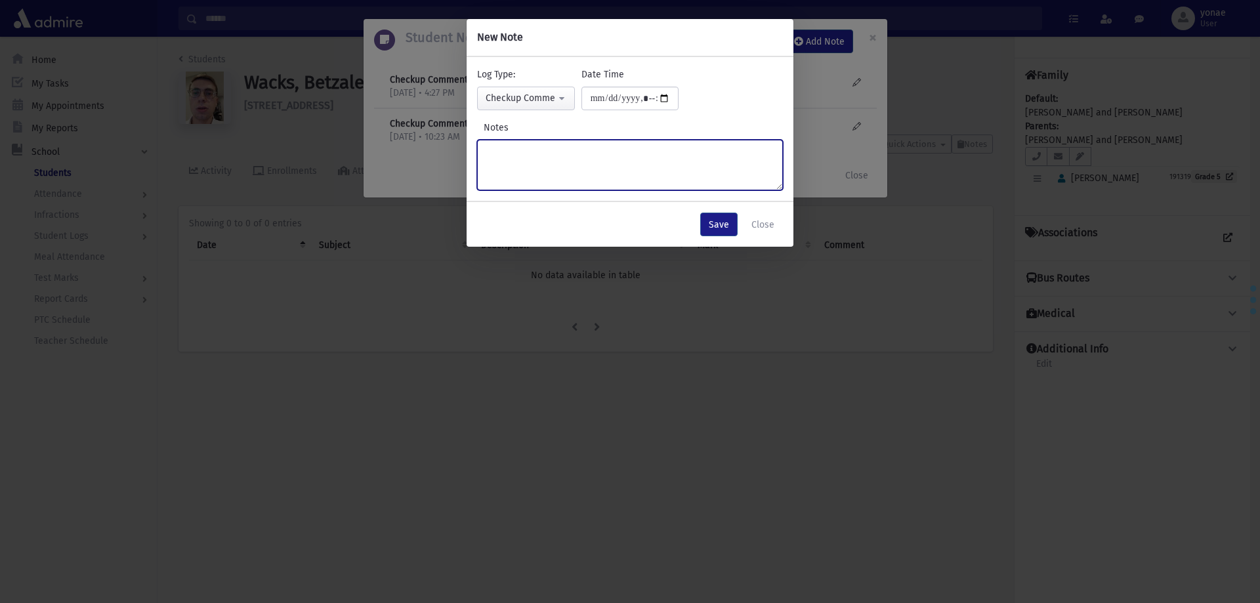
drag, startPoint x: 534, startPoint y: 158, endPoint x: 533, endPoint y: 151, distance: 7.2
click at [534, 157] on textarea "Notes" at bounding box center [630, 165] width 306 height 51
type textarea "**********"
click at [711, 222] on button "Save" at bounding box center [718, 225] width 37 height 24
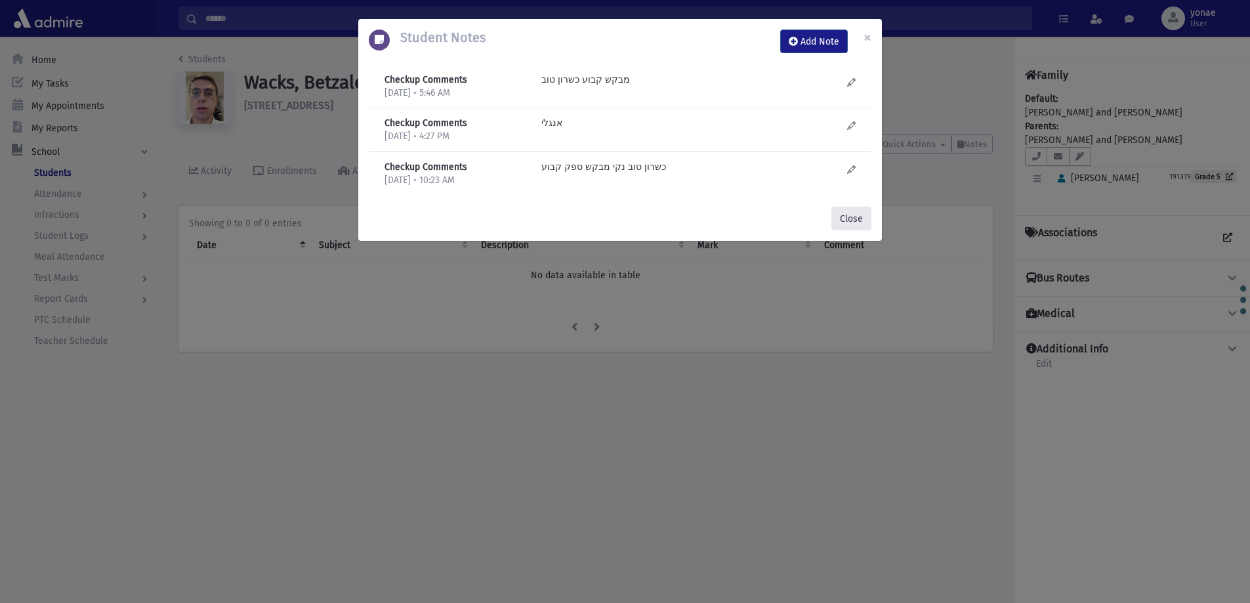
click at [855, 218] on button "Close" at bounding box center [851, 219] width 40 height 24
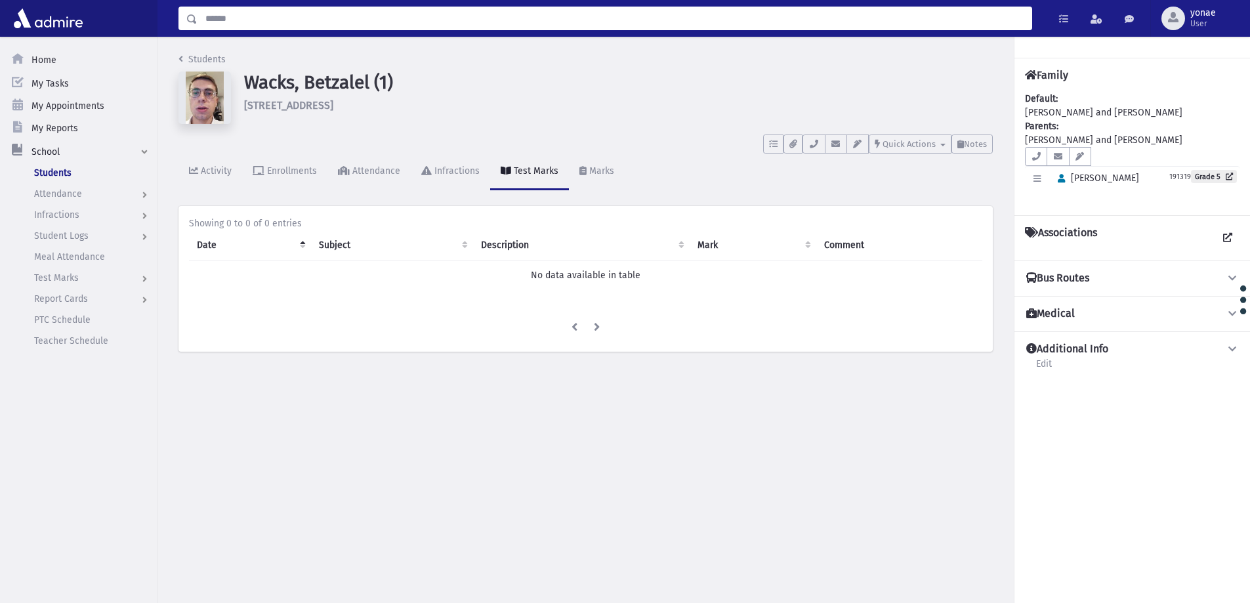
click at [429, 22] on input "Search" at bounding box center [614, 19] width 834 height 24
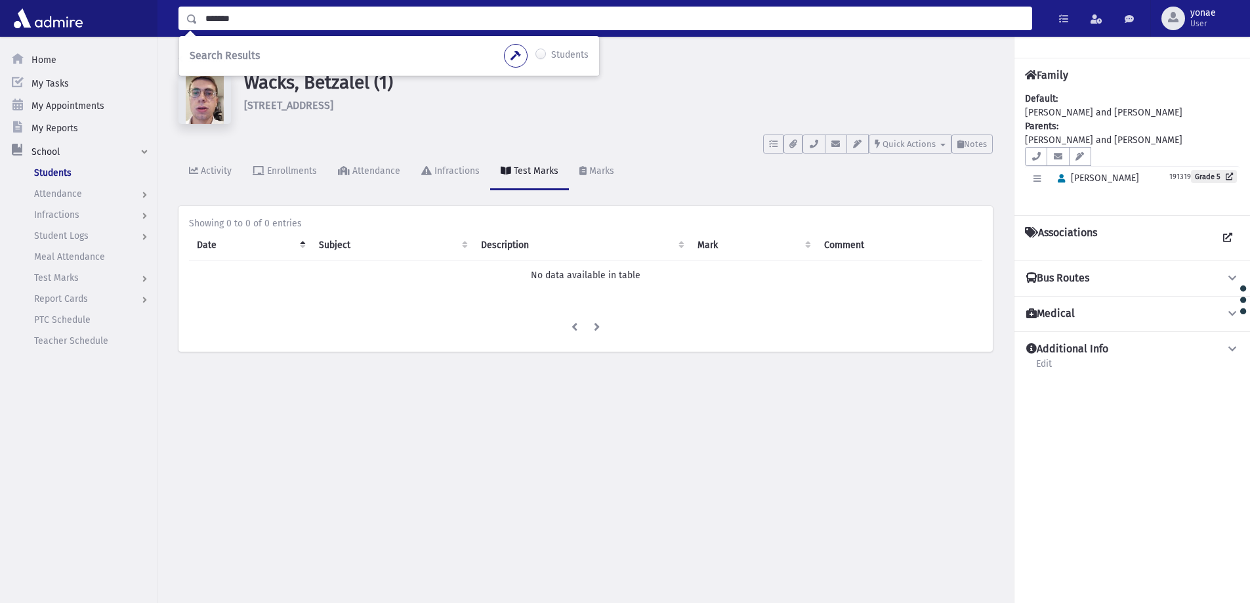
type input "*******"
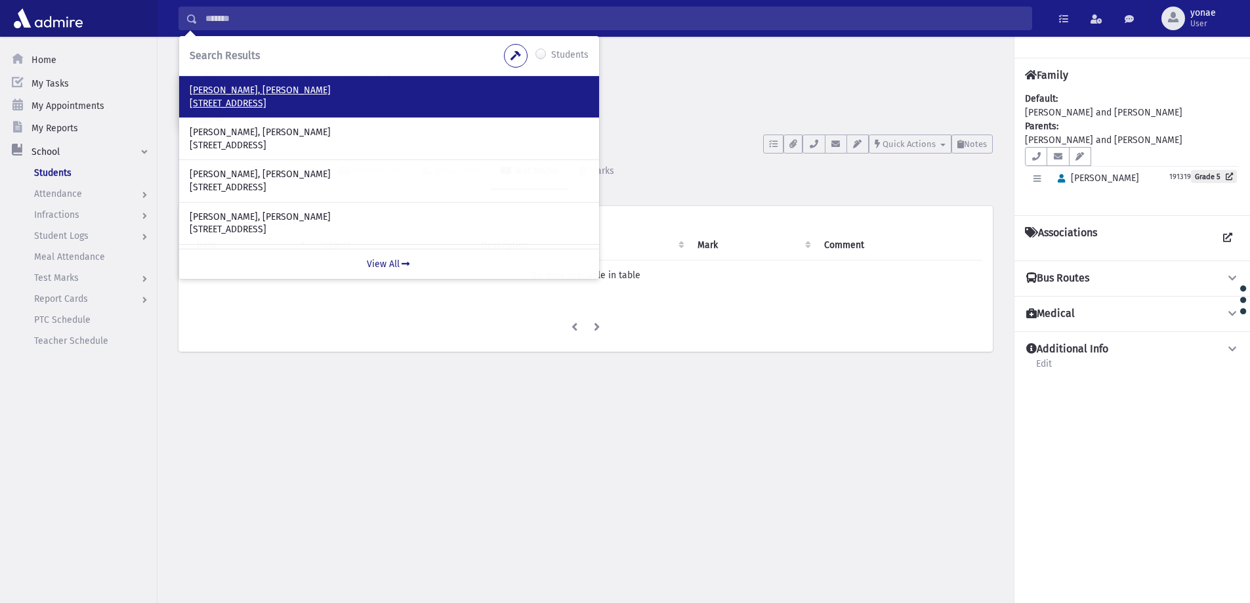
click at [234, 87] on p "Dunner, Yehuda Aryeh" at bounding box center [389, 90] width 399 height 13
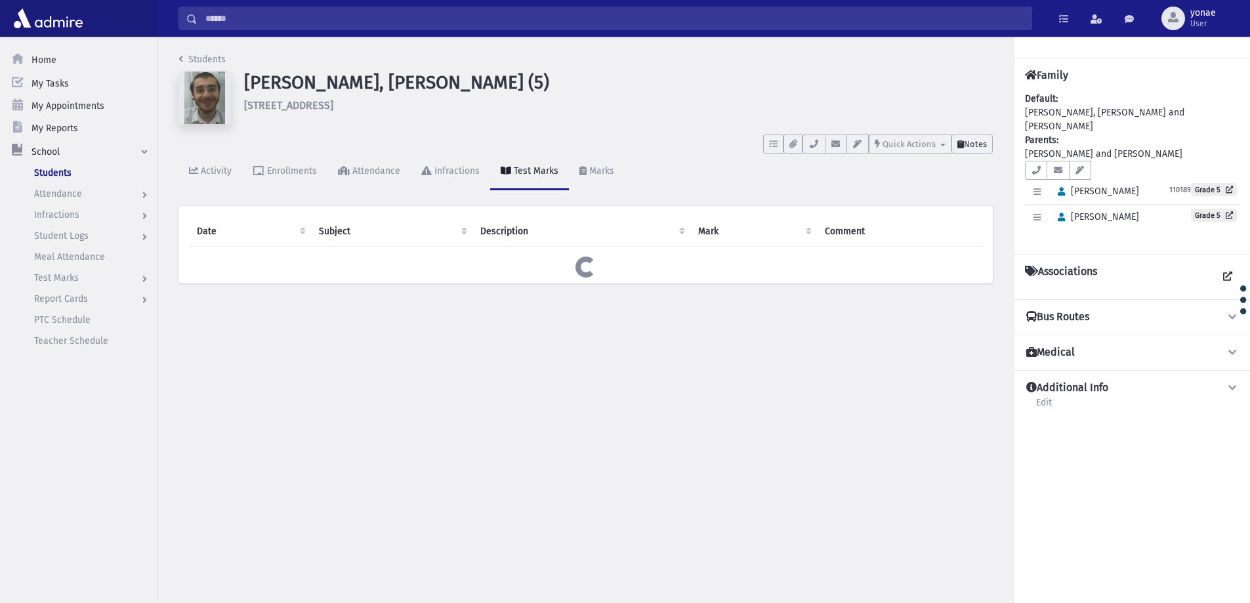
click at [981, 153] on button "Notes" at bounding box center [971, 143] width 41 height 19
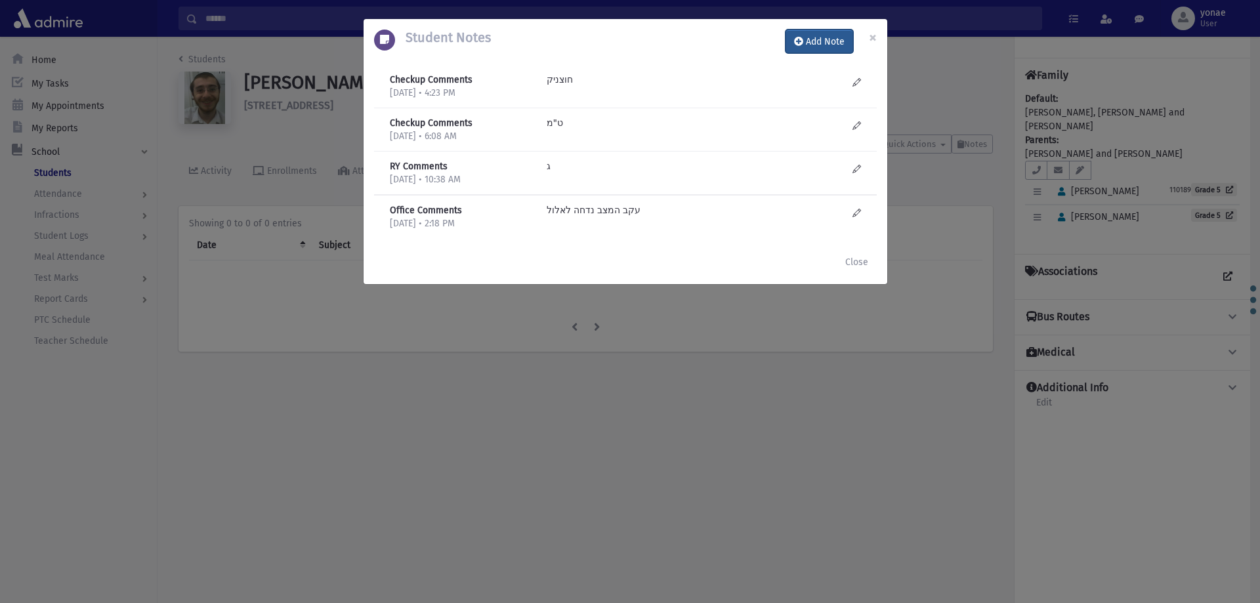
click at [837, 46] on button "Add Note" at bounding box center [819, 42] width 68 height 24
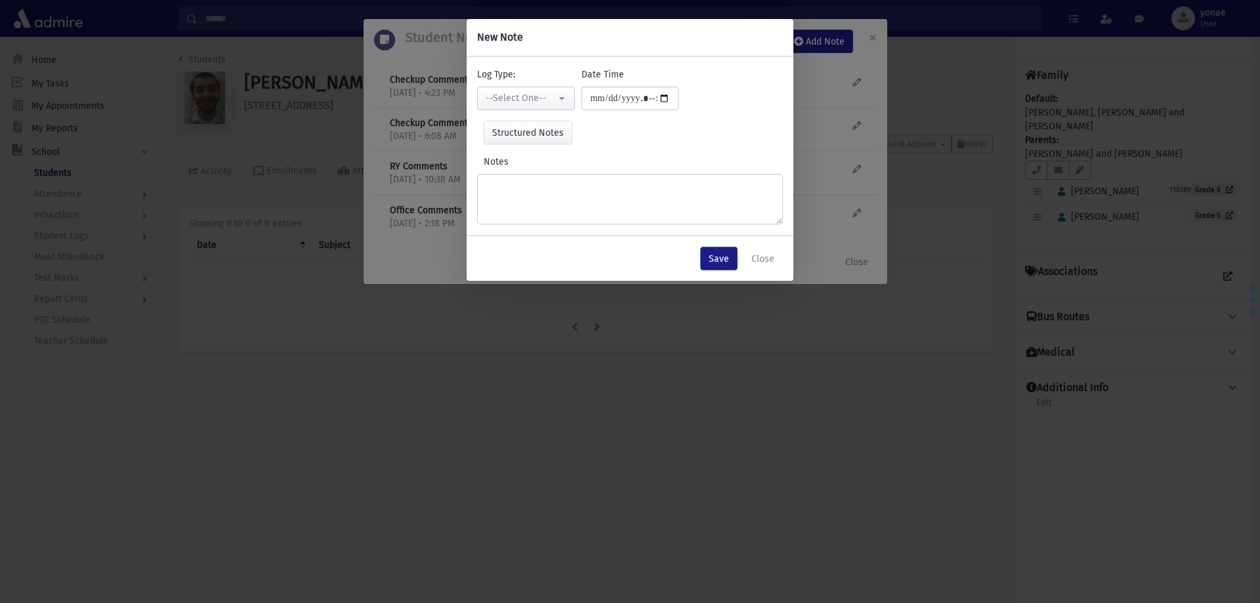
click at [532, 85] on div "**********" at bounding box center [526, 89] width 104 height 43
click at [545, 91] on button "--Select One--" at bounding box center [526, 99] width 98 height 24
click at [562, 154] on link "Checkup Comments" at bounding box center [529, 164] width 104 height 24
select select "*"
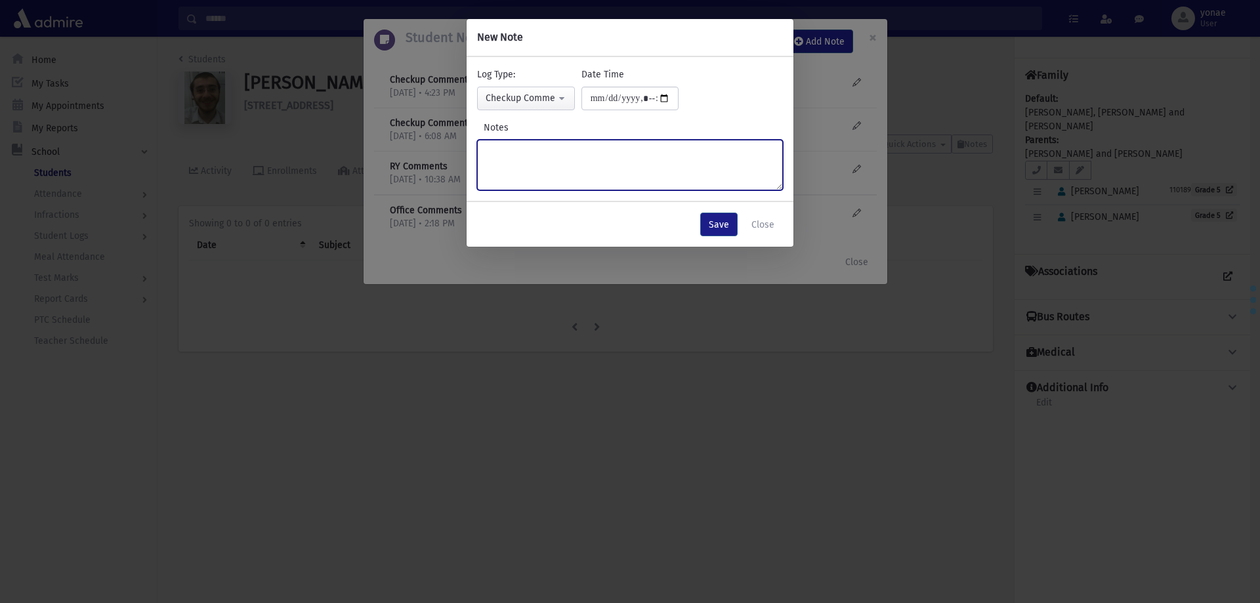
click at [581, 155] on textarea "Notes" at bounding box center [630, 165] width 306 height 51
type textarea "**********"
click at [710, 216] on button "Save" at bounding box center [718, 225] width 37 height 24
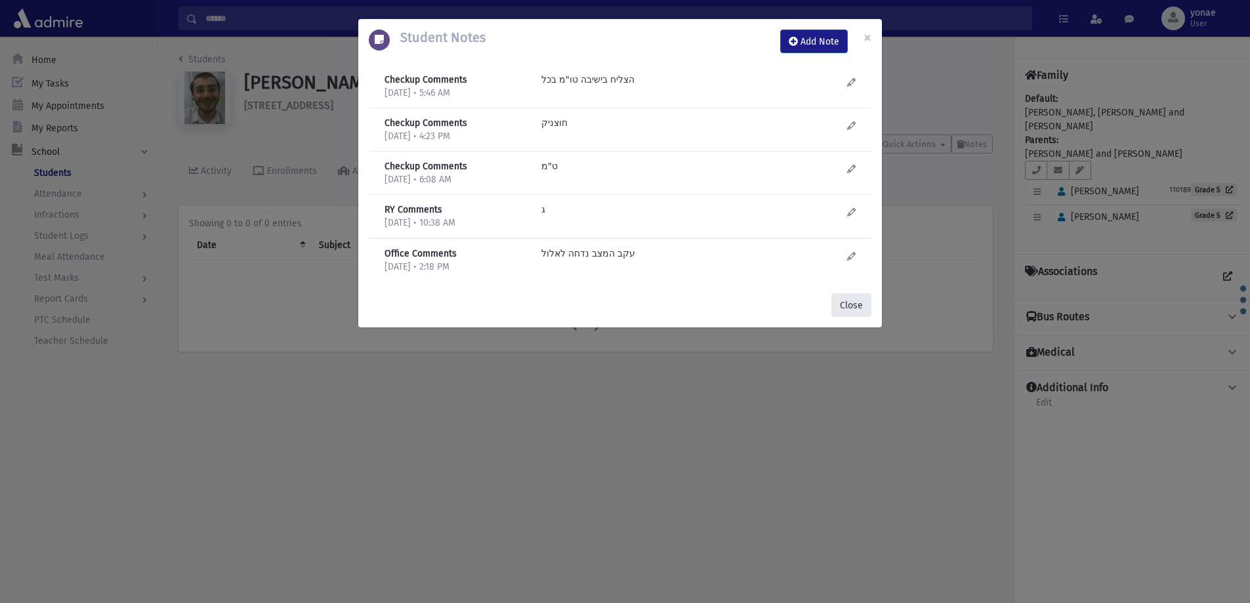
drag, startPoint x: 863, startPoint y: 308, endPoint x: 839, endPoint y: 292, distance: 28.4
click at [860, 302] on button "Close" at bounding box center [851, 305] width 40 height 24
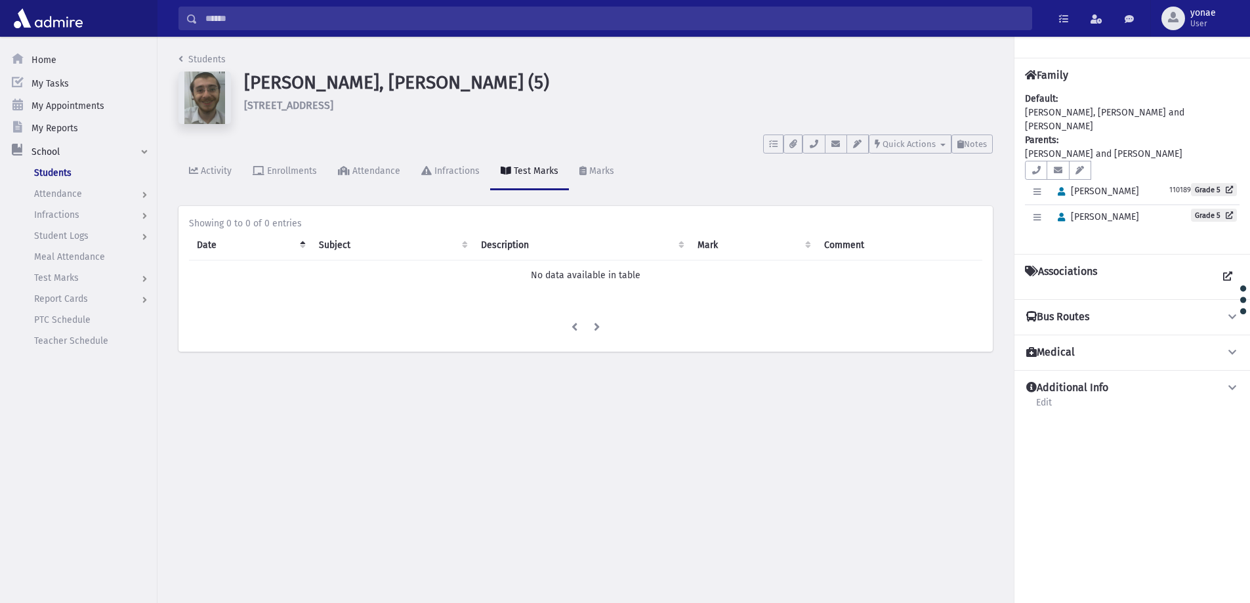
click at [319, 31] on div "Search Results Students" at bounding box center [703, 18] width 1092 height 37
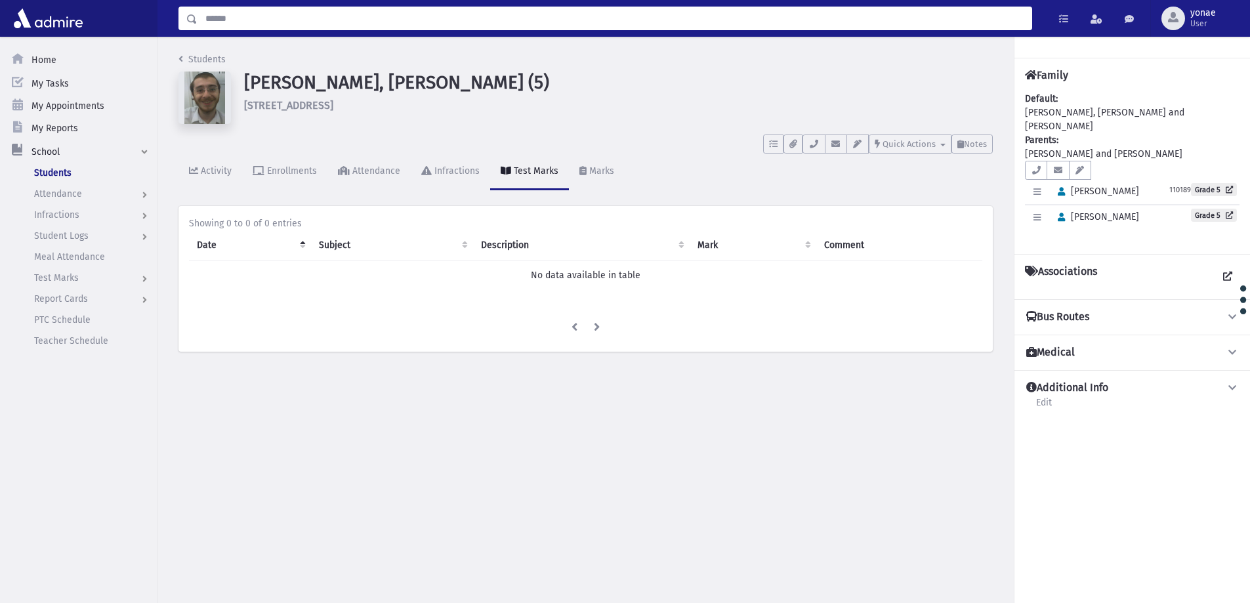
click at [319, 19] on input "Search" at bounding box center [614, 19] width 834 height 24
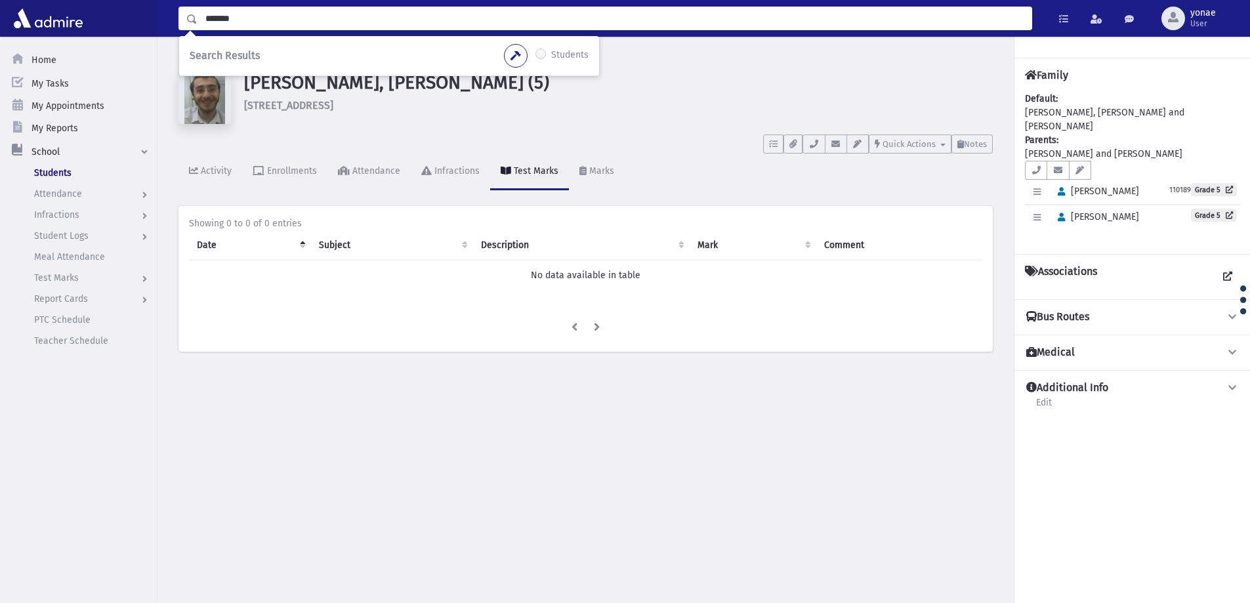
type input "*******"
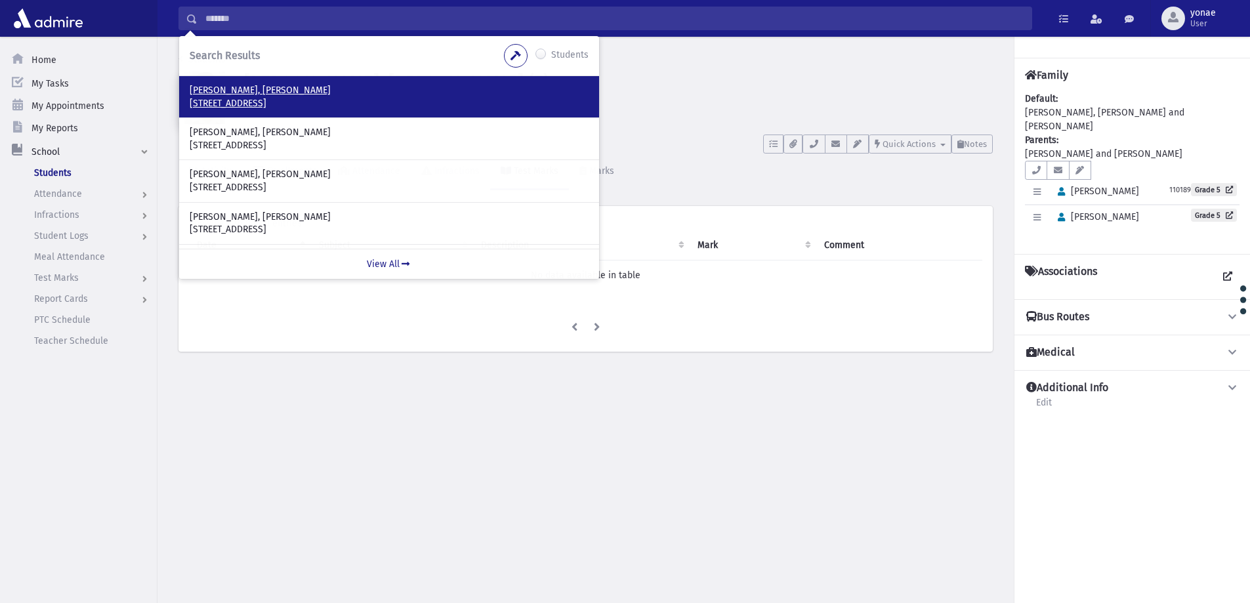
click at [224, 91] on p "Weisz, Chaim" at bounding box center [389, 90] width 399 height 13
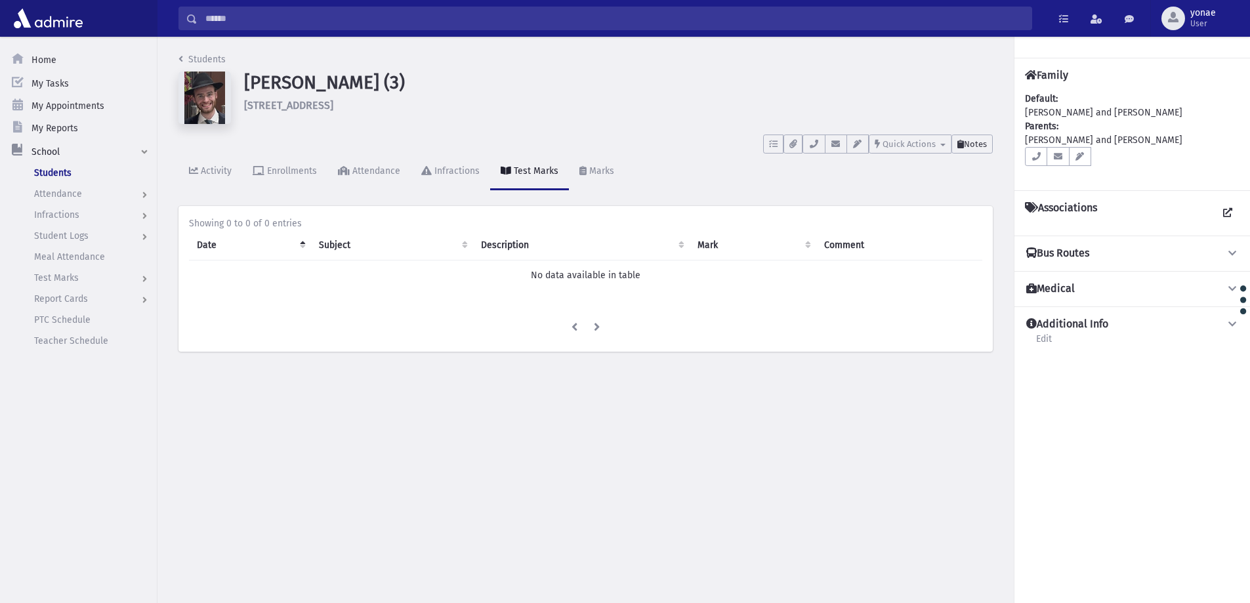
click at [970, 143] on span "Notes" at bounding box center [975, 144] width 23 height 10
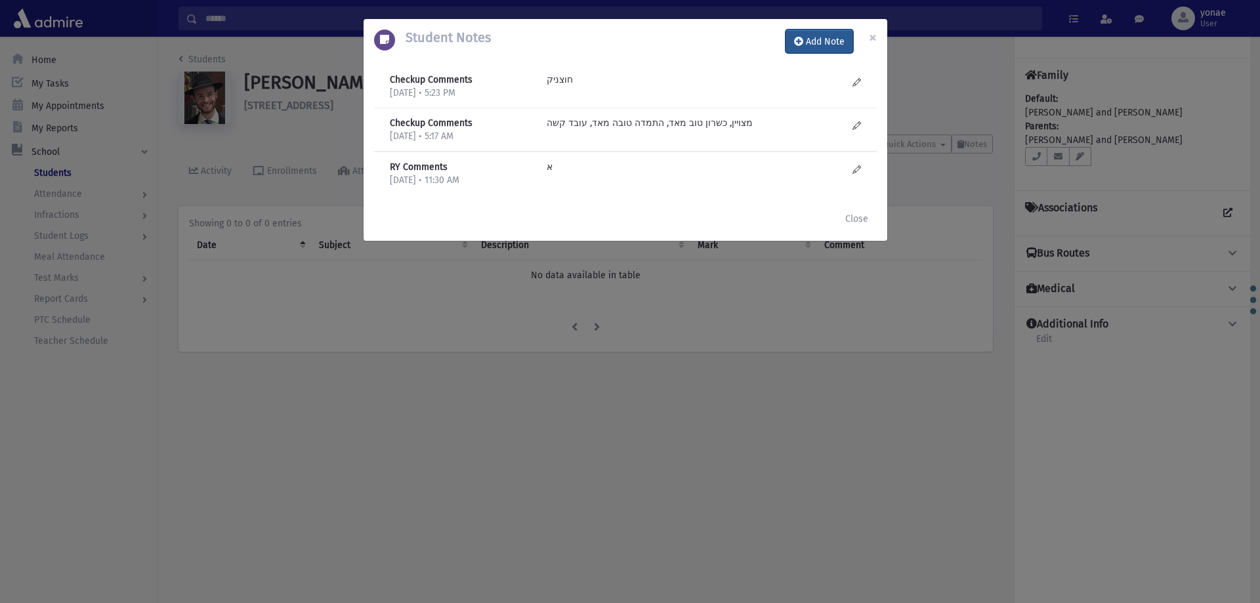
click at [826, 42] on button "Add Note" at bounding box center [819, 42] width 68 height 24
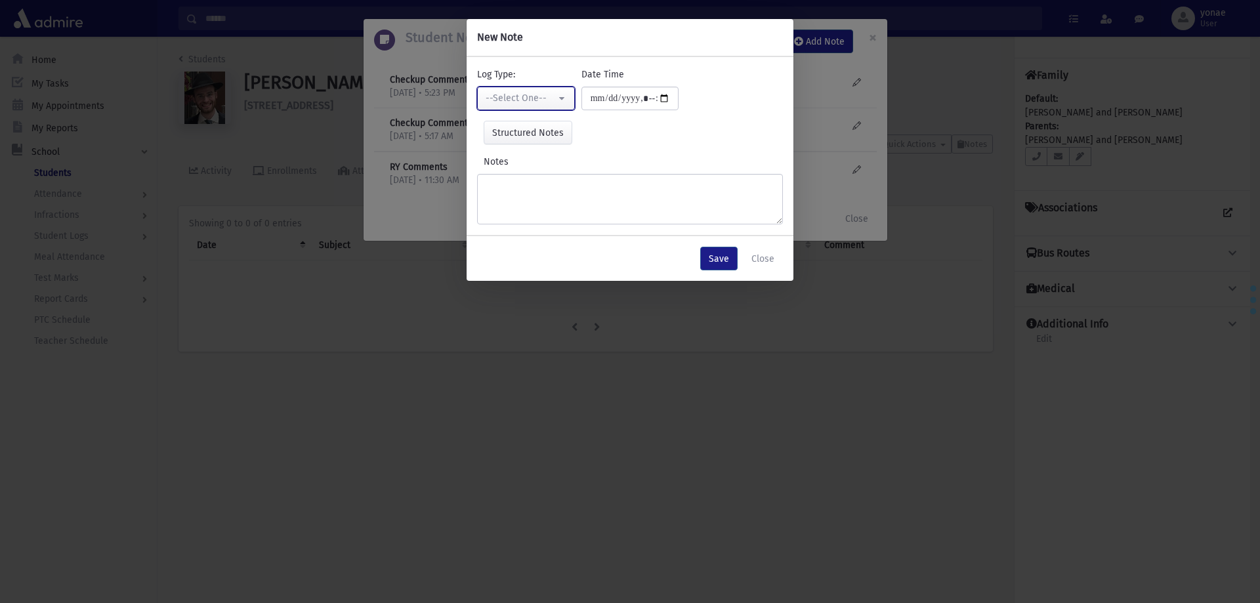
click at [525, 98] on div "--Select One--" at bounding box center [520, 98] width 70 height 14
click at [545, 159] on span "Checkup Comments" at bounding box center [528, 164] width 83 height 13
select select "*"
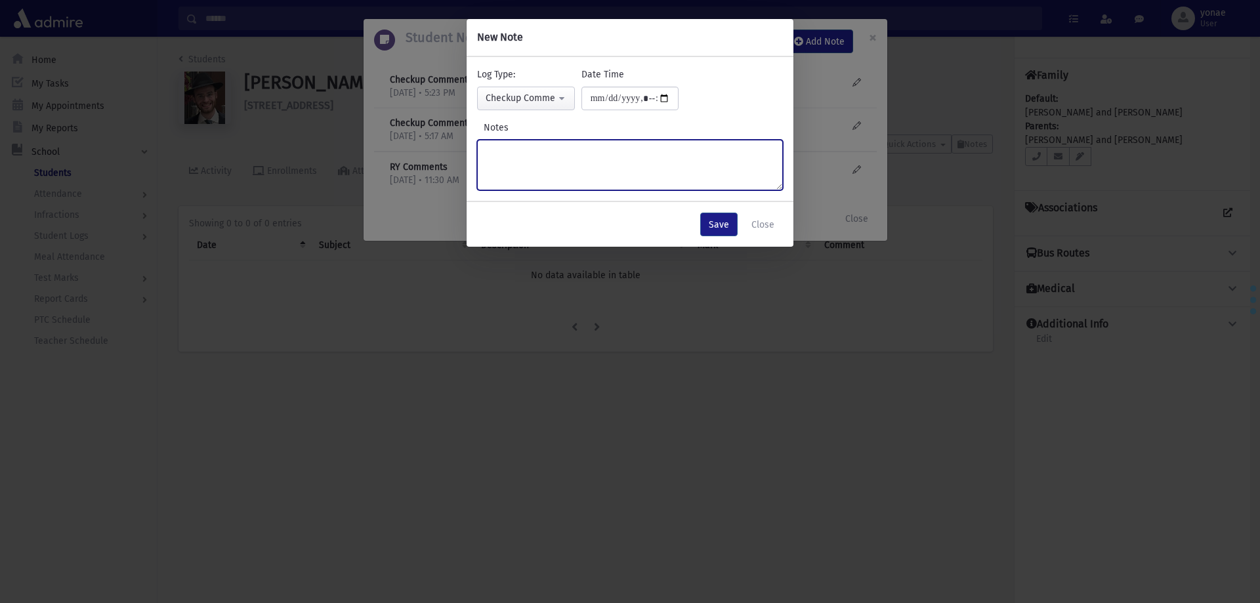
click at [550, 158] on textarea "Notes" at bounding box center [630, 165] width 306 height 51
type textarea "********"
click at [723, 222] on button "Save" at bounding box center [718, 225] width 37 height 24
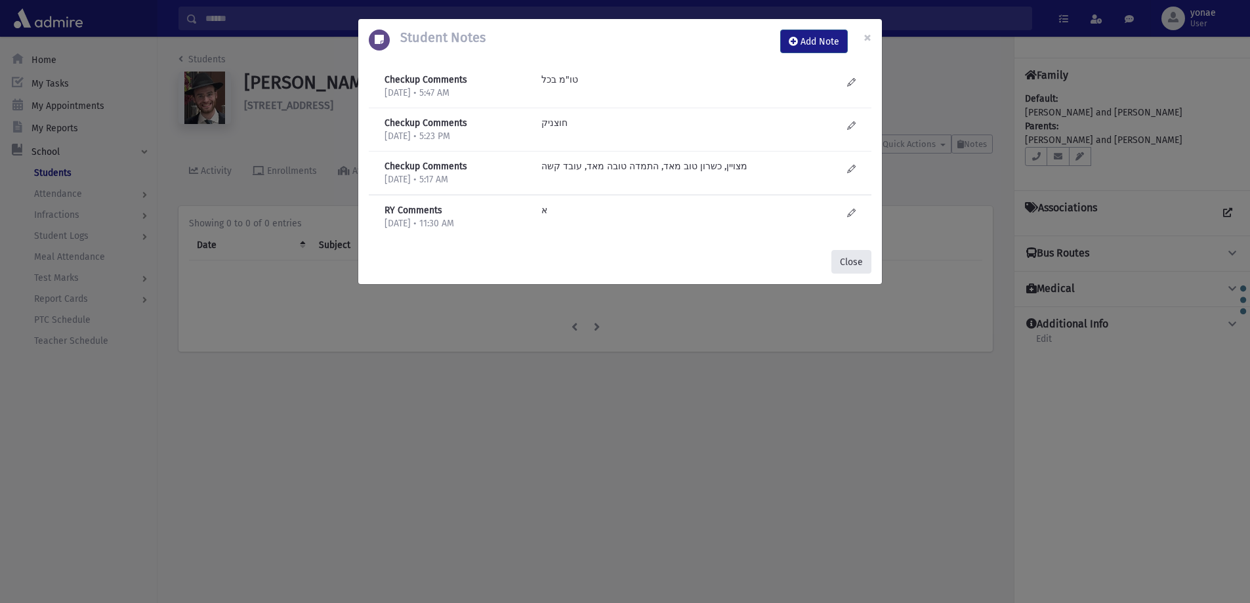
click at [849, 258] on button "Close" at bounding box center [851, 262] width 40 height 24
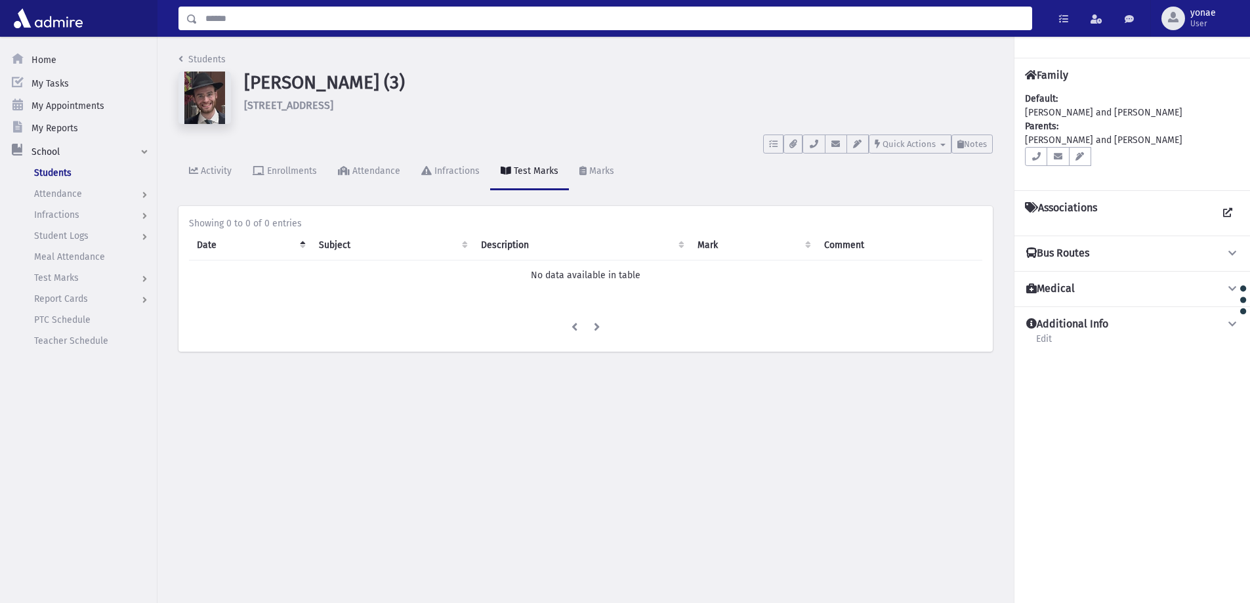
click at [450, 22] on input "Search" at bounding box center [614, 19] width 834 height 24
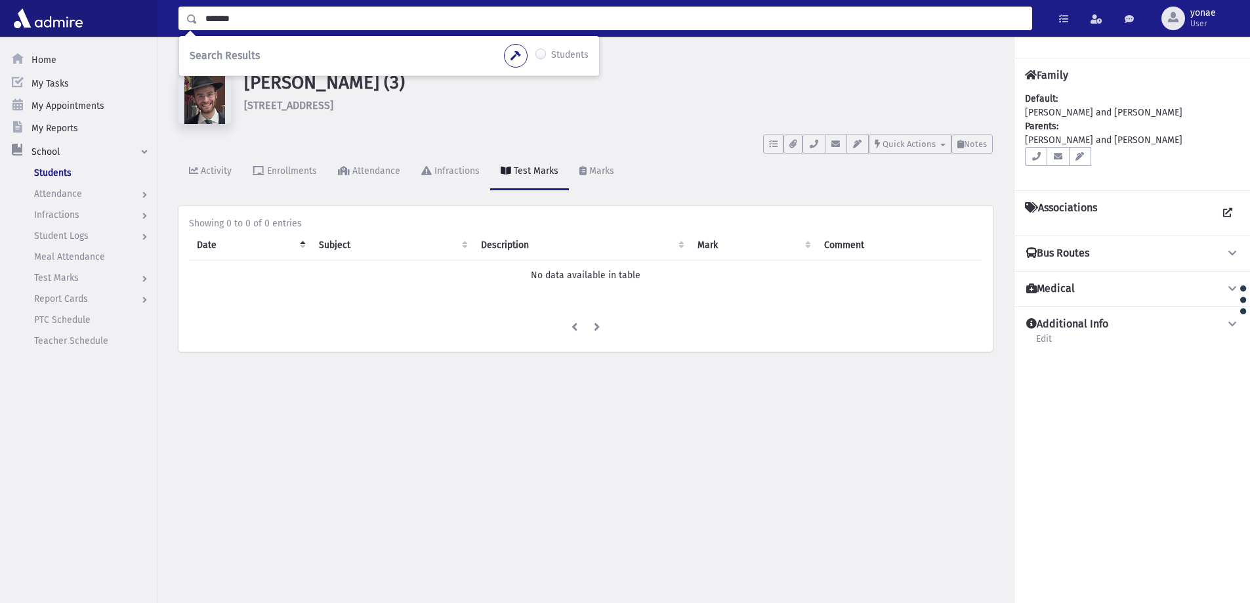
type input "*******"
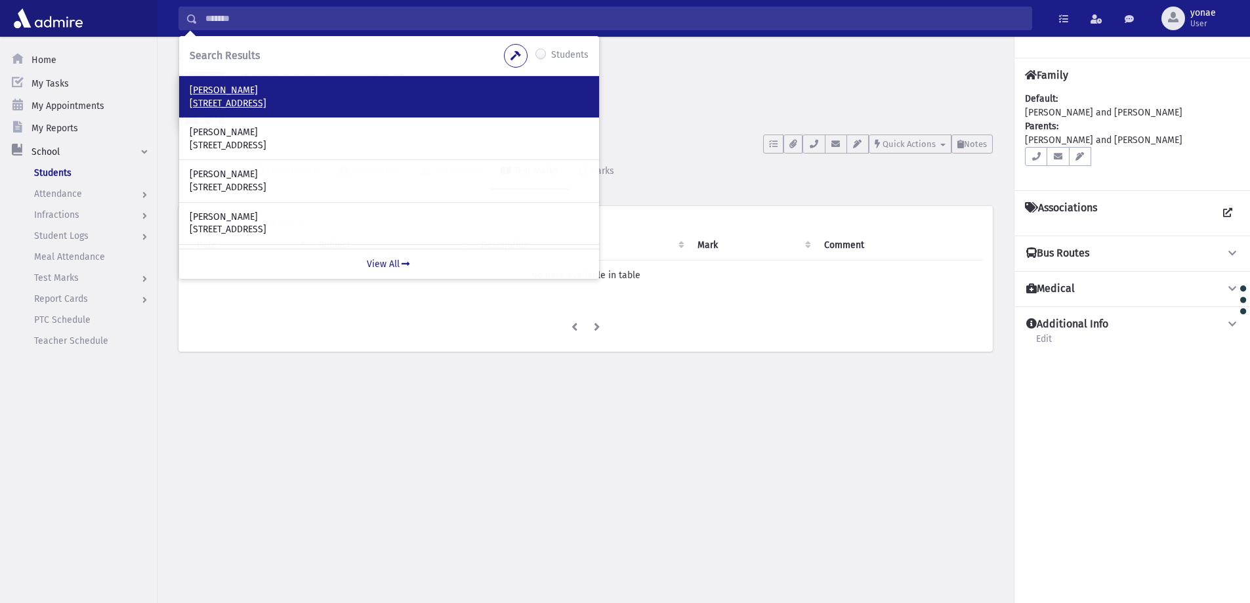
click at [262, 103] on p "5 Windsor Avenue London, HA8 8SR UK" at bounding box center [389, 103] width 399 height 13
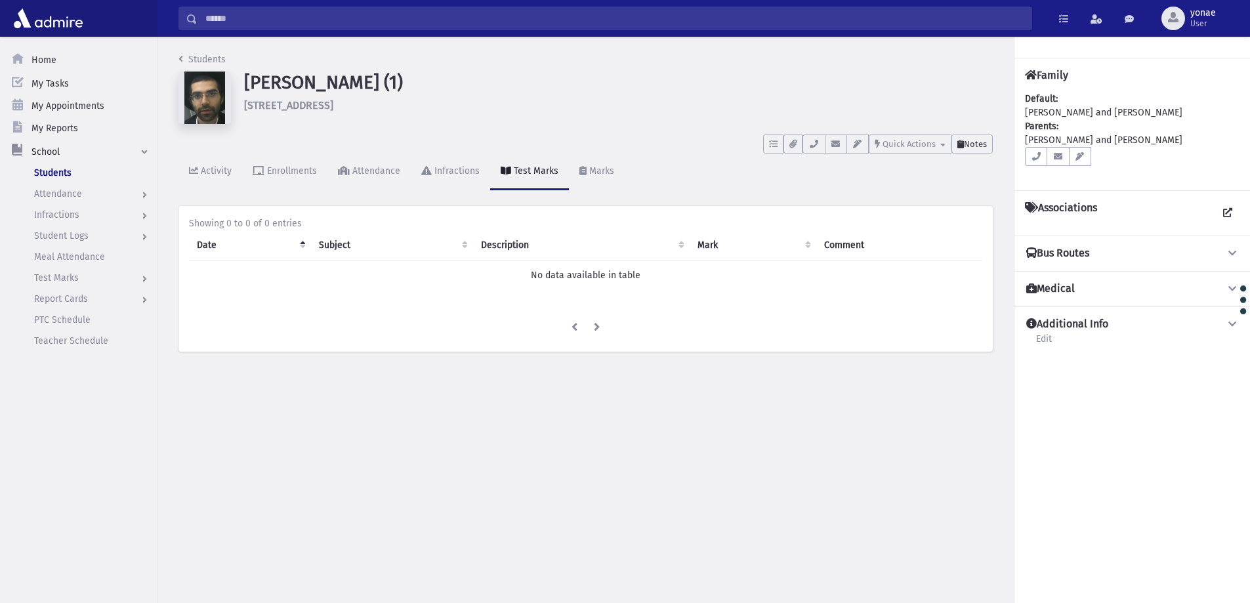
click at [973, 146] on span "Notes" at bounding box center [975, 144] width 23 height 10
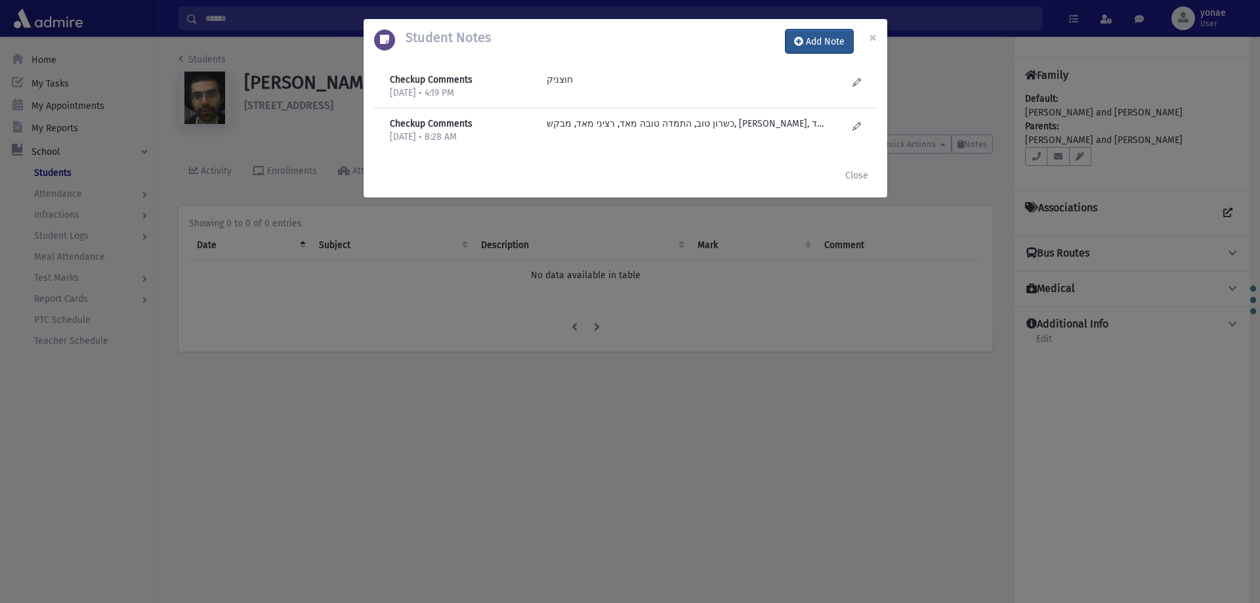
click at [825, 40] on button "Add Note" at bounding box center [819, 42] width 68 height 24
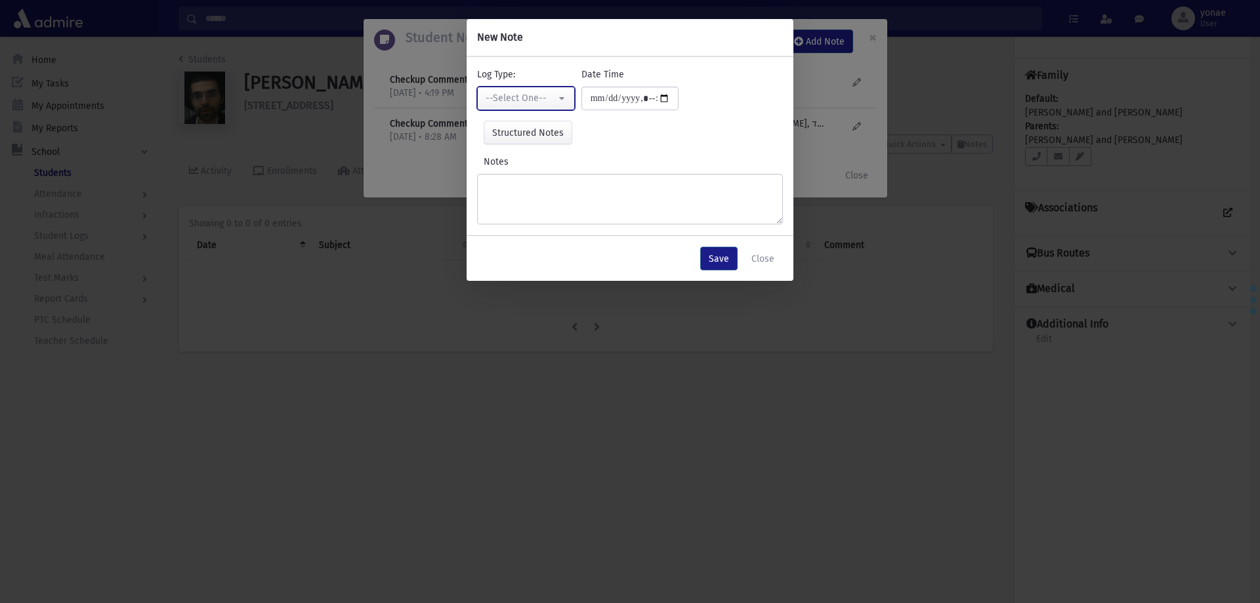
click at [571, 102] on button "--Select One--" at bounding box center [526, 99] width 98 height 24
click at [575, 159] on link "Checkup Comments" at bounding box center [529, 164] width 104 height 24
select select "*"
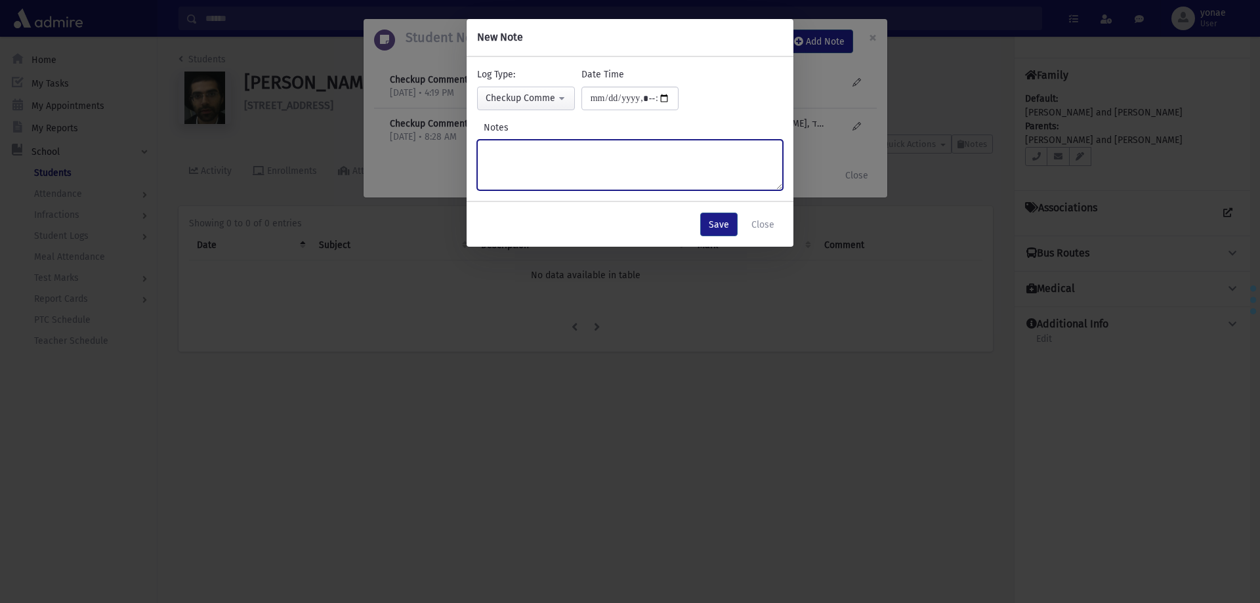
click at [577, 156] on textarea "Notes" at bounding box center [630, 165] width 306 height 51
type textarea "********"
click at [695, 232] on div "Save Close" at bounding box center [629, 224] width 327 height 45
click at [720, 232] on button "Save" at bounding box center [718, 225] width 37 height 24
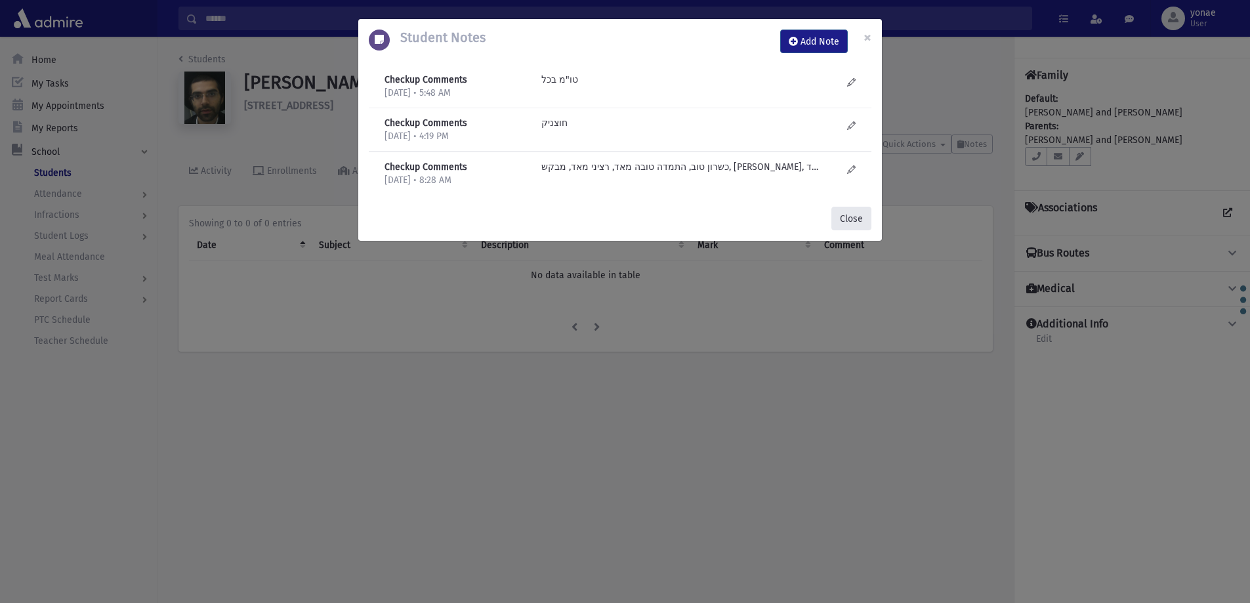
drag, startPoint x: 840, startPoint y: 214, endPoint x: 834, endPoint y: 207, distance: 9.3
click at [838, 213] on button "Close" at bounding box center [851, 219] width 40 height 24
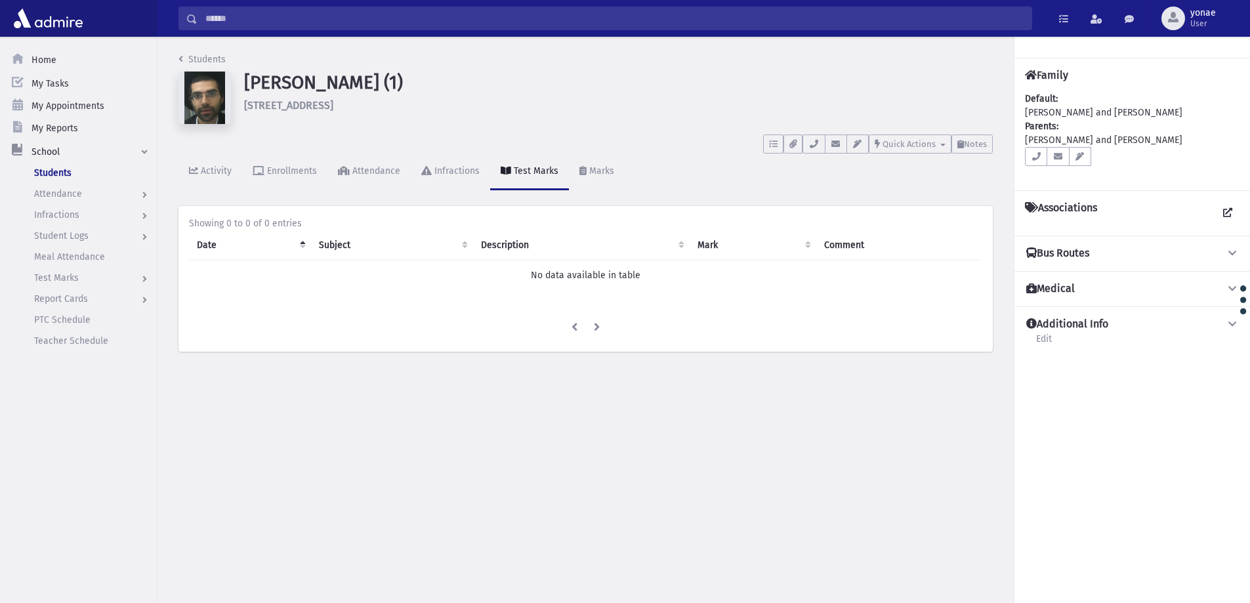
click at [257, 14] on input "Search" at bounding box center [614, 19] width 834 height 24
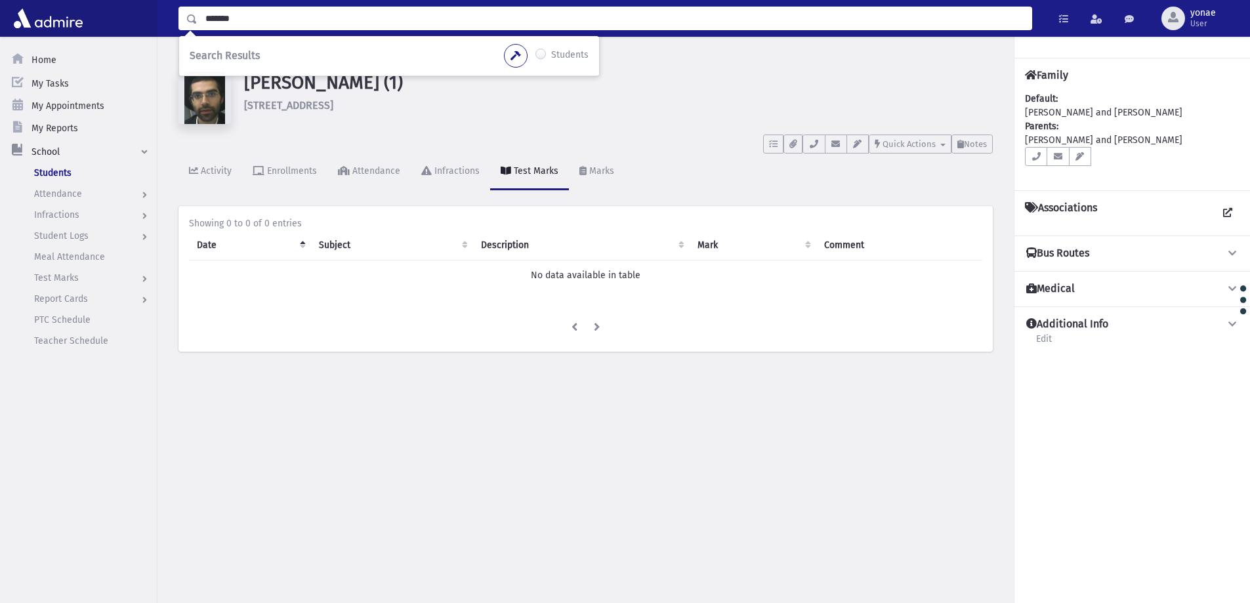
type input "*******"
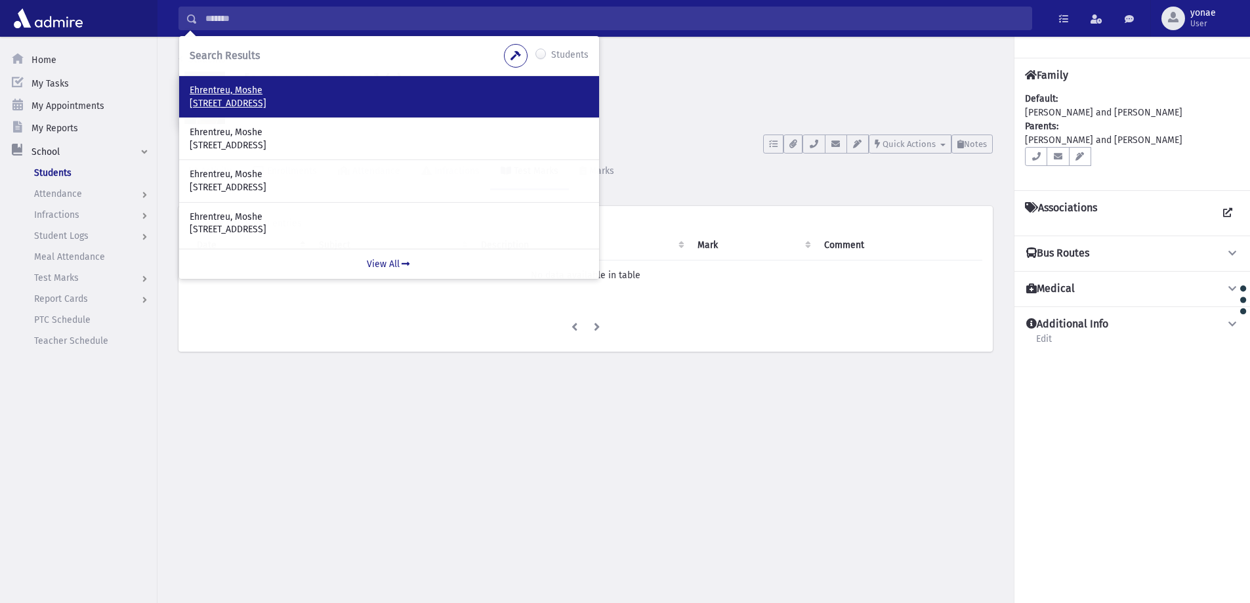
click at [266, 94] on p "Ehrentreu, Moshe" at bounding box center [389, 90] width 399 height 13
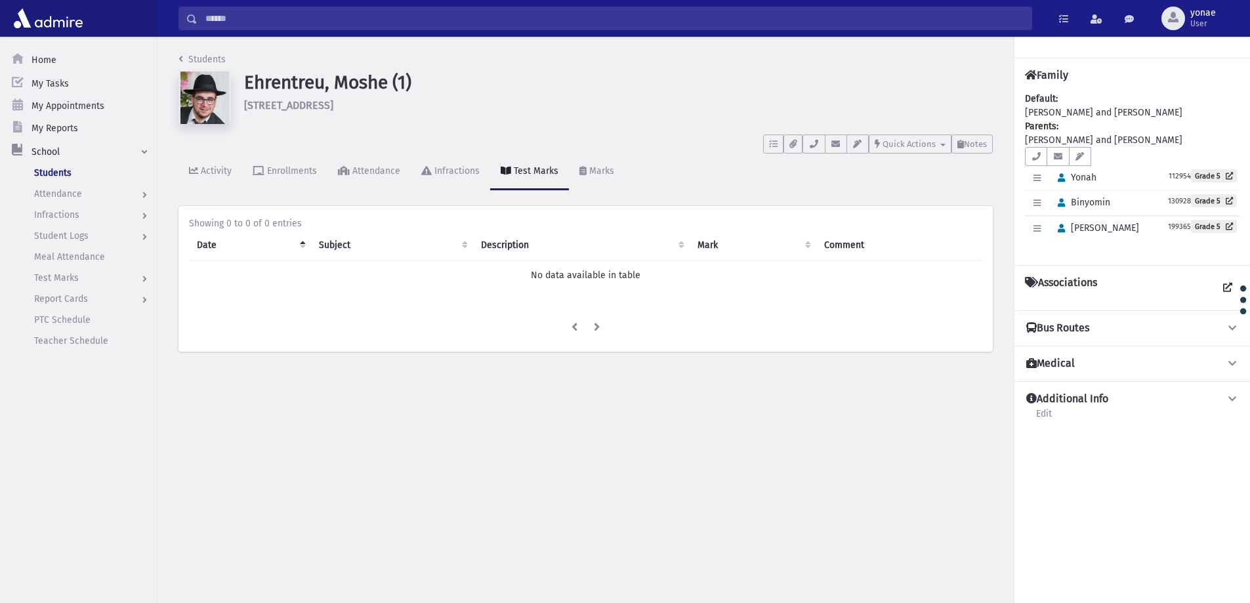
click at [993, 144] on div "Students [PERSON_NAME] (1) [STREET_ADDRESS] To Do's No open tasks Show List Doc…" at bounding box center [585, 209] width 856 height 344
click at [984, 140] on span "Notes" at bounding box center [975, 144] width 23 height 10
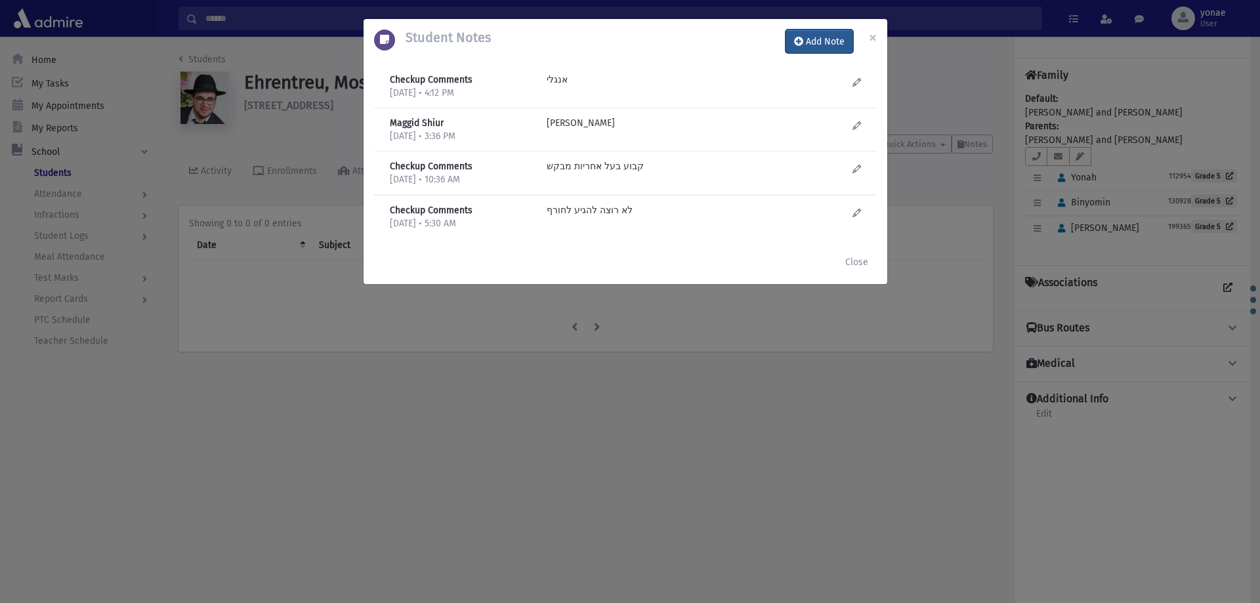
click at [814, 47] on button "Add Note" at bounding box center [819, 42] width 68 height 24
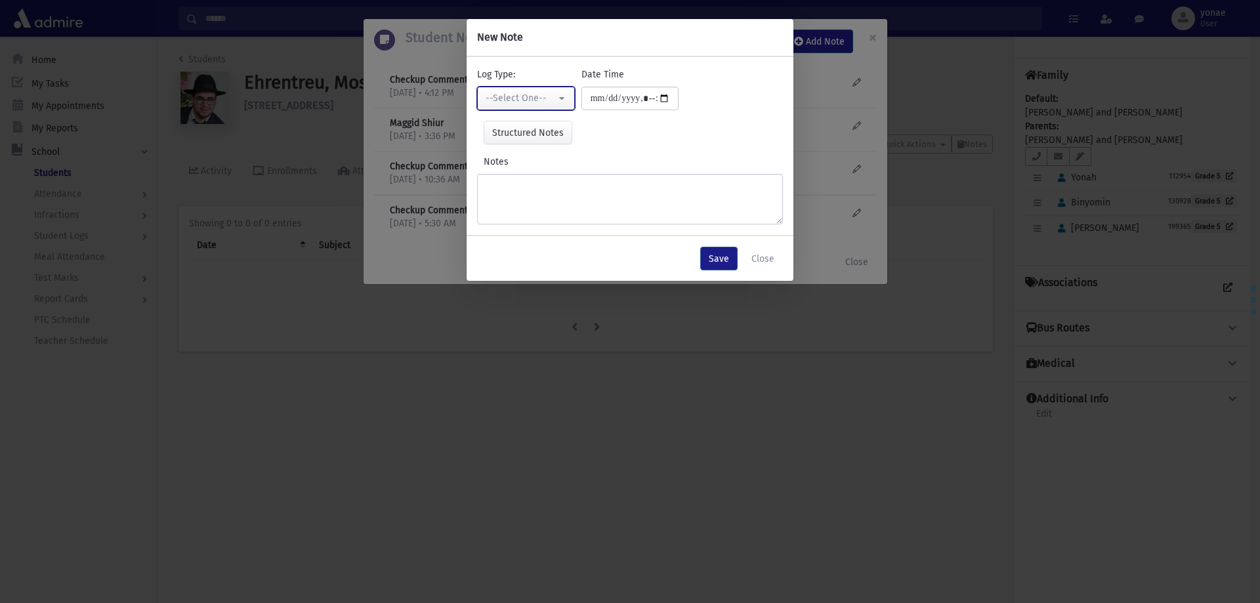
click at [539, 95] on div "--Select One--" at bounding box center [520, 98] width 70 height 14
click at [539, 169] on span "Checkup Comments" at bounding box center [528, 164] width 83 height 13
select select "*"
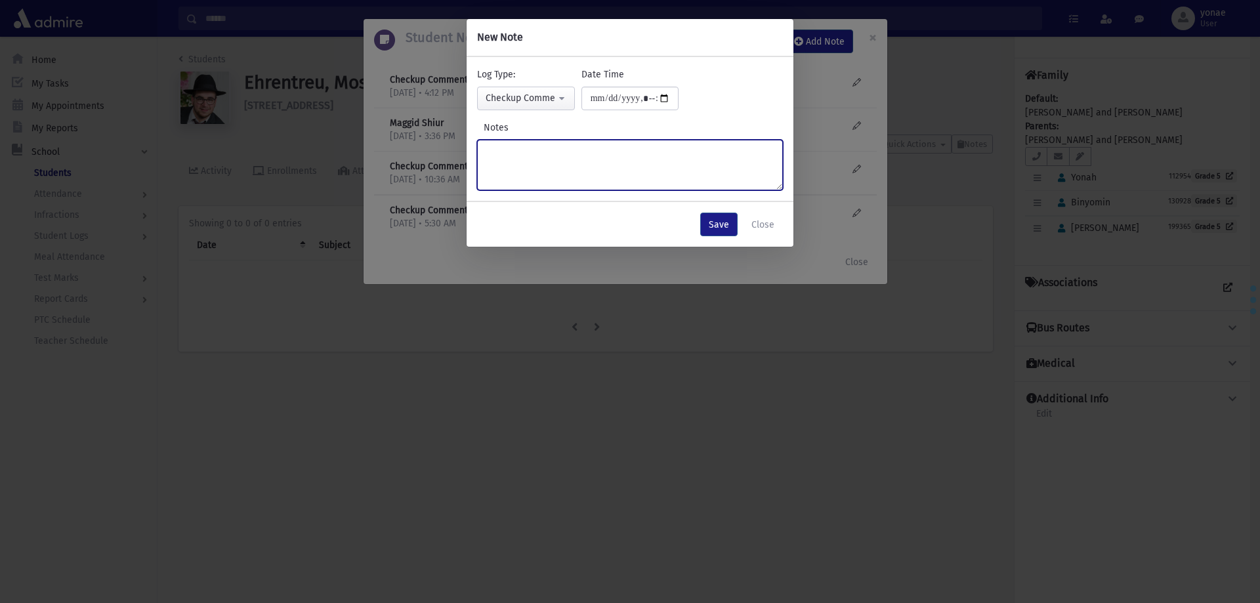
click at [550, 155] on textarea "Notes" at bounding box center [630, 165] width 306 height 51
type textarea "**********"
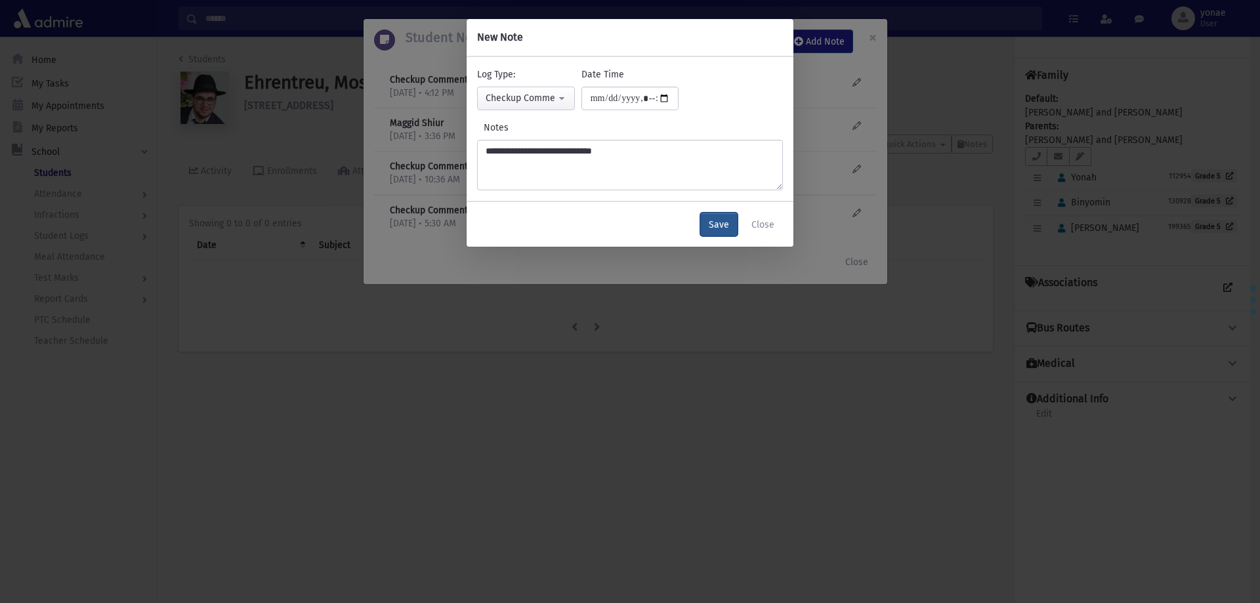
click at [712, 218] on button "Save" at bounding box center [718, 225] width 37 height 24
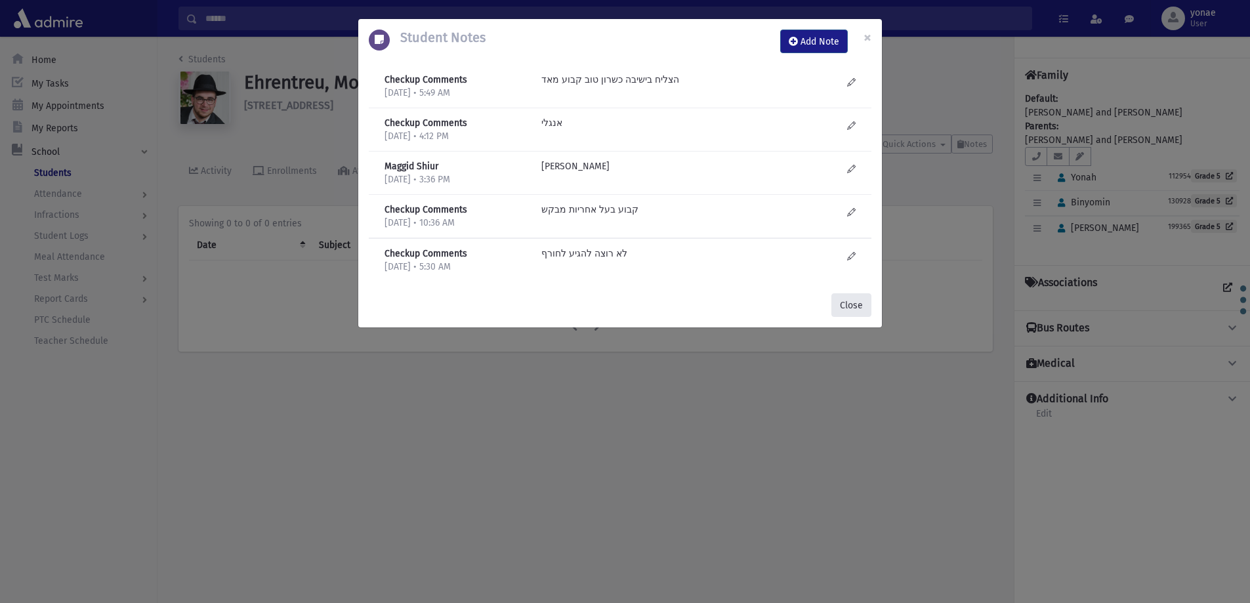
click at [855, 303] on button "Close" at bounding box center [851, 305] width 40 height 24
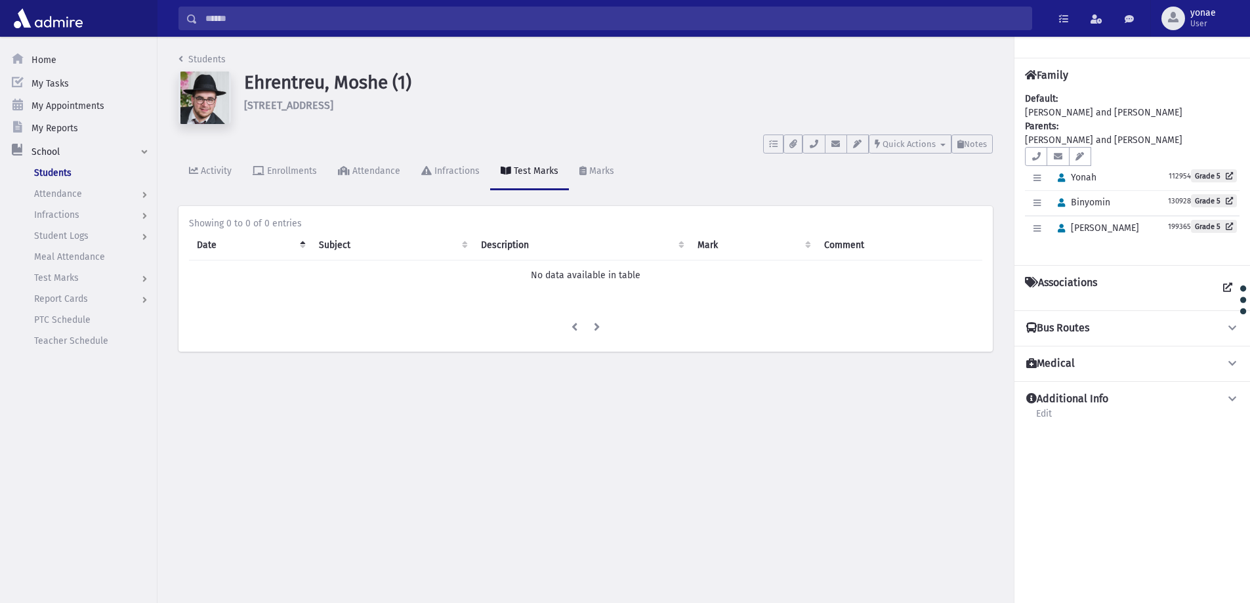
click at [323, 7] on input "Search" at bounding box center [614, 19] width 834 height 24
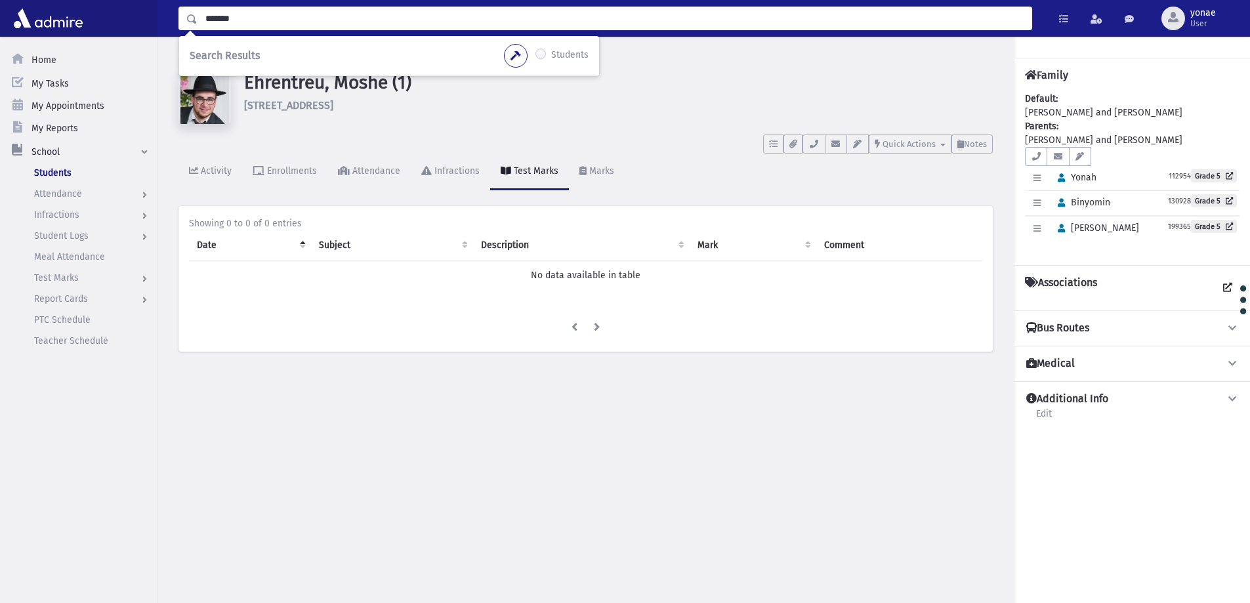
type input "*******"
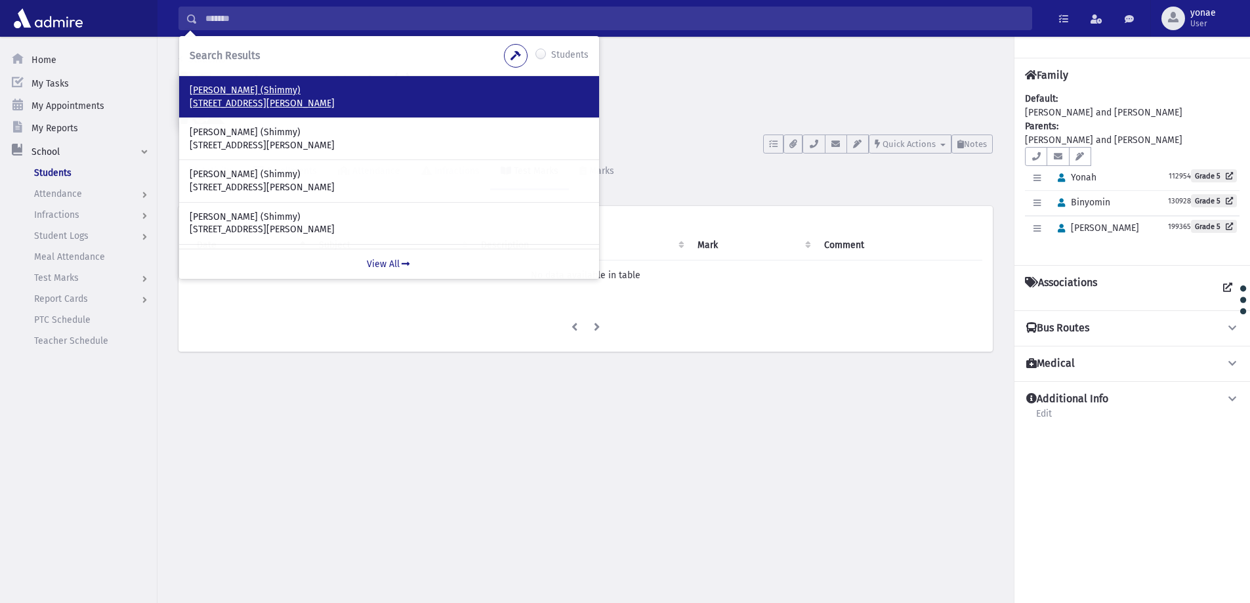
click at [278, 84] on p "Baumann, Shmuel Shimon (Shimmy)" at bounding box center [389, 90] width 399 height 13
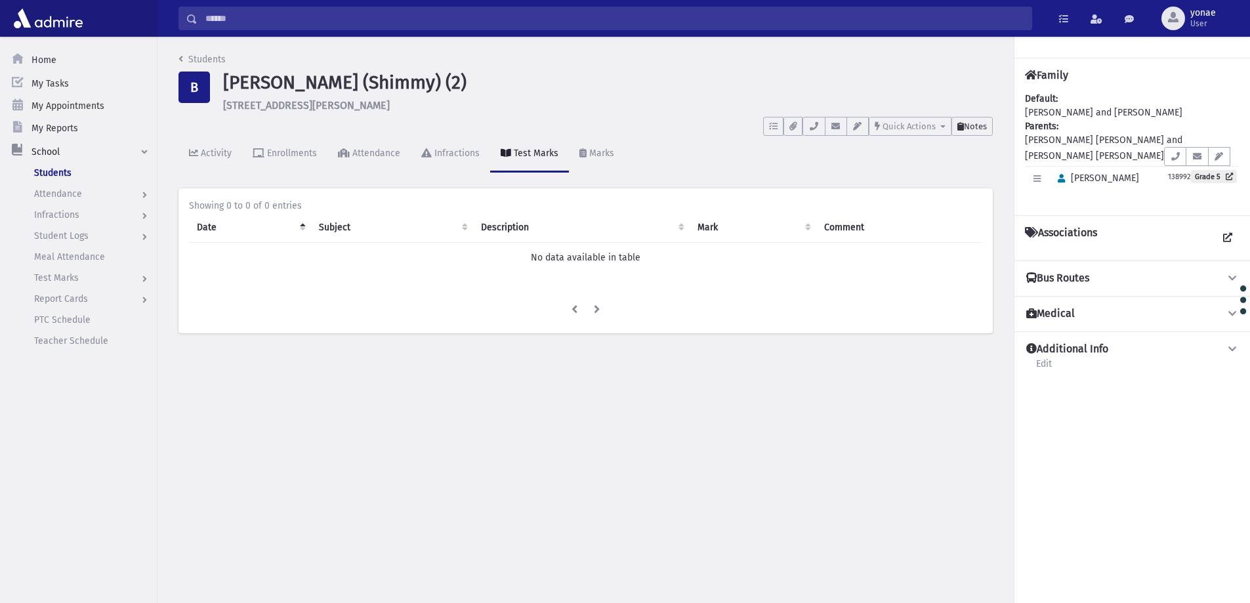
click at [982, 128] on span "Notes" at bounding box center [975, 126] width 23 height 10
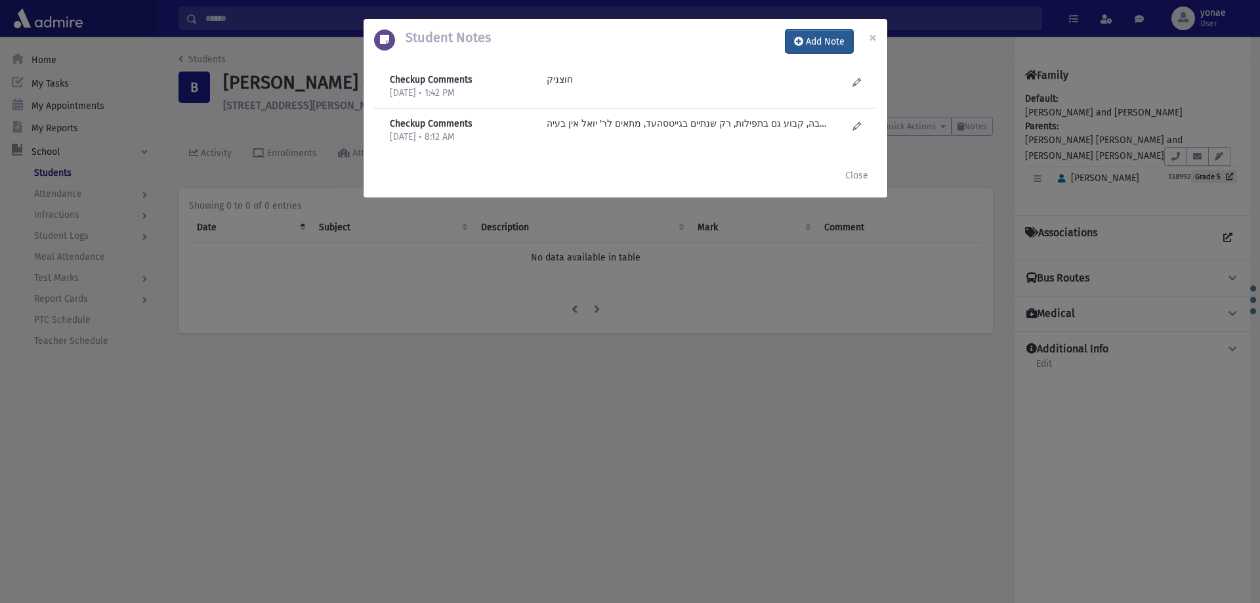
click at [823, 41] on button "Add Note" at bounding box center [819, 42] width 68 height 24
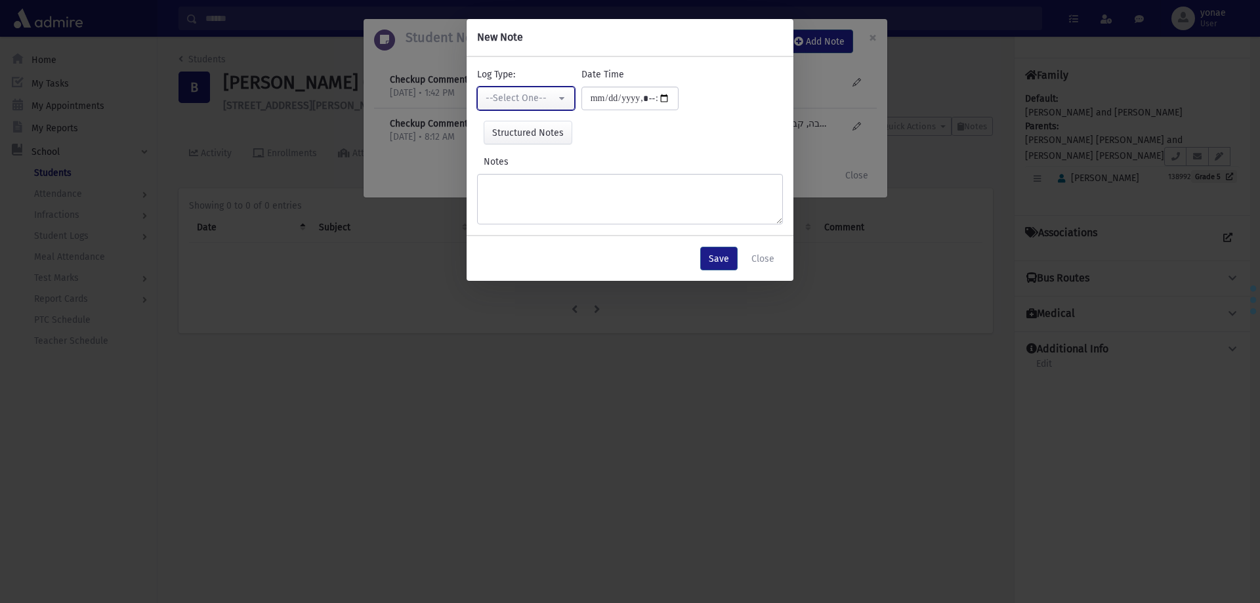
click at [543, 98] on div "--Select One--" at bounding box center [520, 98] width 70 height 14
click at [549, 163] on span "Checkup Comments" at bounding box center [528, 164] width 83 height 13
select select "*"
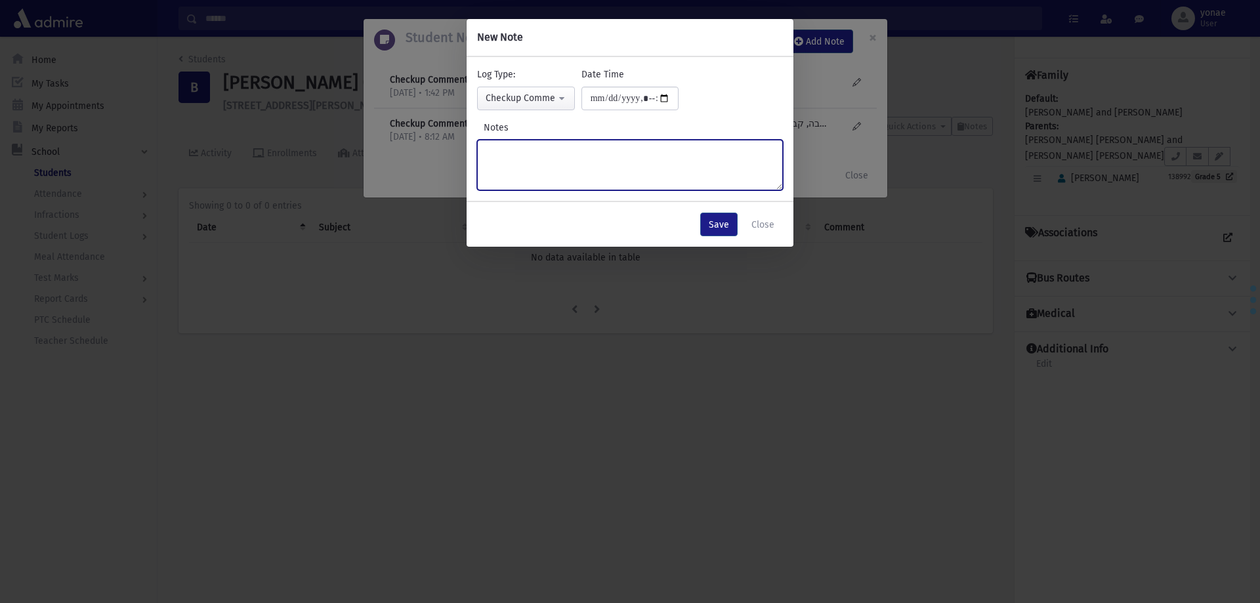
click at [546, 150] on textarea "Notes" at bounding box center [630, 165] width 306 height 51
type textarea "********"
click at [714, 228] on button "Save" at bounding box center [718, 225] width 37 height 24
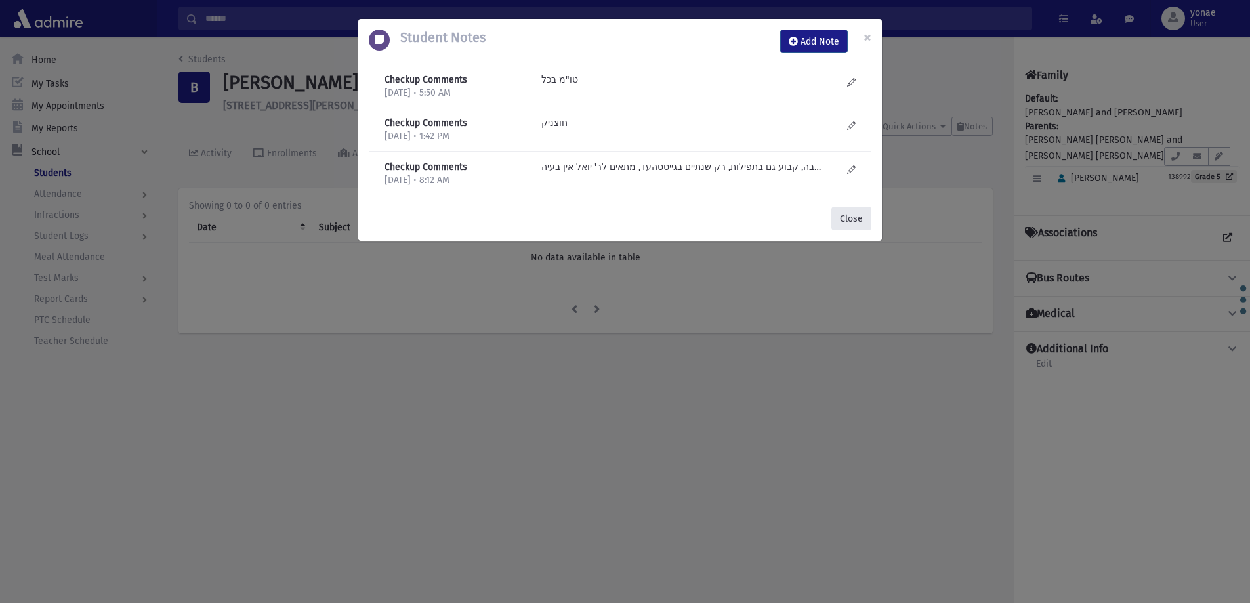
click at [844, 222] on button "Close" at bounding box center [851, 219] width 40 height 24
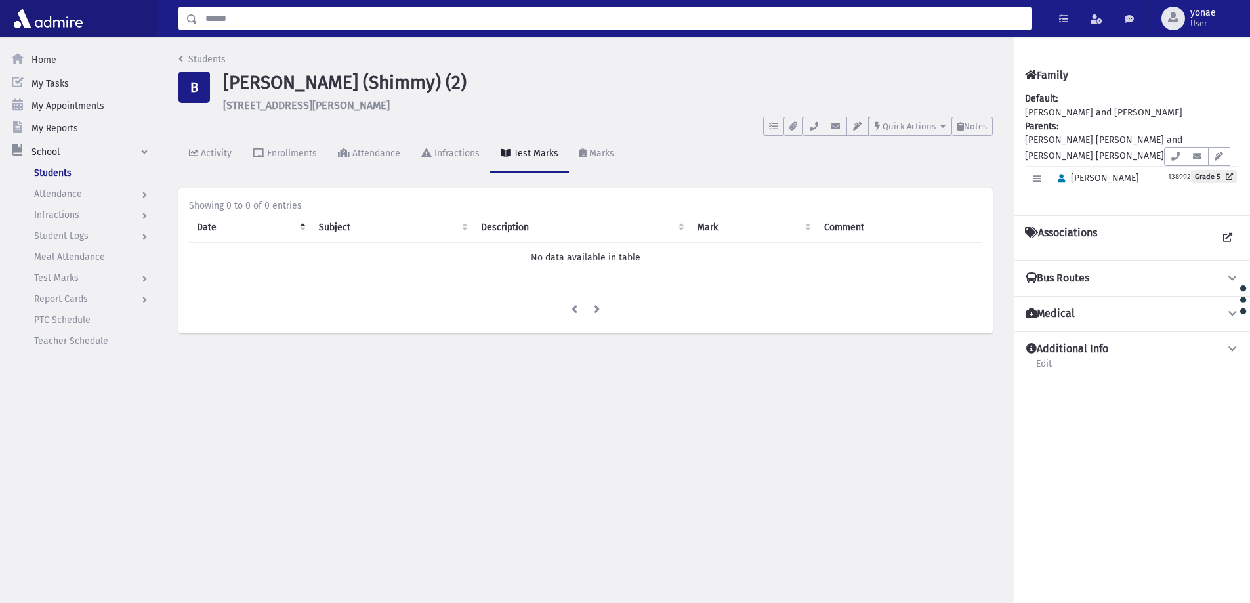
click at [263, 24] on input "Search" at bounding box center [614, 19] width 834 height 24
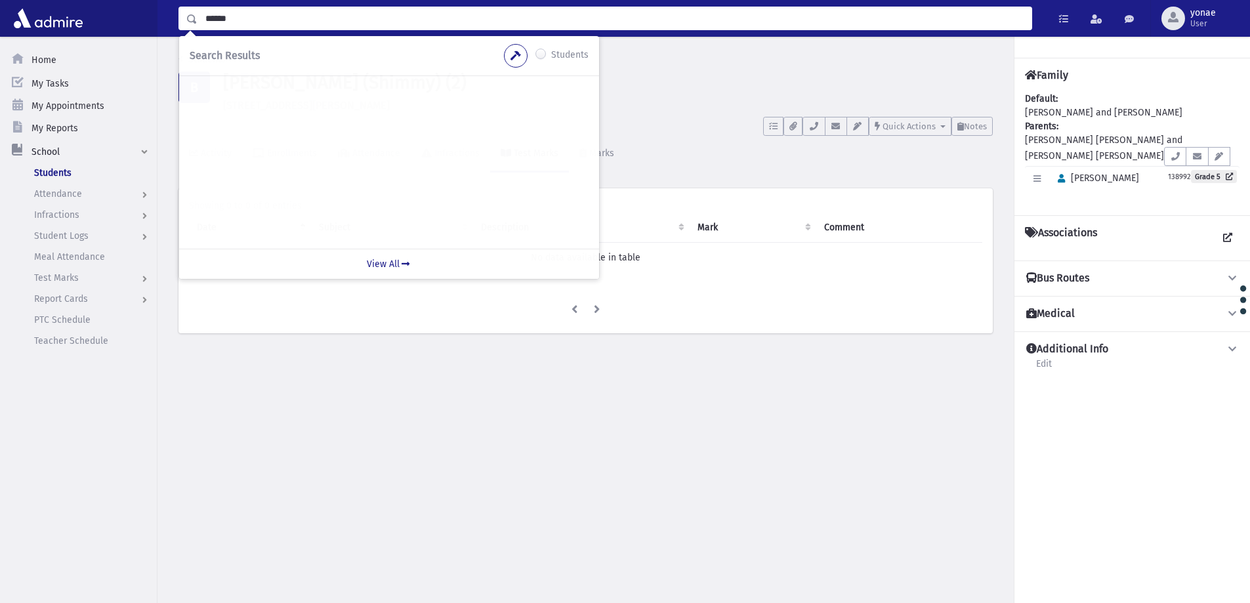
click at [205, 20] on input "******" at bounding box center [614, 19] width 834 height 24
type input "*******"
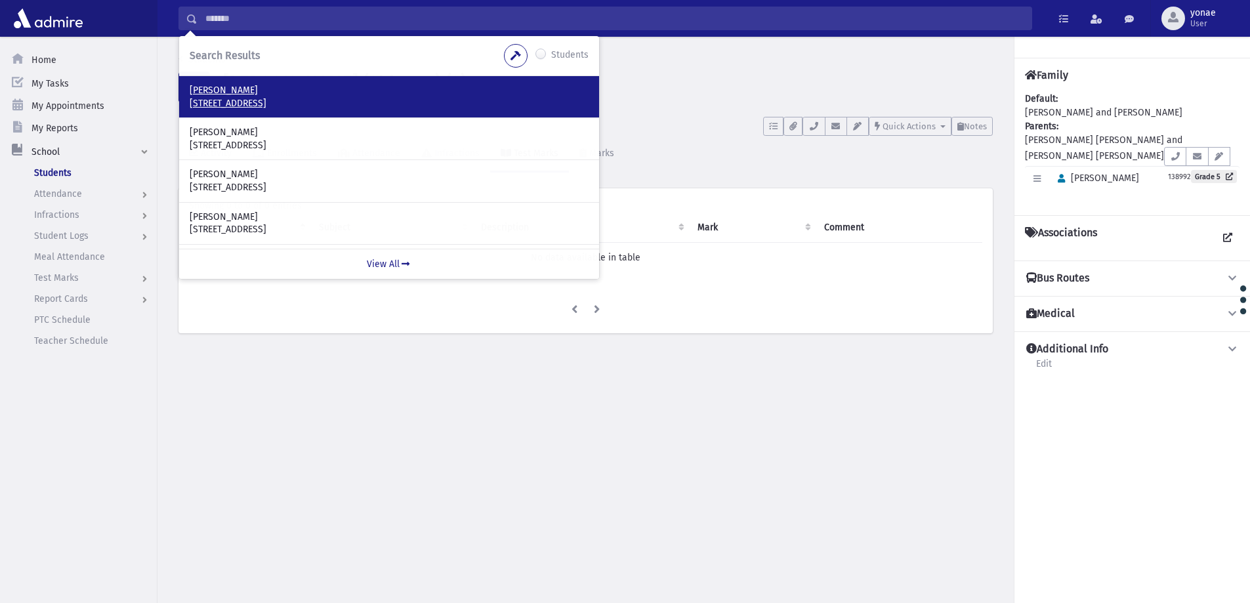
click at [284, 91] on p "Ehrentreu, Yisroel Yehuda" at bounding box center [389, 90] width 399 height 13
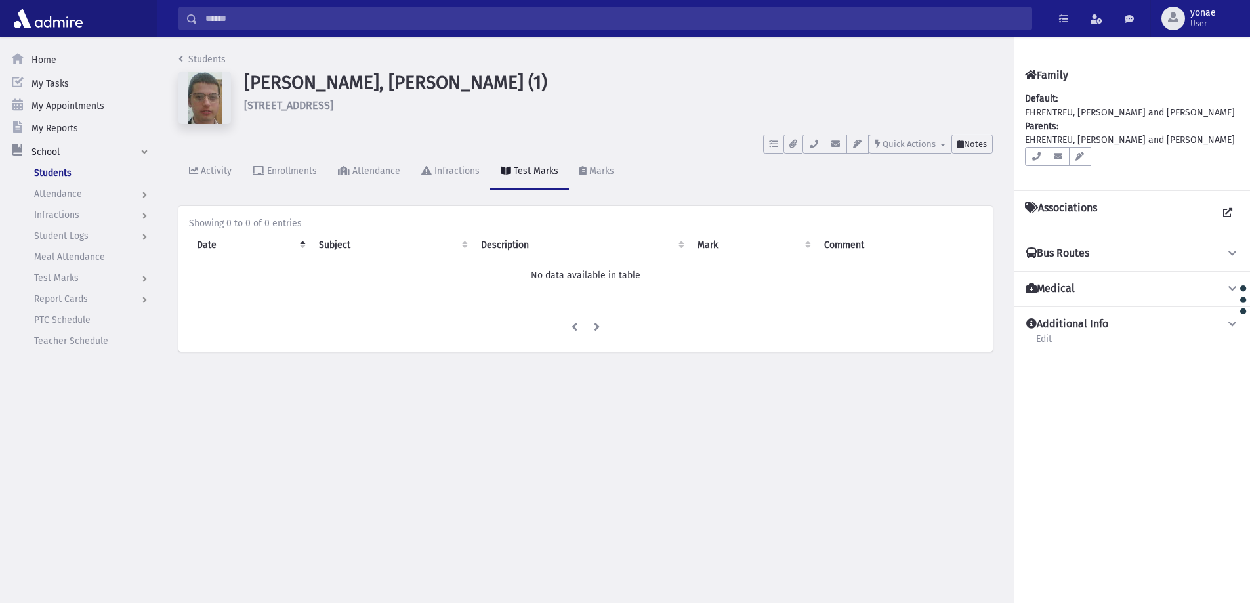
click at [983, 136] on button "Notes" at bounding box center [971, 143] width 41 height 19
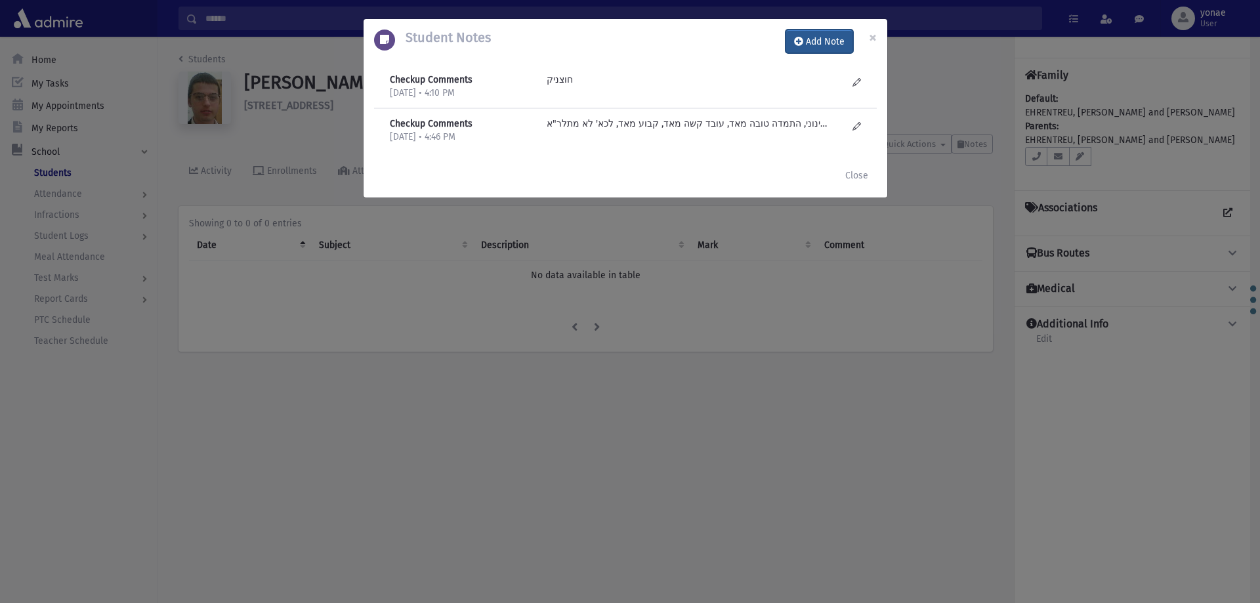
click at [831, 45] on button "Add Note" at bounding box center [819, 42] width 68 height 24
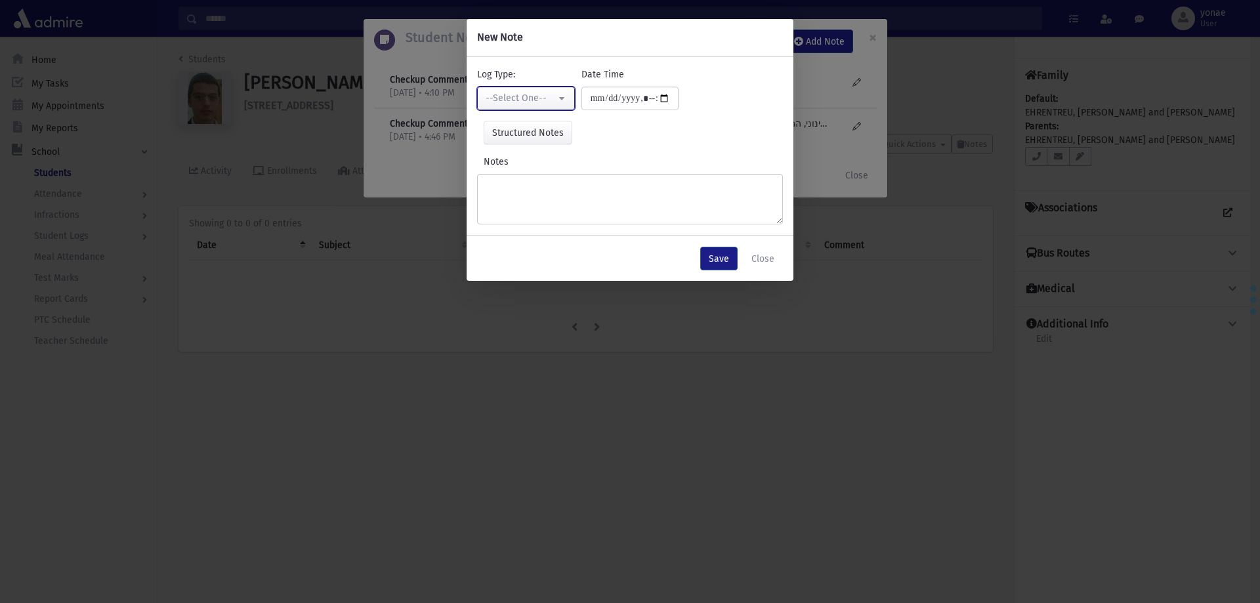
click at [548, 108] on button "--Select One--" at bounding box center [526, 99] width 98 height 24
click at [556, 159] on span "Checkup Comments" at bounding box center [528, 164] width 83 height 13
select select "*"
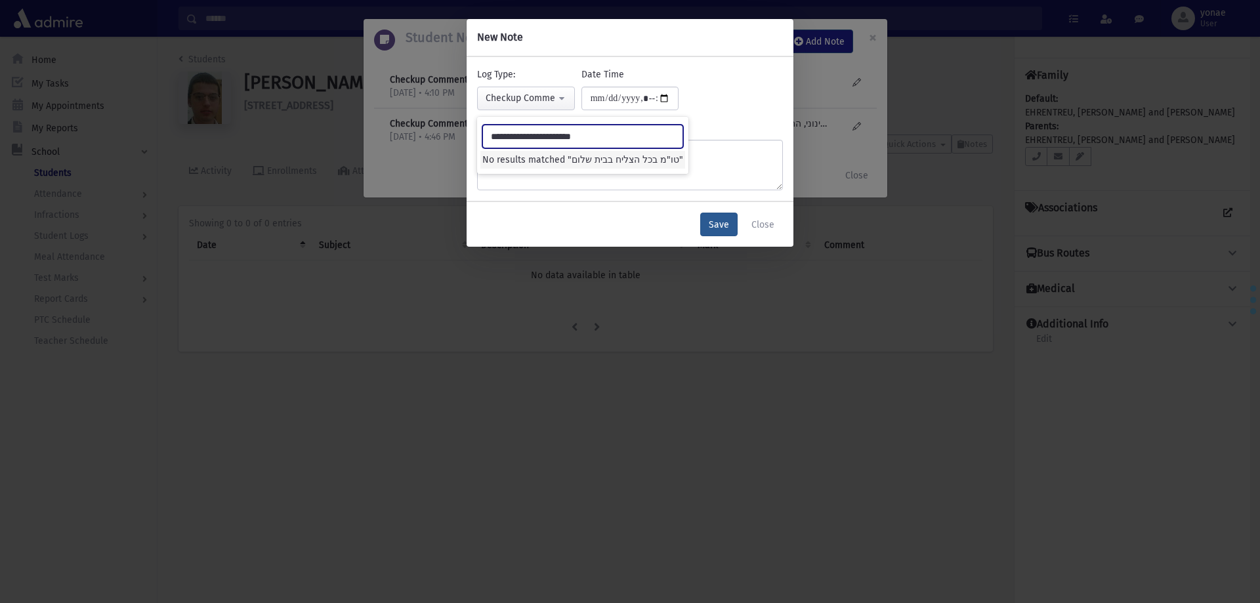
type input "**********"
click at [717, 226] on button "Save" at bounding box center [718, 225] width 37 height 24
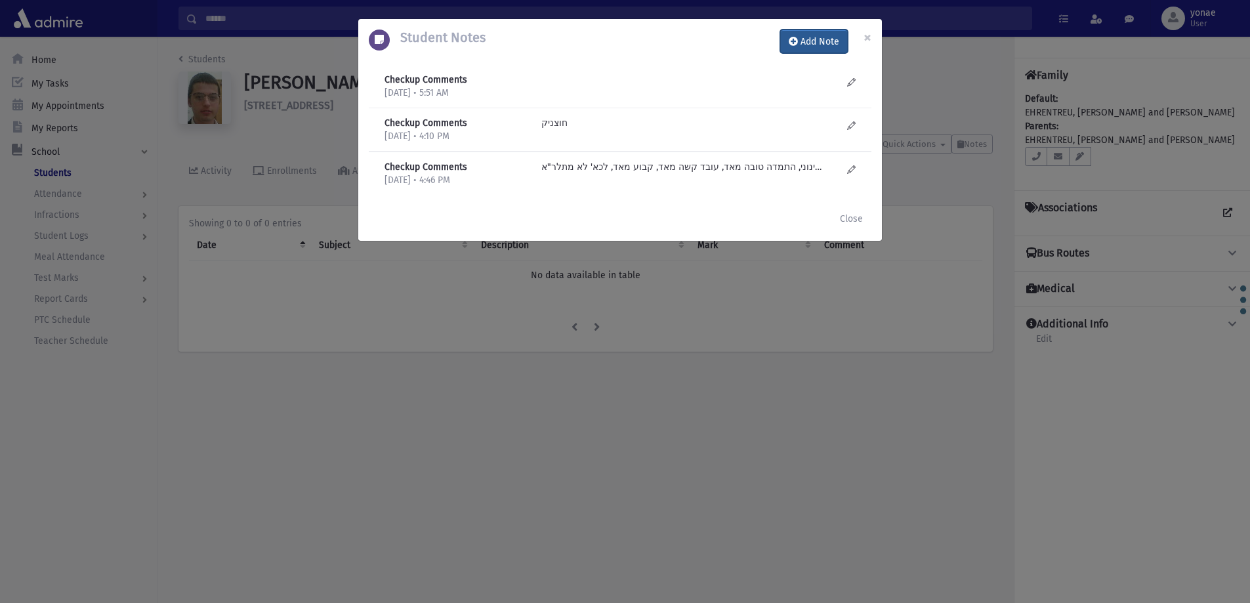
click at [800, 48] on button "Add Note" at bounding box center [814, 42] width 68 height 24
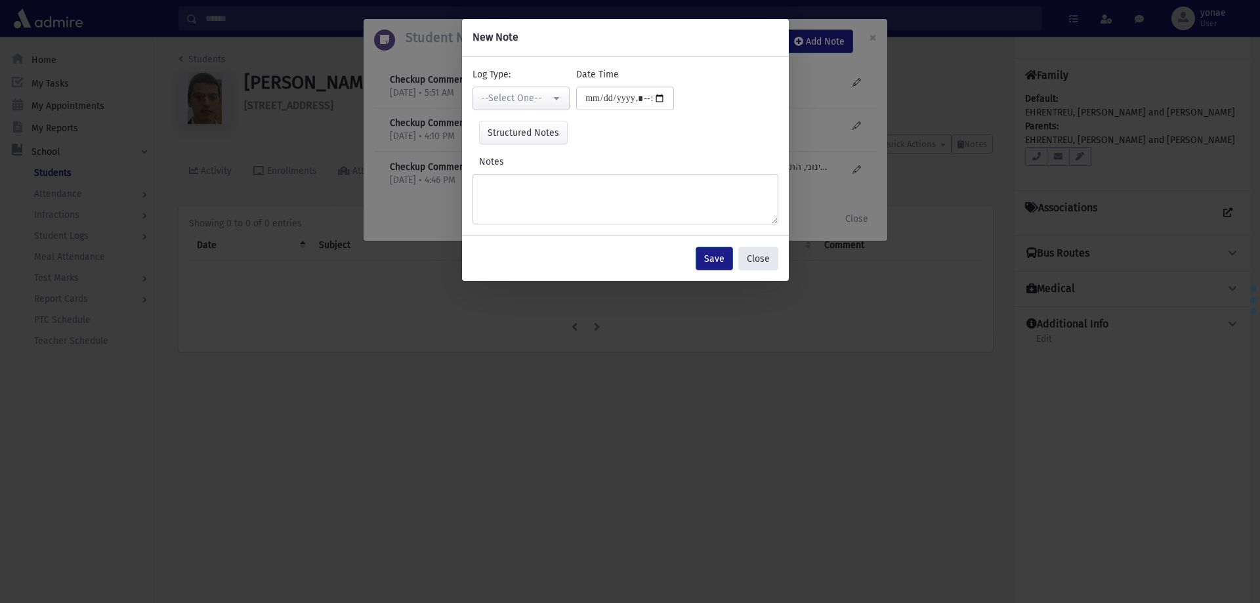
click at [756, 255] on button "Close" at bounding box center [758, 259] width 40 height 24
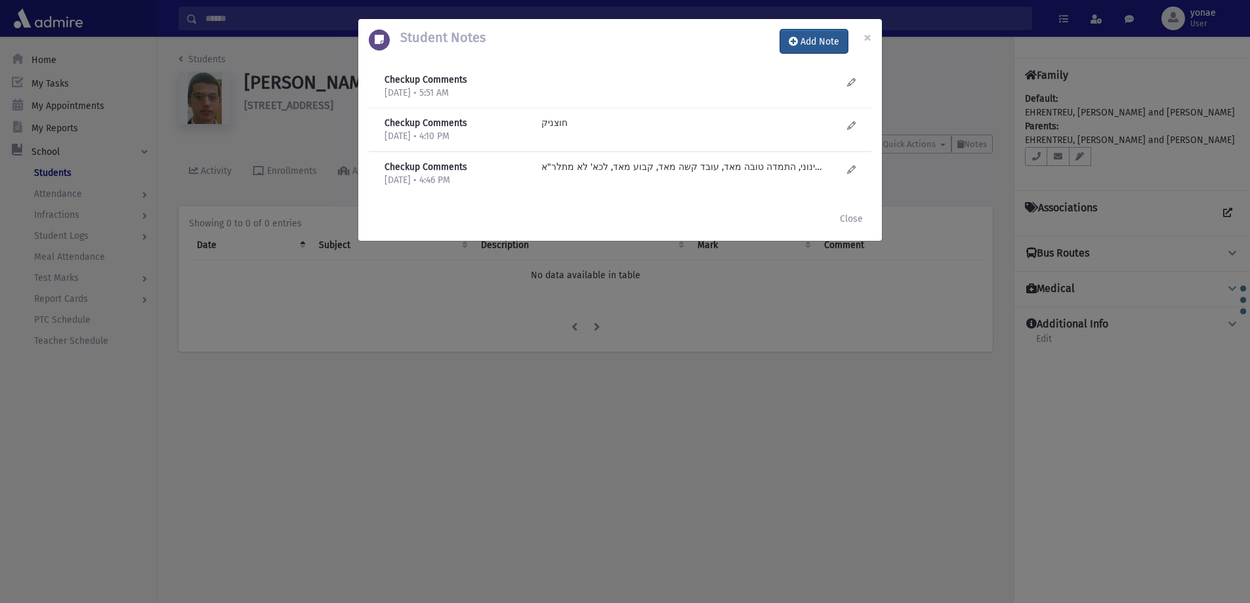
click at [814, 39] on button "Add Note" at bounding box center [814, 42] width 68 height 24
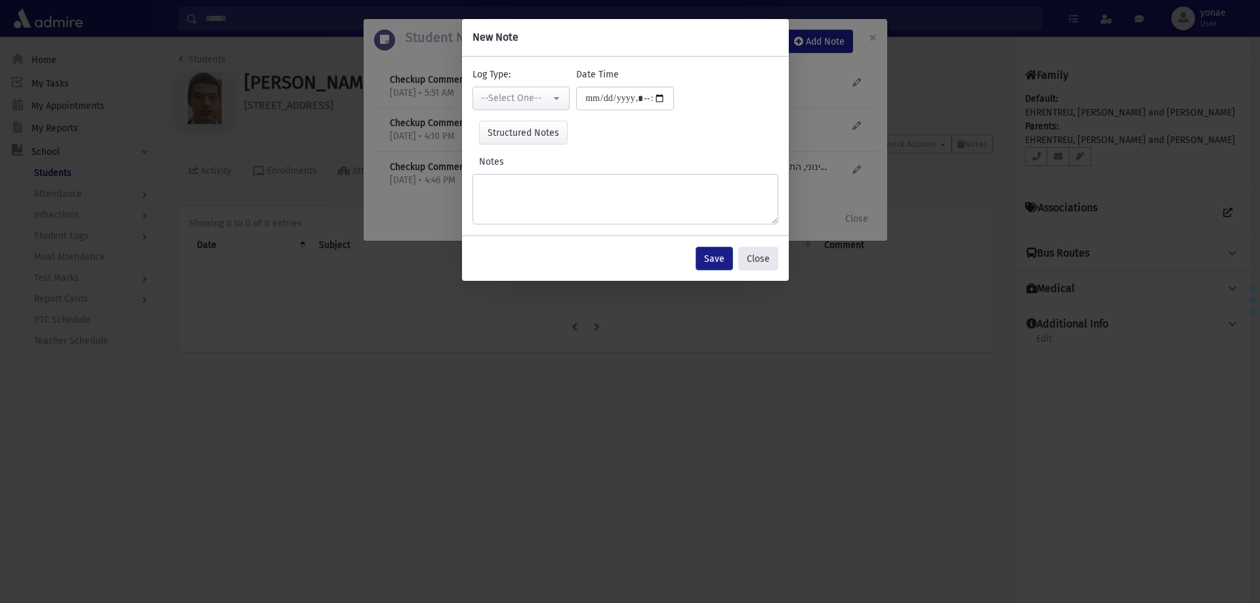
click at [754, 269] on button "Close" at bounding box center [758, 259] width 40 height 24
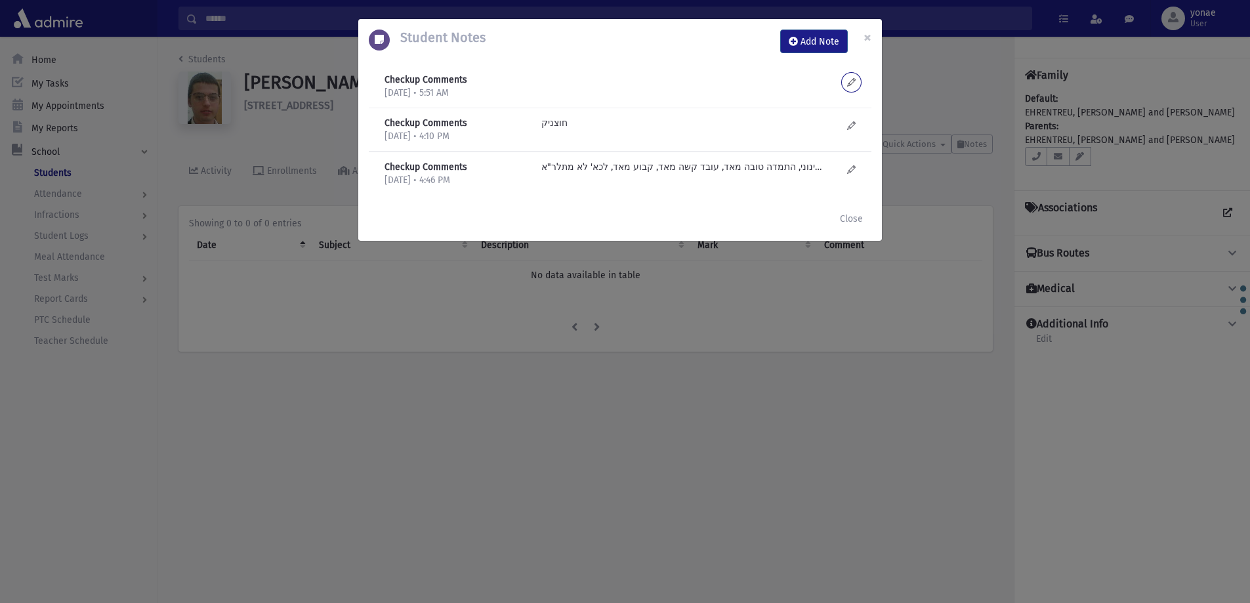
click at [848, 83] on icon at bounding box center [851, 82] width 9 height 10
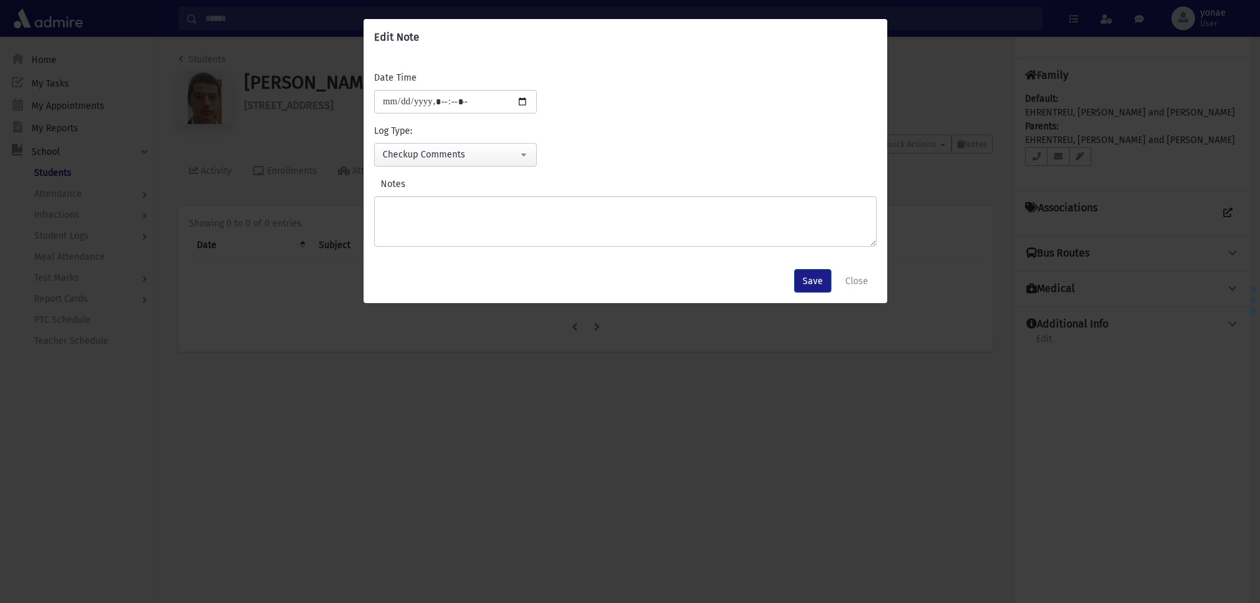
click at [554, 195] on div "Notes" at bounding box center [625, 212] width 503 height 70
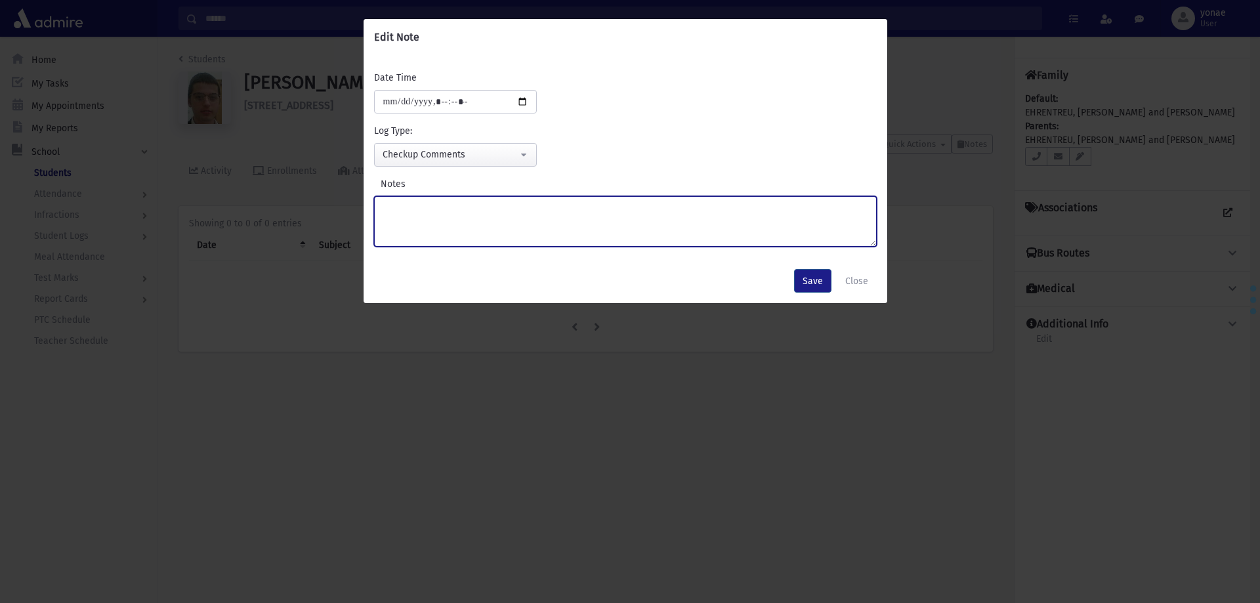
click at [555, 199] on textarea "Notes" at bounding box center [625, 221] width 503 height 51
type textarea "**********"
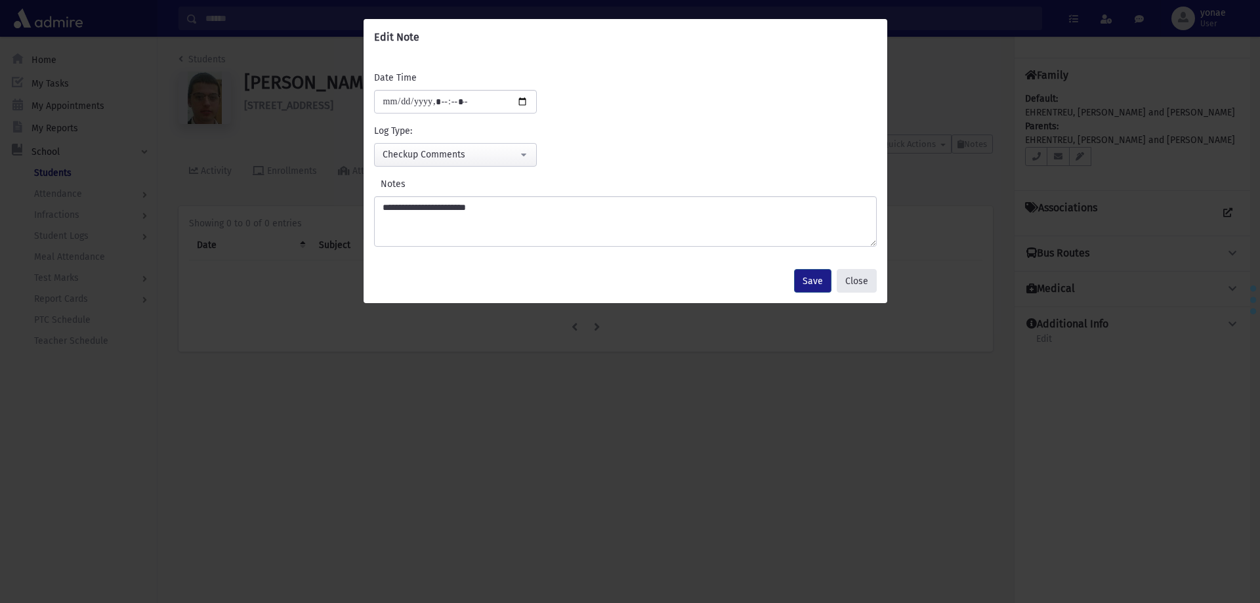
click at [852, 281] on button "Close" at bounding box center [856, 281] width 40 height 24
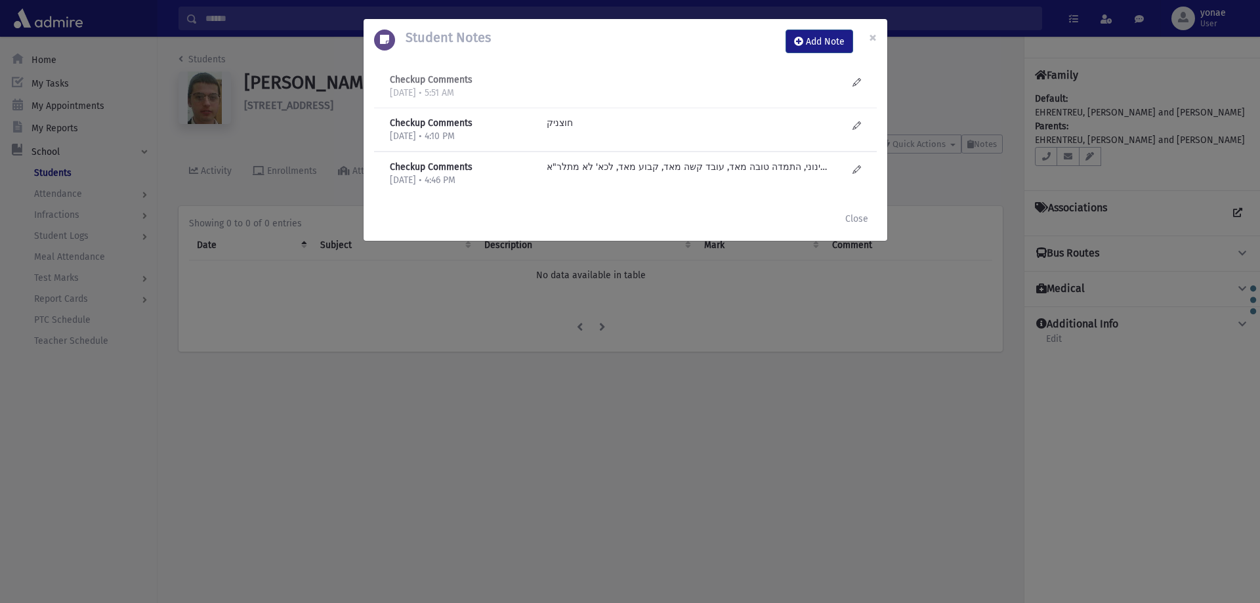
click at [852, 84] on div at bounding box center [697, 86] width 314 height 27
click at [855, 77] on icon at bounding box center [856, 82] width 9 height 10
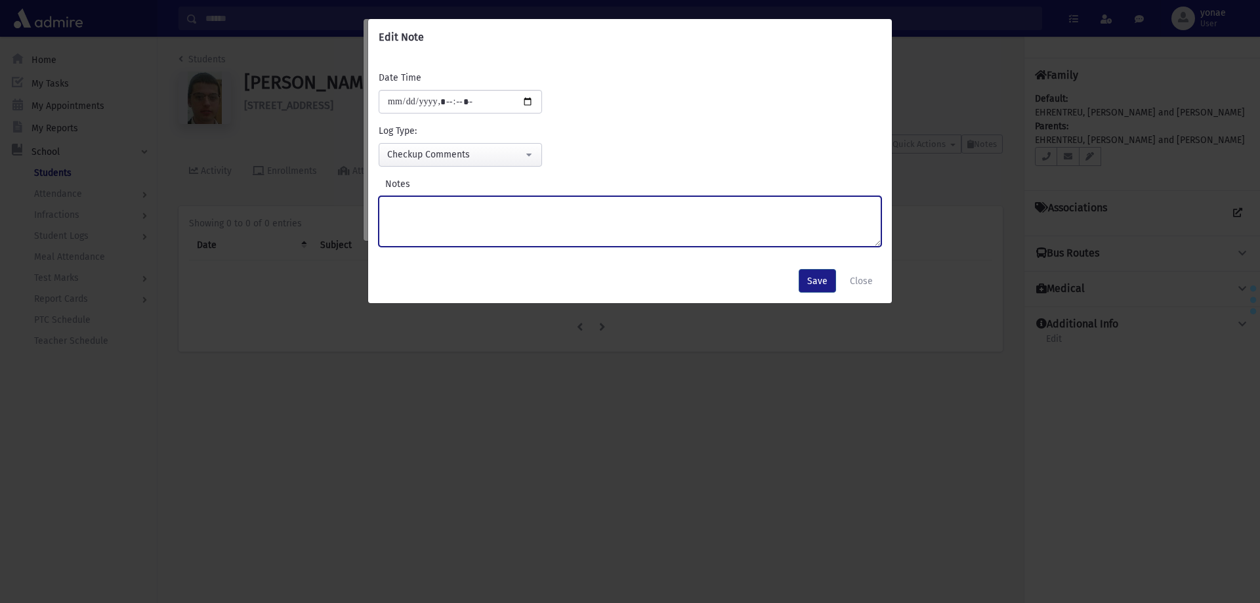
click at [587, 220] on textarea "Notes" at bounding box center [630, 221] width 503 height 51
click at [405, 207] on textarea "**********" at bounding box center [630, 221] width 503 height 51
click at [399, 206] on textarea "**********" at bounding box center [630, 221] width 503 height 51
type textarea "**********"
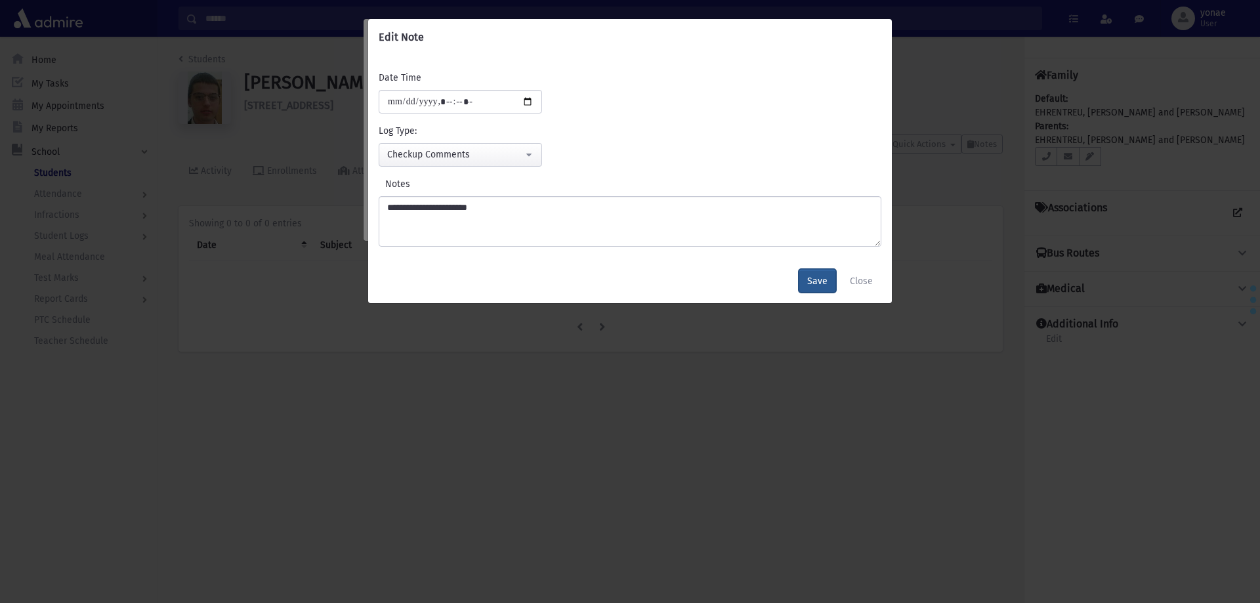
drag, startPoint x: 817, startPoint y: 272, endPoint x: 810, endPoint y: 274, distance: 7.3
click at [815, 273] on button "Save" at bounding box center [816, 281] width 37 height 24
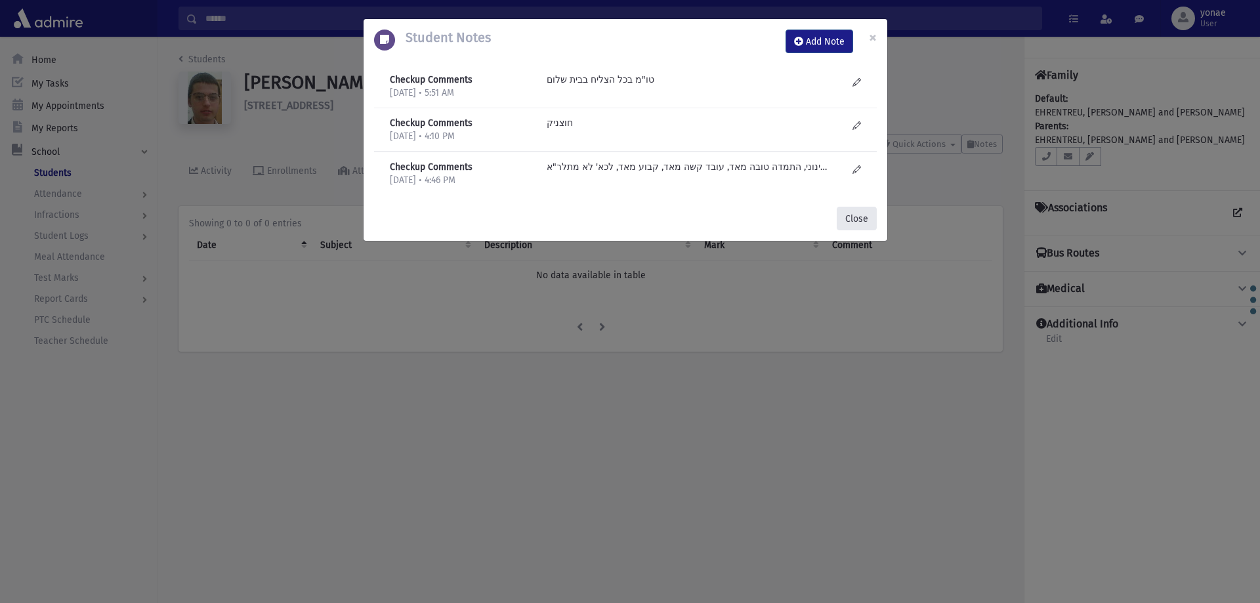
click at [851, 215] on button "Close" at bounding box center [856, 219] width 40 height 24
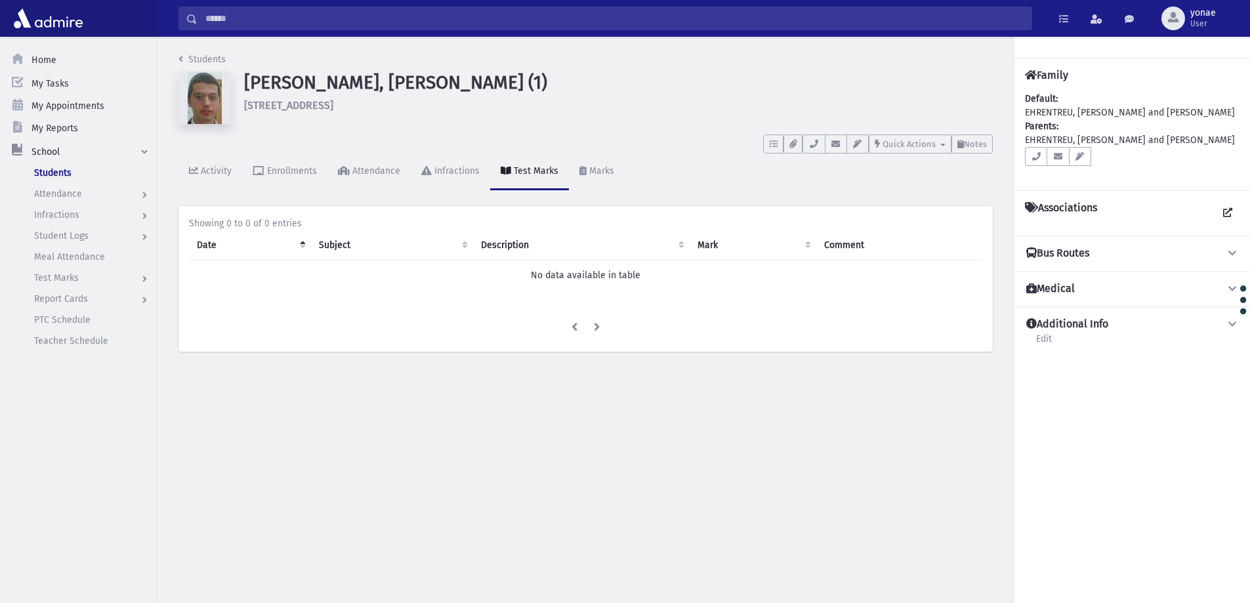
drag, startPoint x: 278, startPoint y: 23, endPoint x: 285, endPoint y: 23, distance: 7.2
click at [285, 23] on input "Search" at bounding box center [614, 19] width 834 height 24
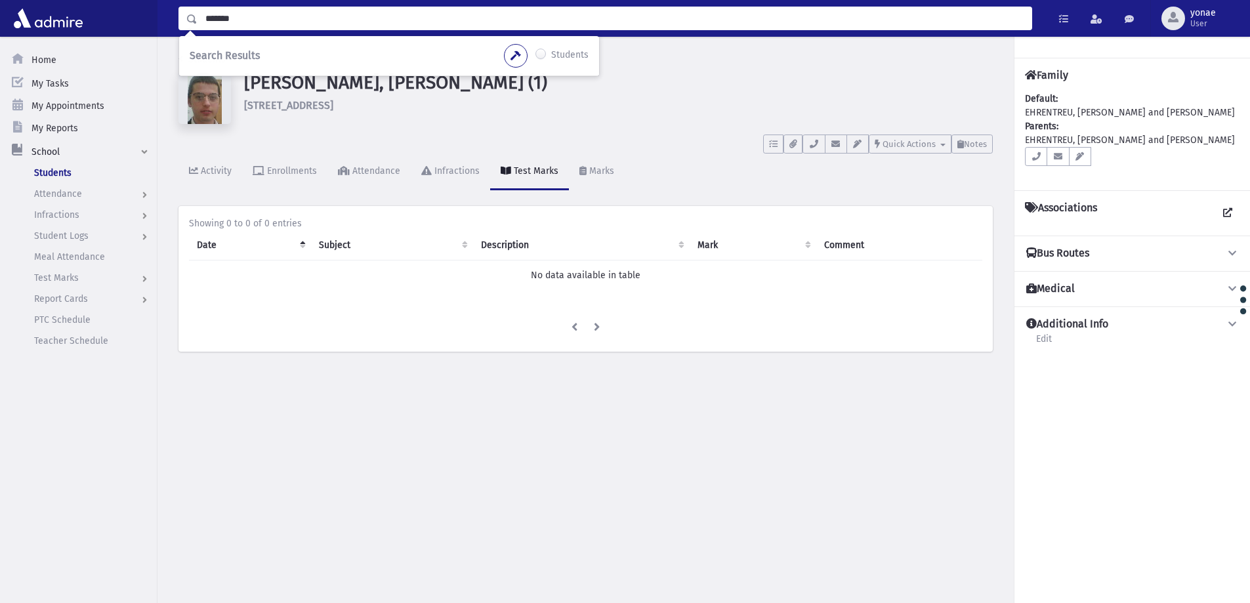
type input "*******"
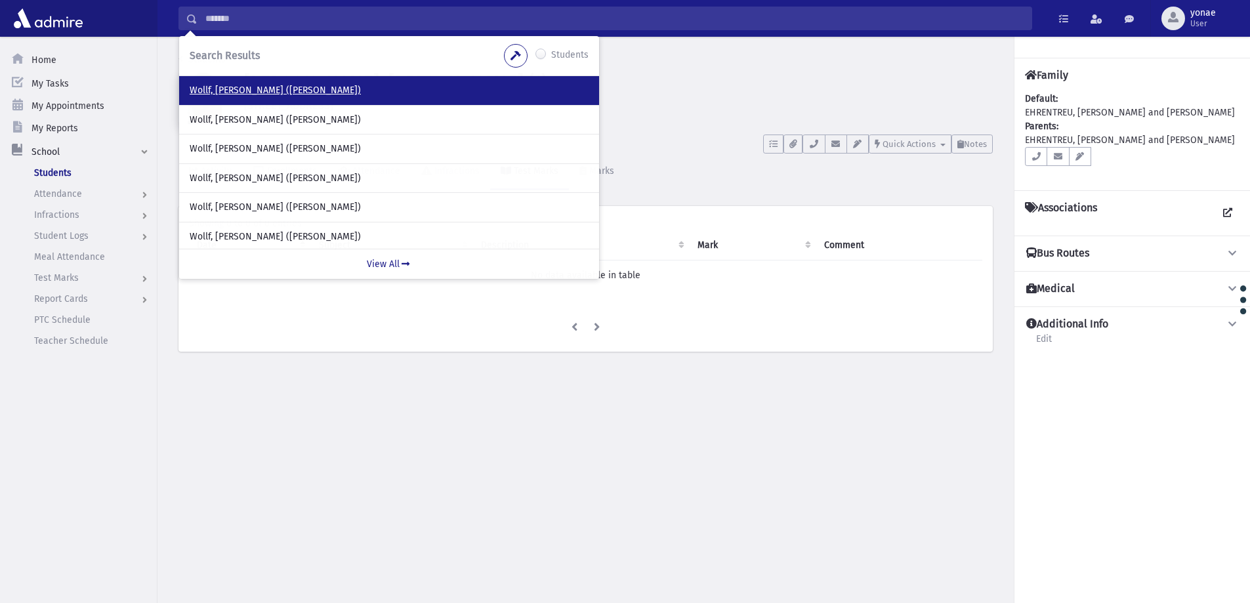
click at [283, 85] on p "Wollf, Raphael Eliezer (Raphael)" at bounding box center [389, 90] width 399 height 13
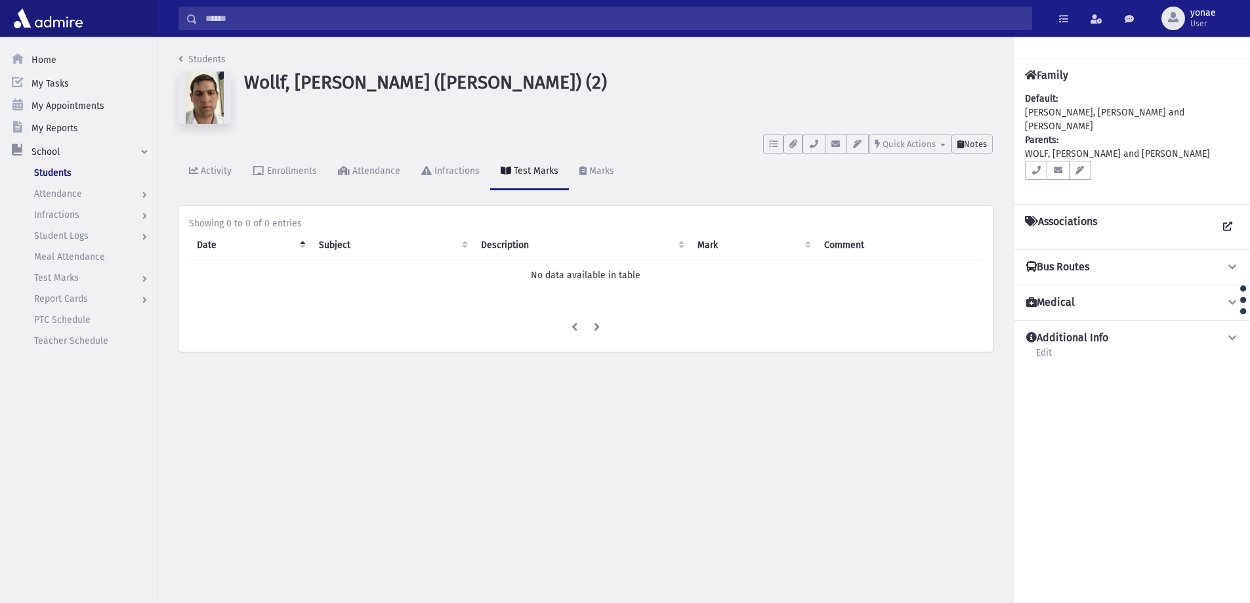
click at [978, 143] on span "Notes" at bounding box center [975, 144] width 23 height 10
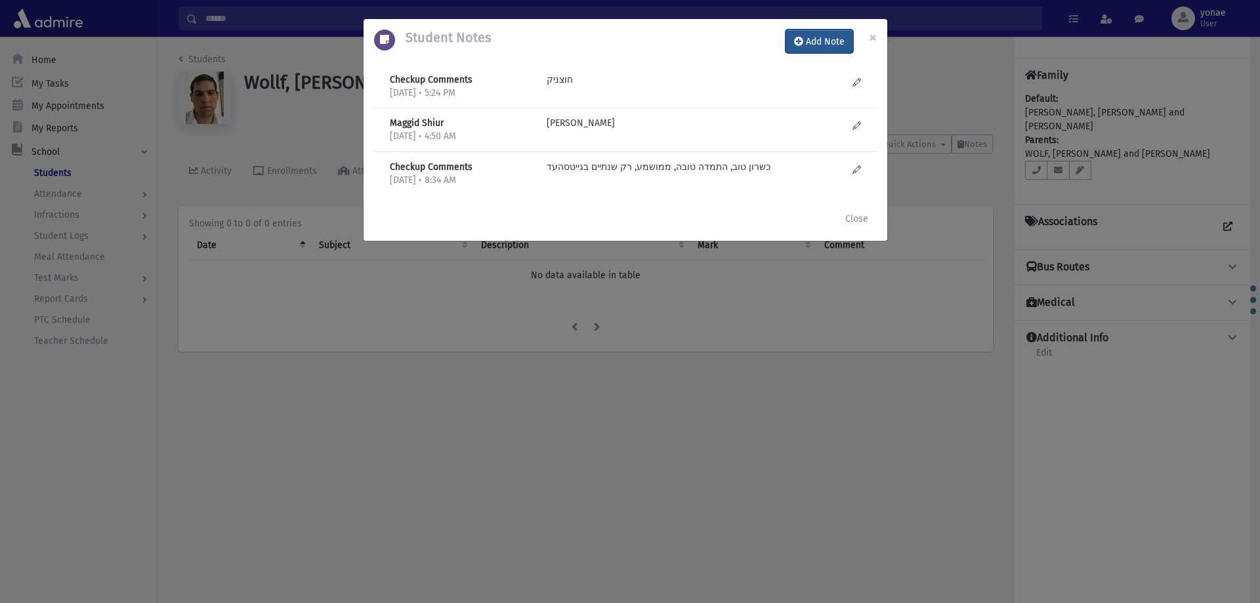
click at [817, 37] on button "Add Note" at bounding box center [819, 42] width 68 height 24
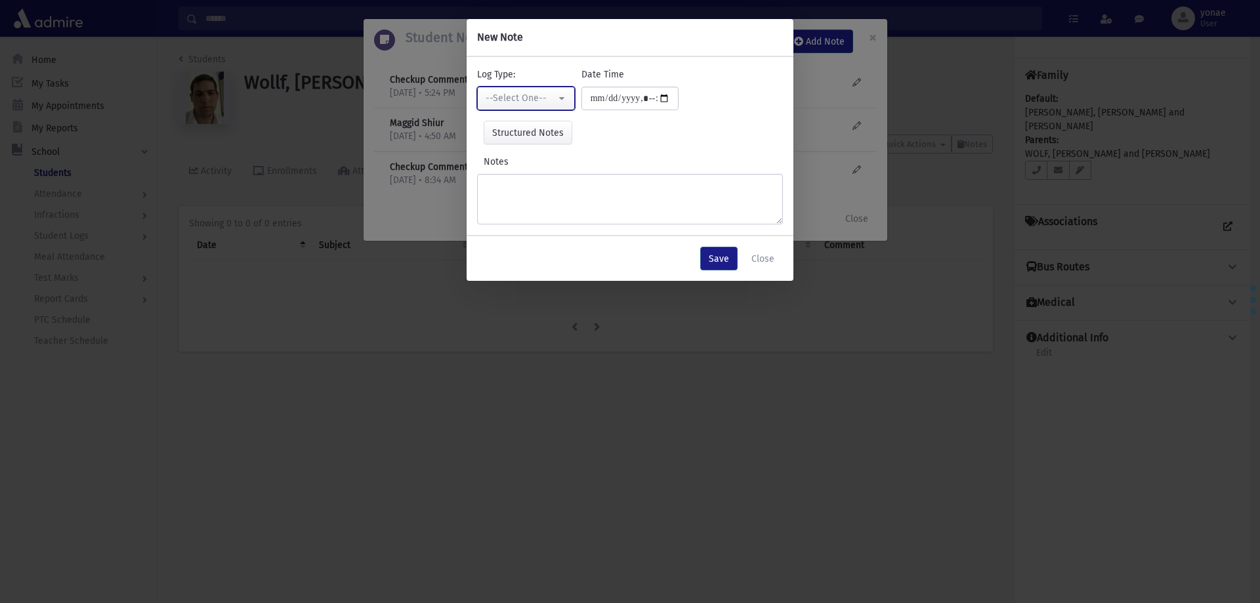
click at [533, 94] on div "--Select One--" at bounding box center [520, 98] width 70 height 14
click at [544, 165] on span "Checkup Comments" at bounding box center [528, 164] width 83 height 13
select select "*"
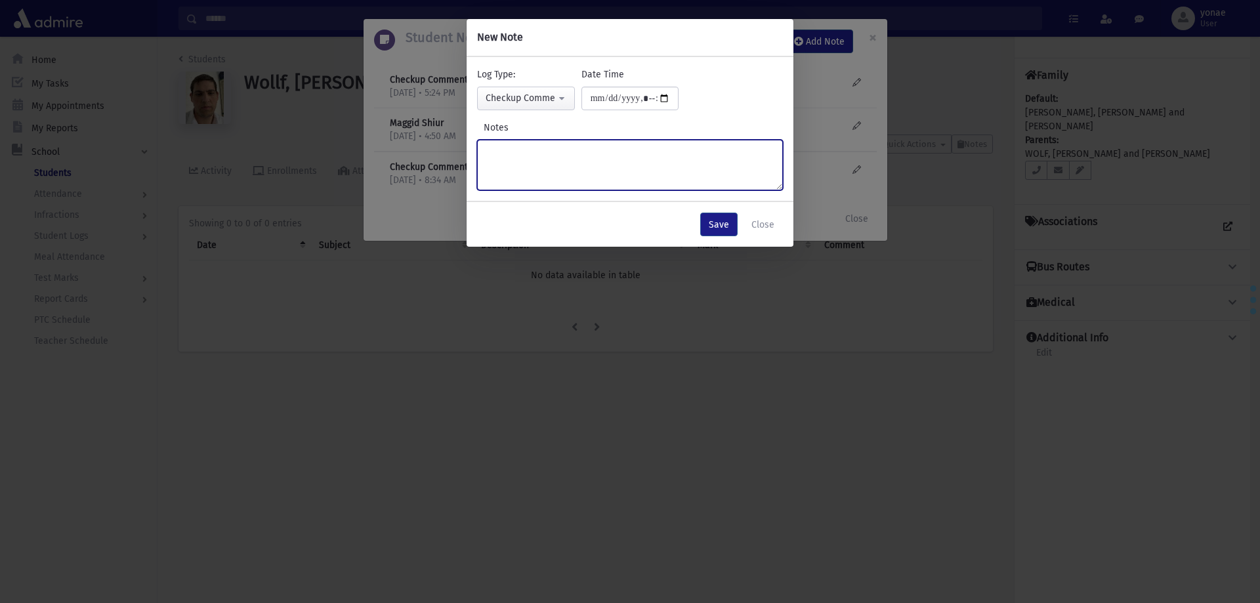
click at [554, 155] on textarea "Notes" at bounding box center [630, 165] width 306 height 51
type textarea "*"
type textarea "**********"
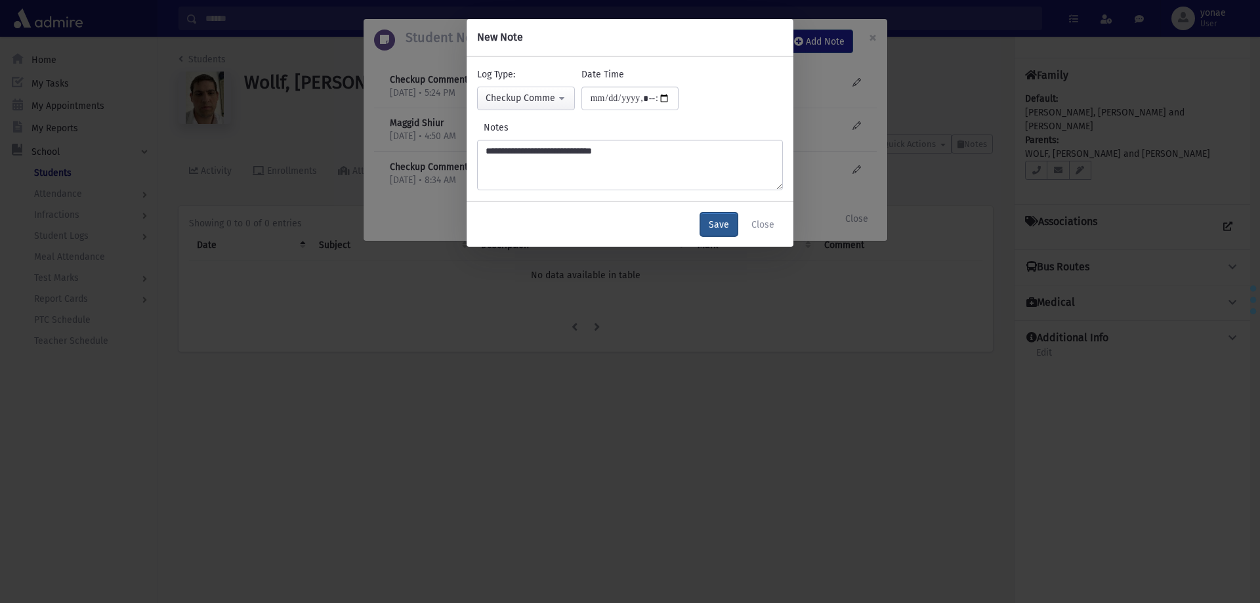
click at [709, 230] on button "Save" at bounding box center [718, 225] width 37 height 24
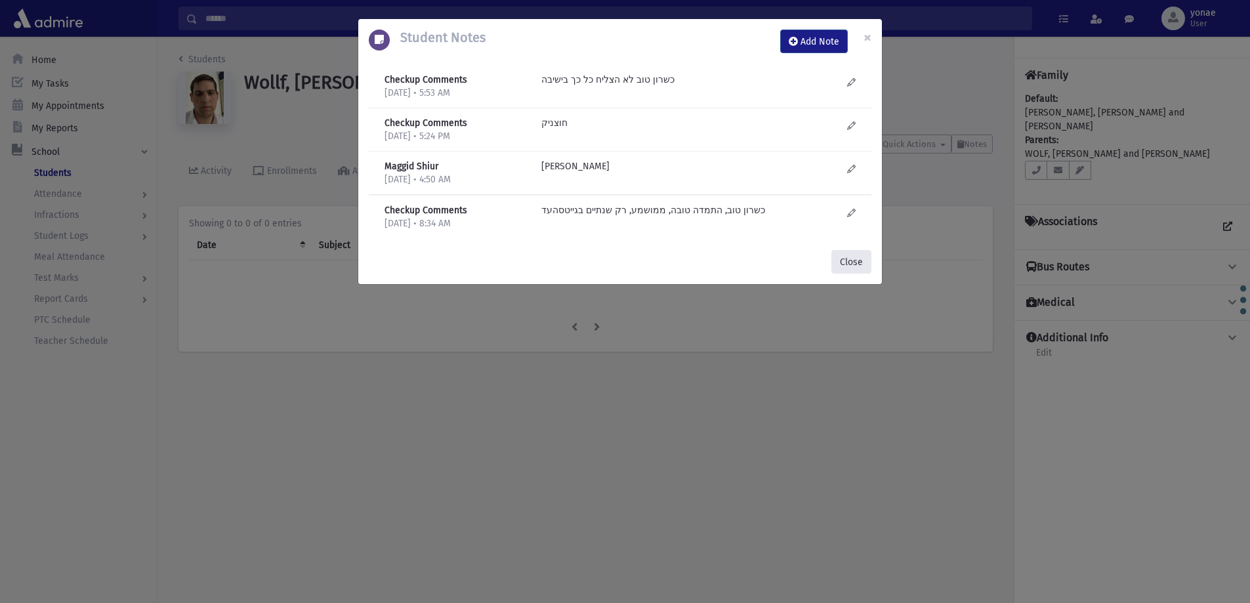
click at [844, 257] on button "Close" at bounding box center [851, 262] width 40 height 24
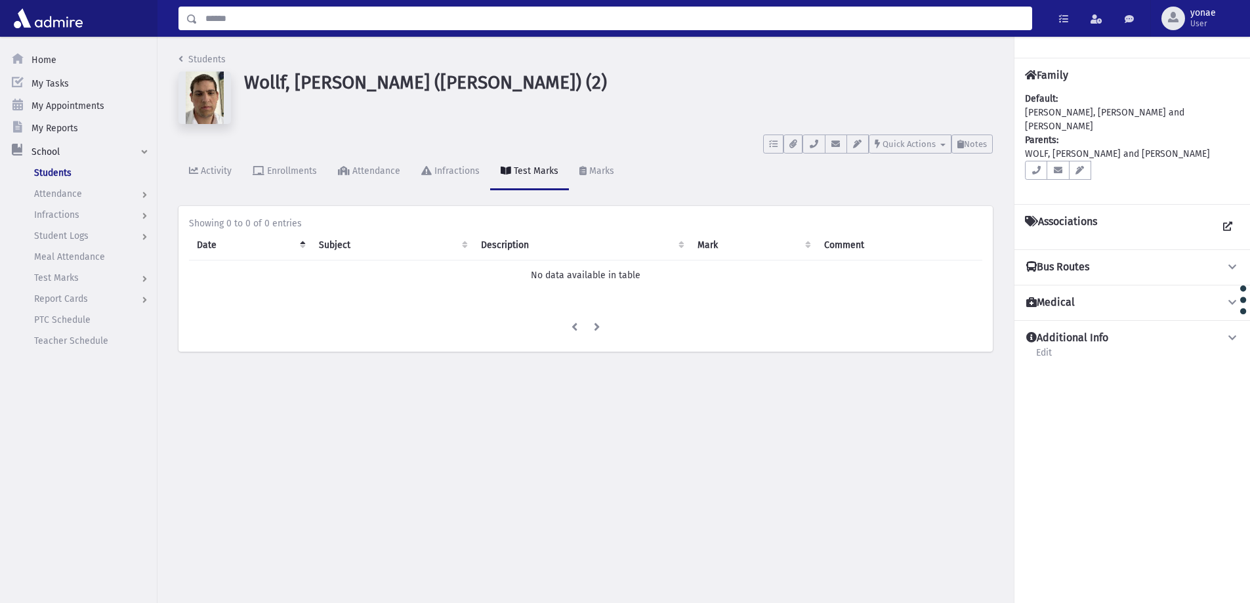
click at [222, 23] on input "Search" at bounding box center [614, 19] width 834 height 24
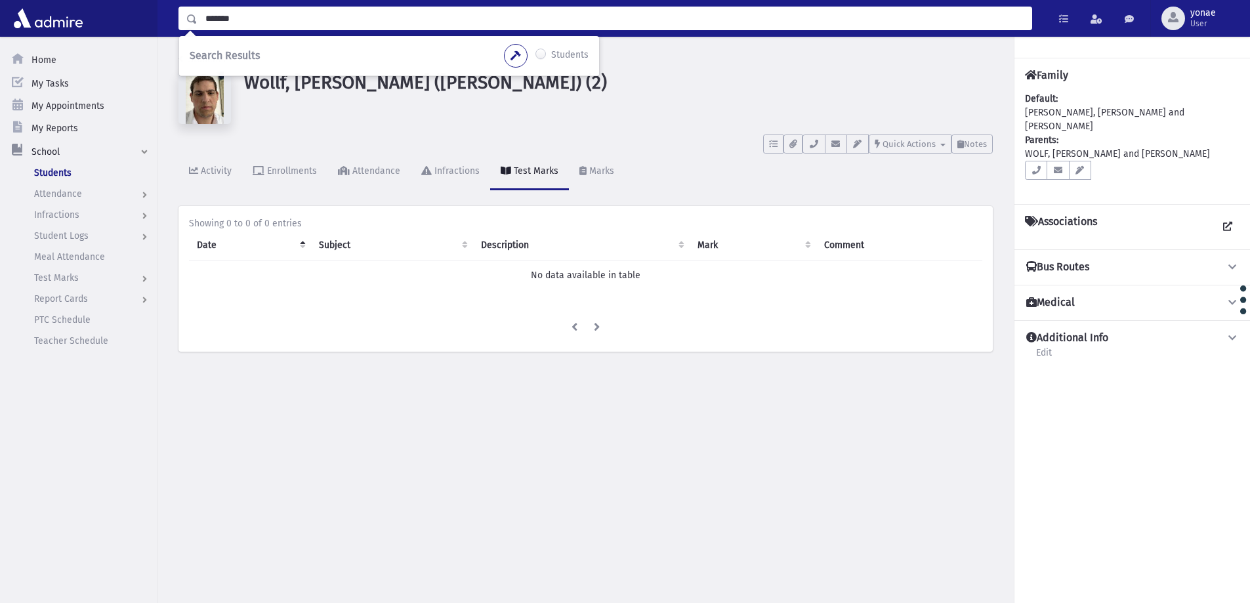
type input "*******"
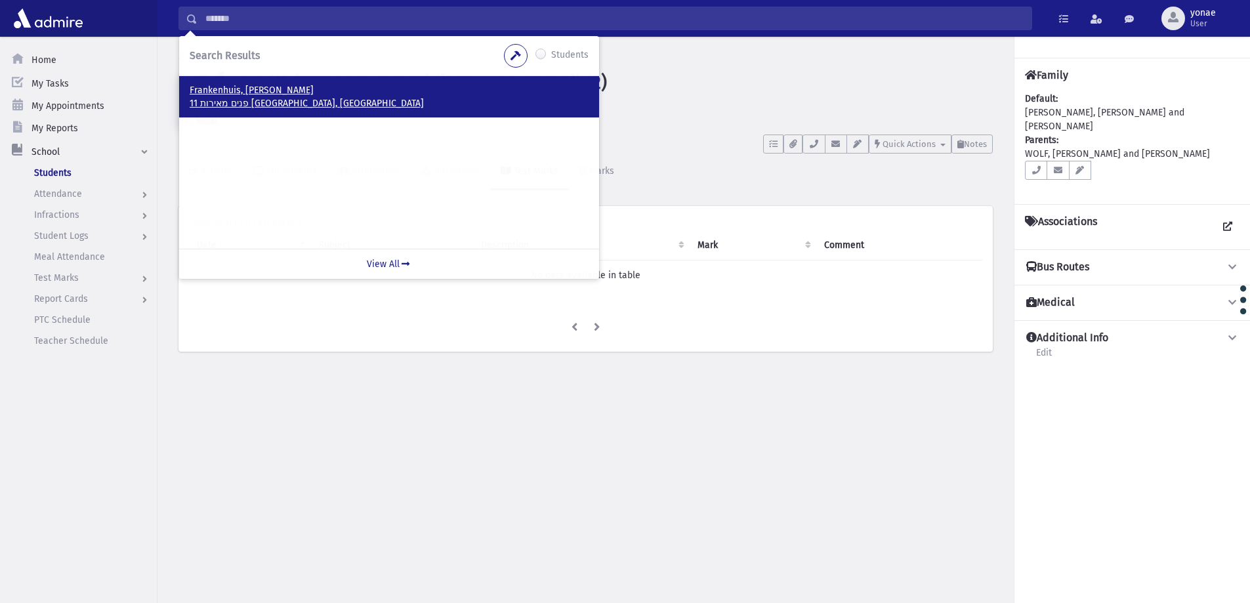
click at [259, 104] on p "11 פנים מאירות [GEOGRAPHIC_DATA], [GEOGRAPHIC_DATA]" at bounding box center [389, 103] width 399 height 13
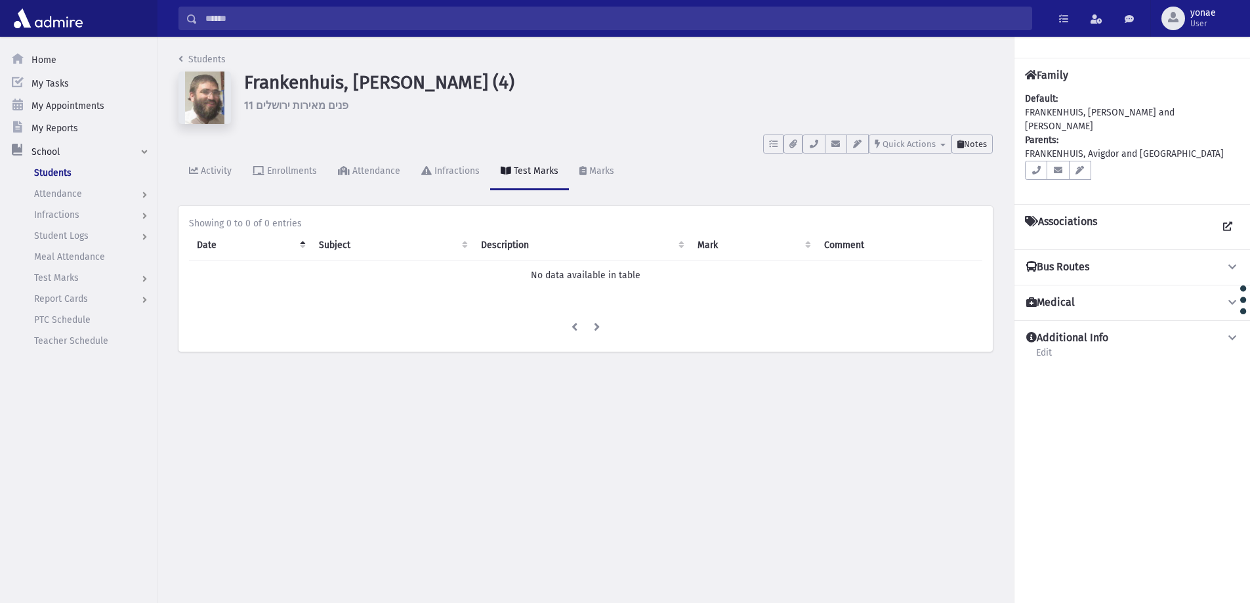
click at [981, 147] on span "Notes" at bounding box center [975, 144] width 23 height 10
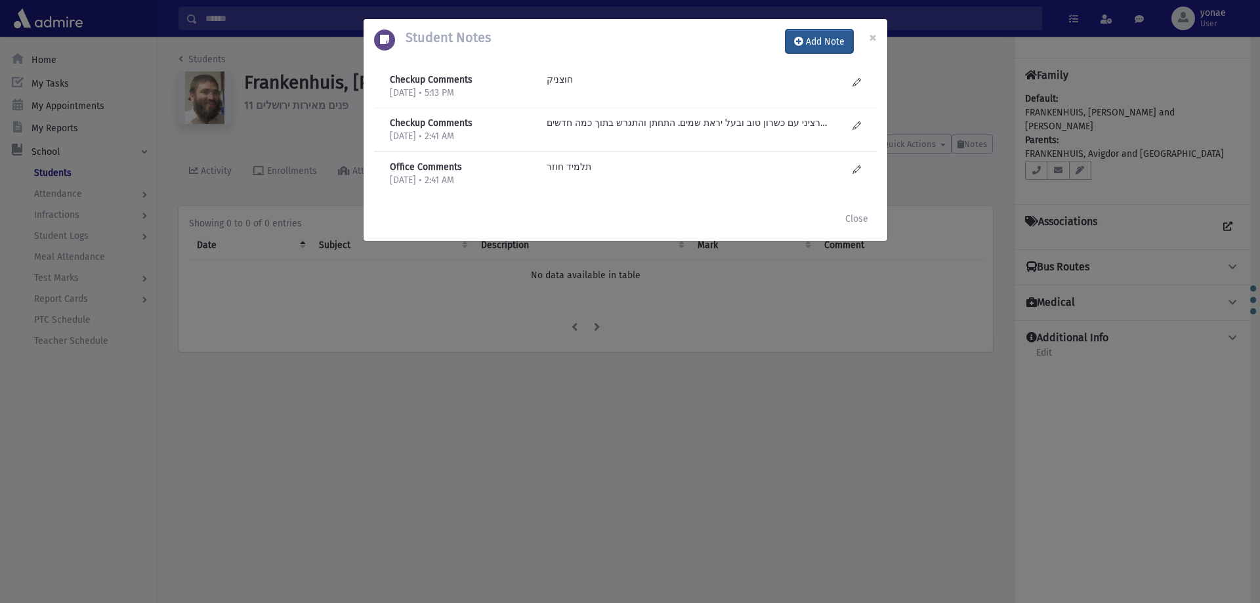
click at [823, 45] on button "Add Note" at bounding box center [819, 42] width 68 height 24
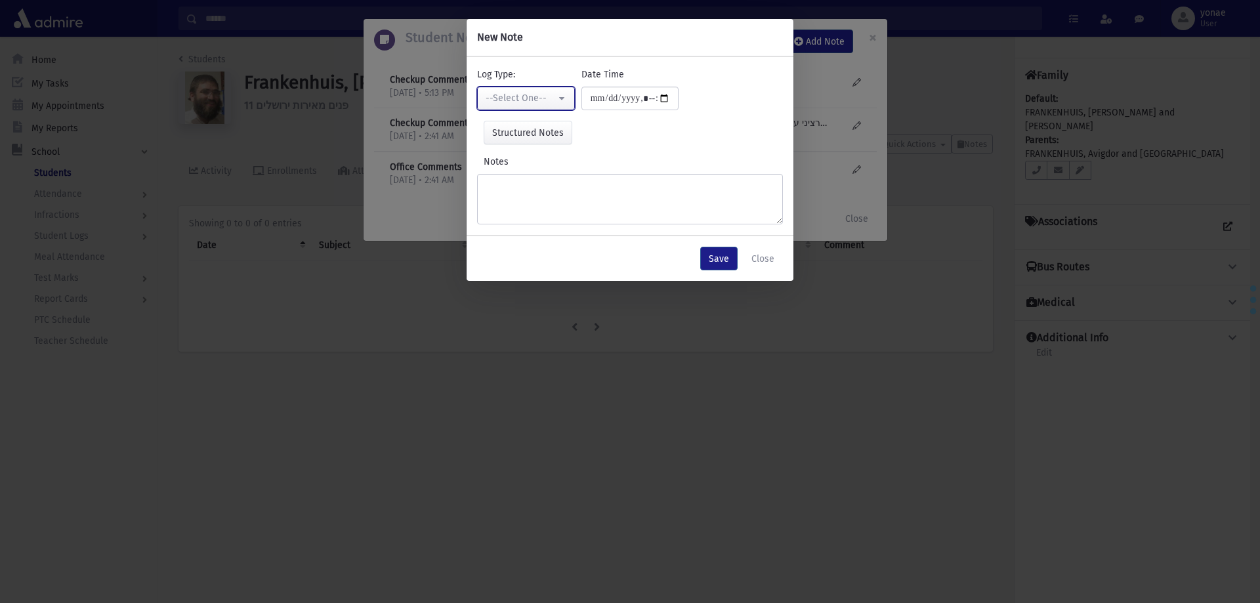
click at [523, 97] on div "--Select One--" at bounding box center [520, 98] width 70 height 14
click at [545, 169] on span "Checkup Comments" at bounding box center [528, 164] width 83 height 13
select select "*"
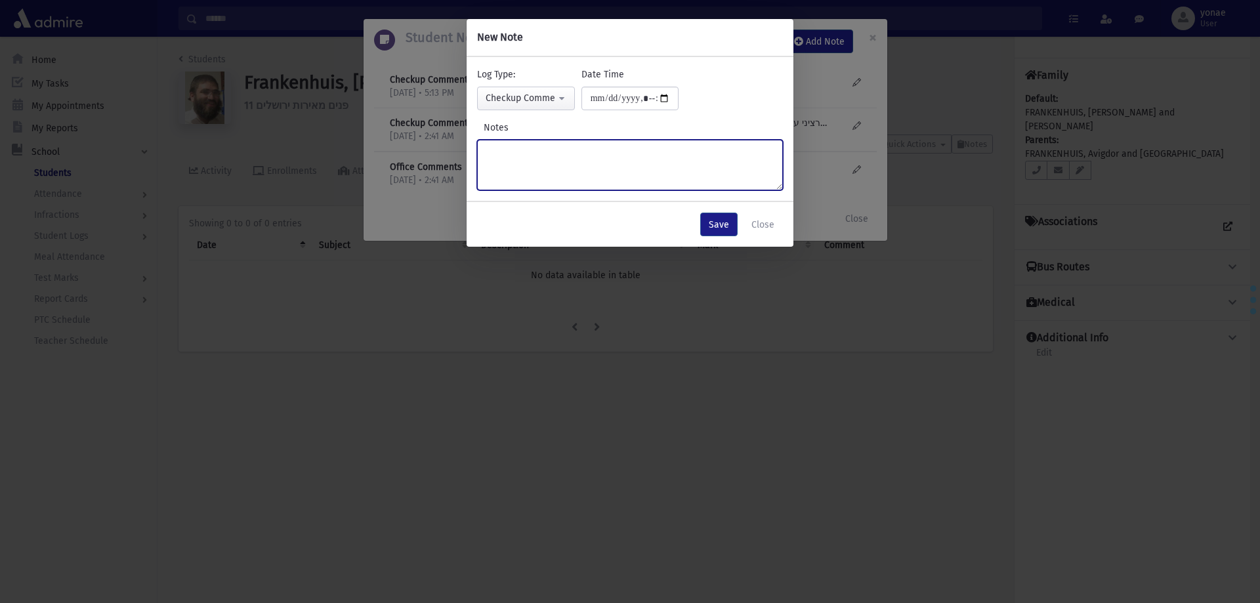
click at [604, 153] on textarea "Notes" at bounding box center [630, 165] width 306 height 51
type textarea "**********"
click at [720, 226] on button "Save" at bounding box center [718, 225] width 37 height 24
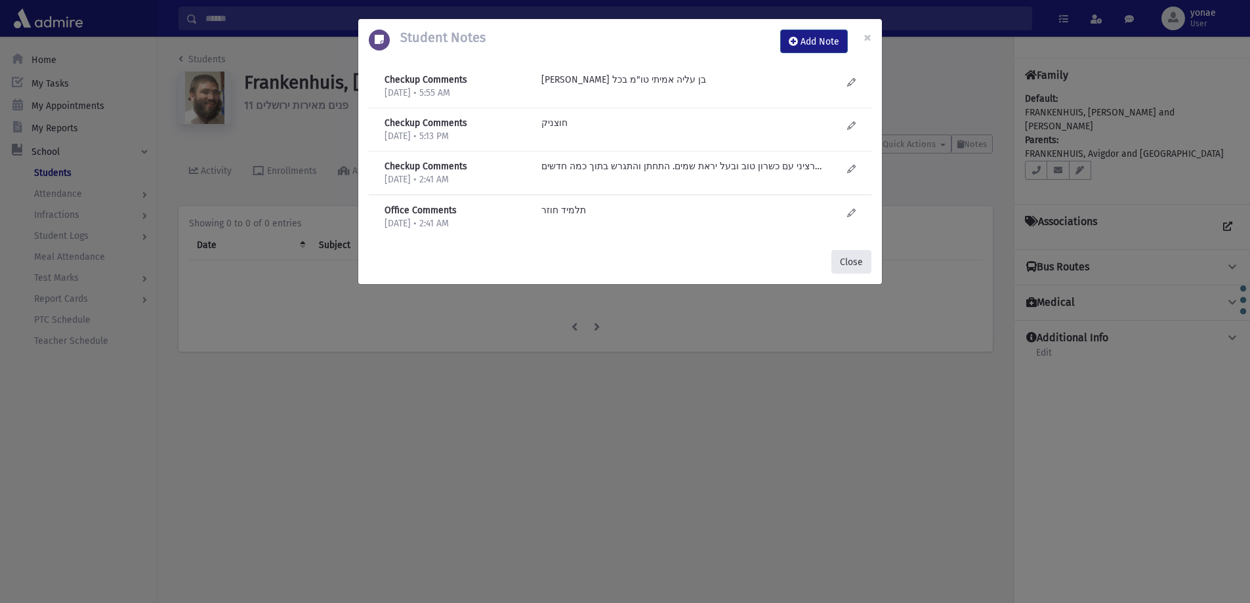
click at [855, 257] on button "Close" at bounding box center [851, 262] width 40 height 24
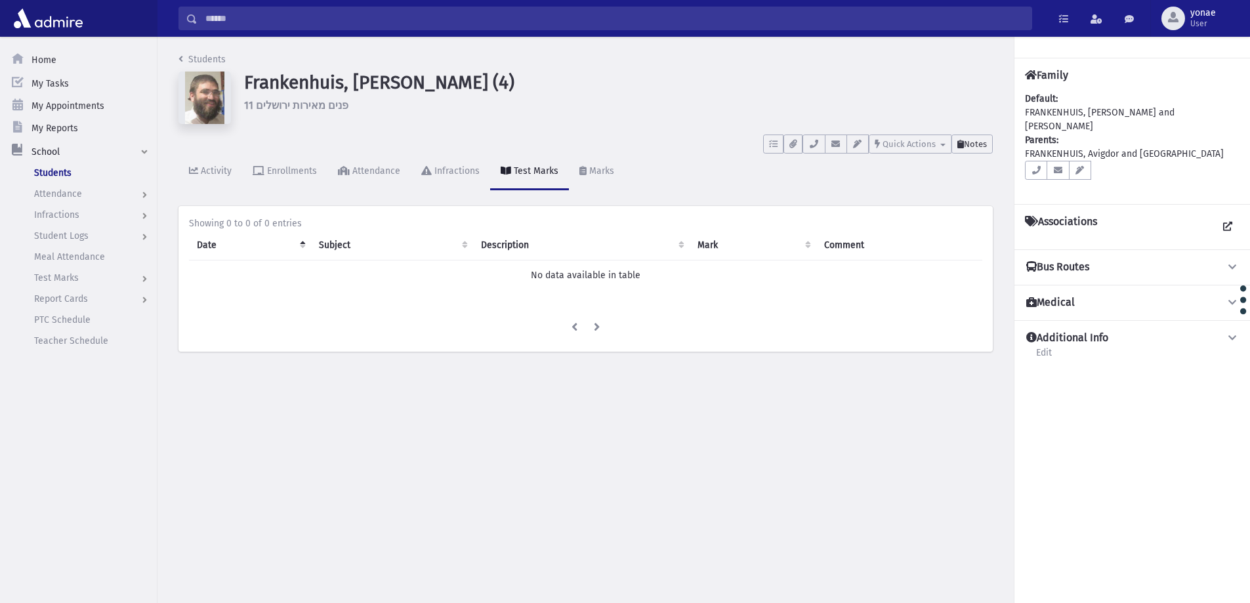
click at [975, 150] on button "Notes" at bounding box center [971, 143] width 41 height 19
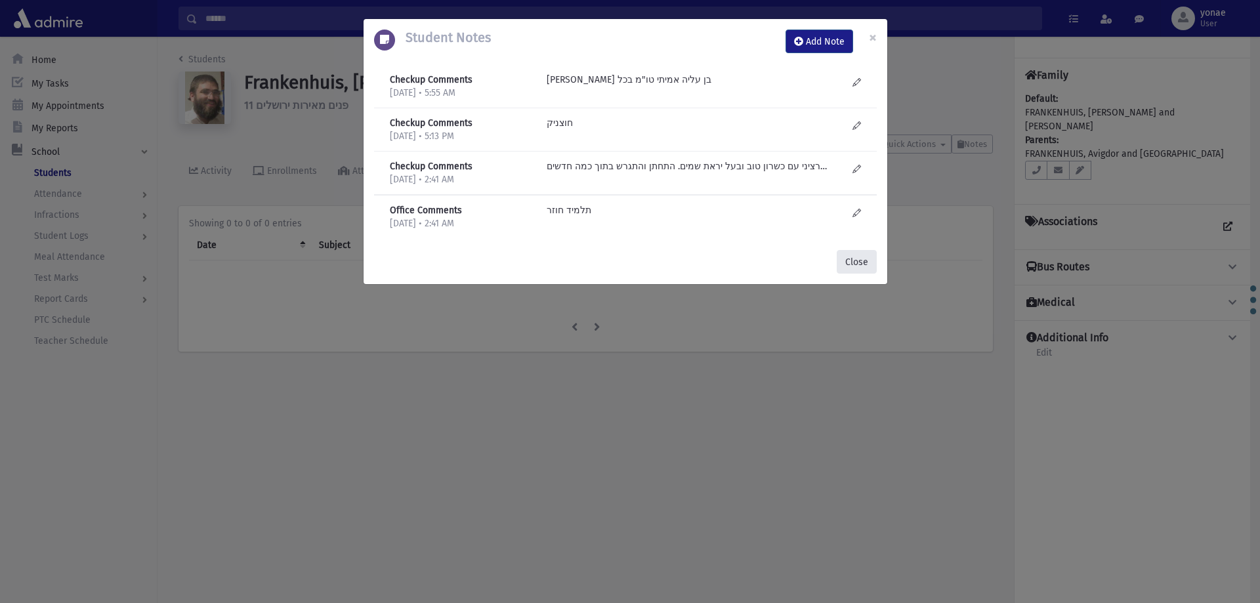
click at [855, 258] on button "Close" at bounding box center [856, 262] width 40 height 24
